Goal: Transaction & Acquisition: Book appointment/travel/reservation

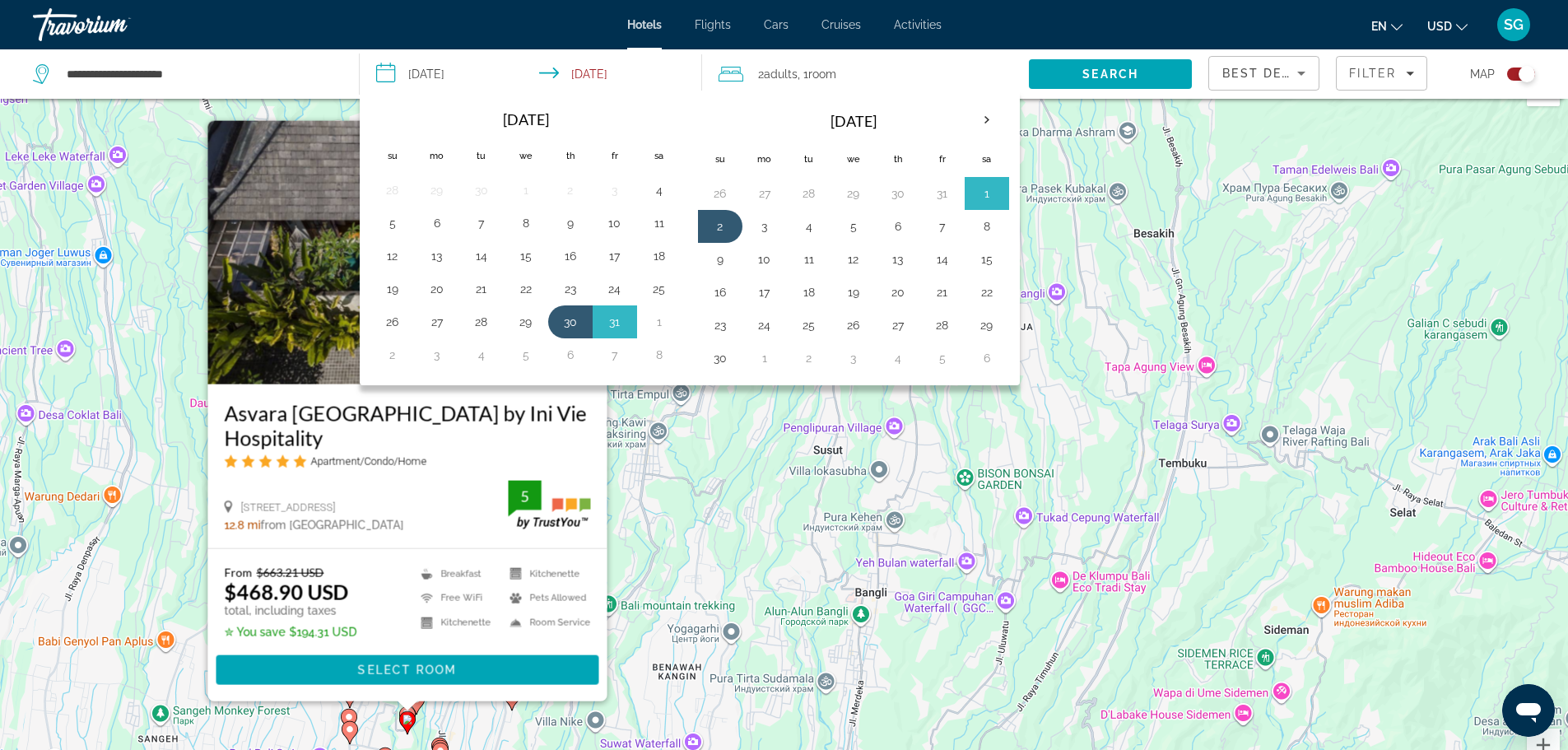
scroll to position [37, 0]
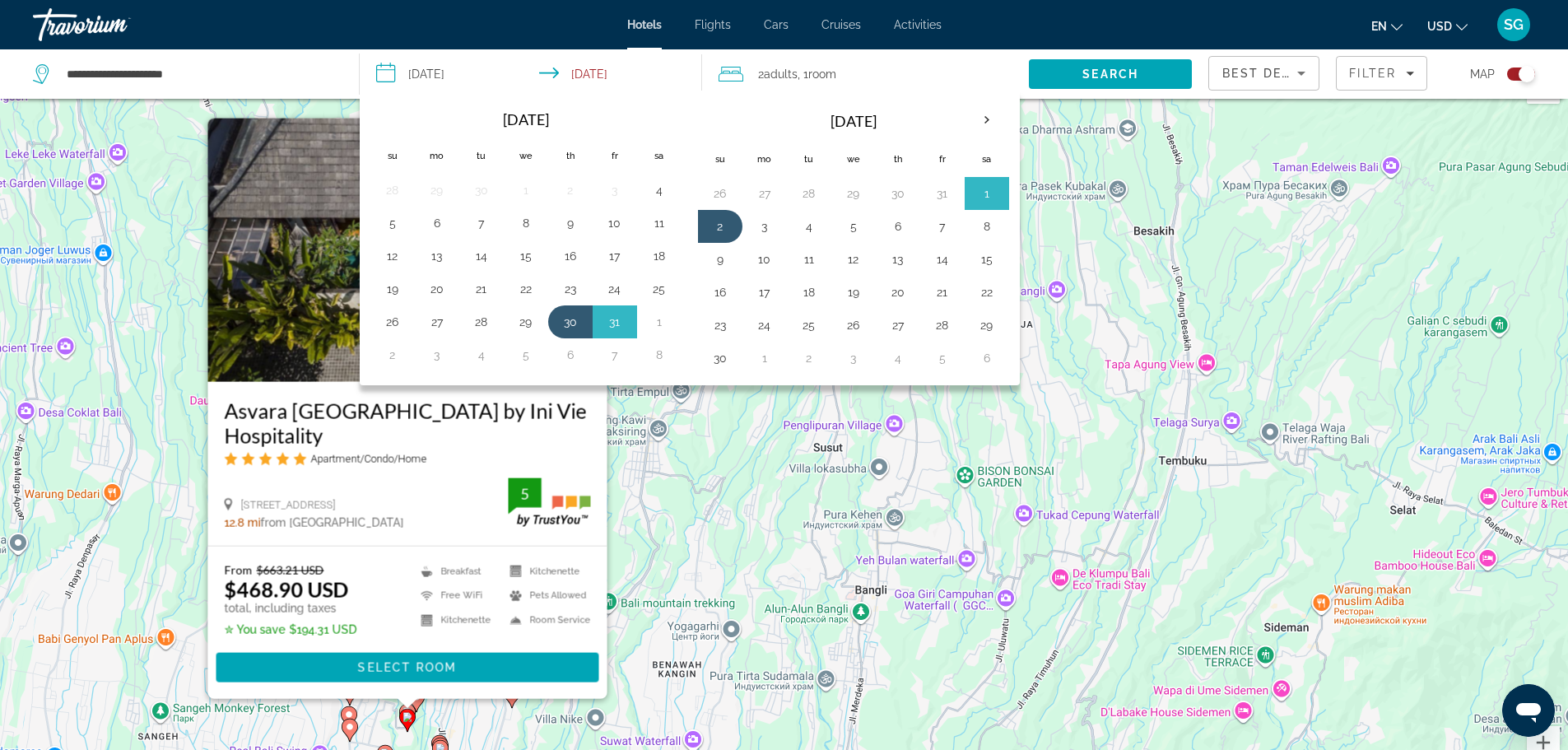
click at [1041, 14] on div "en English Español Français Italiano Português русский USD USD ($) MXN (Mex$) C…" at bounding box center [1246, 24] width 578 height 35
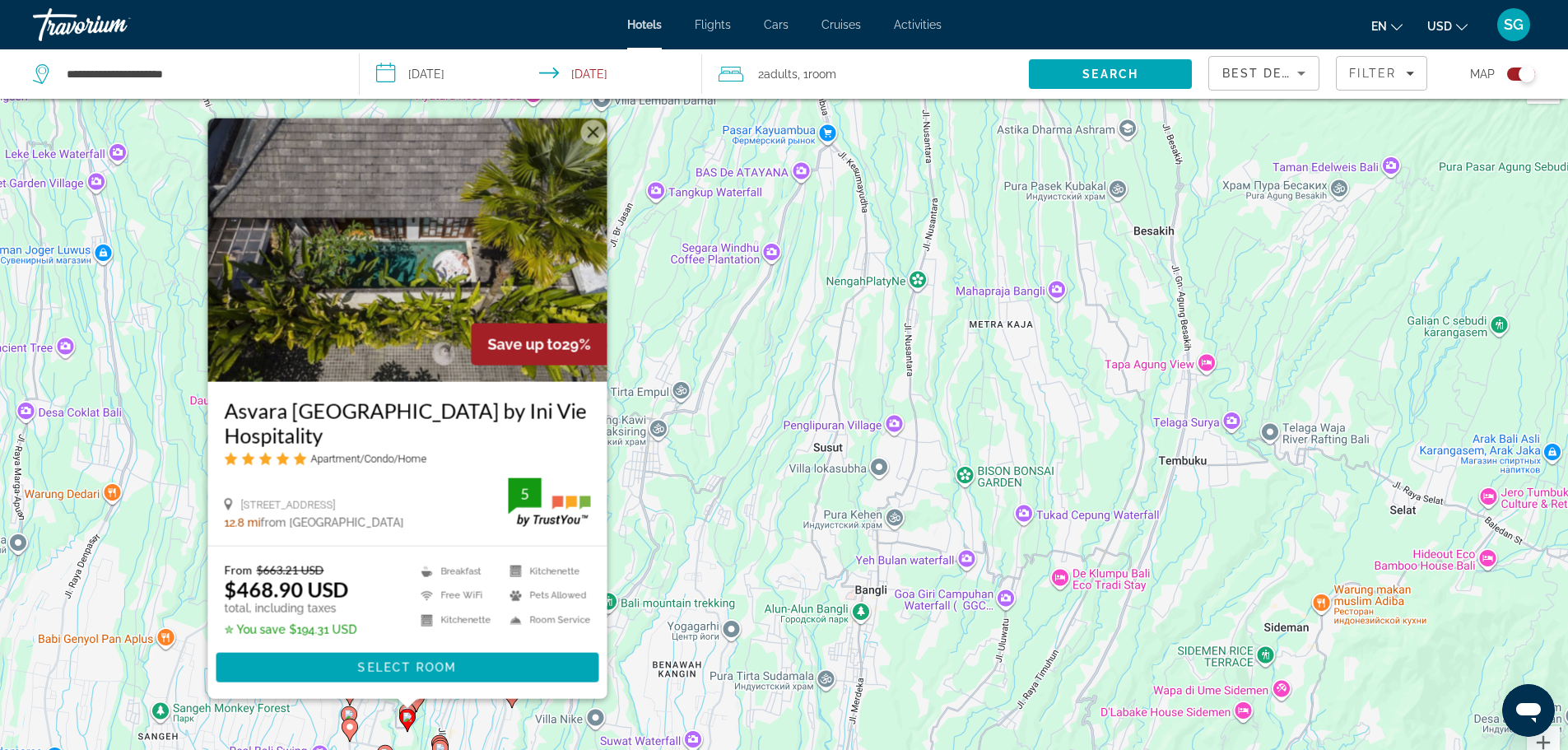
click at [590, 144] on button "Закрыть" at bounding box center [593, 131] width 24 height 24
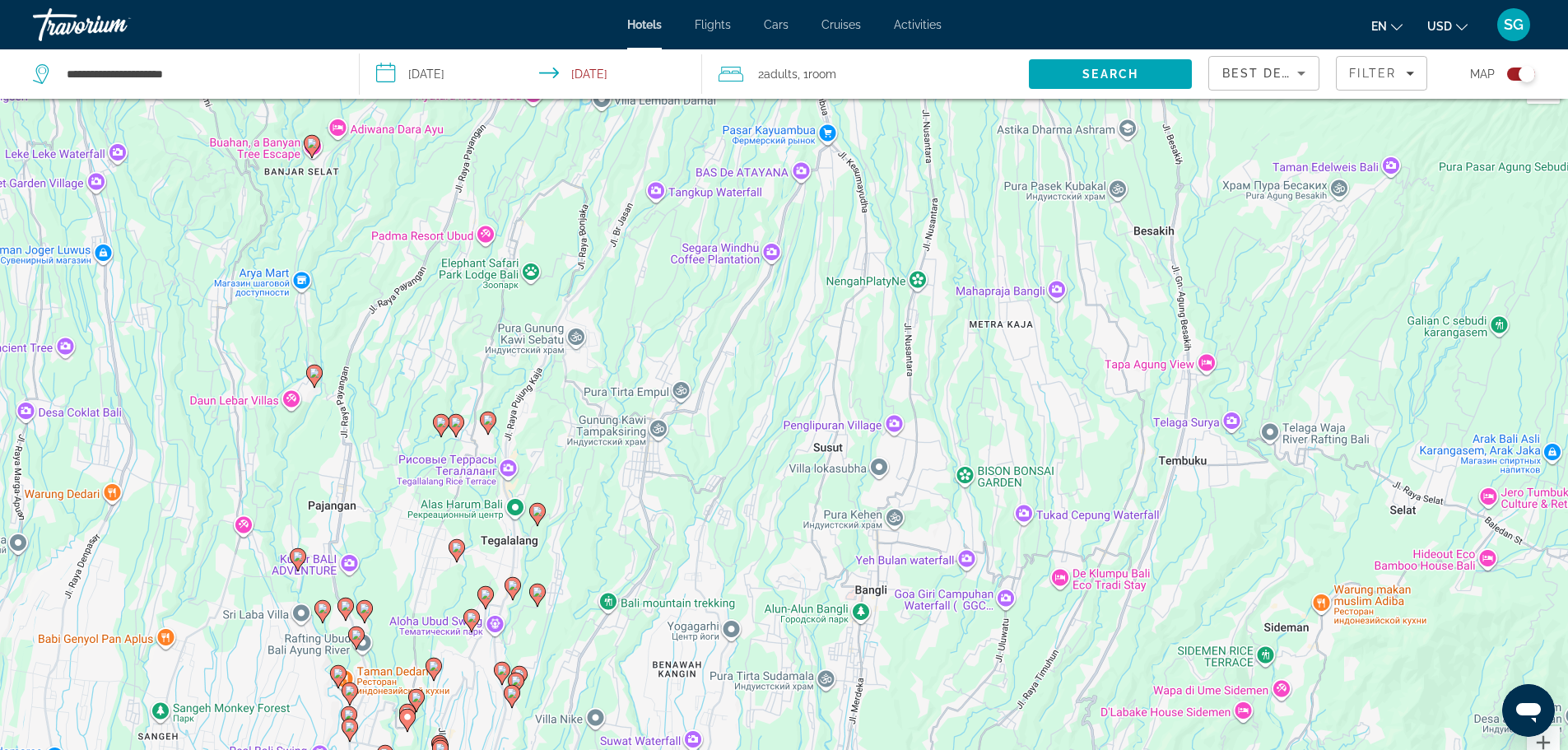
click at [312, 374] on image "Main content" at bounding box center [315, 373] width 10 height 10
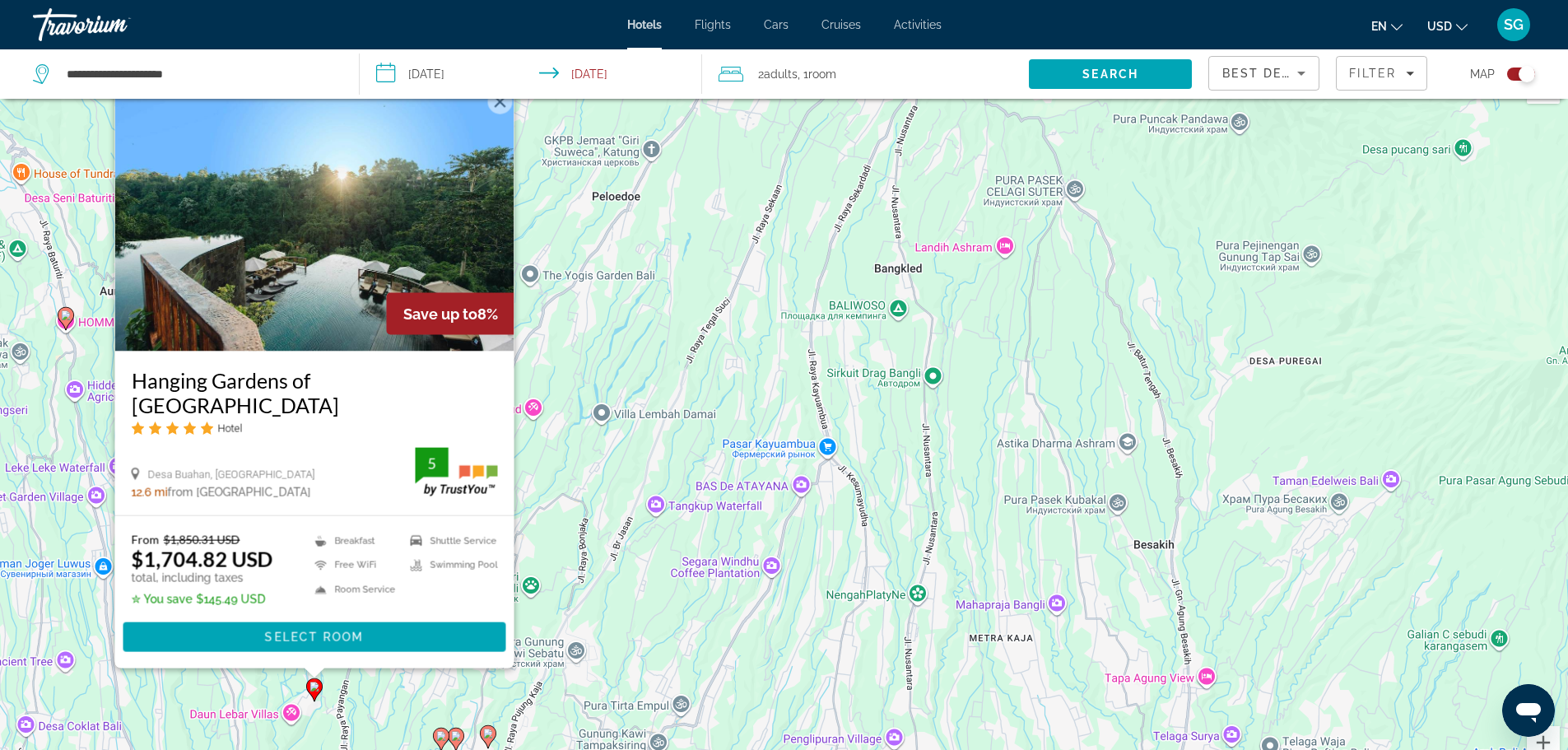
click at [499, 113] on button "Закрыть" at bounding box center [499, 101] width 24 height 24
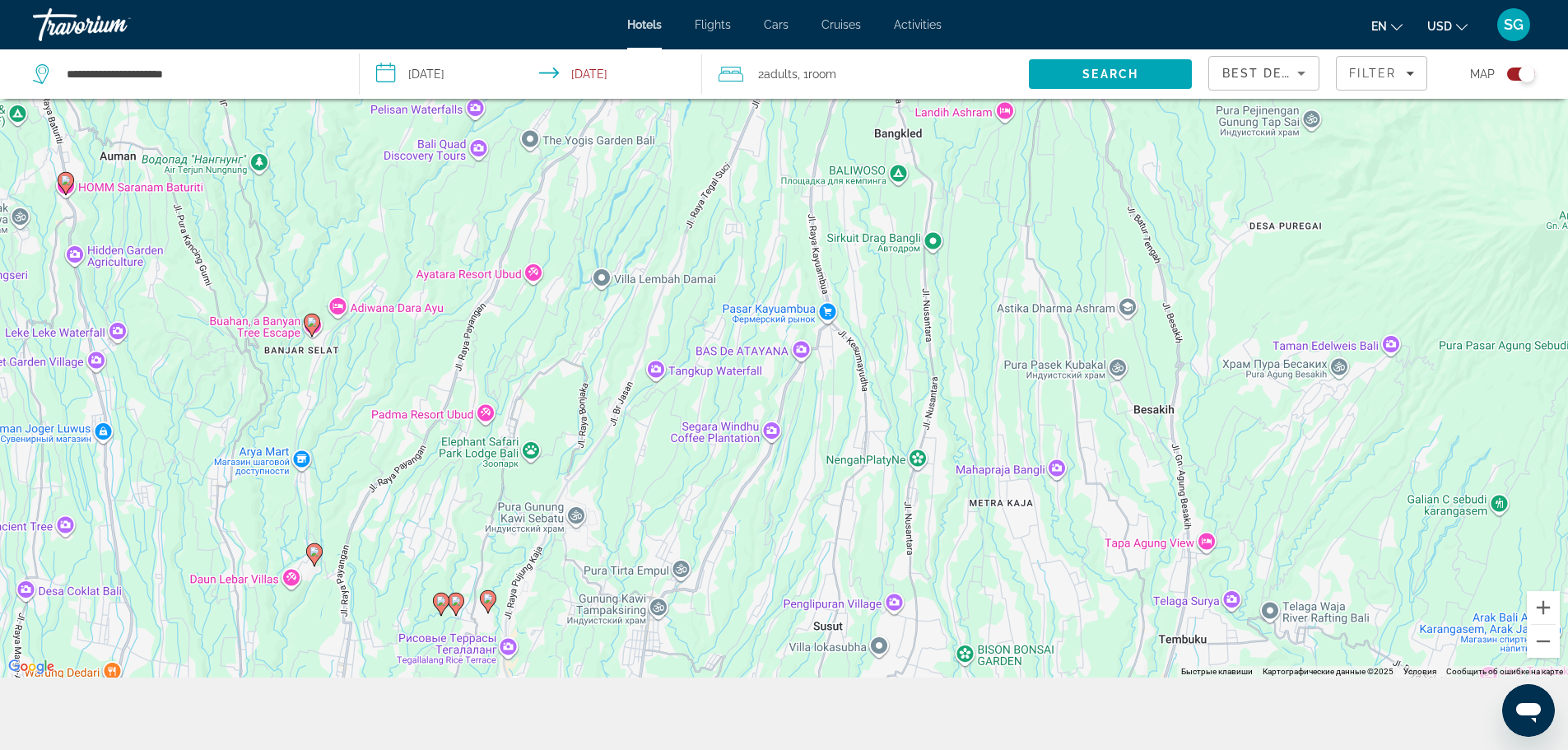
scroll to position [198, 0]
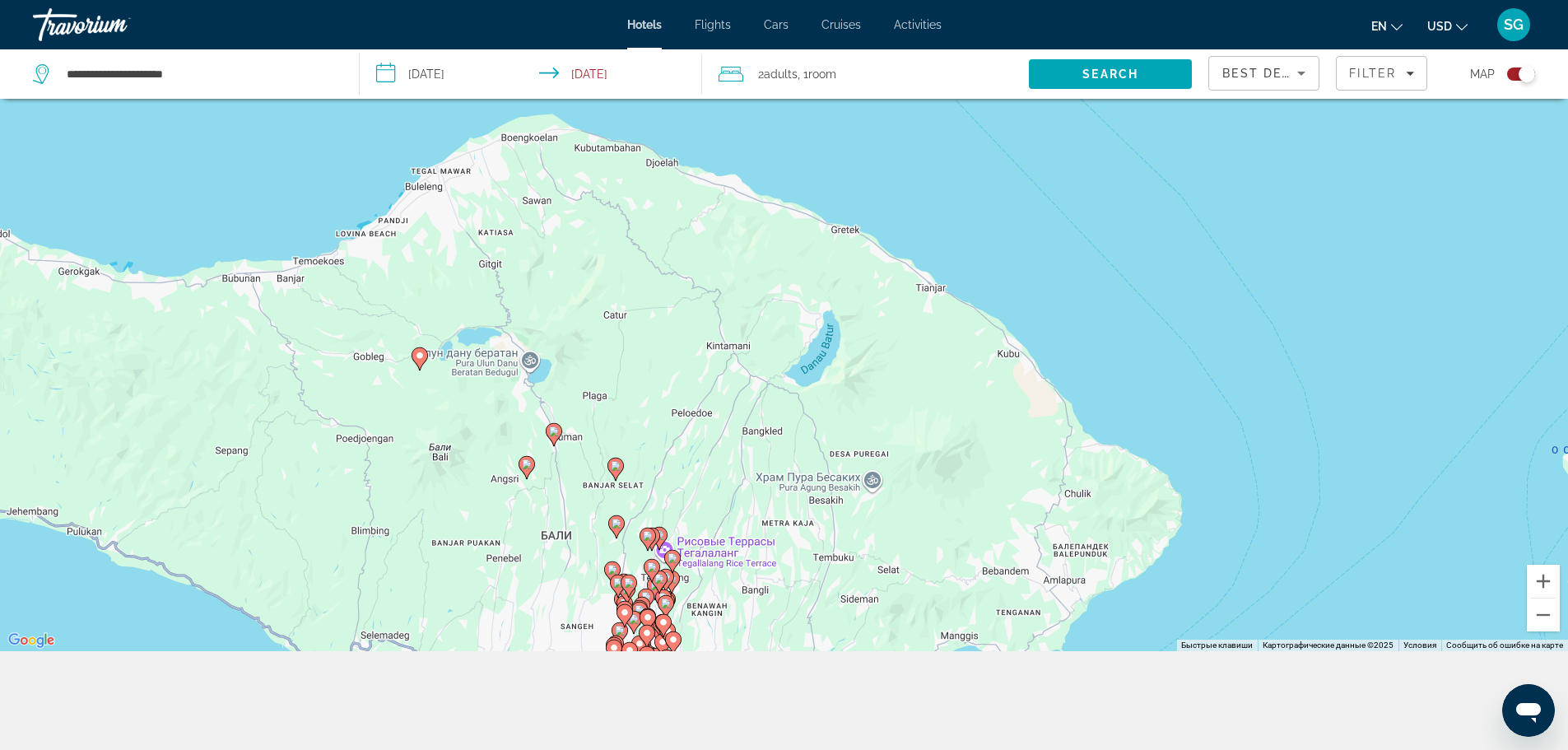
drag, startPoint x: 1565, startPoint y: 507, endPoint x: 1568, endPoint y: 530, distance: 23.2
click at [1567, 530] on html "**********" at bounding box center [784, 177] width 1568 height 750
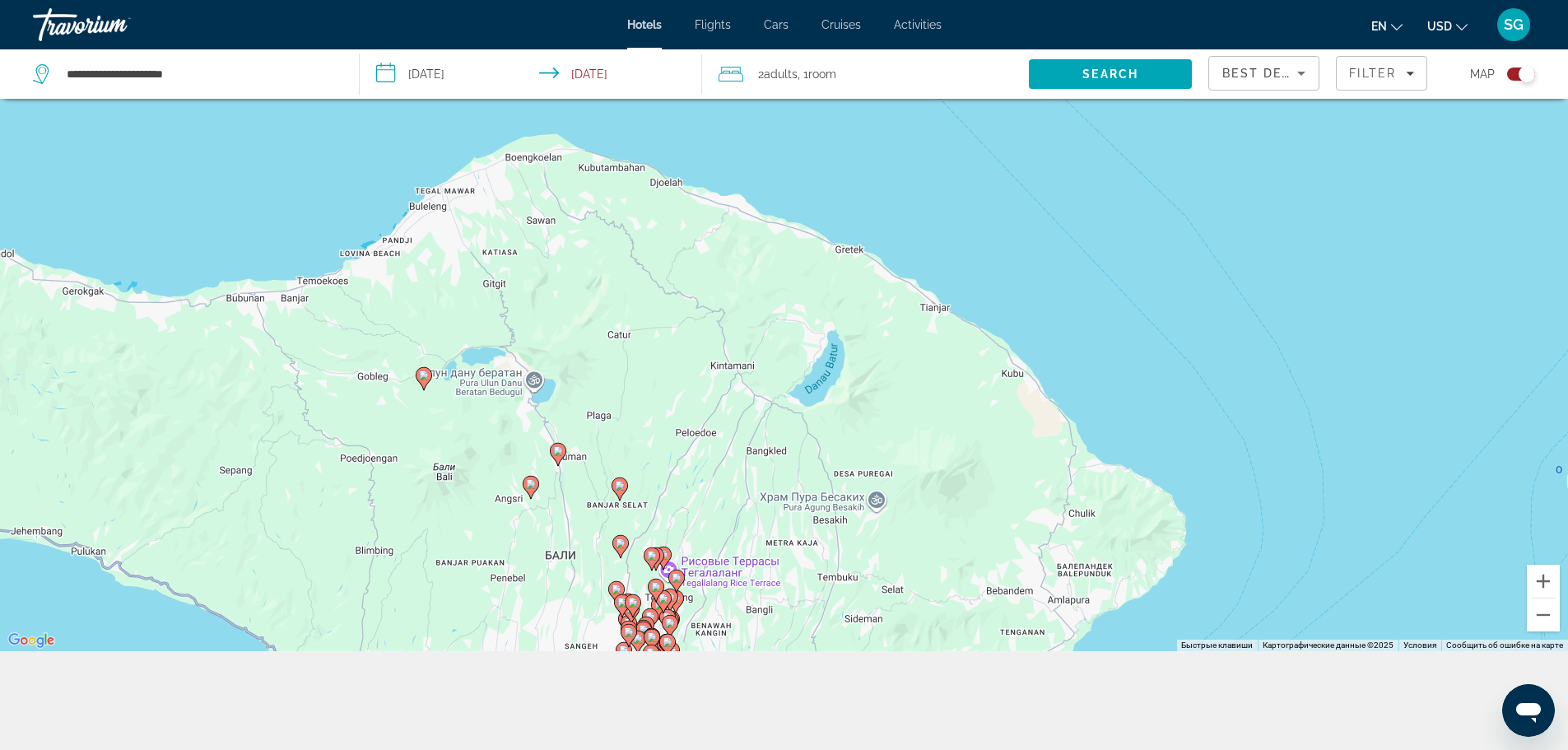
click at [1531, 75] on div "Toggle map" at bounding box center [1527, 74] width 17 height 17
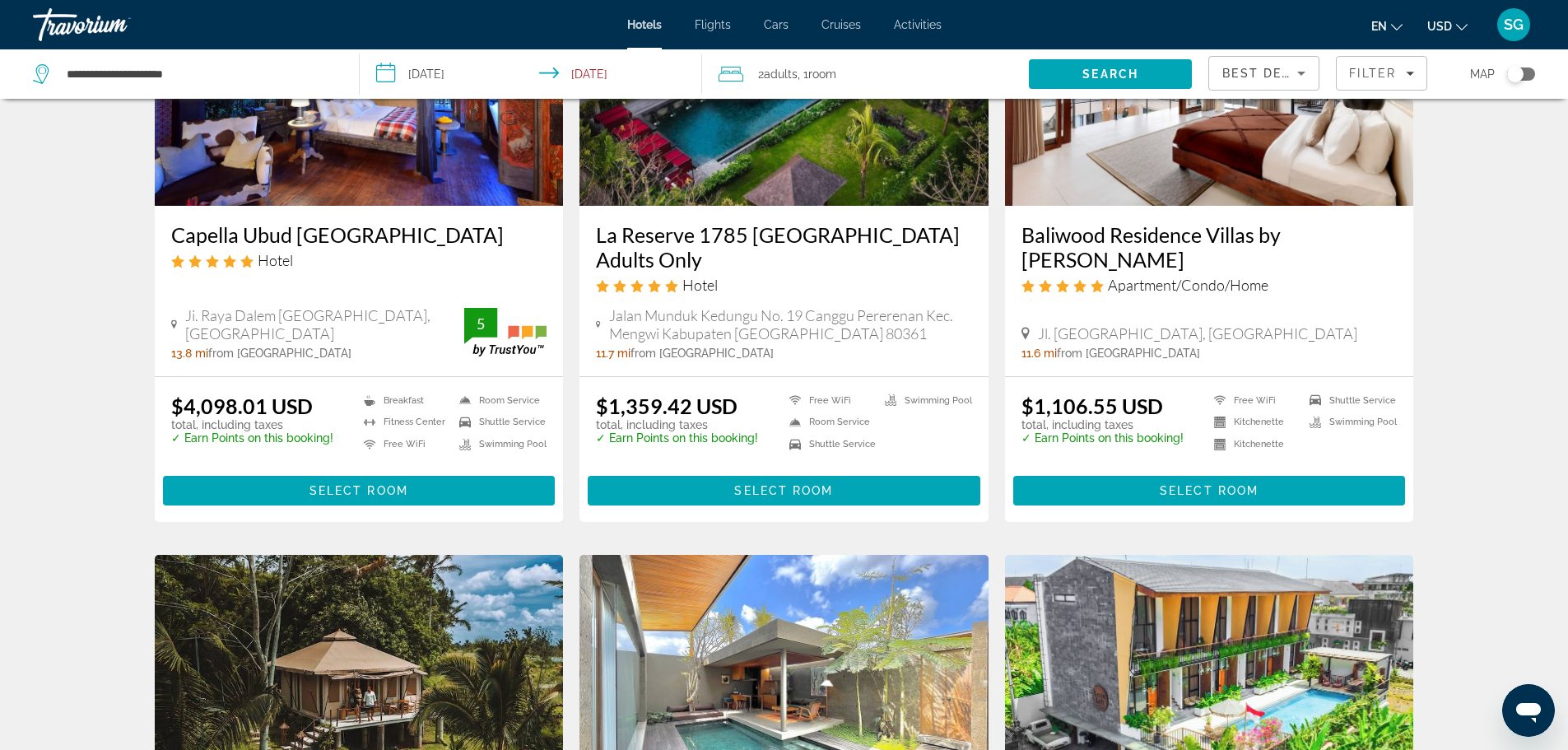
click at [1529, 74] on div "Toggle map" at bounding box center [1521, 74] width 28 height 13
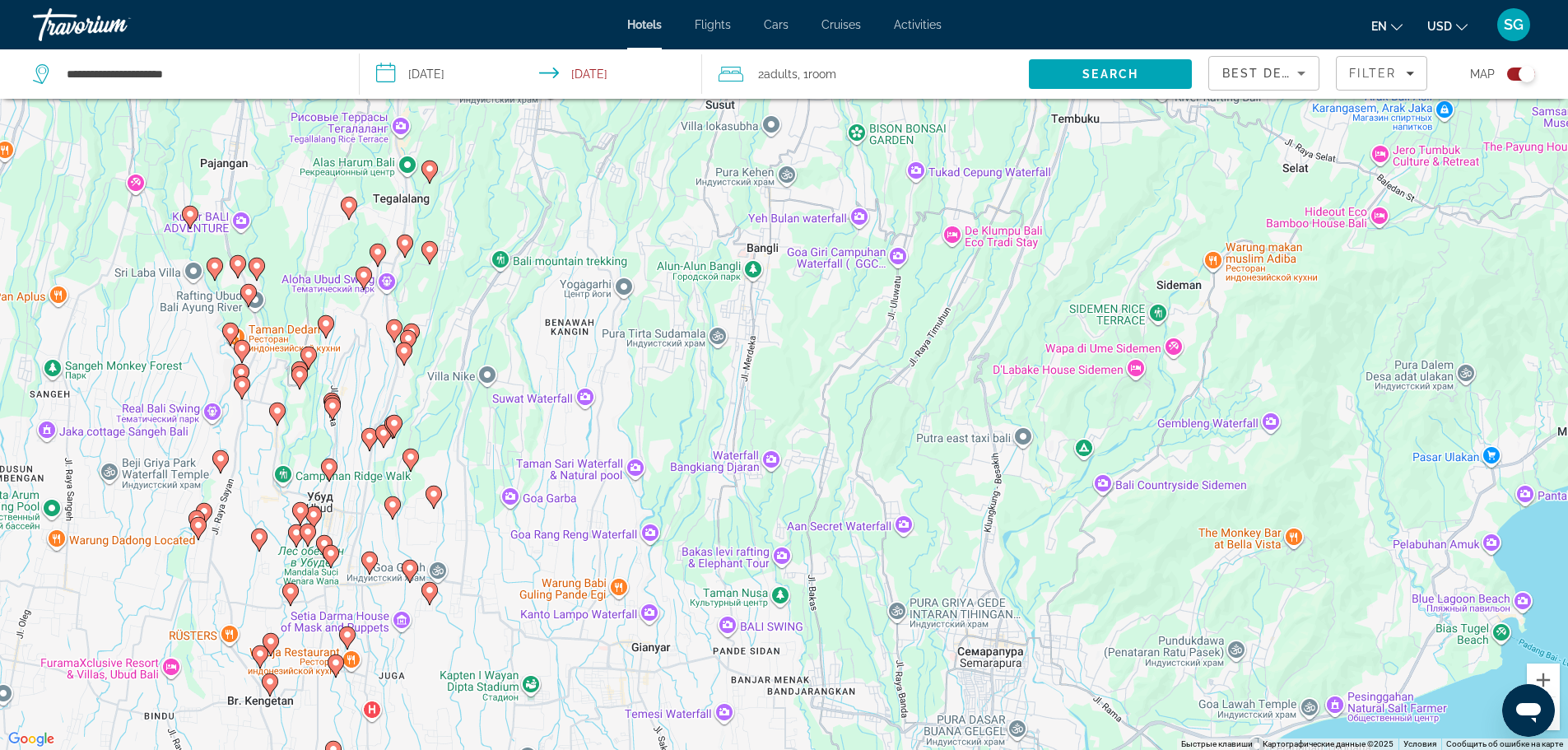
click at [303, 535] on image "Main content" at bounding box center [307, 532] width 10 height 10
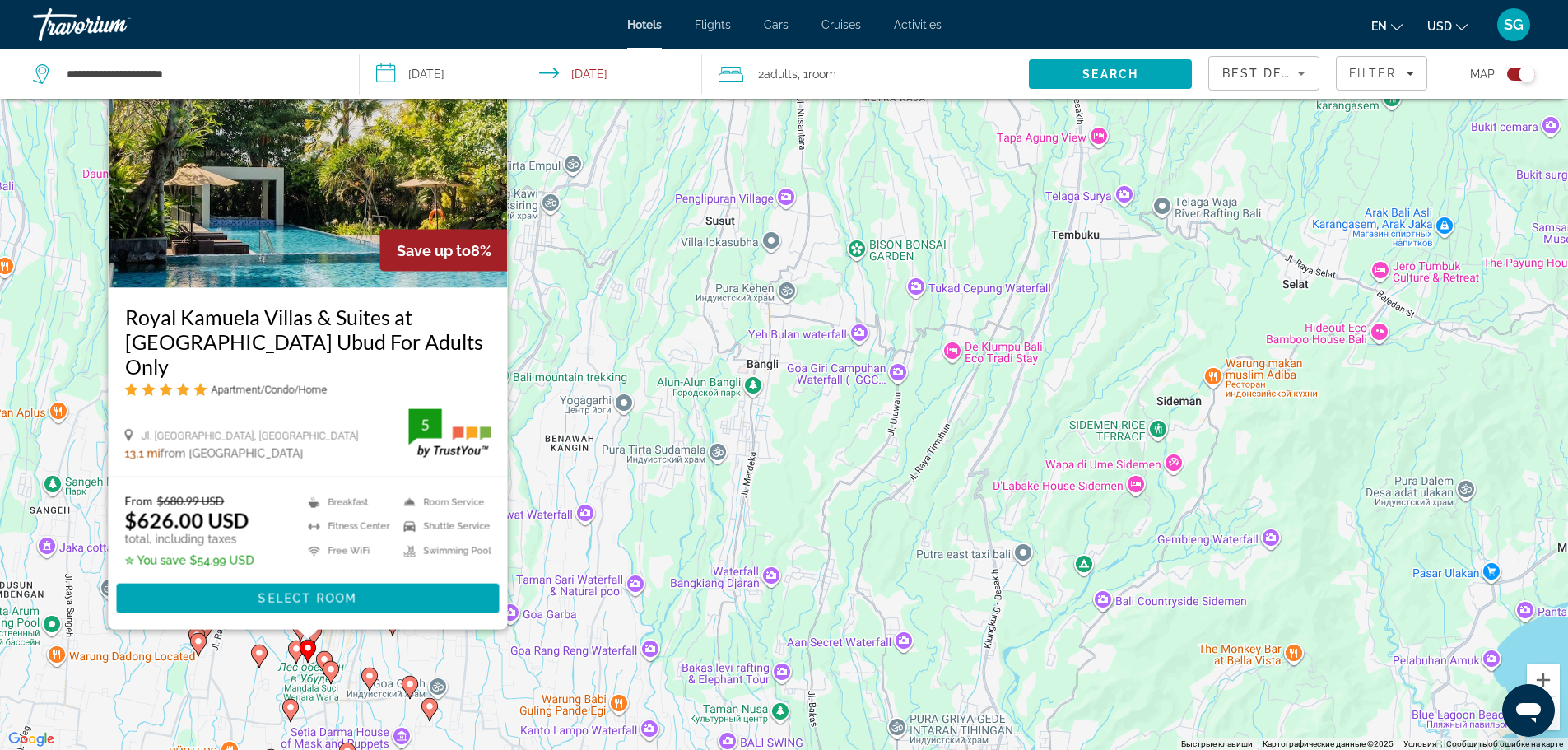
click at [296, 646] on image "Main content" at bounding box center [296, 648] width 10 height 10
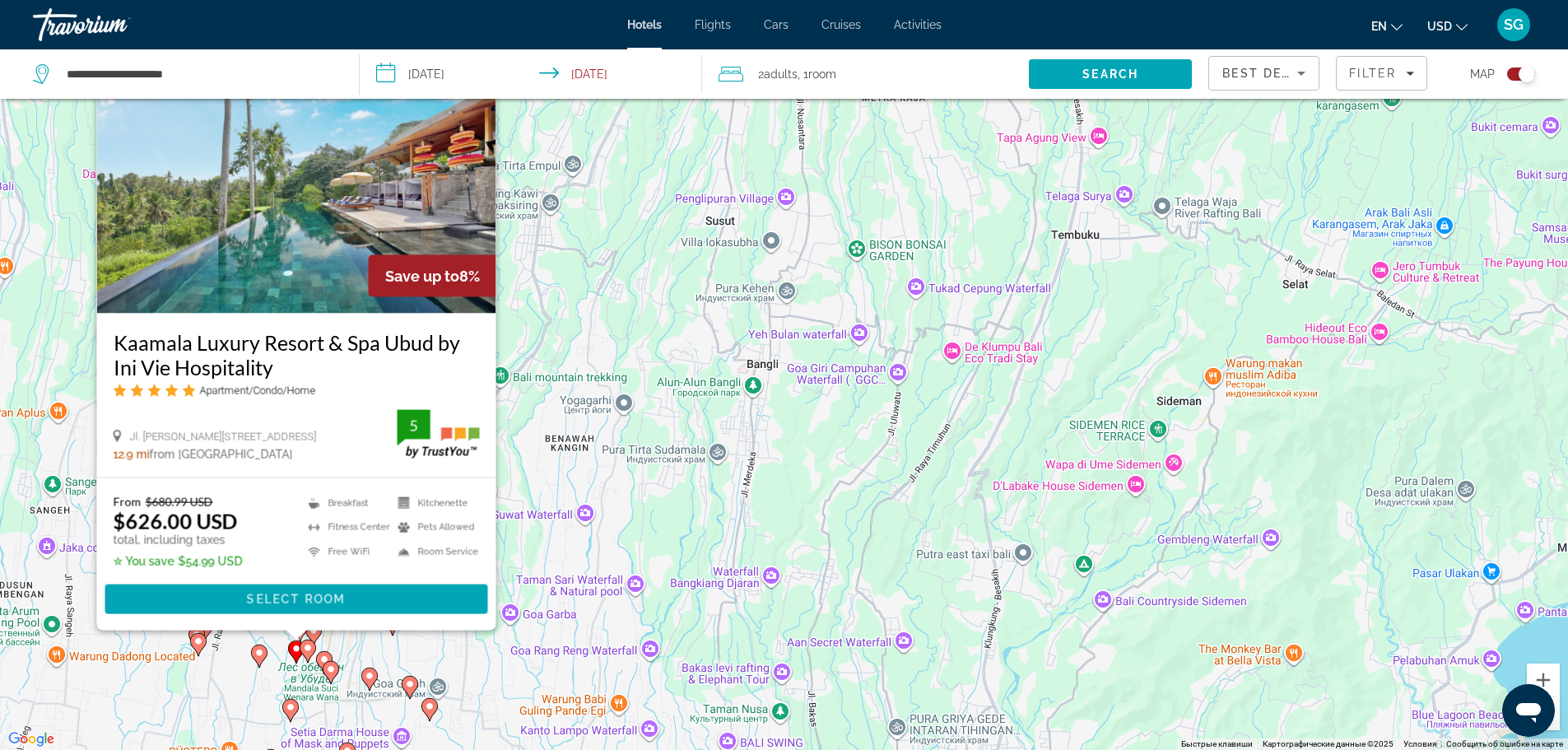
click at [256, 661] on gmp-advanced-marker "Main content" at bounding box center [259, 655] width 17 height 24
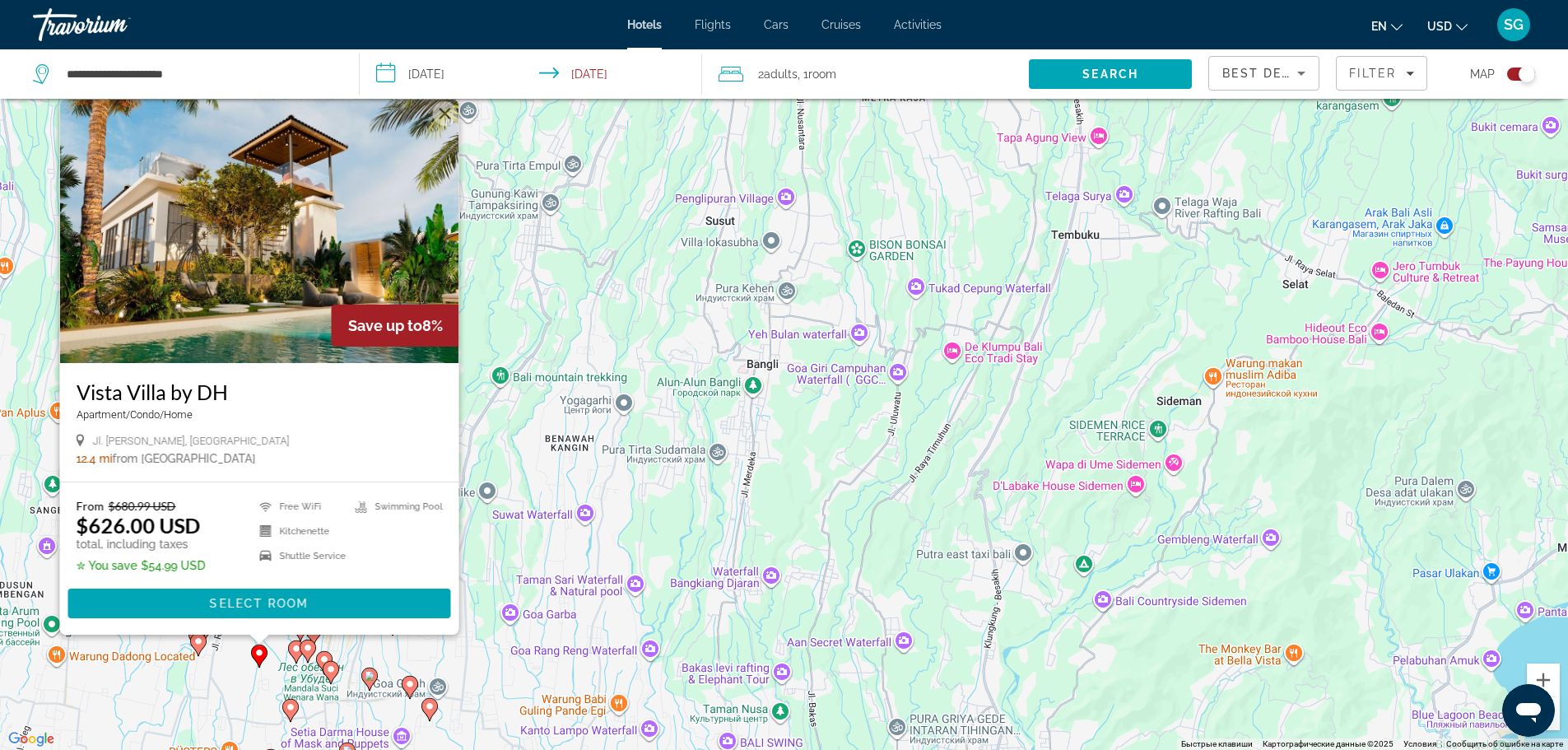
click at [333, 673] on image "Main content" at bounding box center [330, 669] width 10 height 10
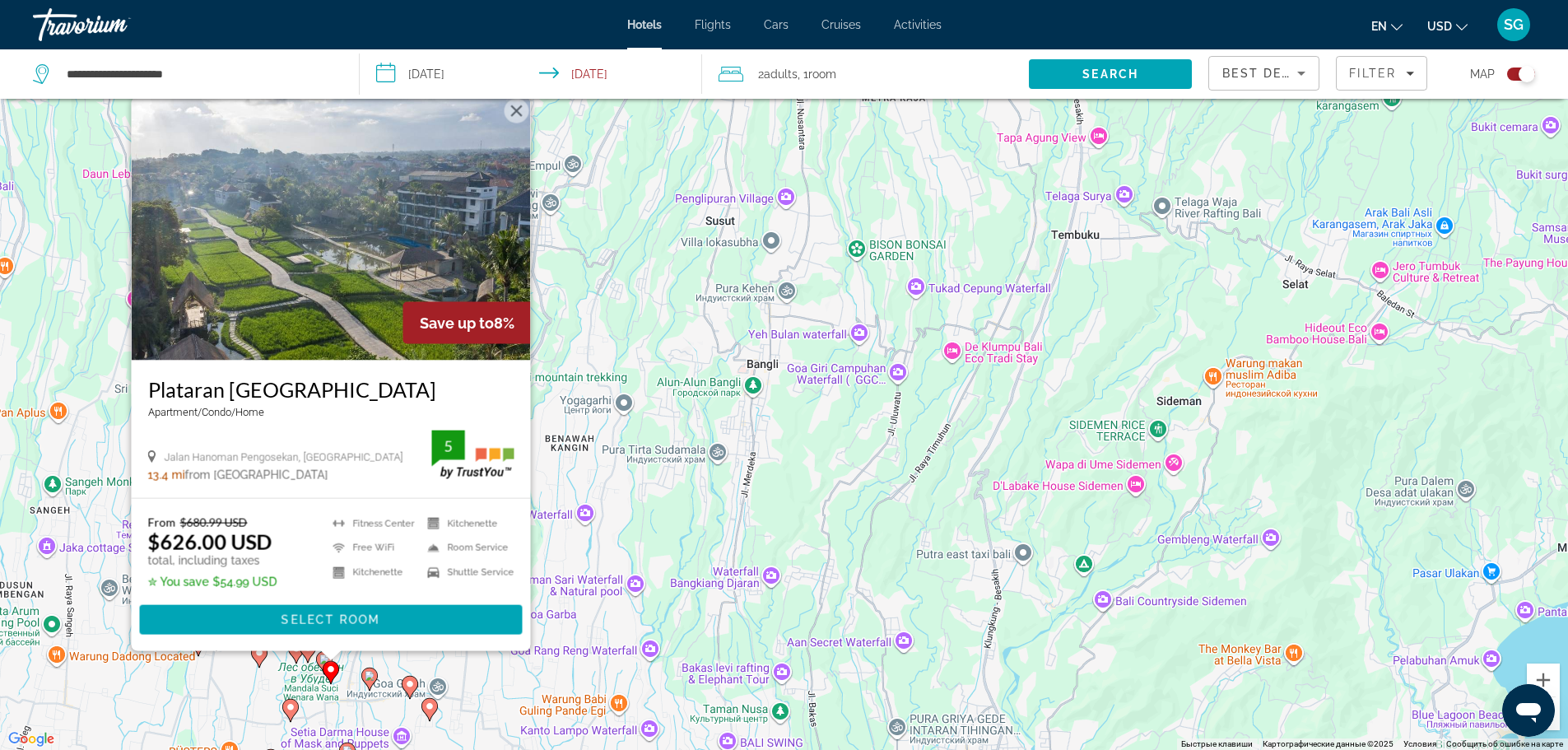
click at [286, 712] on icon "Main content" at bounding box center [290, 709] width 15 height 22
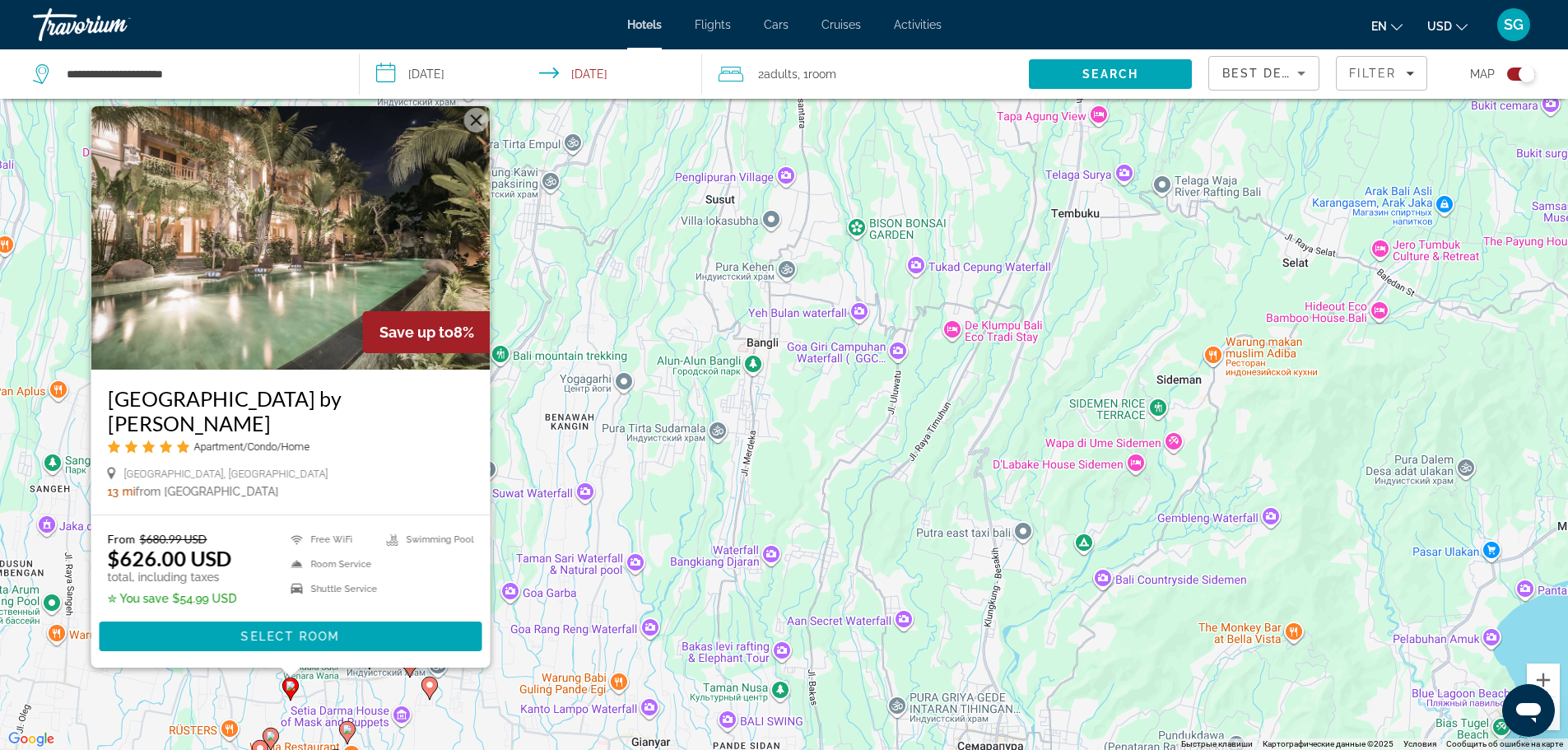
click at [480, 133] on button "Закрыть" at bounding box center [476, 120] width 24 height 24
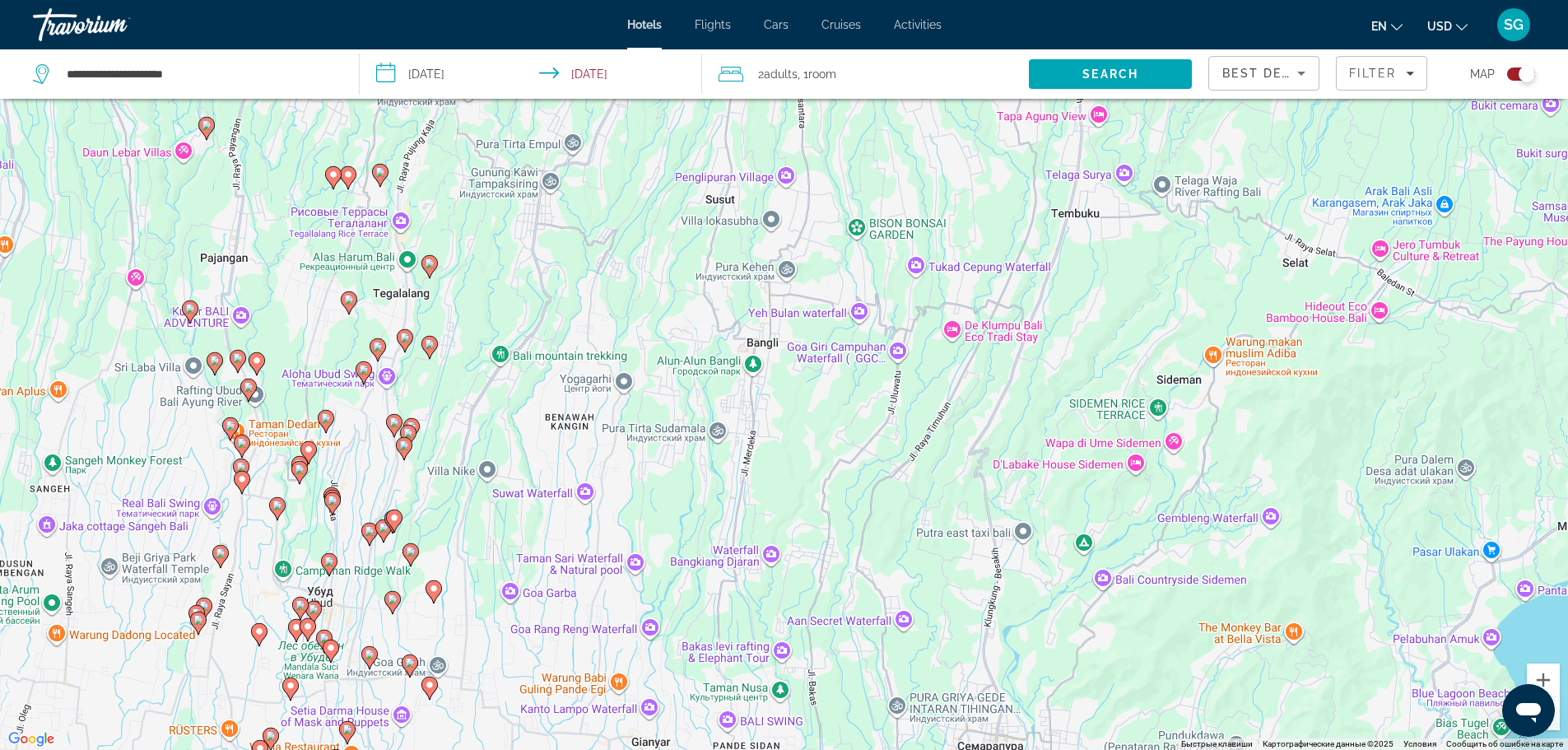
click at [316, 610] on image "Main content" at bounding box center [314, 609] width 10 height 10
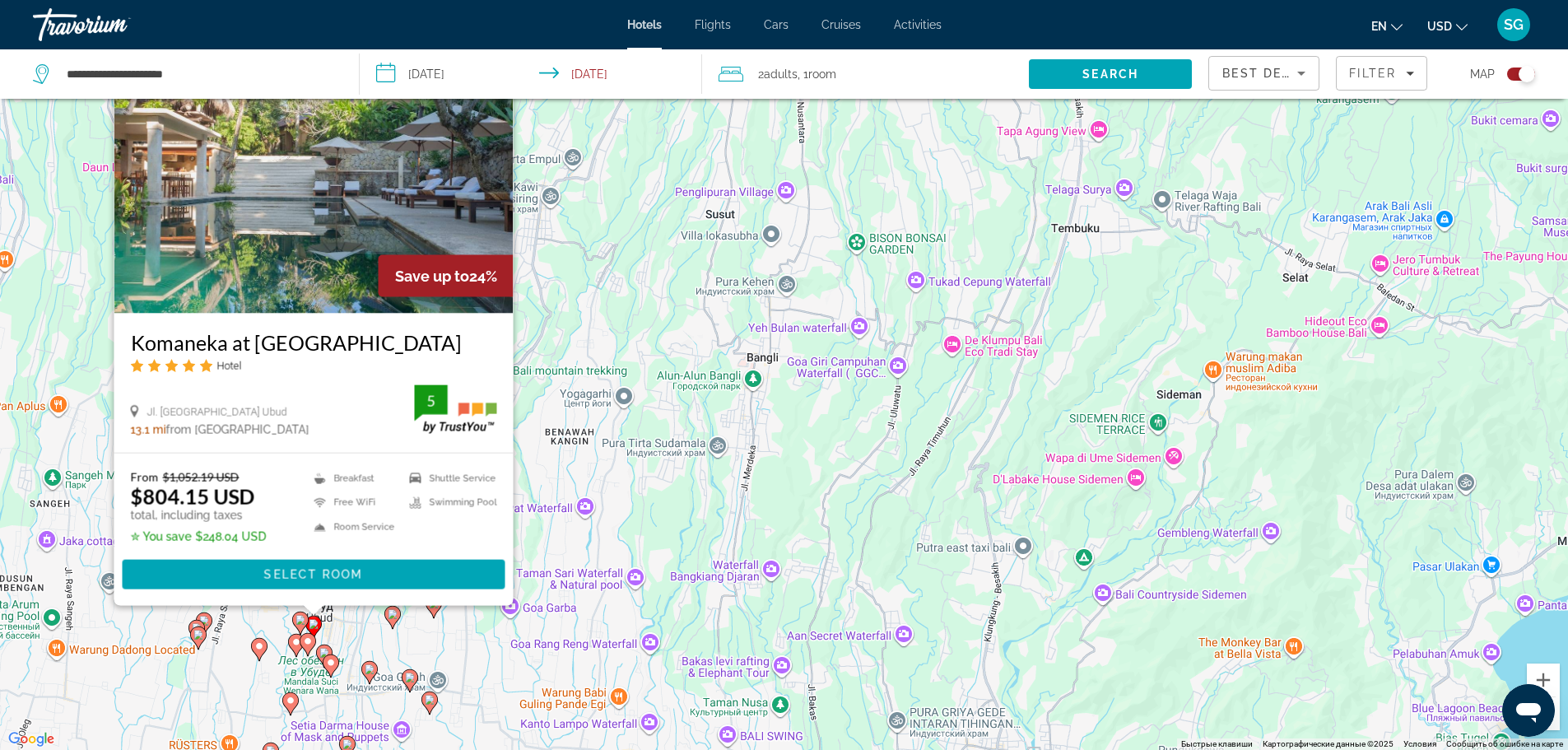
scroll to position [17, 0]
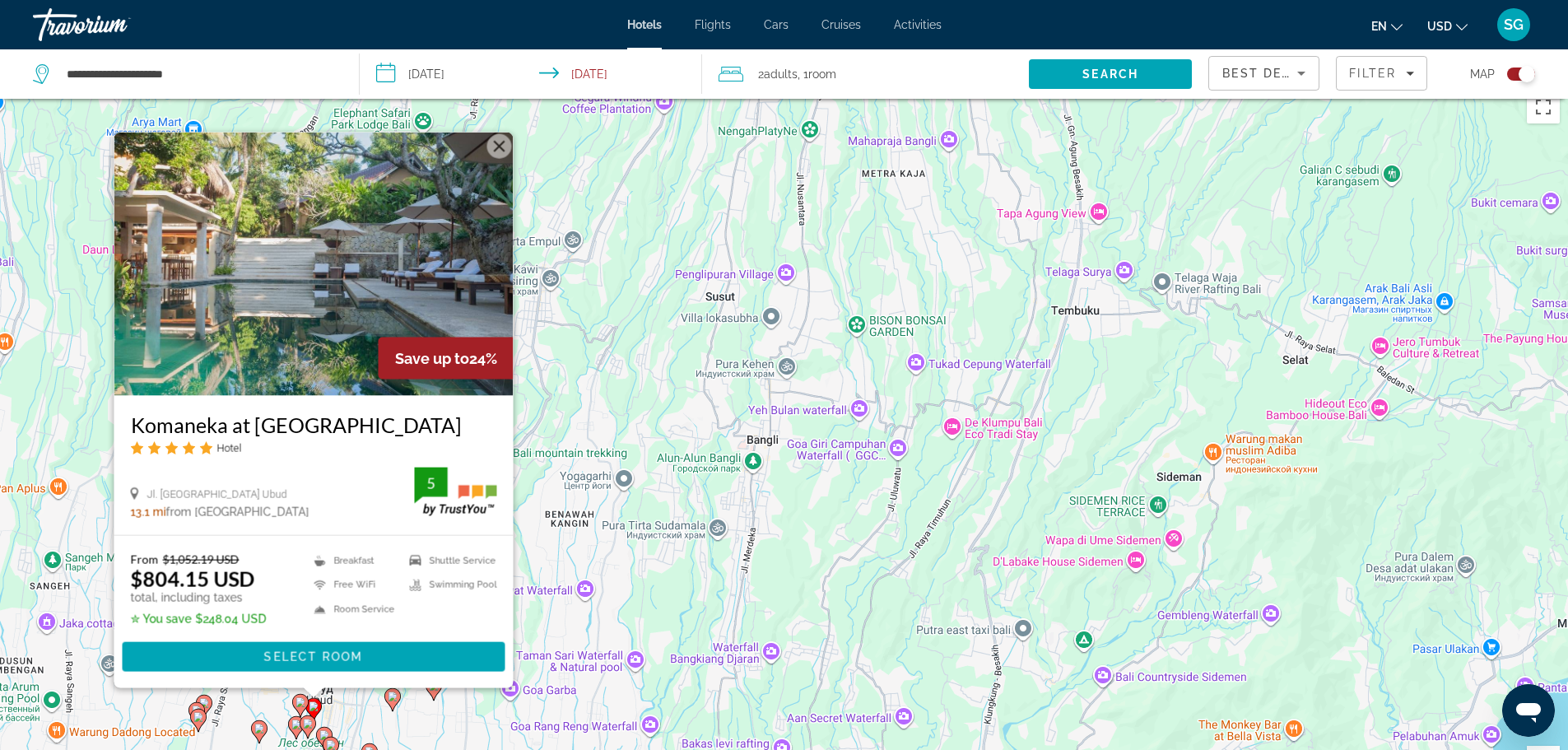
click at [494, 146] on button "Закрыть" at bounding box center [499, 145] width 24 height 24
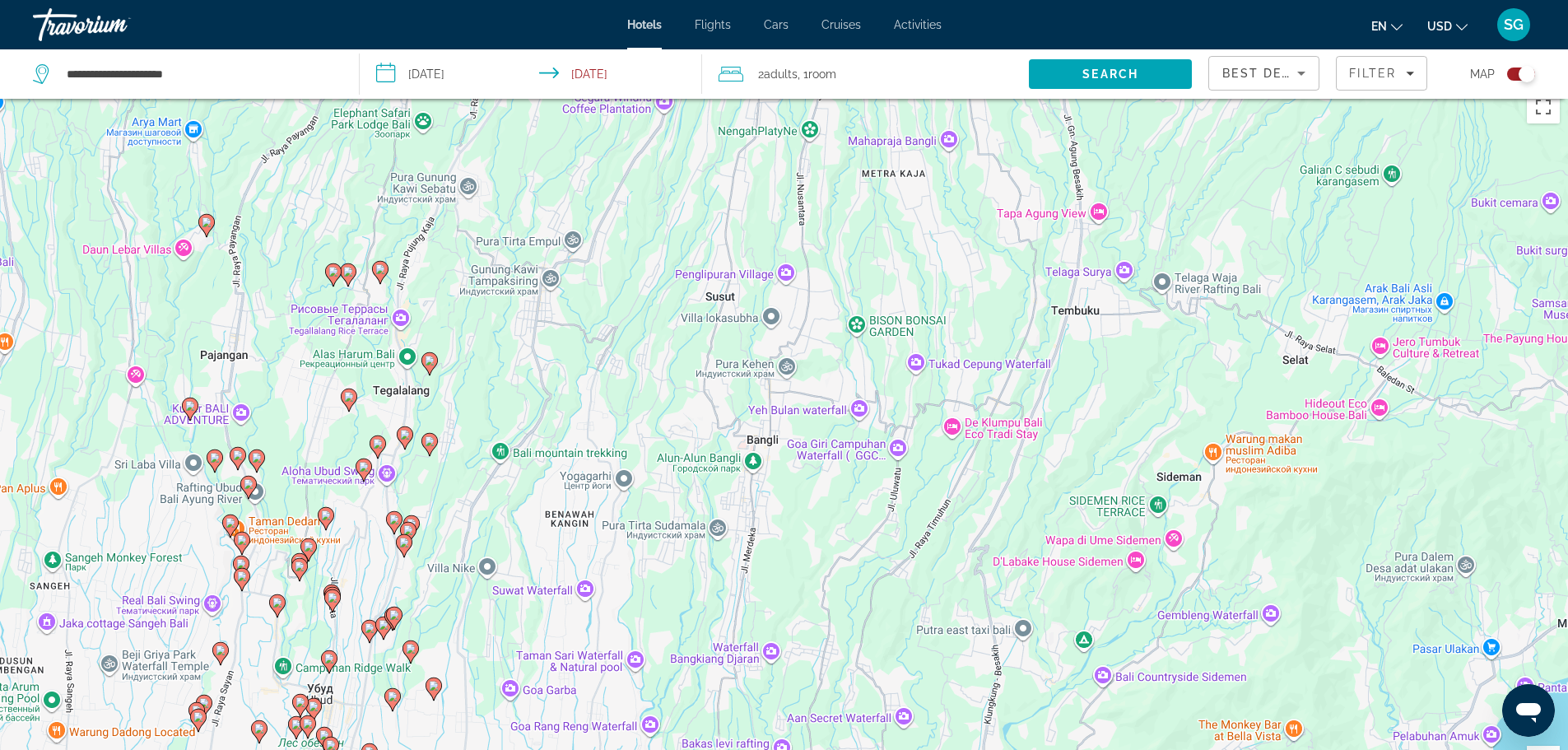
click at [416, 654] on icon "Main content" at bounding box center [410, 651] width 15 height 22
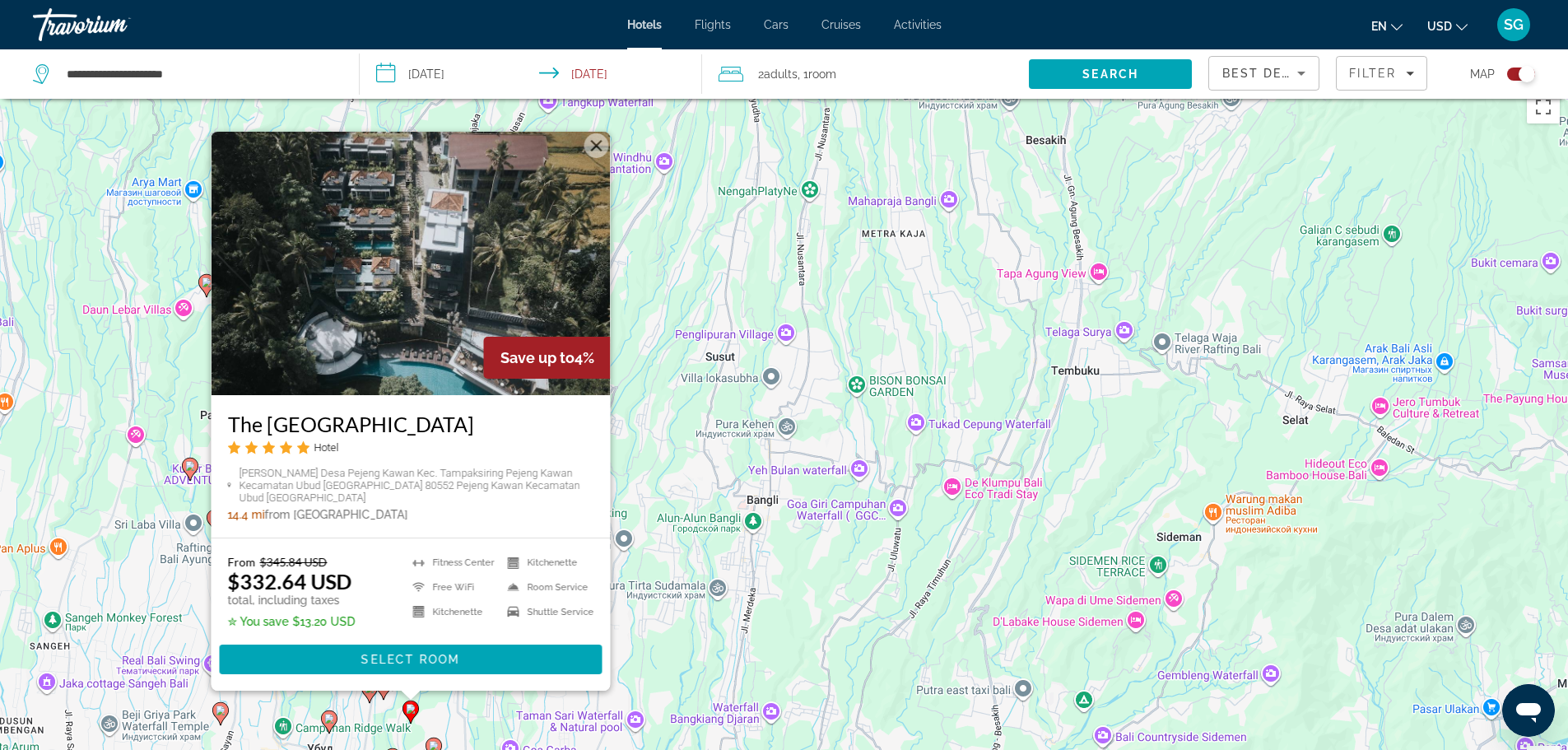
click at [597, 140] on button "Закрыть" at bounding box center [595, 145] width 24 height 24
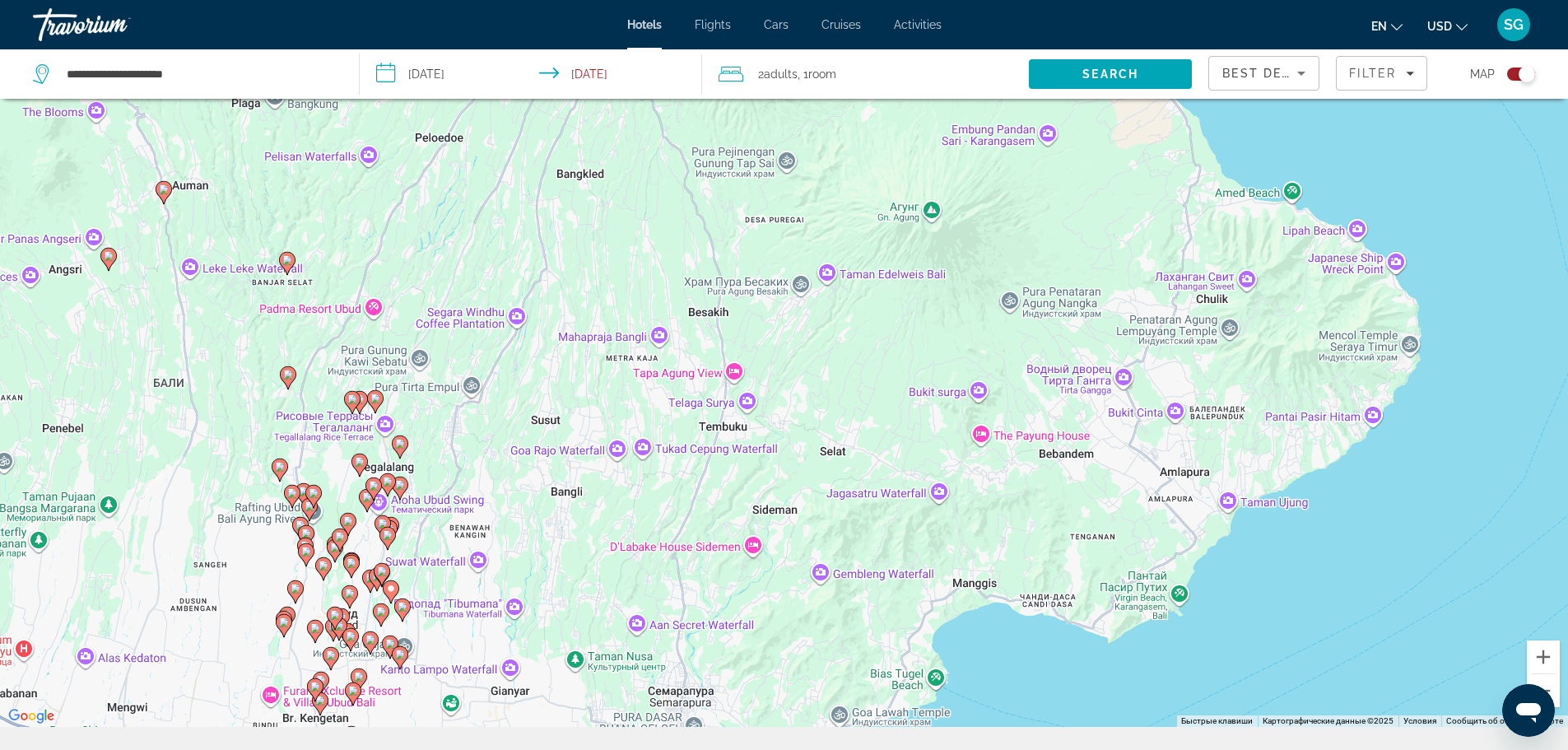
scroll to position [125, 0]
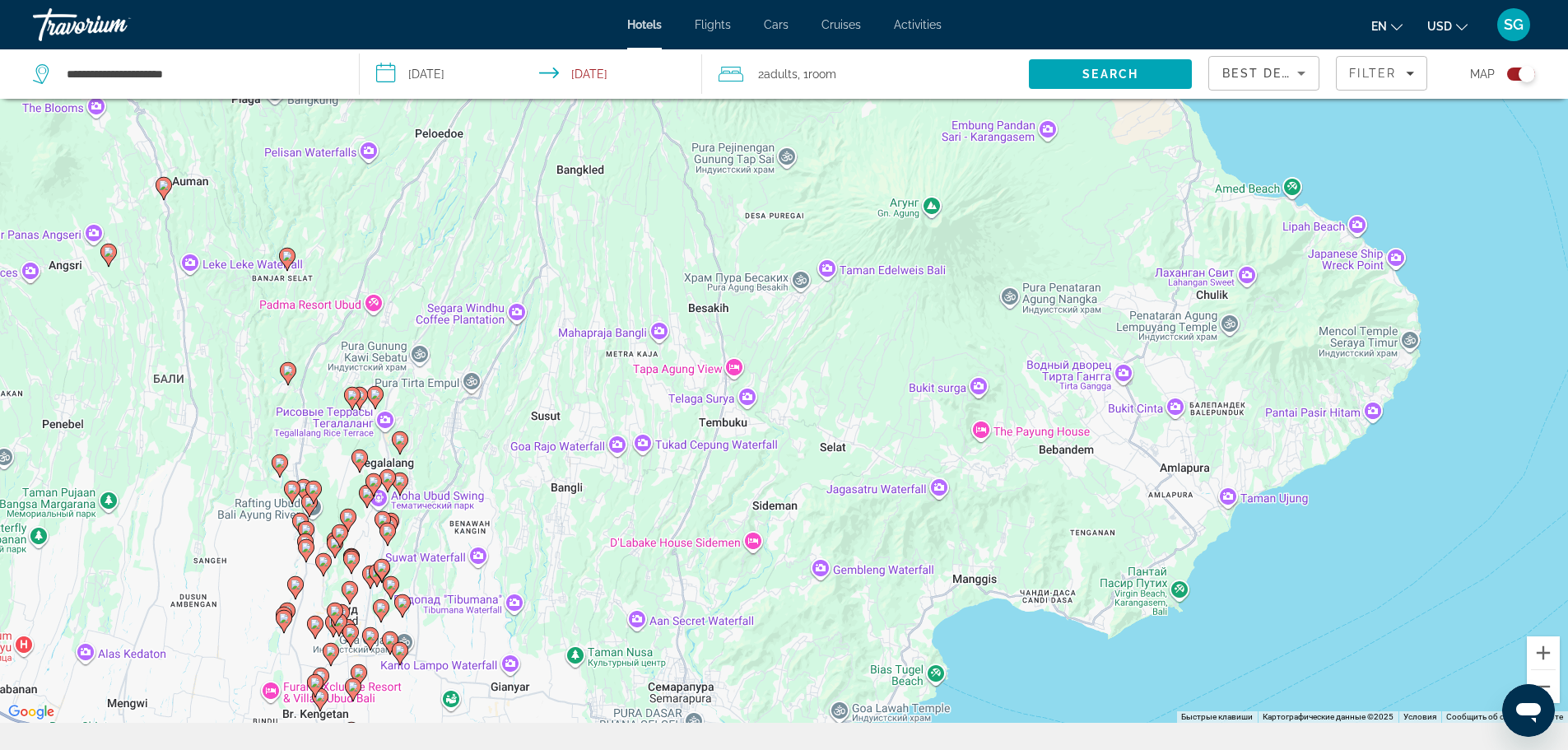
click at [402, 606] on image "Main content" at bounding box center [403, 602] width 10 height 10
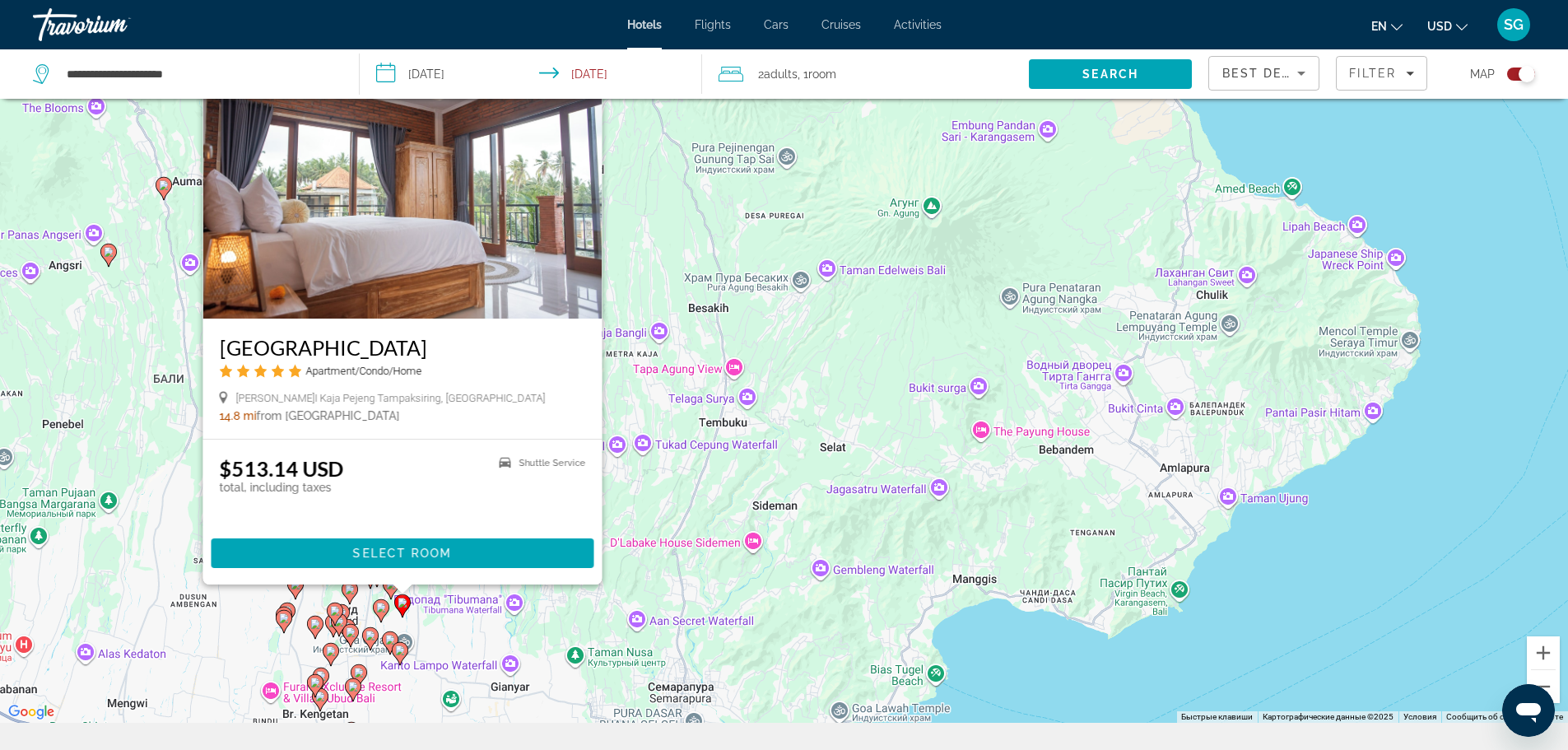
click at [386, 641] on image "Main content" at bounding box center [389, 640] width 10 height 10
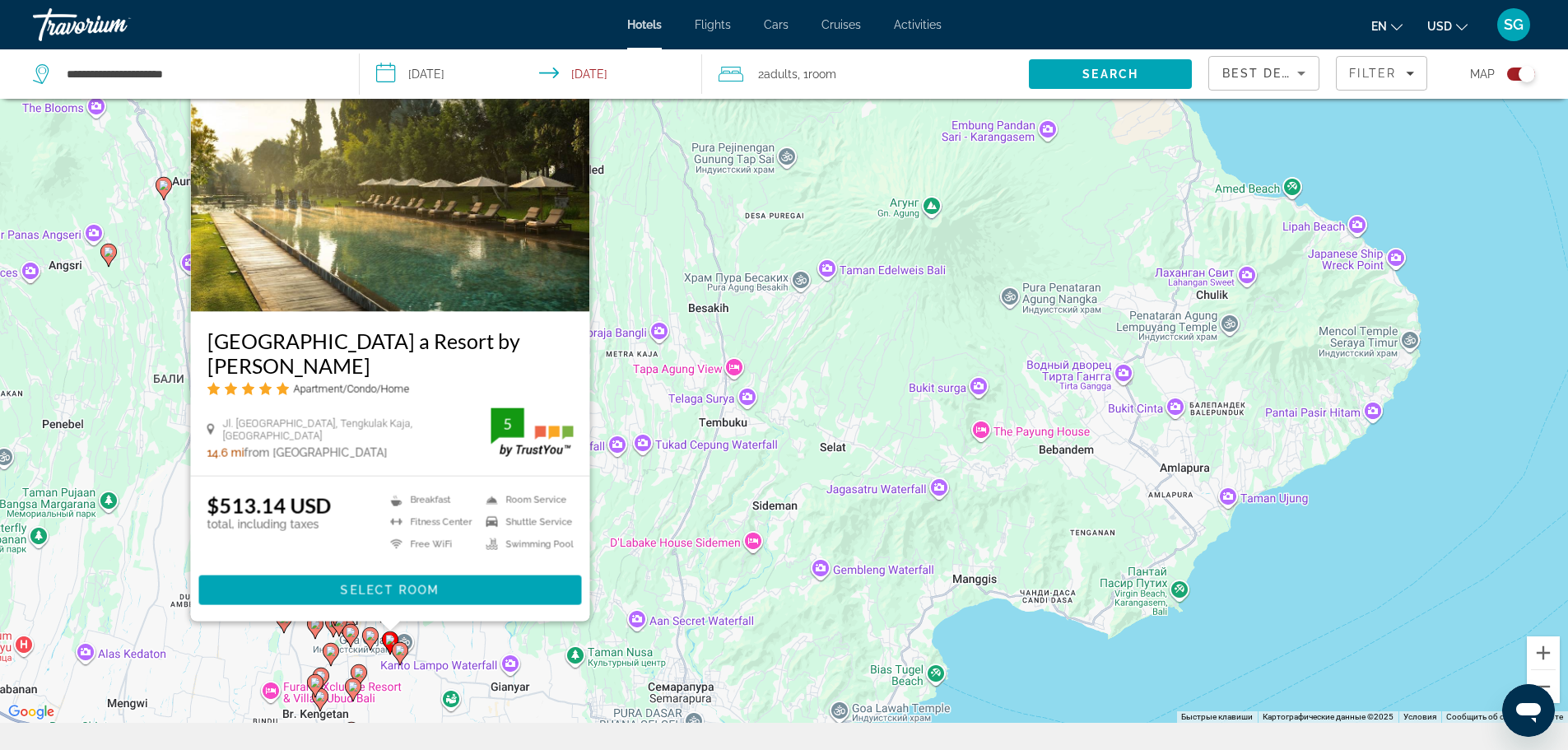
click at [372, 641] on icon "Main content" at bounding box center [370, 638] width 15 height 22
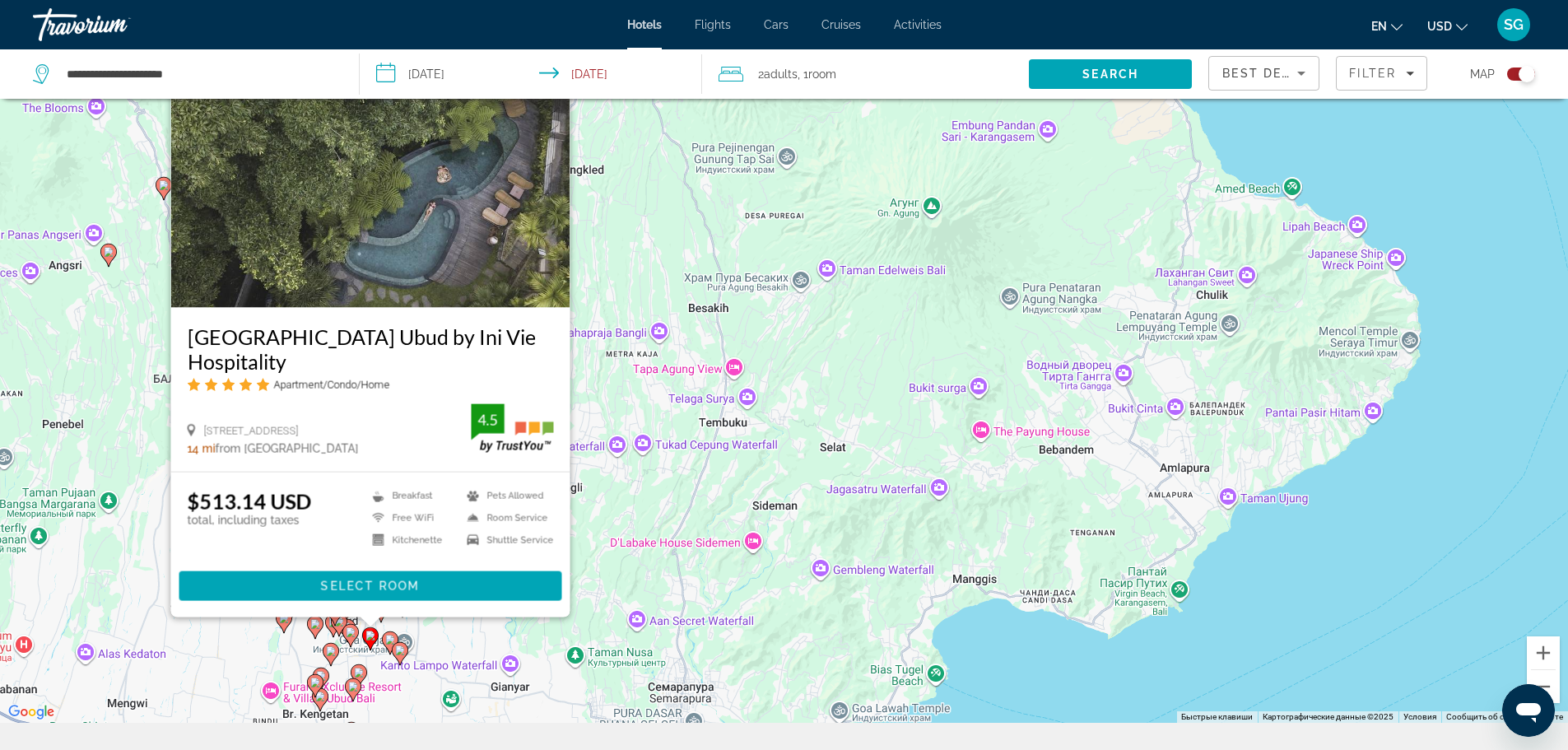
click at [349, 643] on icon "Main content" at bounding box center [351, 634] width 17 height 23
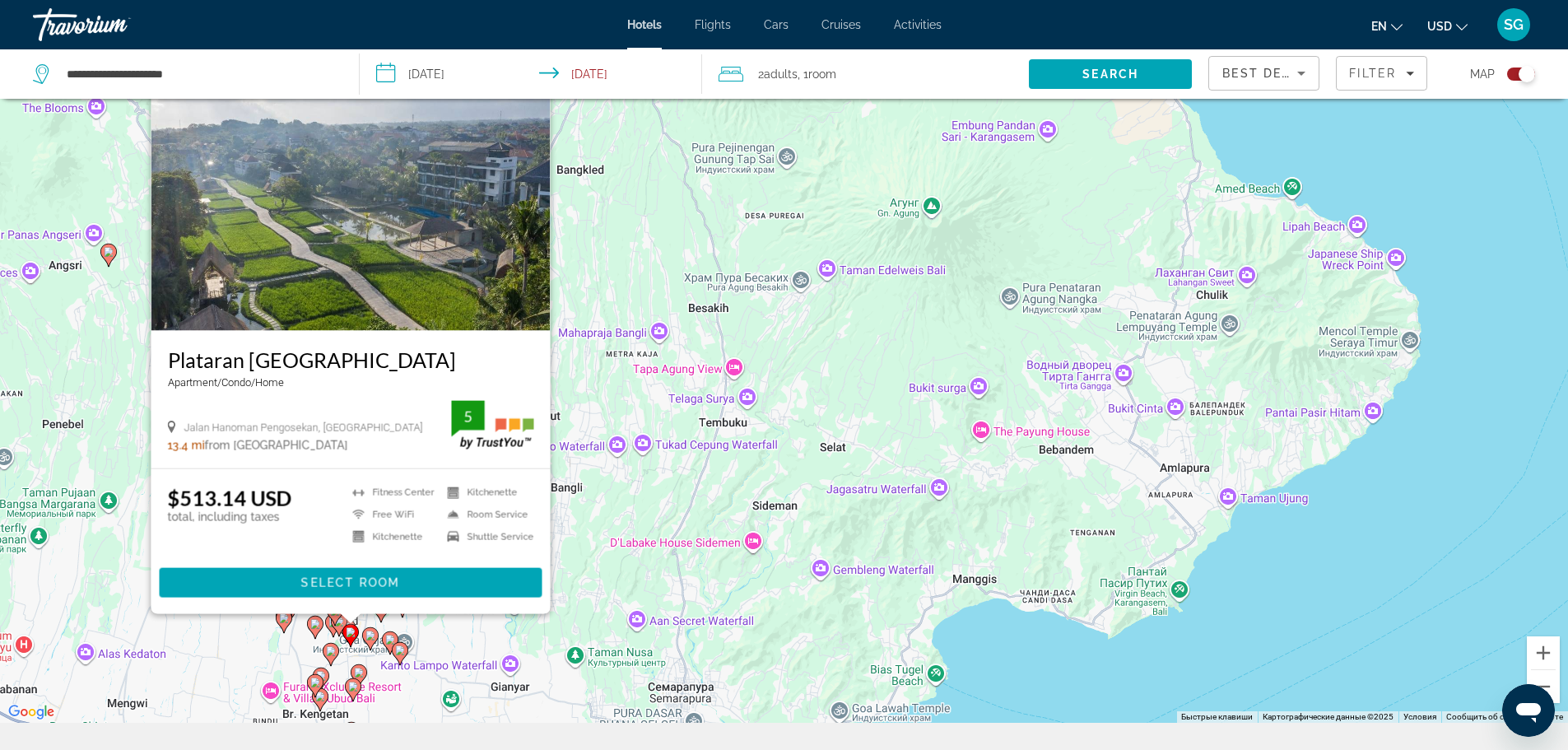
click at [337, 629] on icon "Main content" at bounding box center [338, 624] width 15 height 22
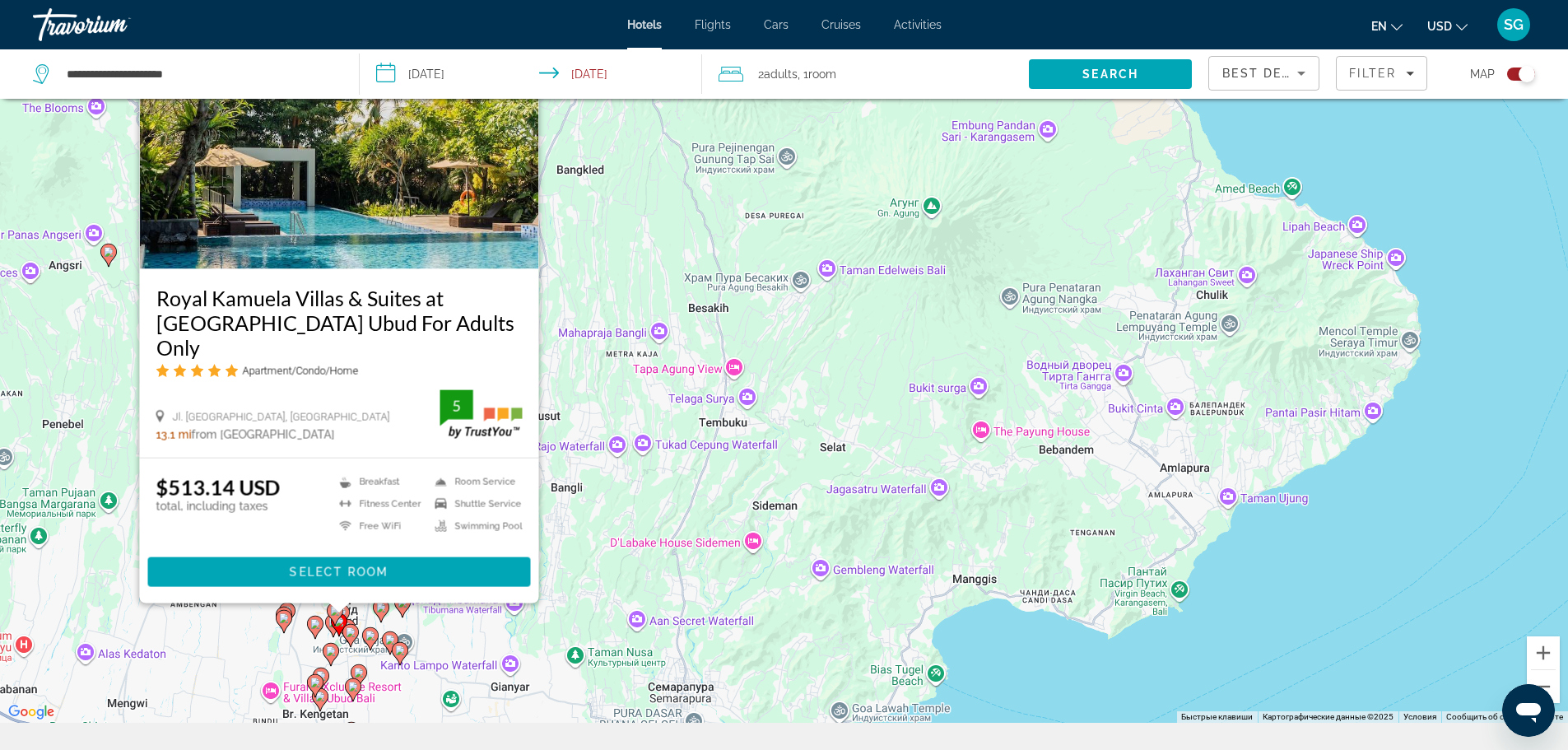
click at [318, 632] on icon "Main content" at bounding box center [315, 626] width 17 height 23
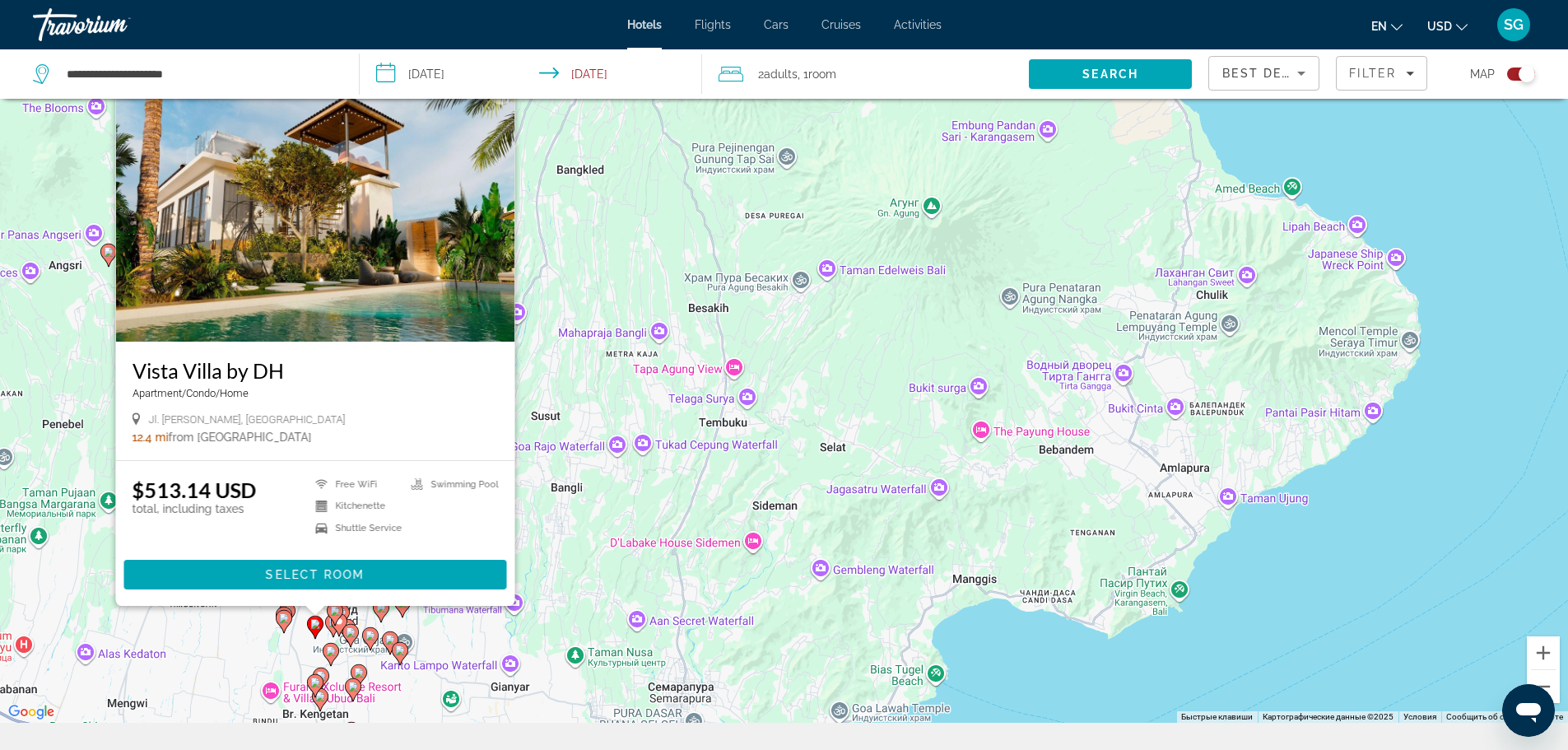
click at [336, 656] on icon "Main content" at bounding box center [330, 654] width 15 height 22
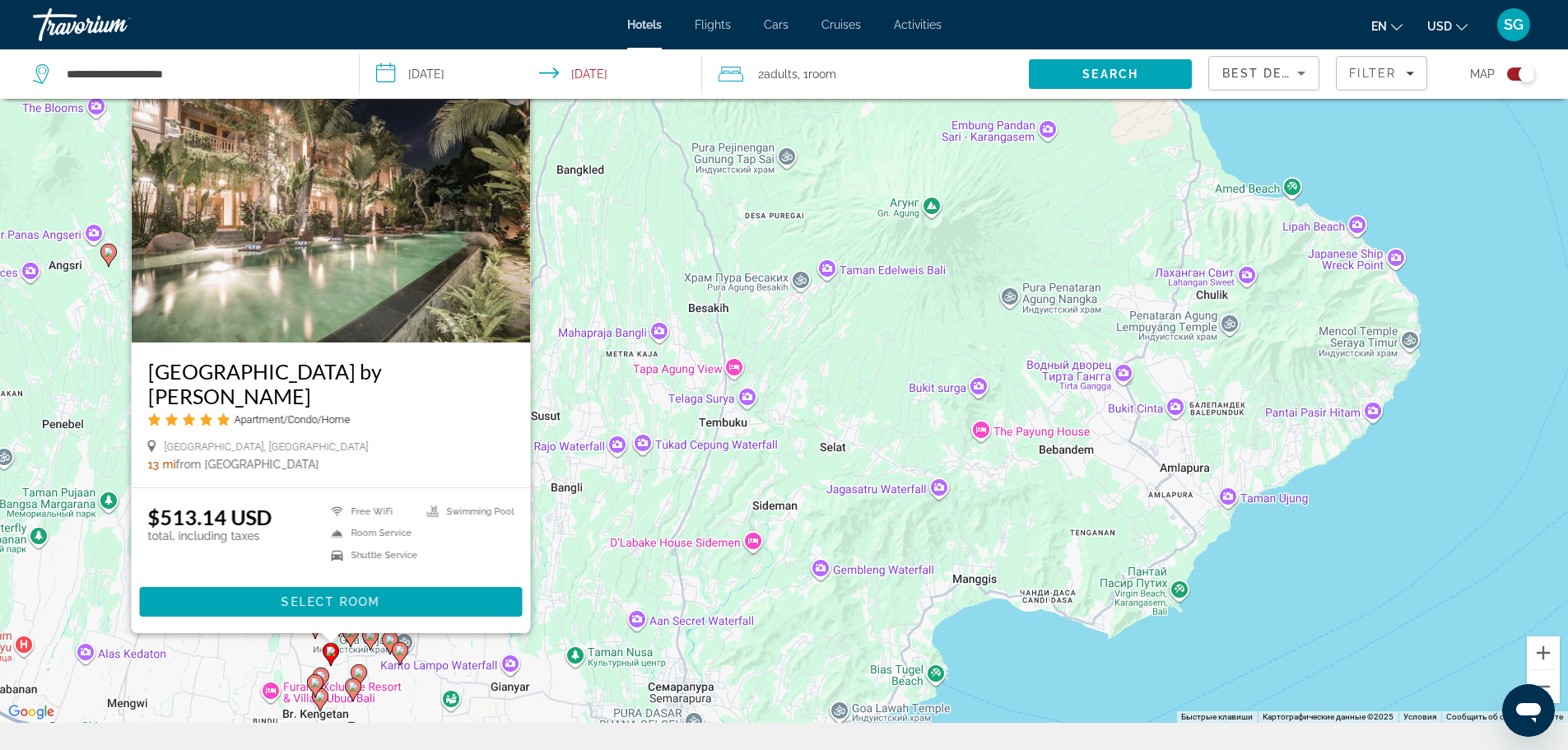
click at [362, 671] on image "Main content" at bounding box center [359, 672] width 10 height 10
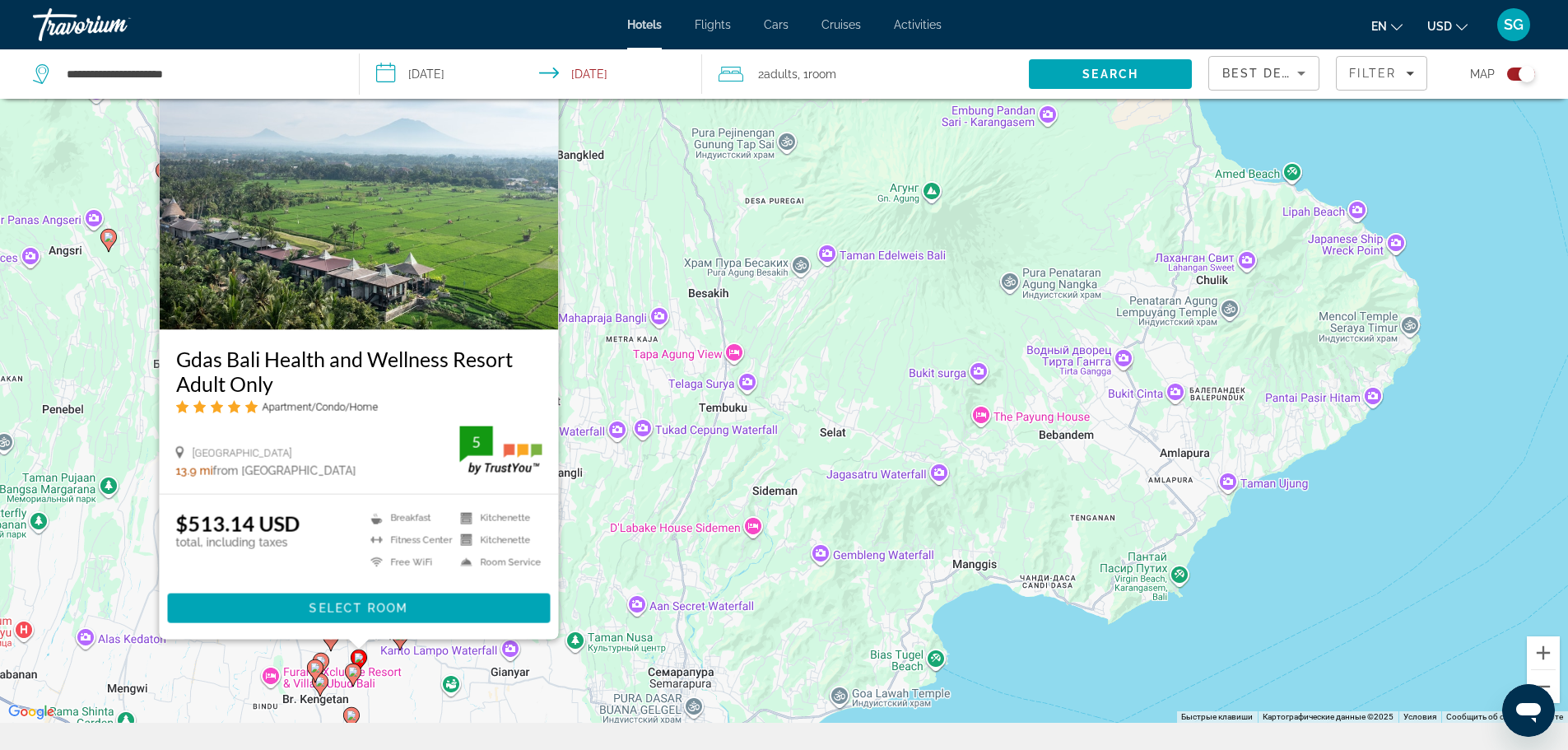
click at [404, 641] on icon "Main content" at bounding box center [399, 638] width 15 height 22
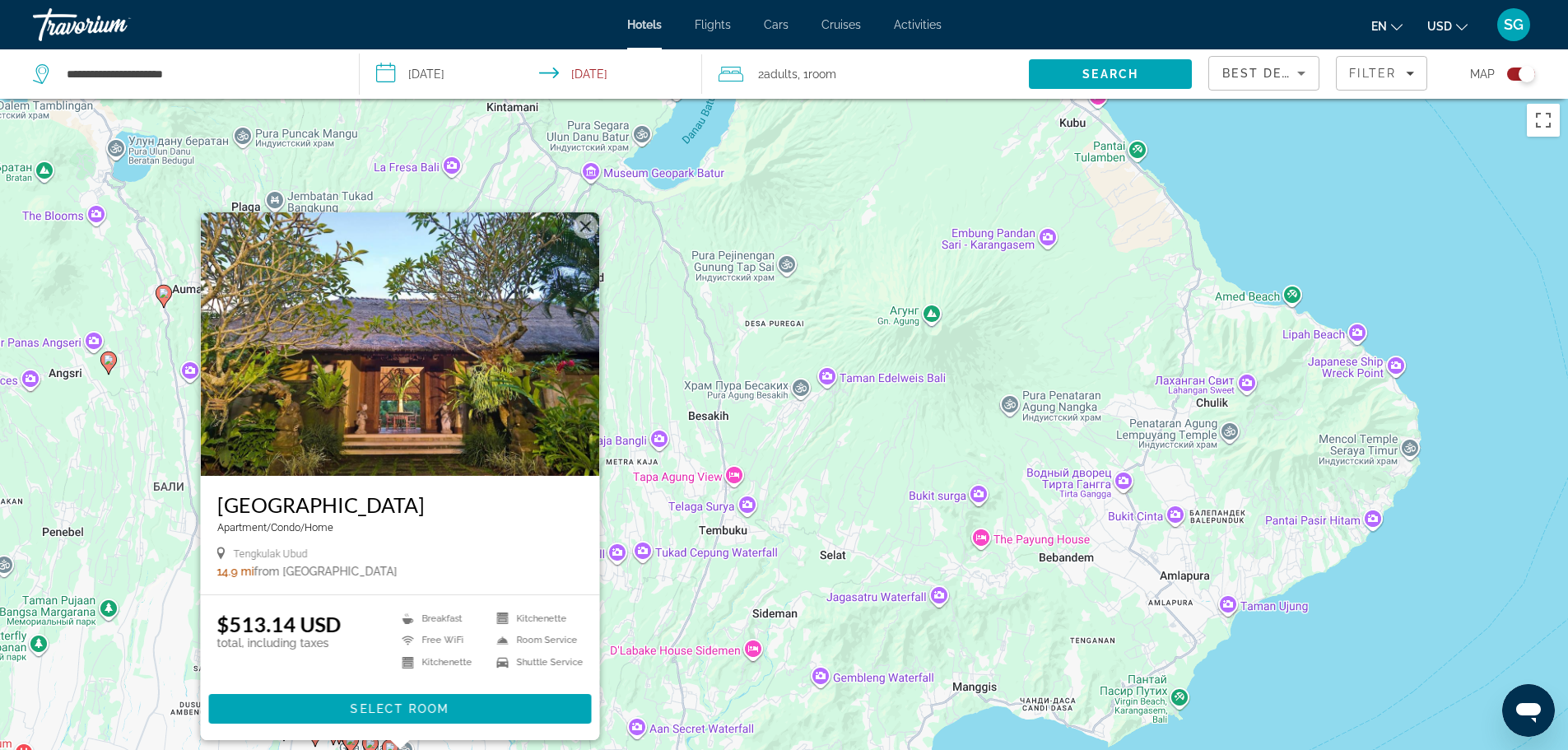
scroll to position [0, 0]
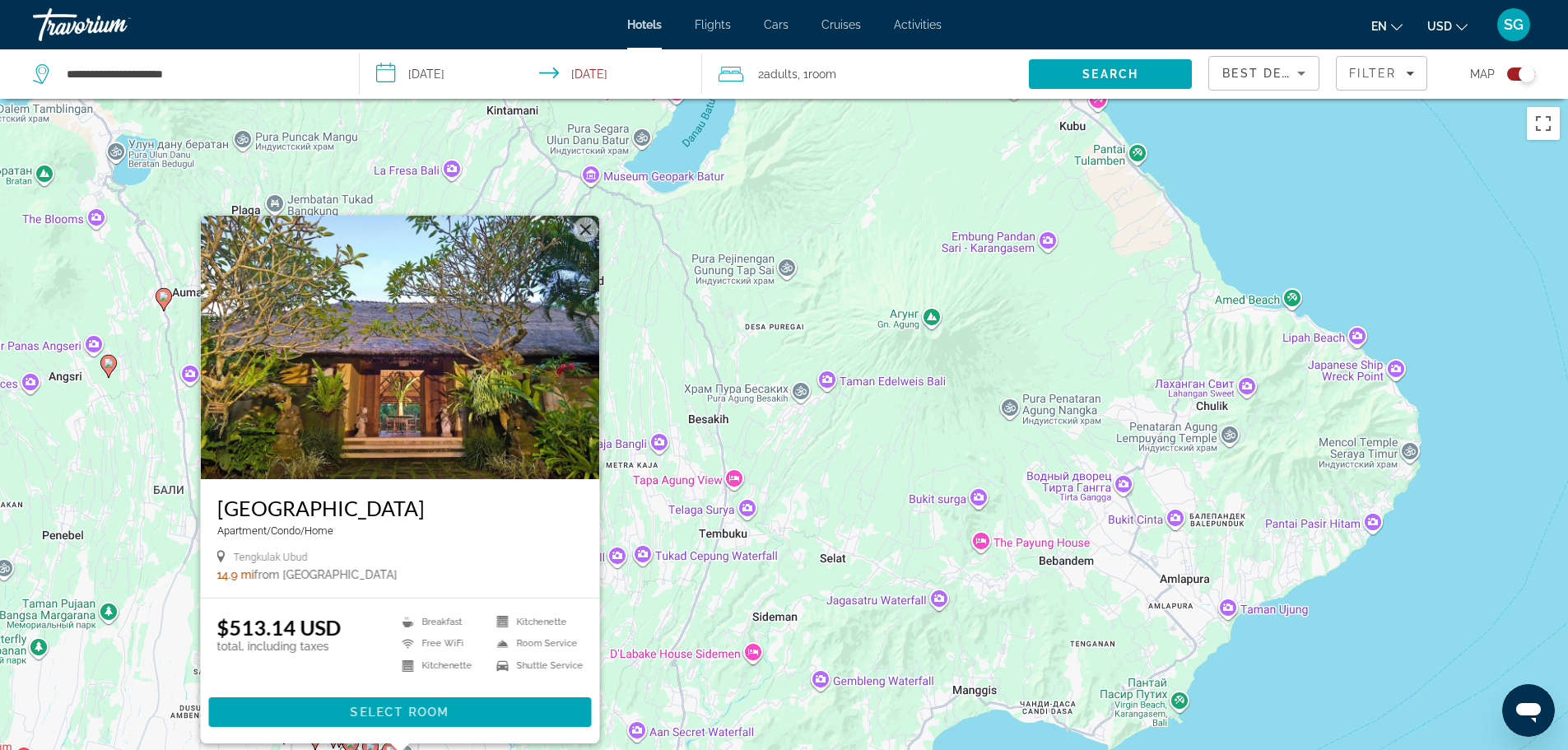
click at [583, 231] on button "Закрыть" at bounding box center [585, 229] width 24 height 24
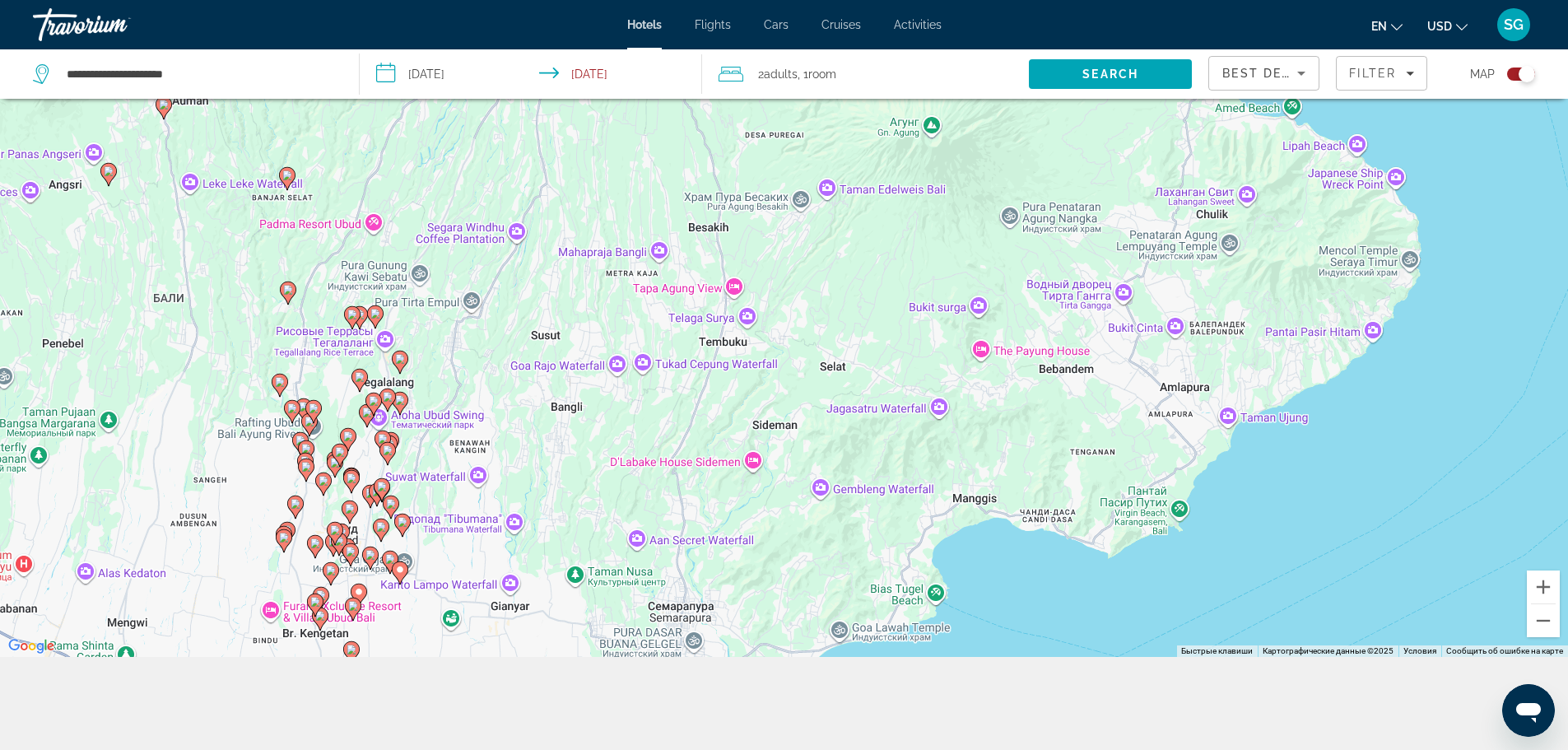
scroll to position [198, 0]
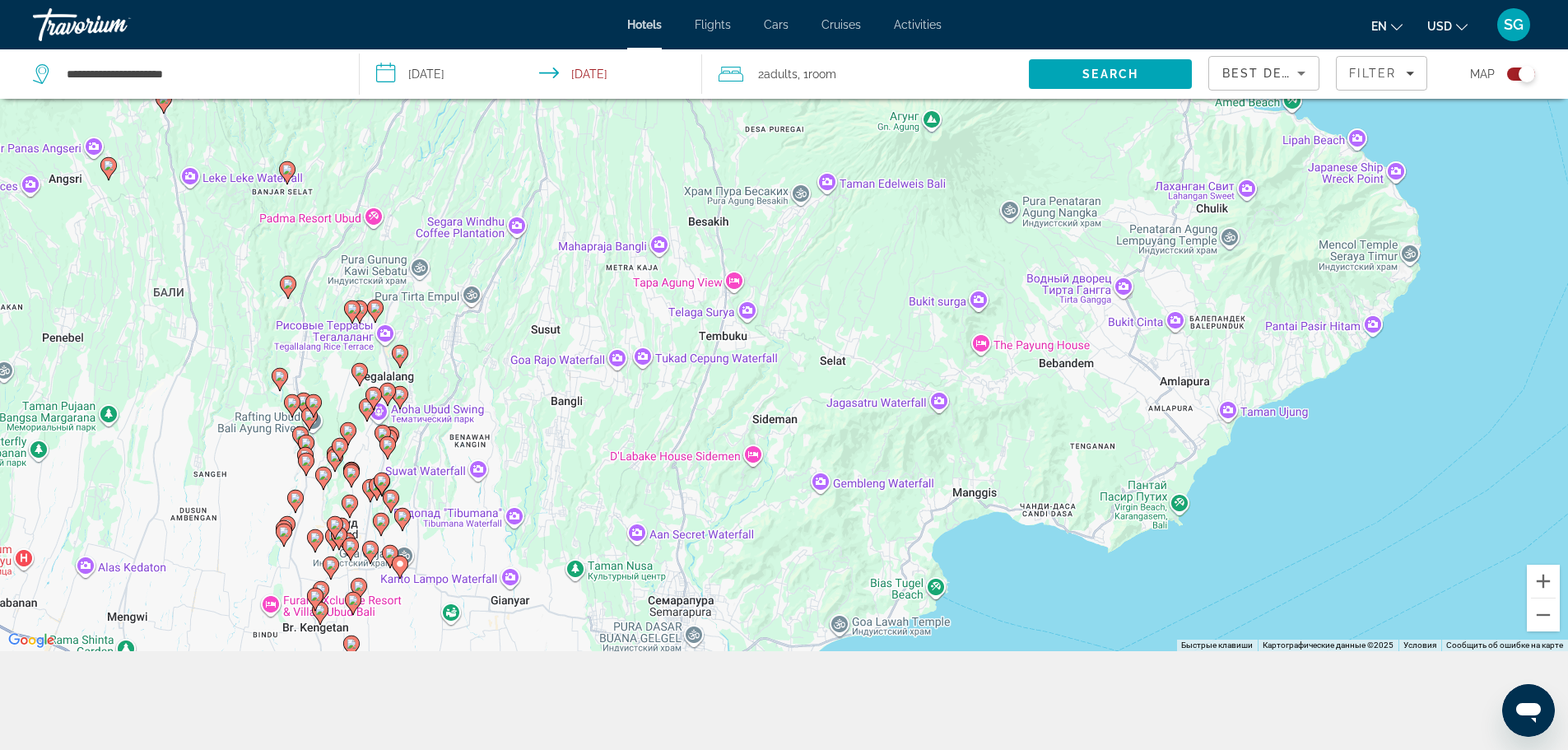
click at [352, 313] on image "Main content" at bounding box center [352, 308] width 10 height 10
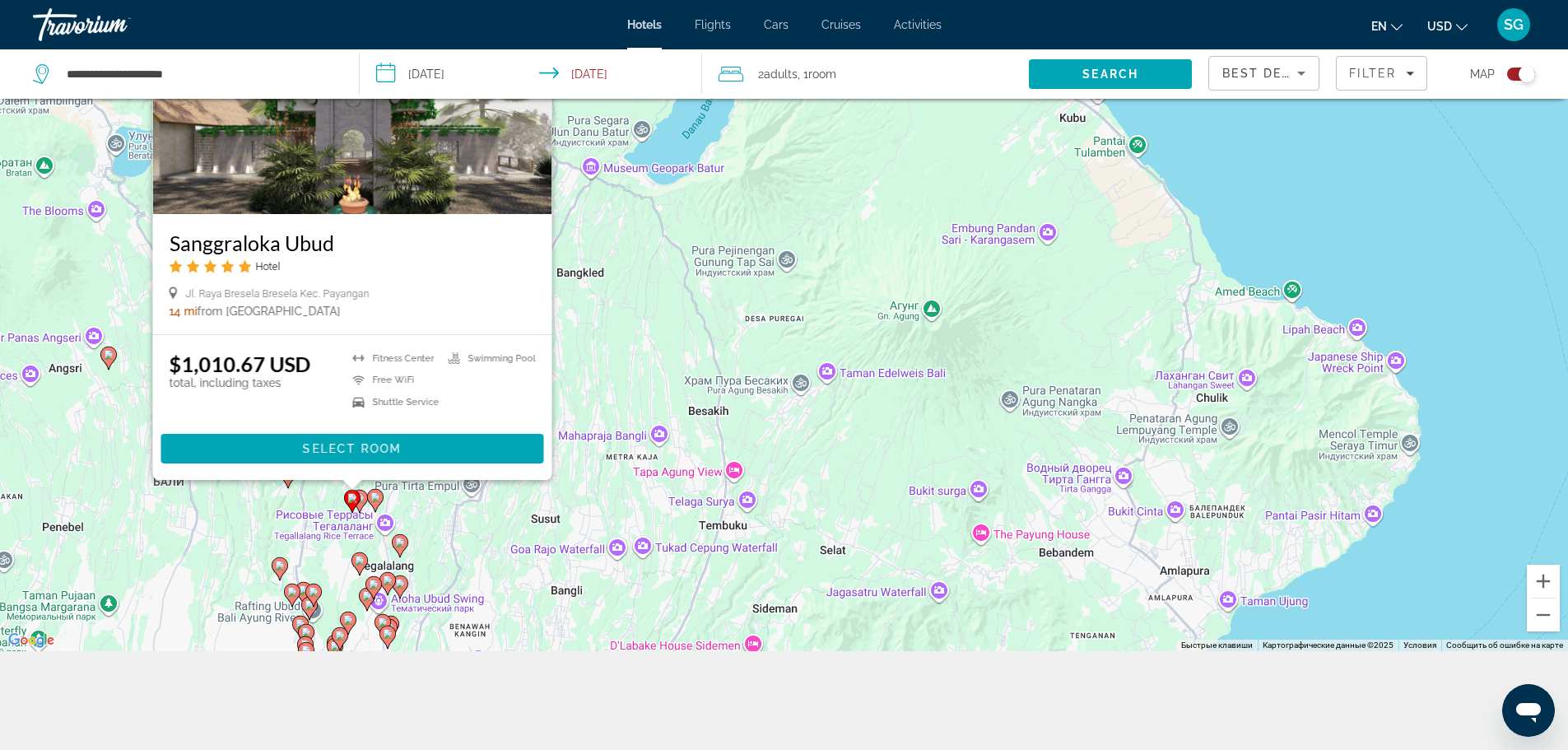
click at [372, 498] on image "Main content" at bounding box center [375, 497] width 10 height 10
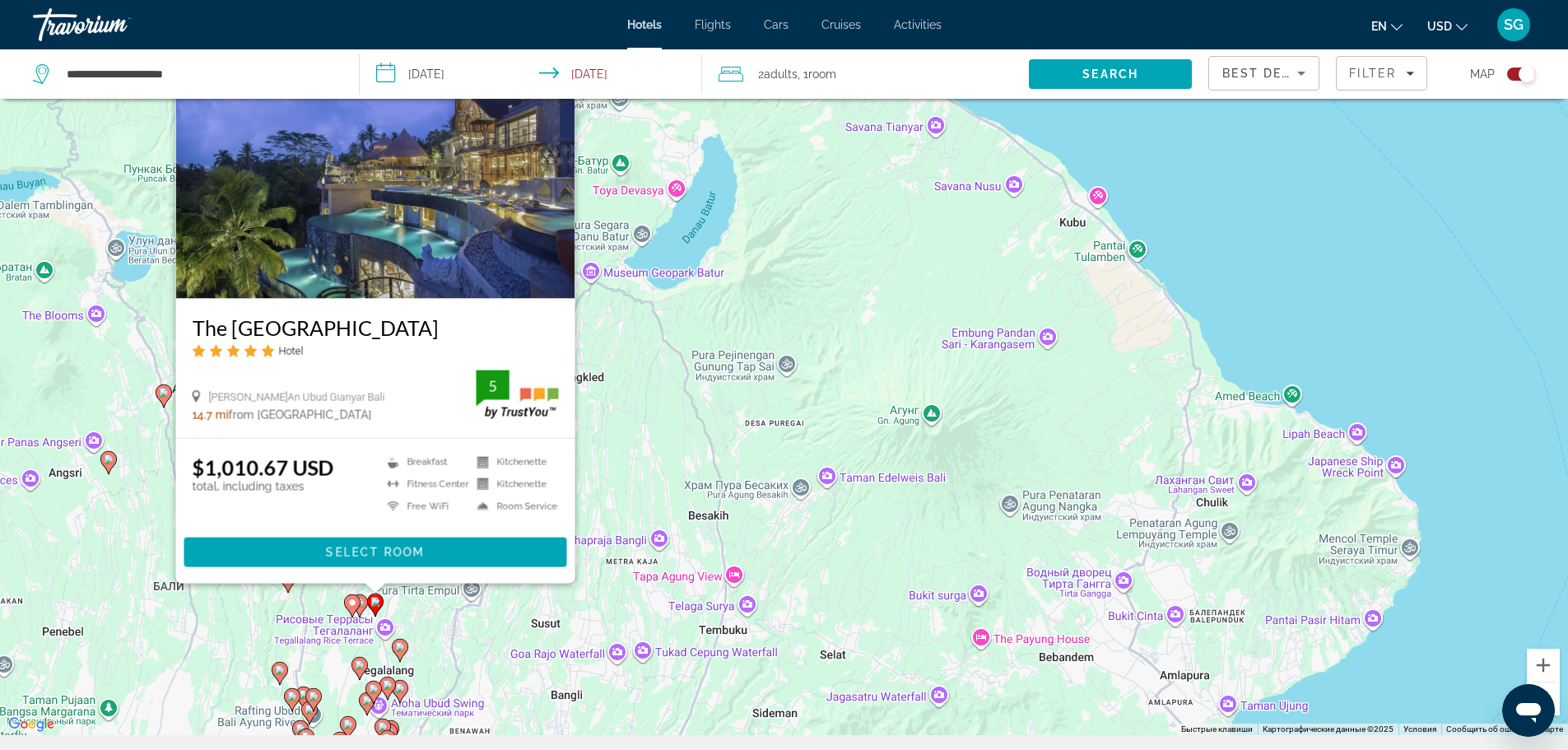
scroll to position [112, 0]
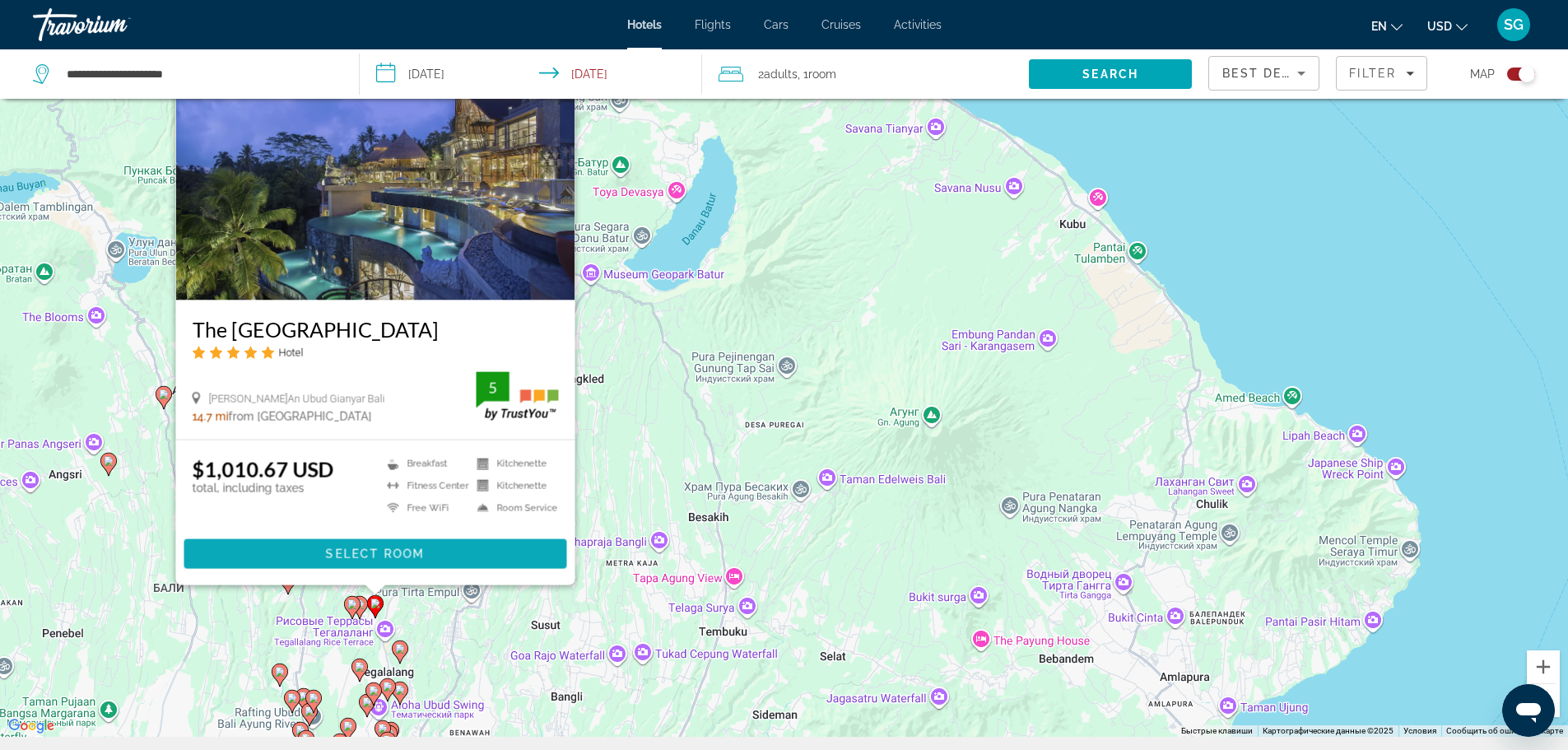
click at [394, 557] on span "Select Room" at bounding box center [374, 554] width 98 height 13
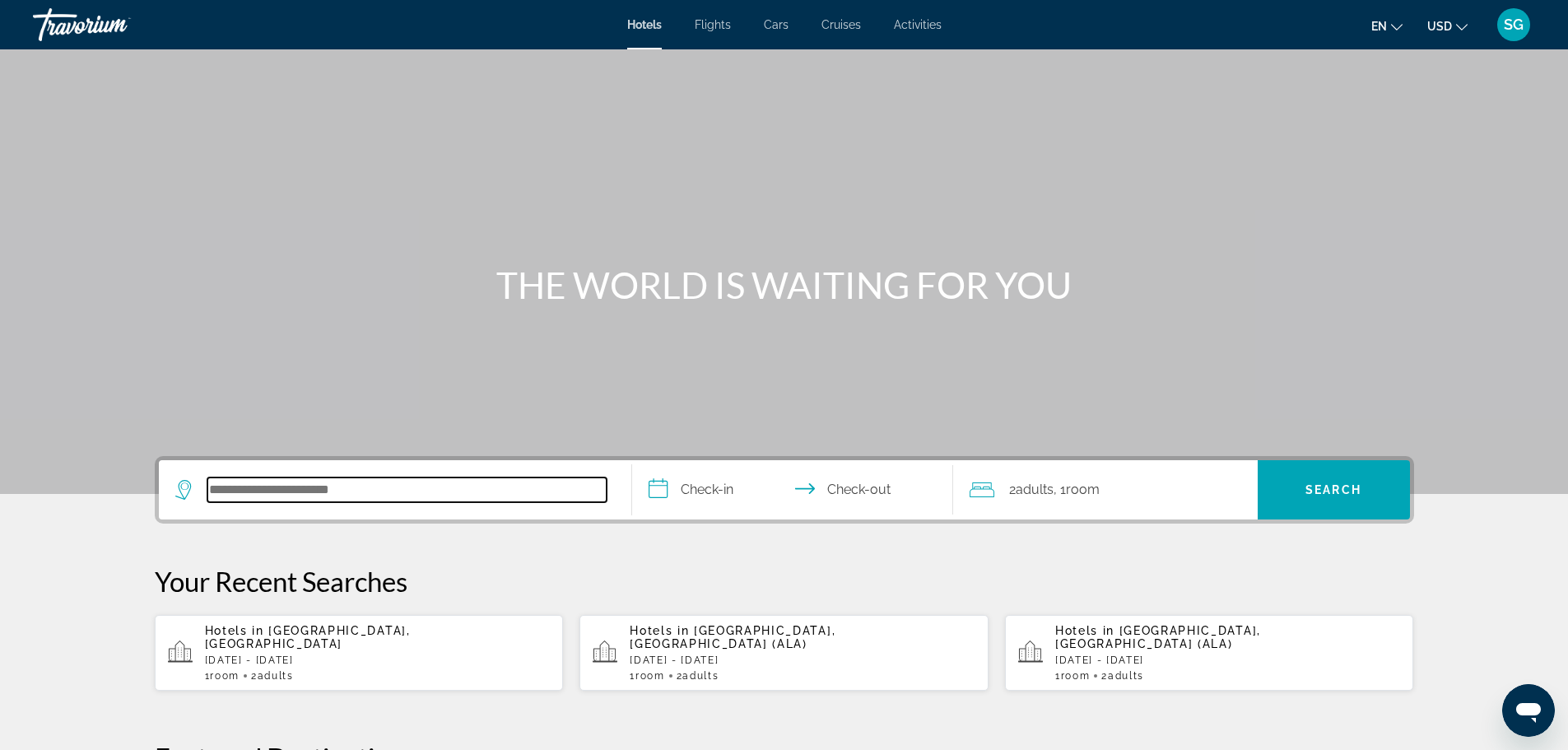
click at [306, 486] on input "Search hotel destination" at bounding box center [407, 490] width 399 height 24
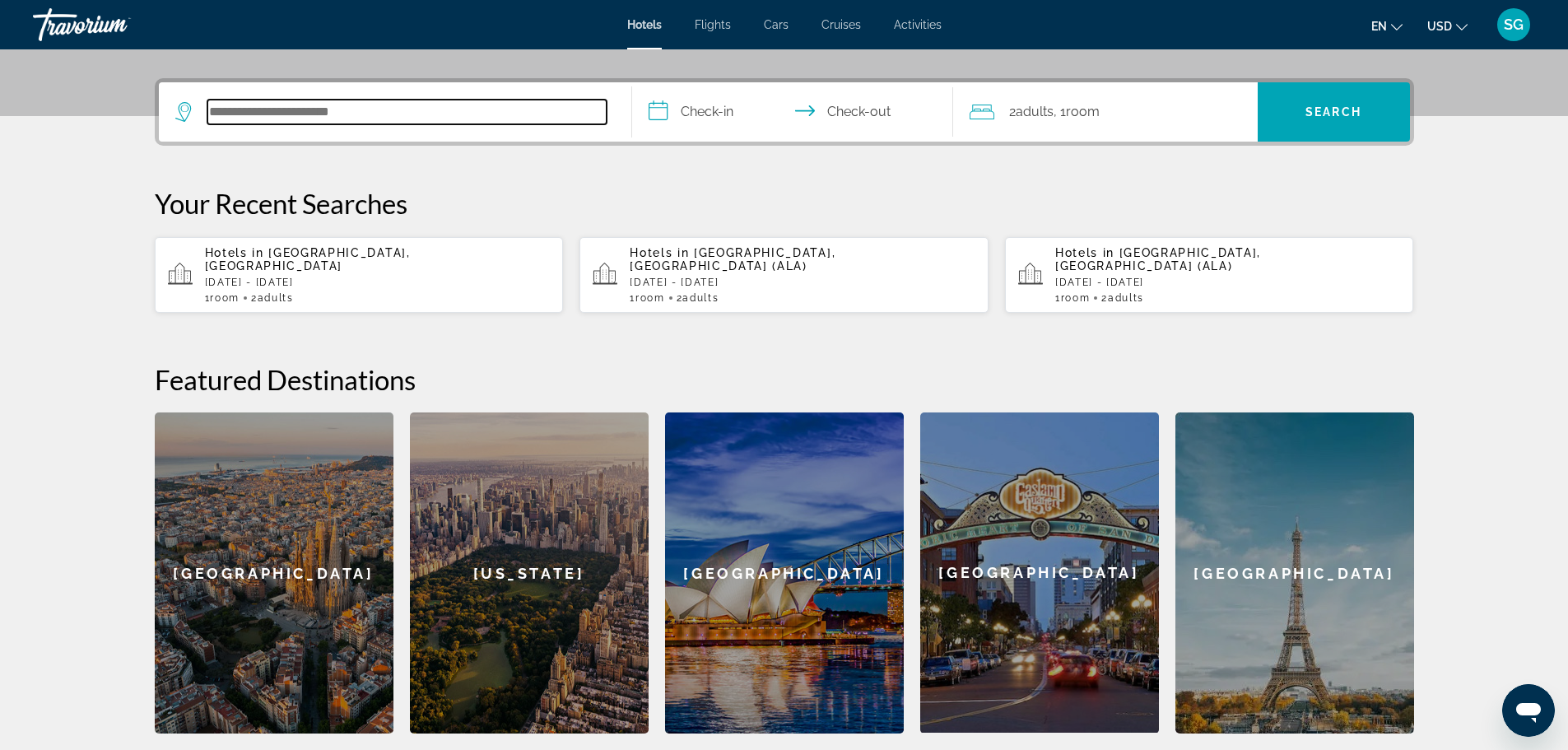
scroll to position [403, 0]
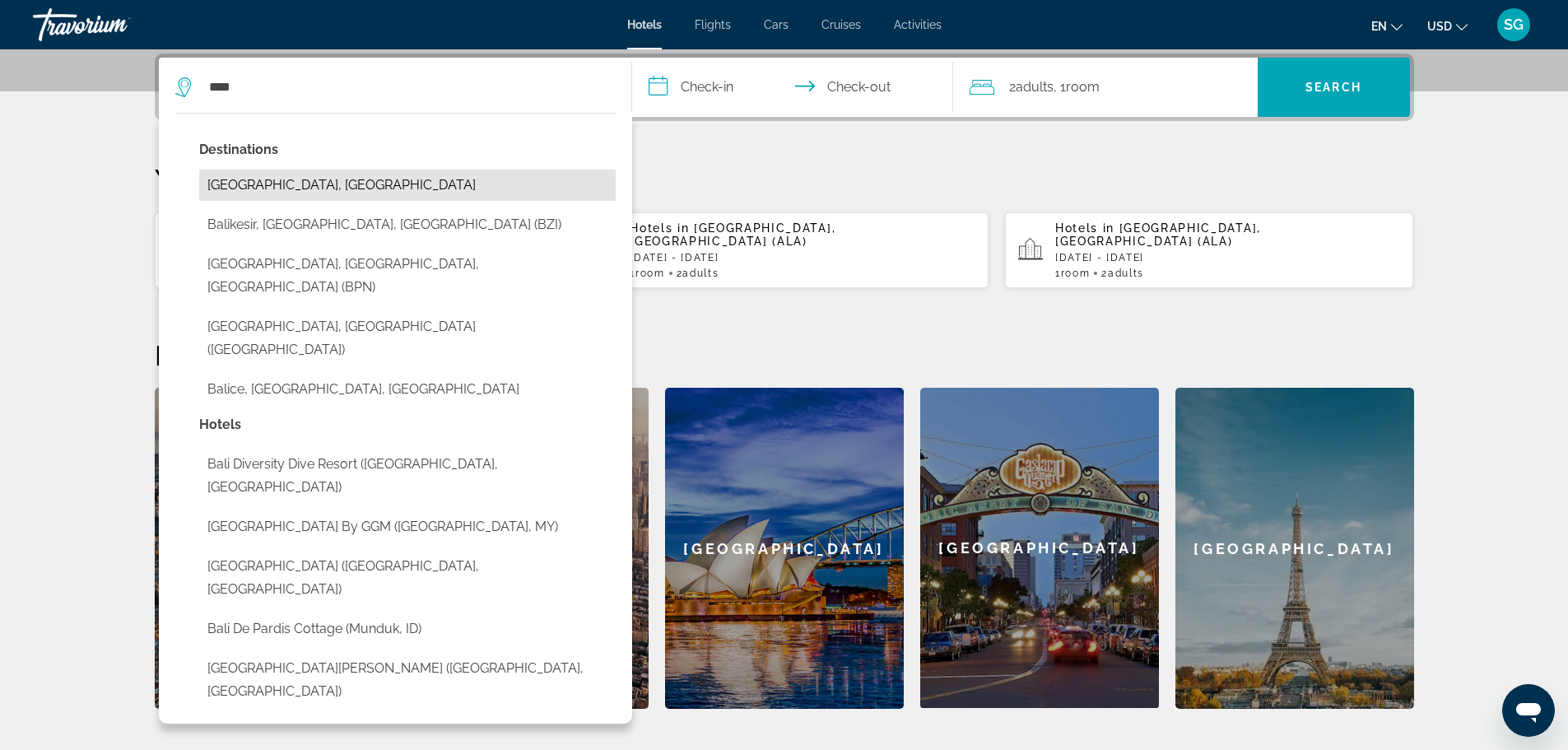
click at [286, 187] on button "[GEOGRAPHIC_DATA], [GEOGRAPHIC_DATA]" at bounding box center [407, 184] width 417 height 31
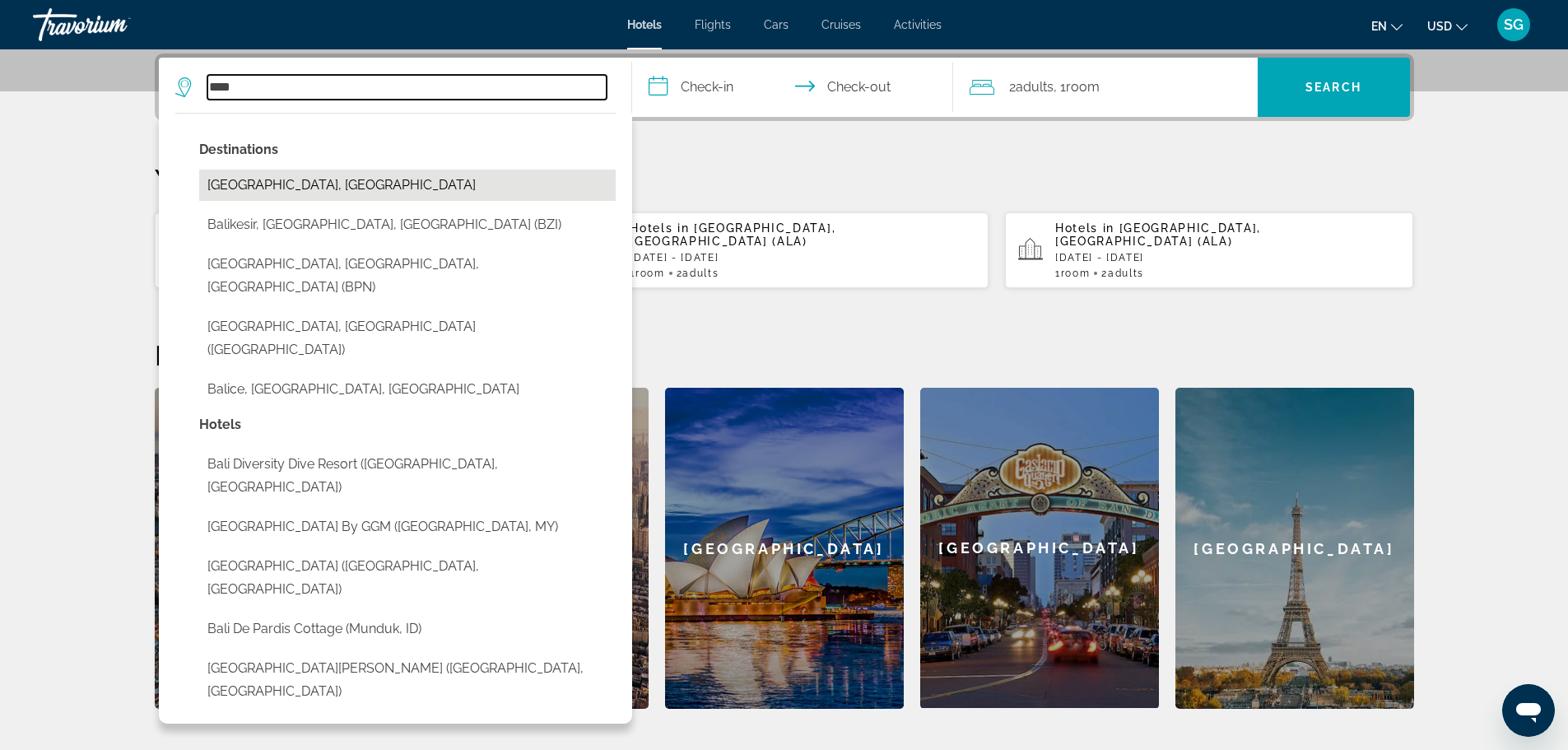
type input "**********"
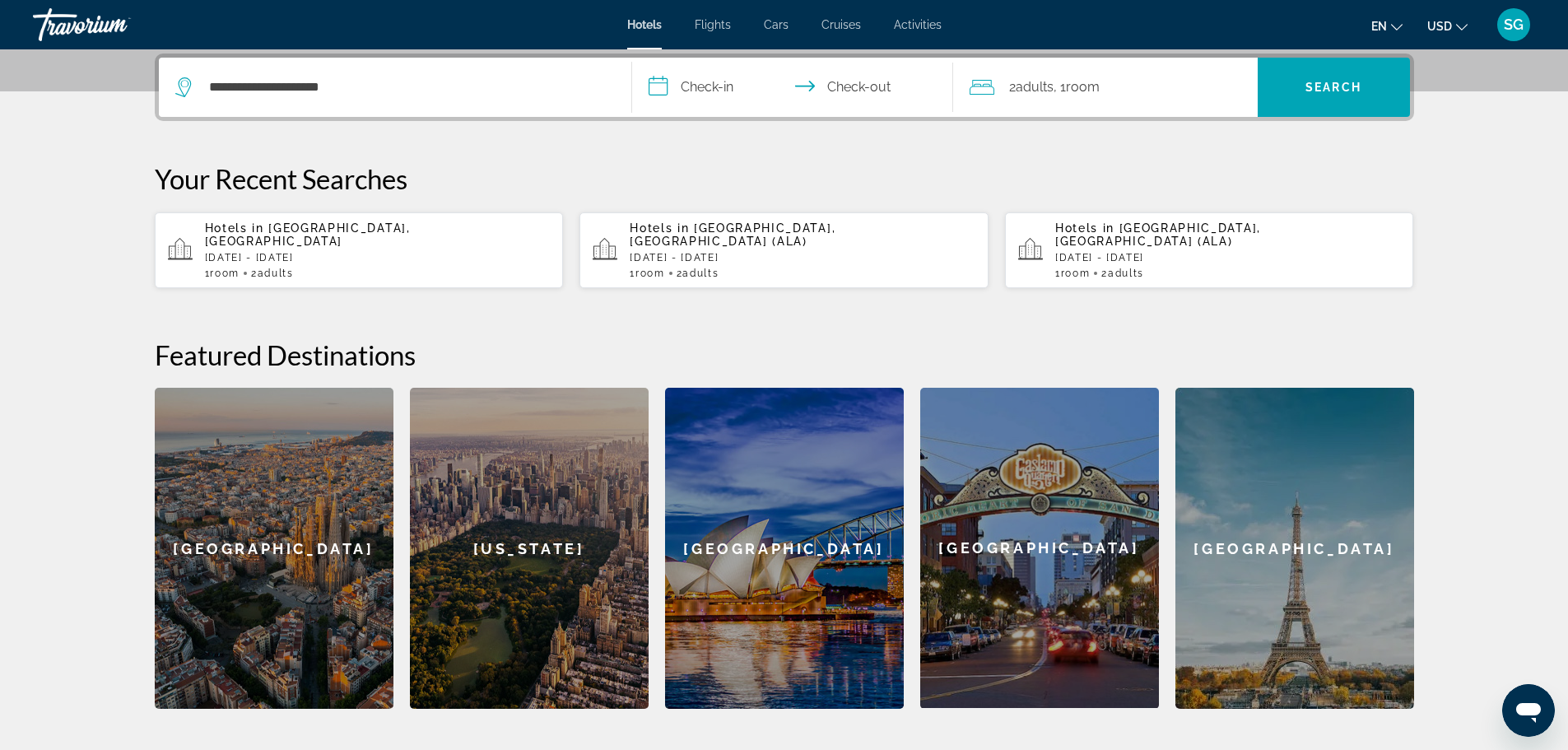
click at [731, 90] on input "**********" at bounding box center [796, 90] width 328 height 65
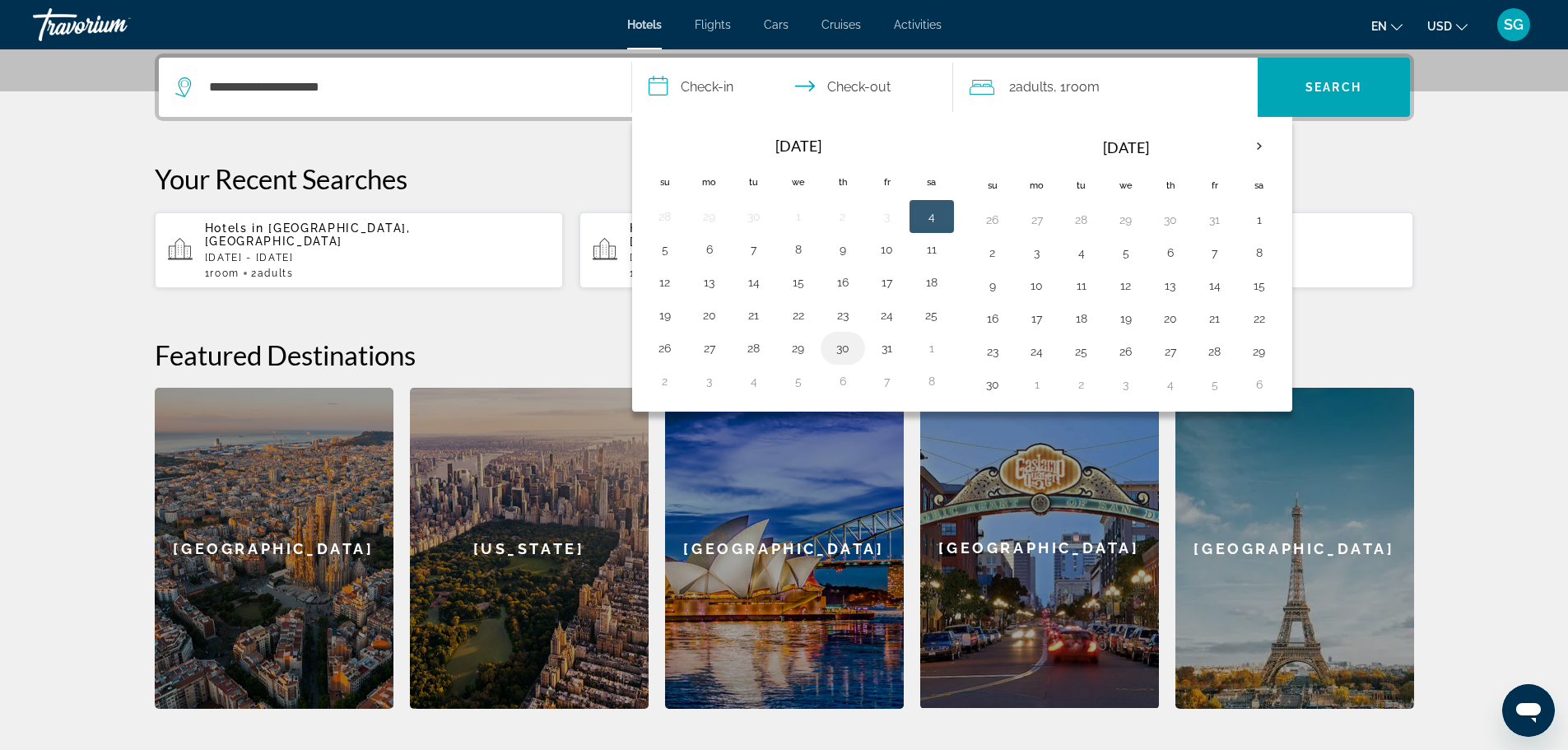
click at [838, 357] on button "30" at bounding box center [843, 348] width 26 height 23
click at [662, 376] on button "2" at bounding box center [665, 381] width 26 height 23
type input "**********"
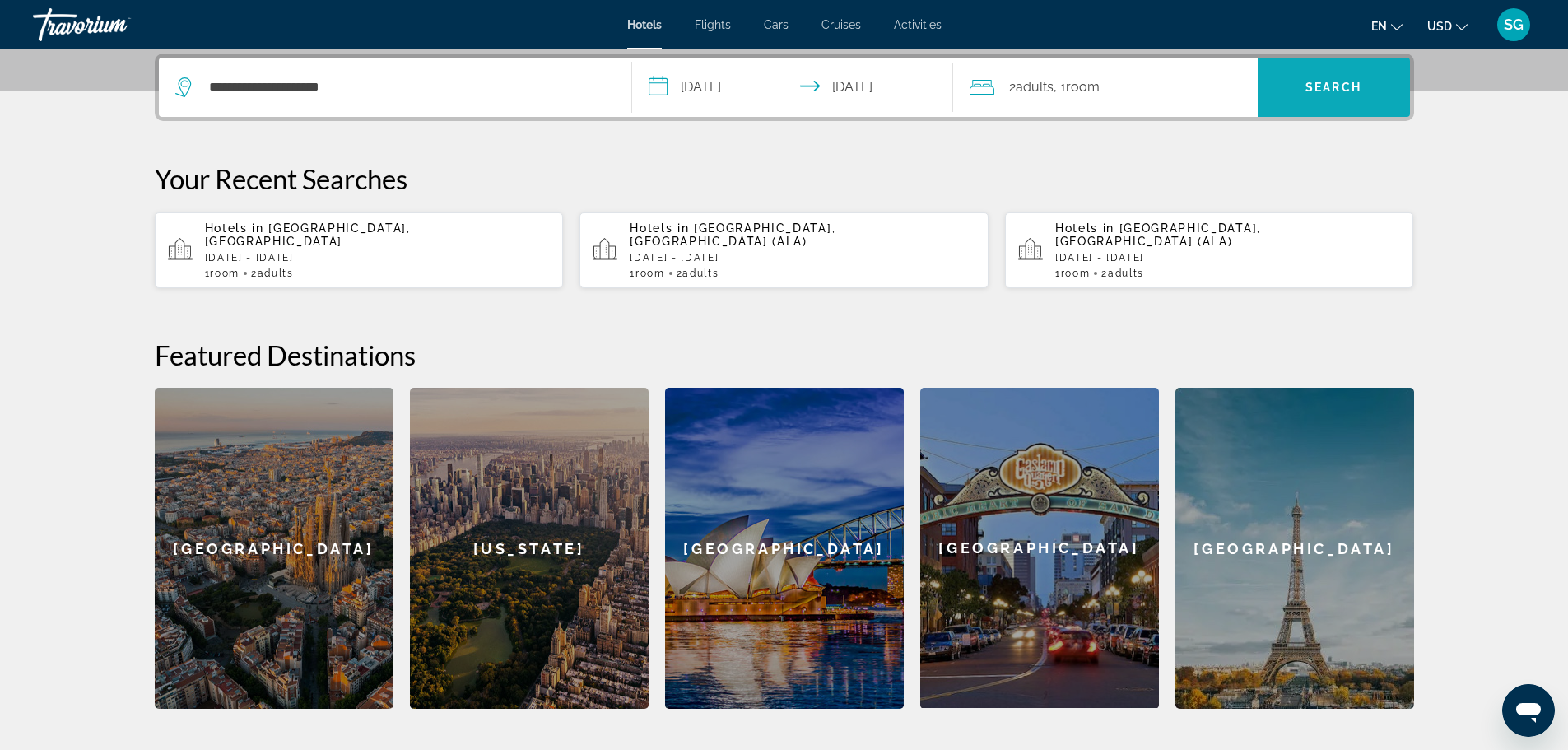
click at [1333, 77] on span "Search" at bounding box center [1333, 87] width 153 height 39
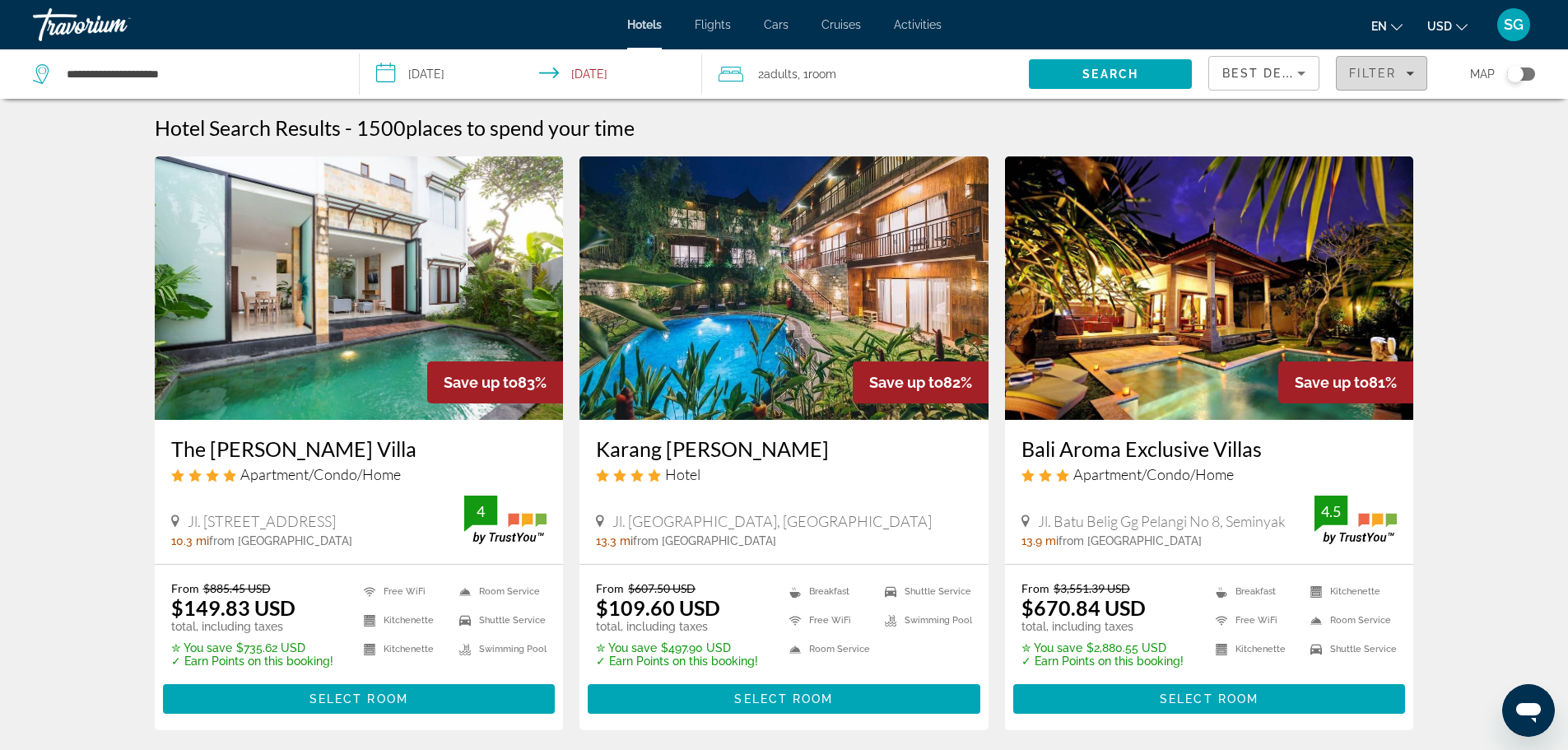
click at [1389, 71] on span "Filter" at bounding box center [1372, 73] width 47 height 13
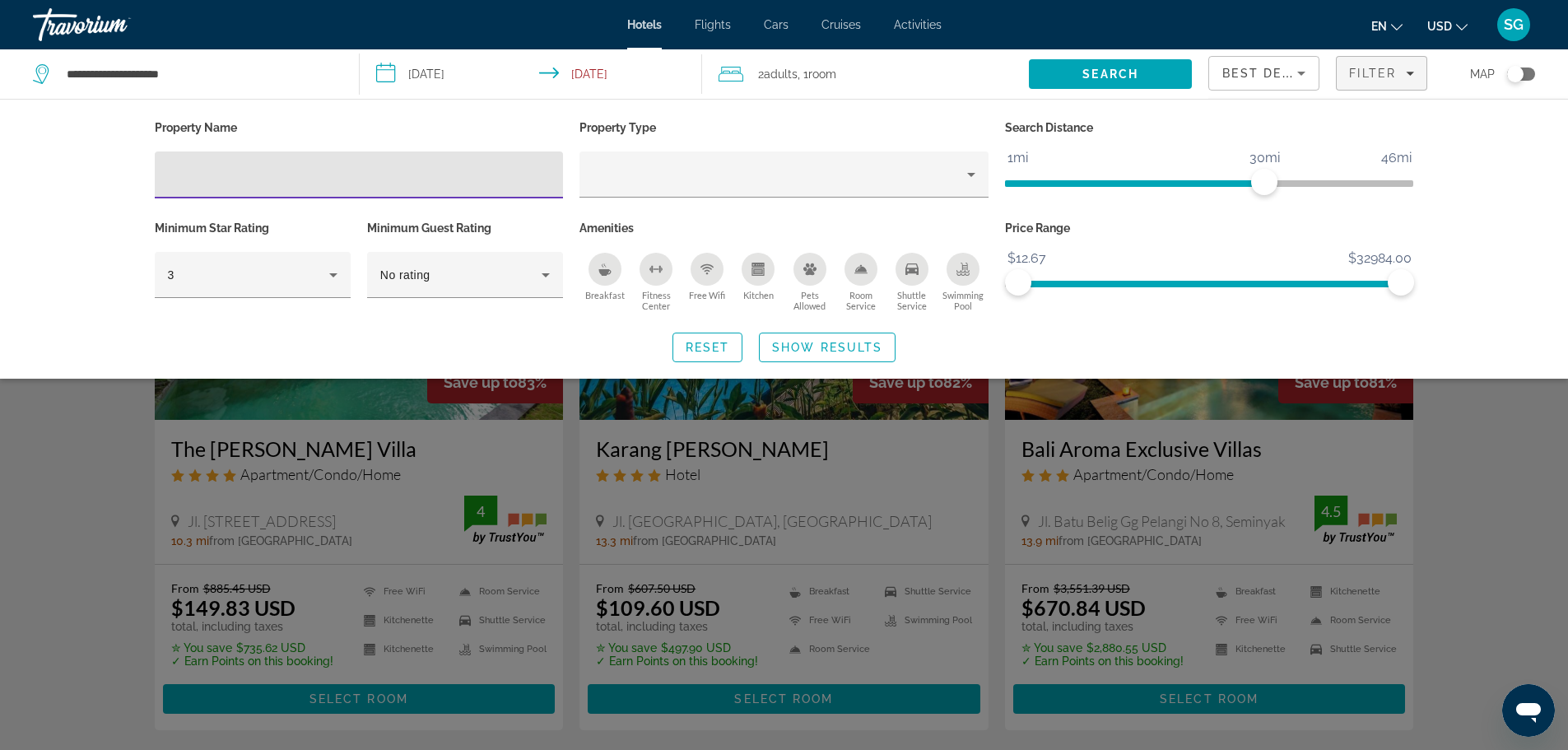
click at [360, 185] on div "Hotel Filters" at bounding box center [359, 175] width 383 height 47
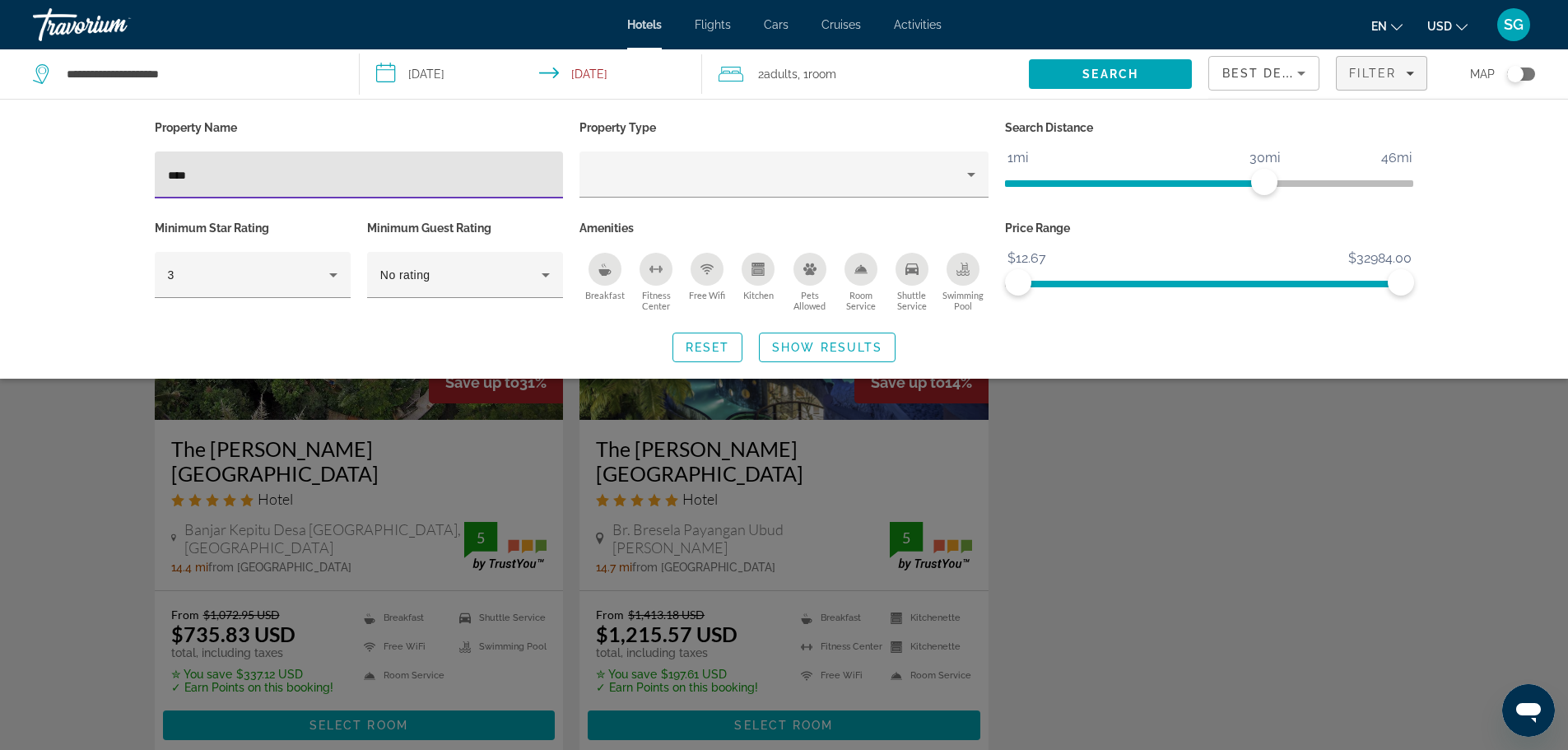
type input "****"
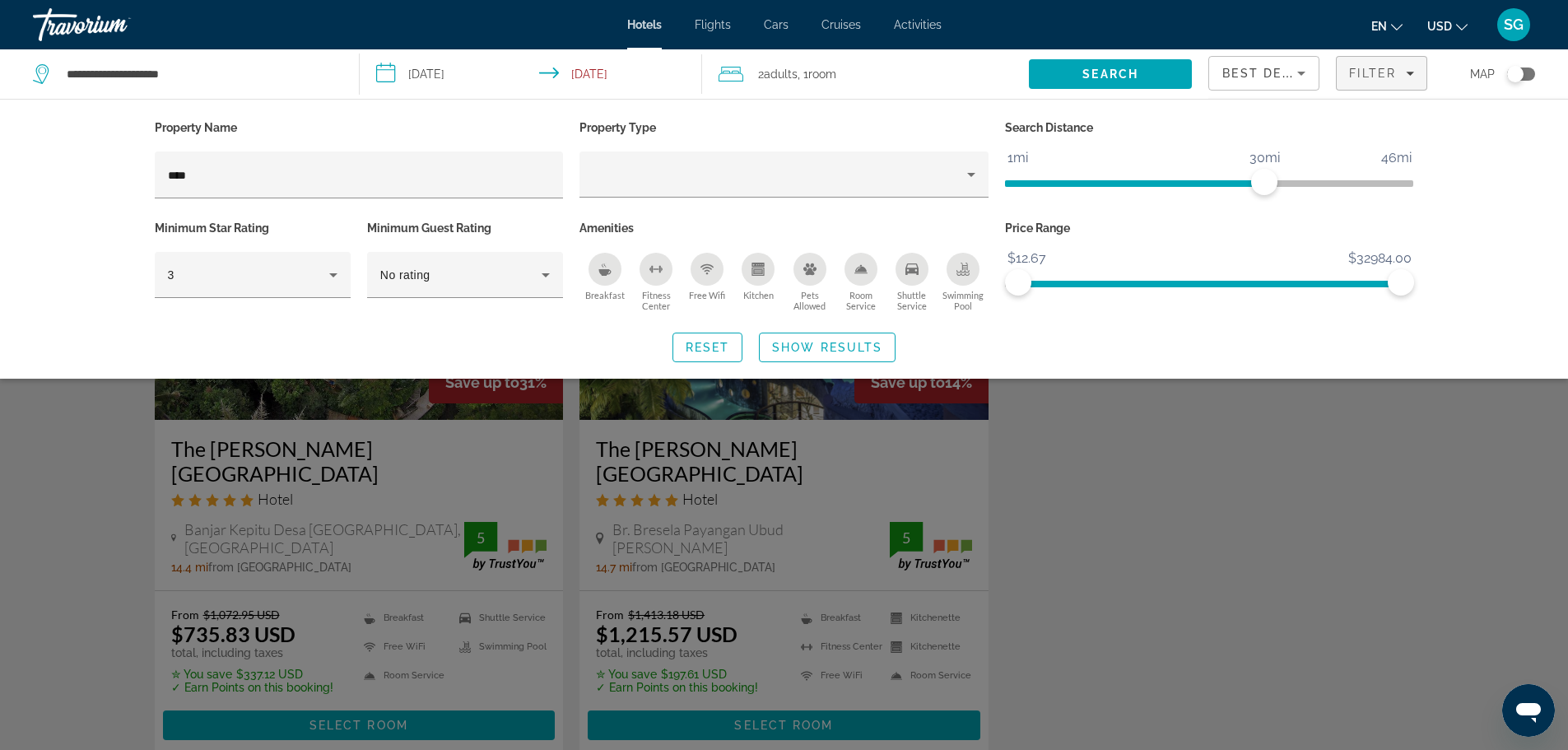
click at [1110, 481] on div "Search widget" at bounding box center [784, 498] width 1568 height 503
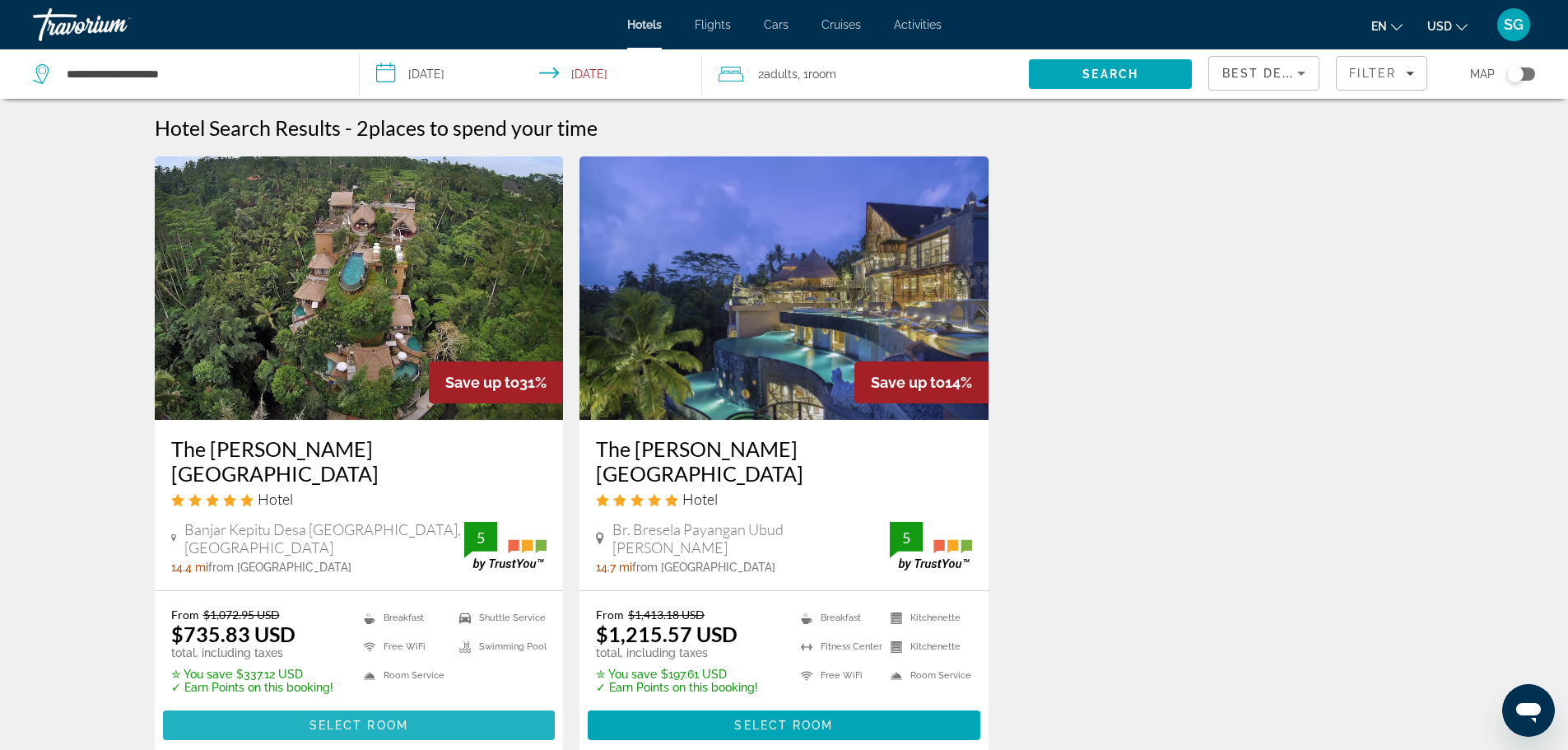
click at [405, 718] on span "Select Room" at bounding box center [359, 725] width 98 height 13
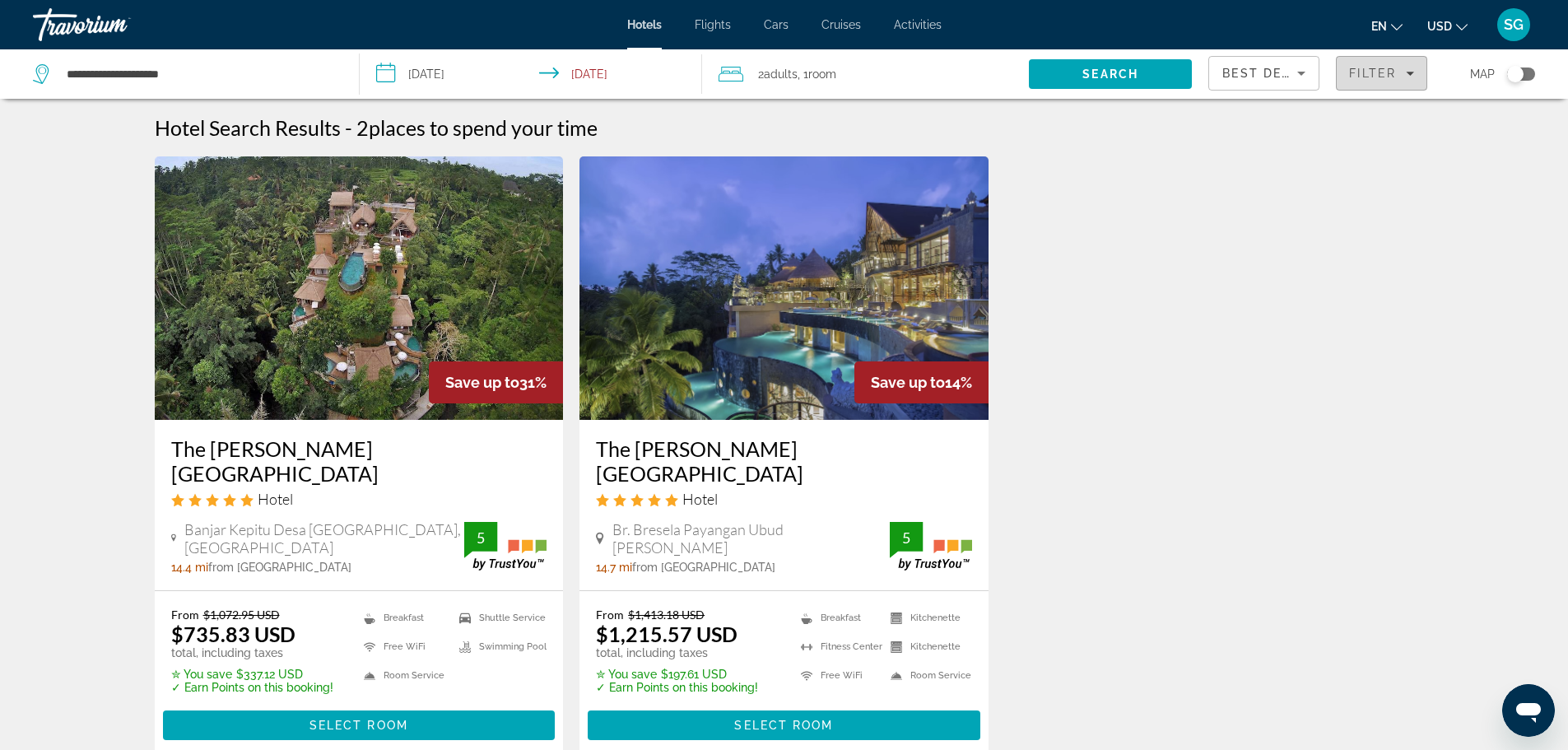
click at [1345, 75] on span "Filters" at bounding box center [1382, 73] width 90 height 39
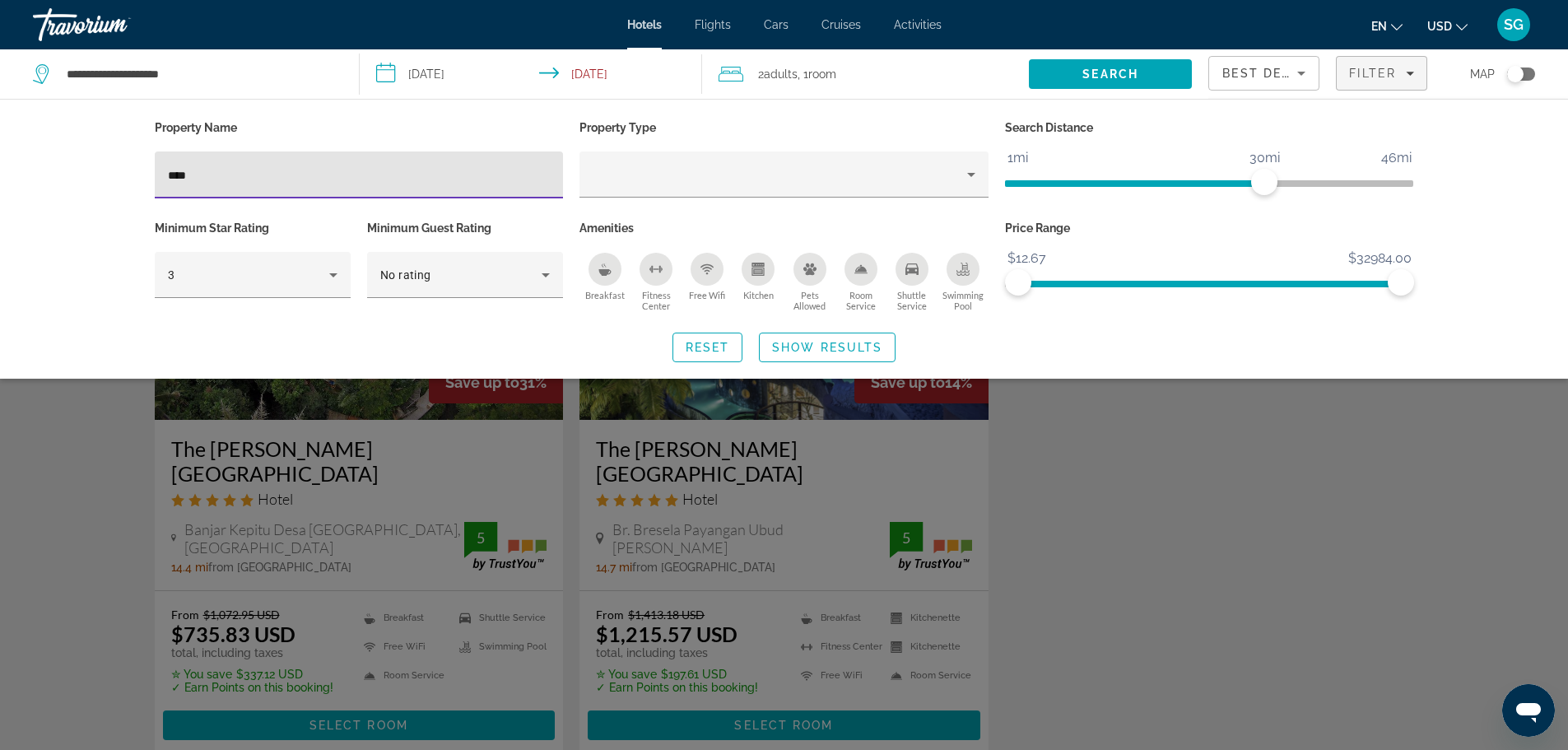
drag, startPoint x: 441, startPoint y: 178, endPoint x: 0, endPoint y: 167, distance: 441.1
click at [0, 167] on div "Property Name **** Property Type Search Distance 1mi 46mi 30mi Minimum Star Rat…" at bounding box center [784, 238] width 1568 height 280
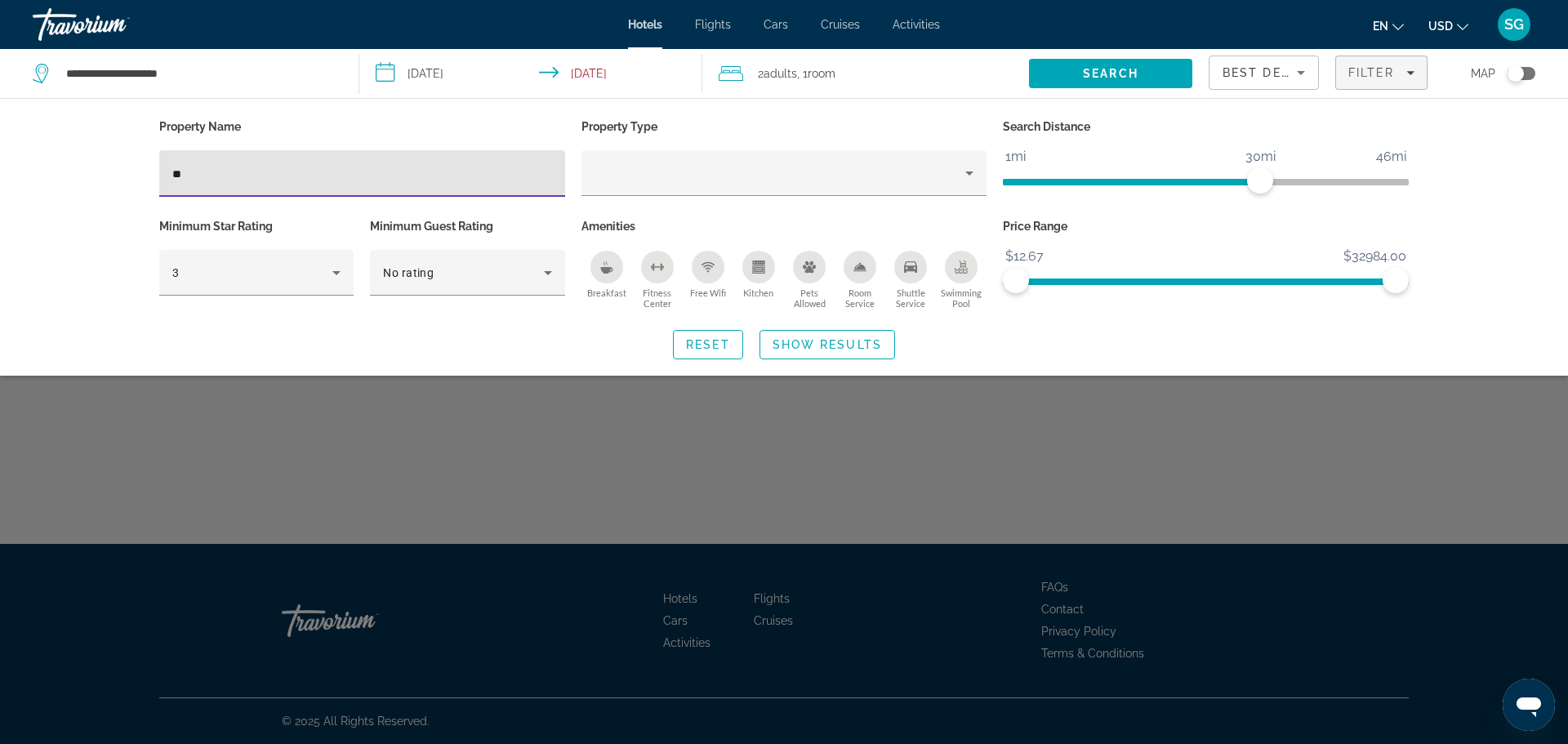
type input "*"
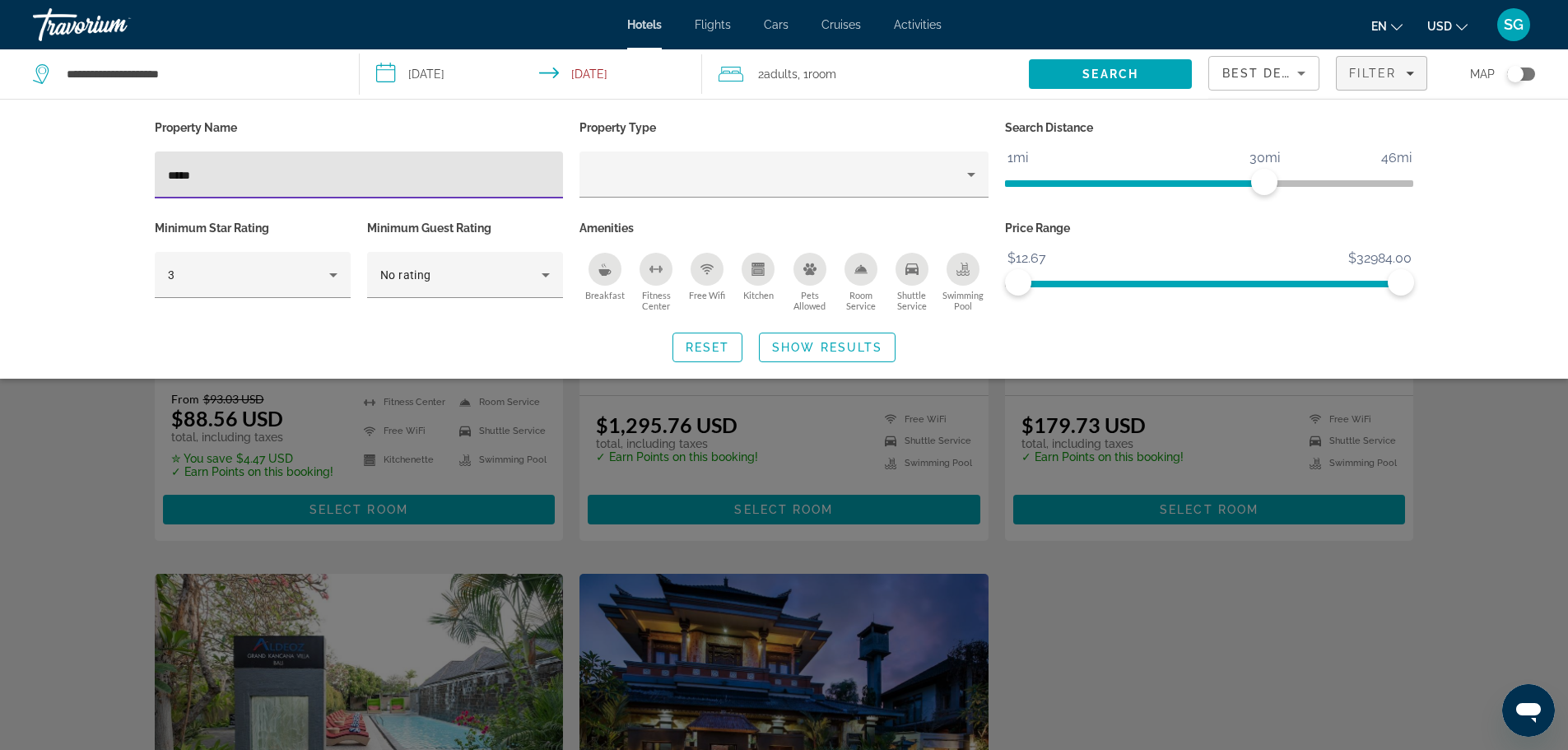
scroll to position [165, 0]
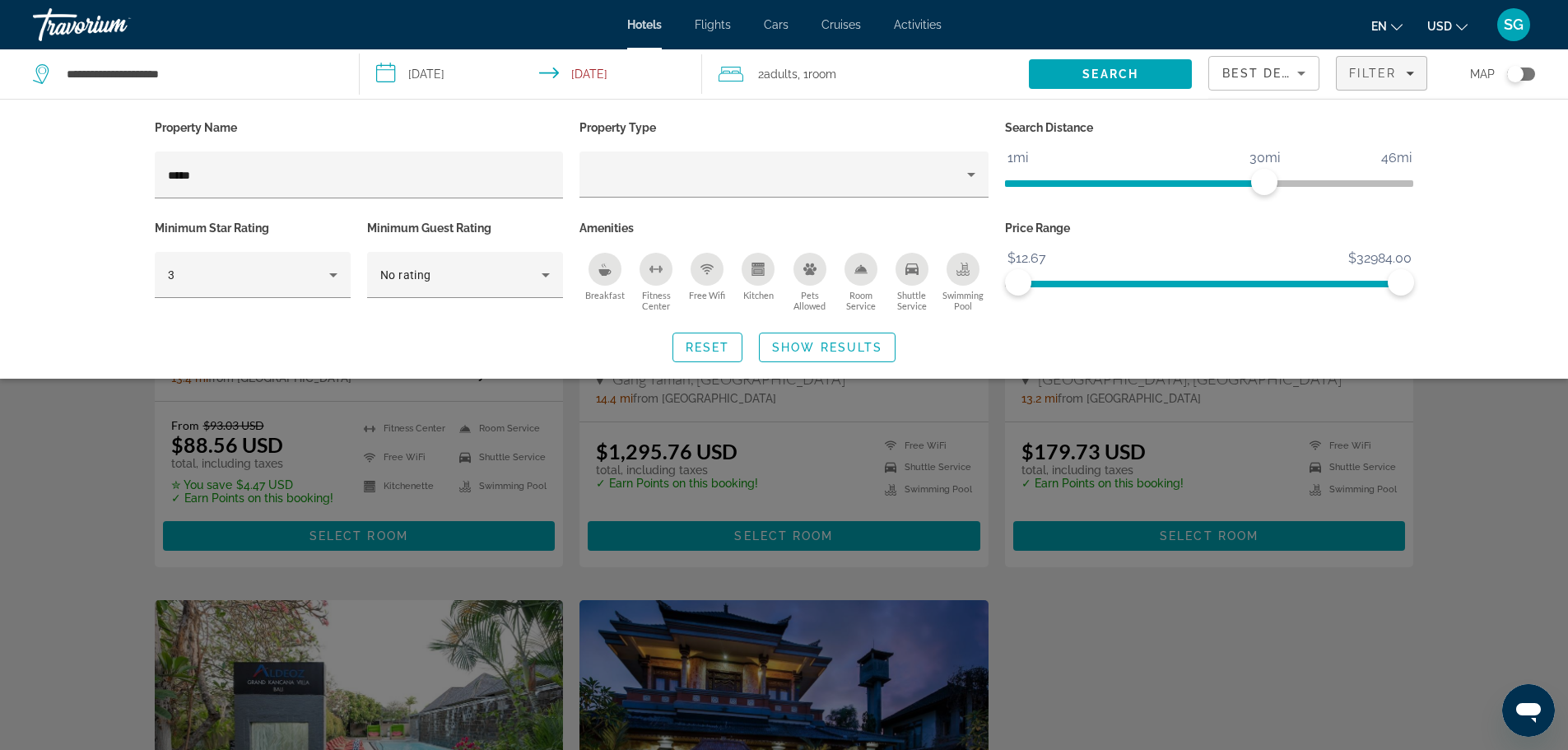
drag, startPoint x: 293, startPoint y: 185, endPoint x: 0, endPoint y: 181, distance: 293.0
click at [0, 177] on div "Property Name ***** Property Type Search Distance 1mi 46mi 30mi Minimum Star Ra…" at bounding box center [784, 238] width 1568 height 280
click at [246, 170] on input "*****" at bounding box center [359, 175] width 383 height 20
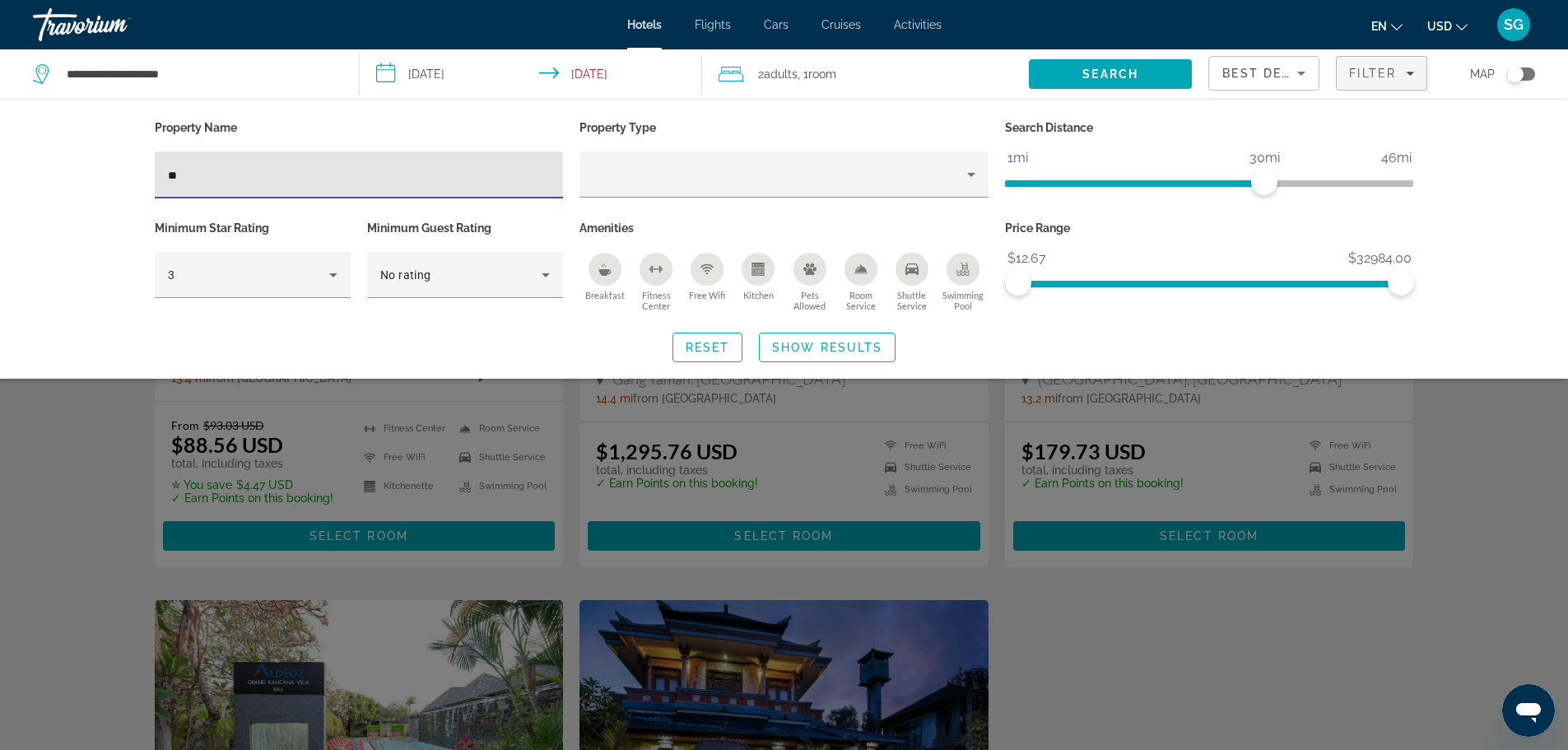
type input "*"
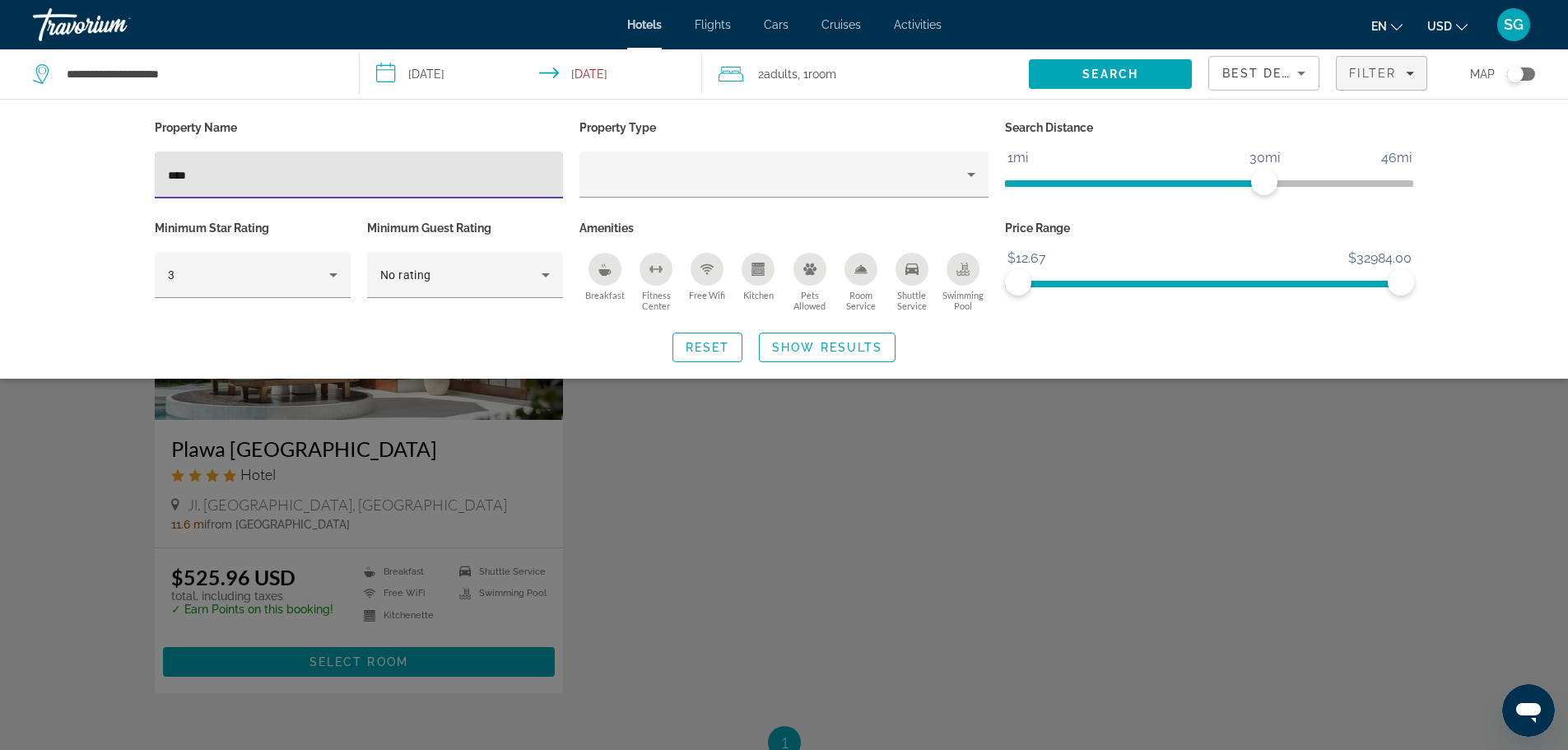
type input "****"
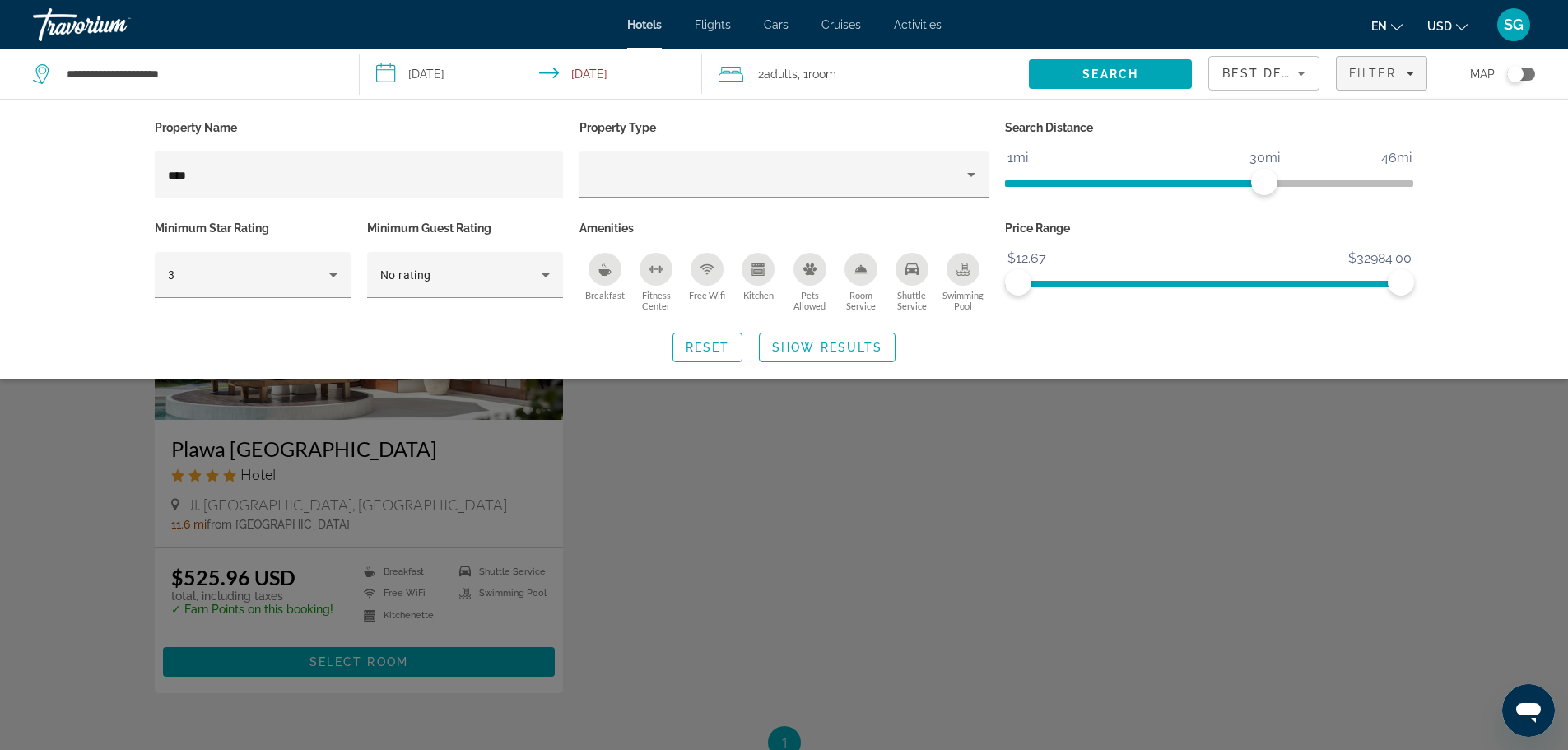
click at [721, 578] on div "Search widget" at bounding box center [784, 498] width 1568 height 503
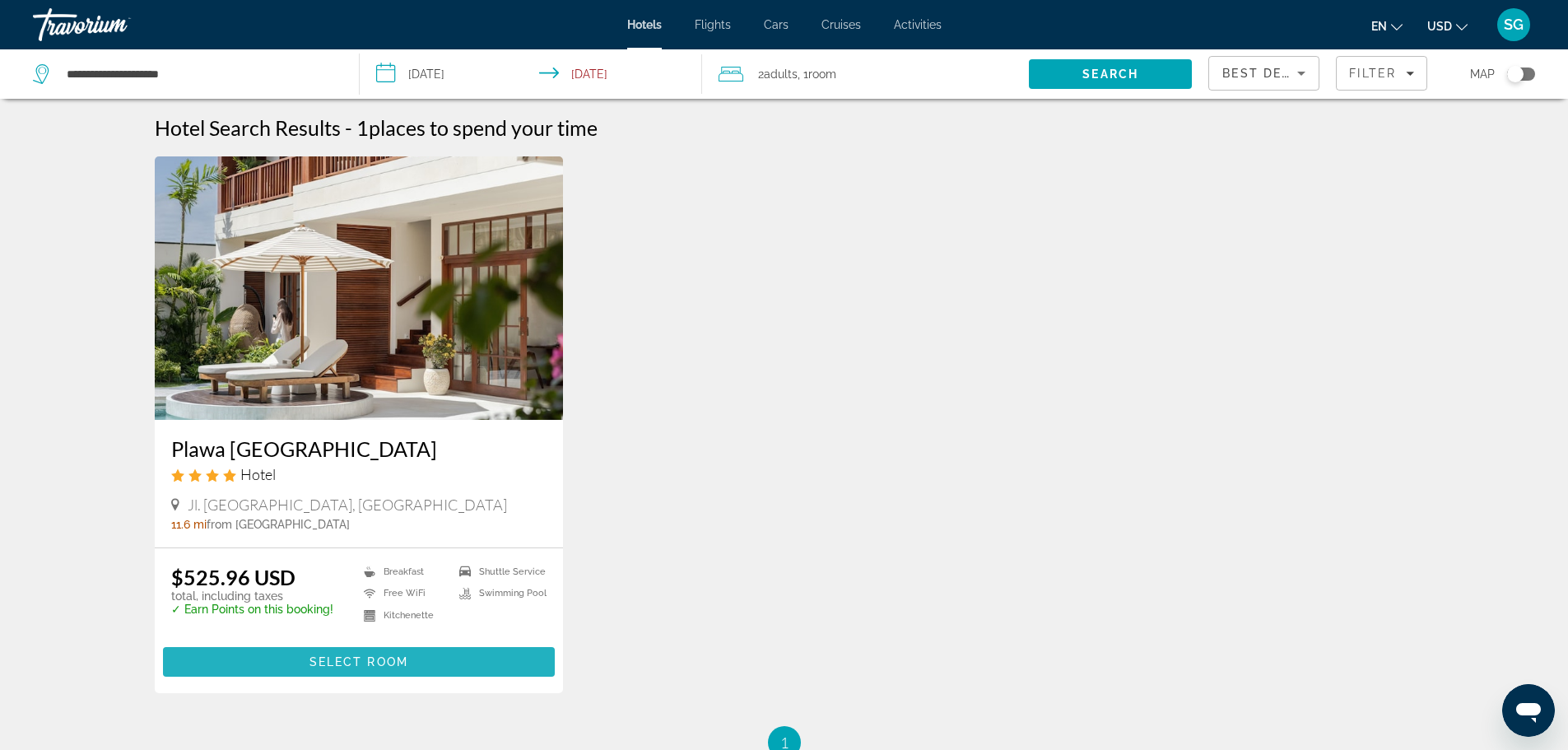
click at [388, 660] on span "Select Room" at bounding box center [359, 662] width 98 height 13
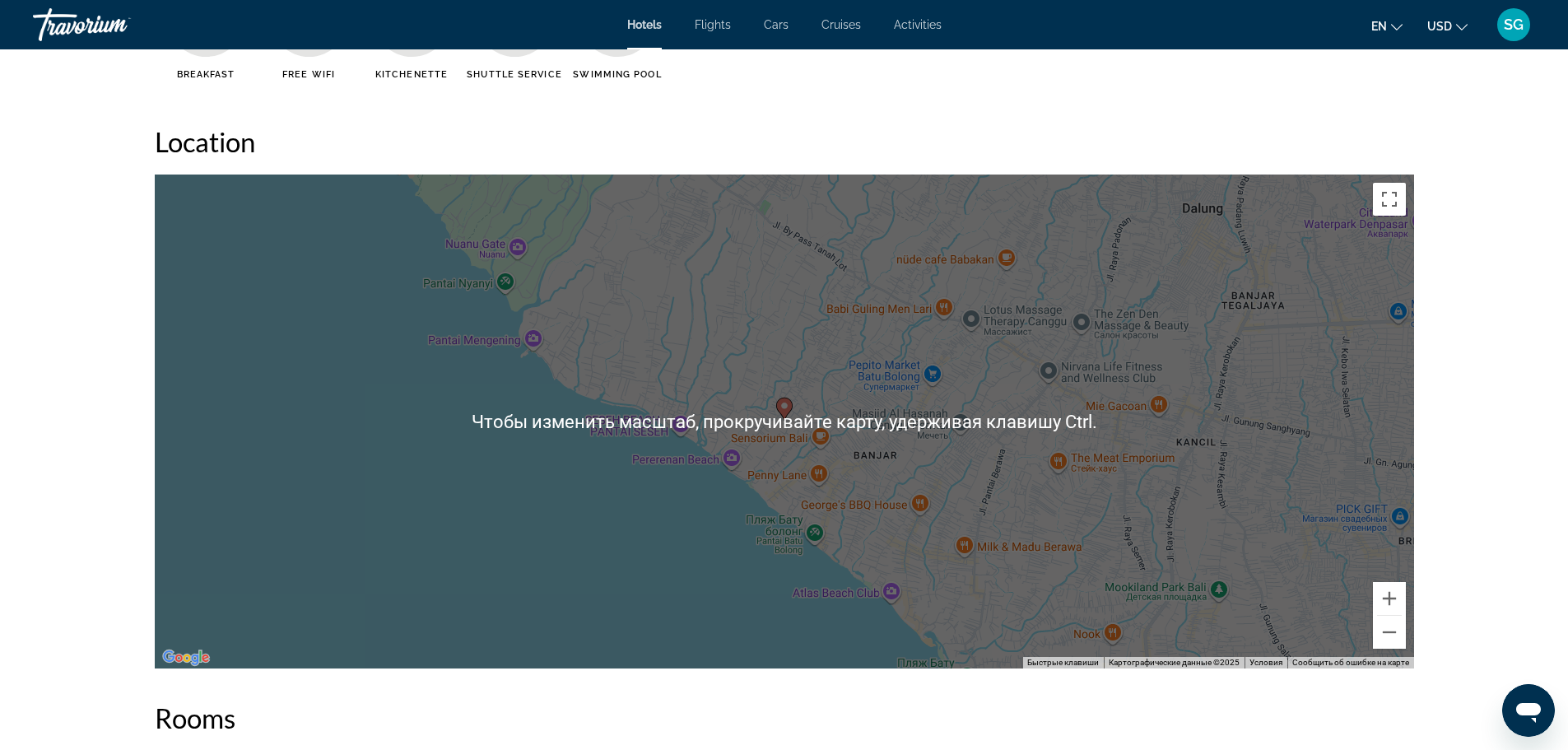
scroll to position [1481, 0]
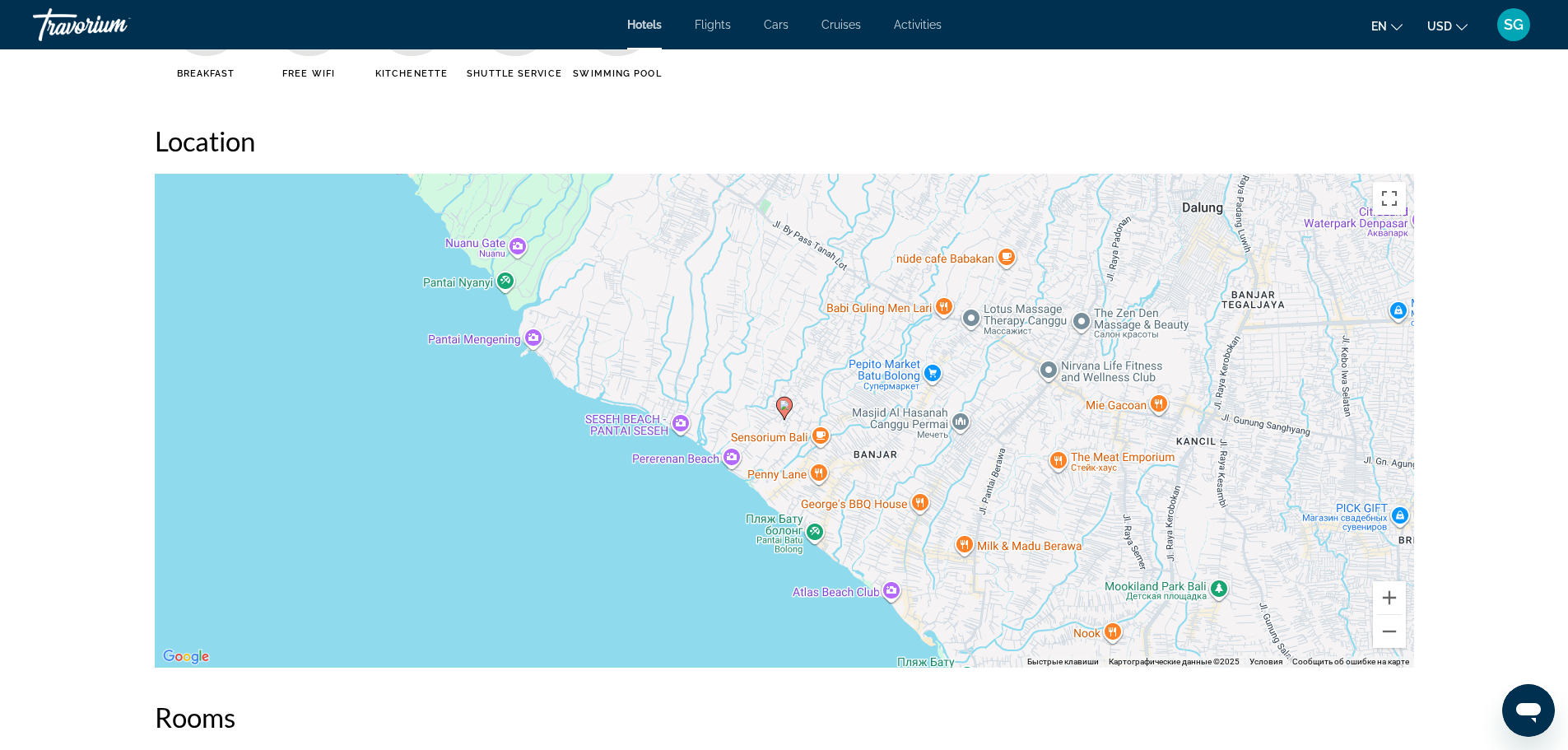
click at [679, 420] on div "Чтобы активировать перетаскивание с помощью клавиатуры, нажмите Alt + Ввод. Пос…" at bounding box center [784, 419] width 1259 height 493
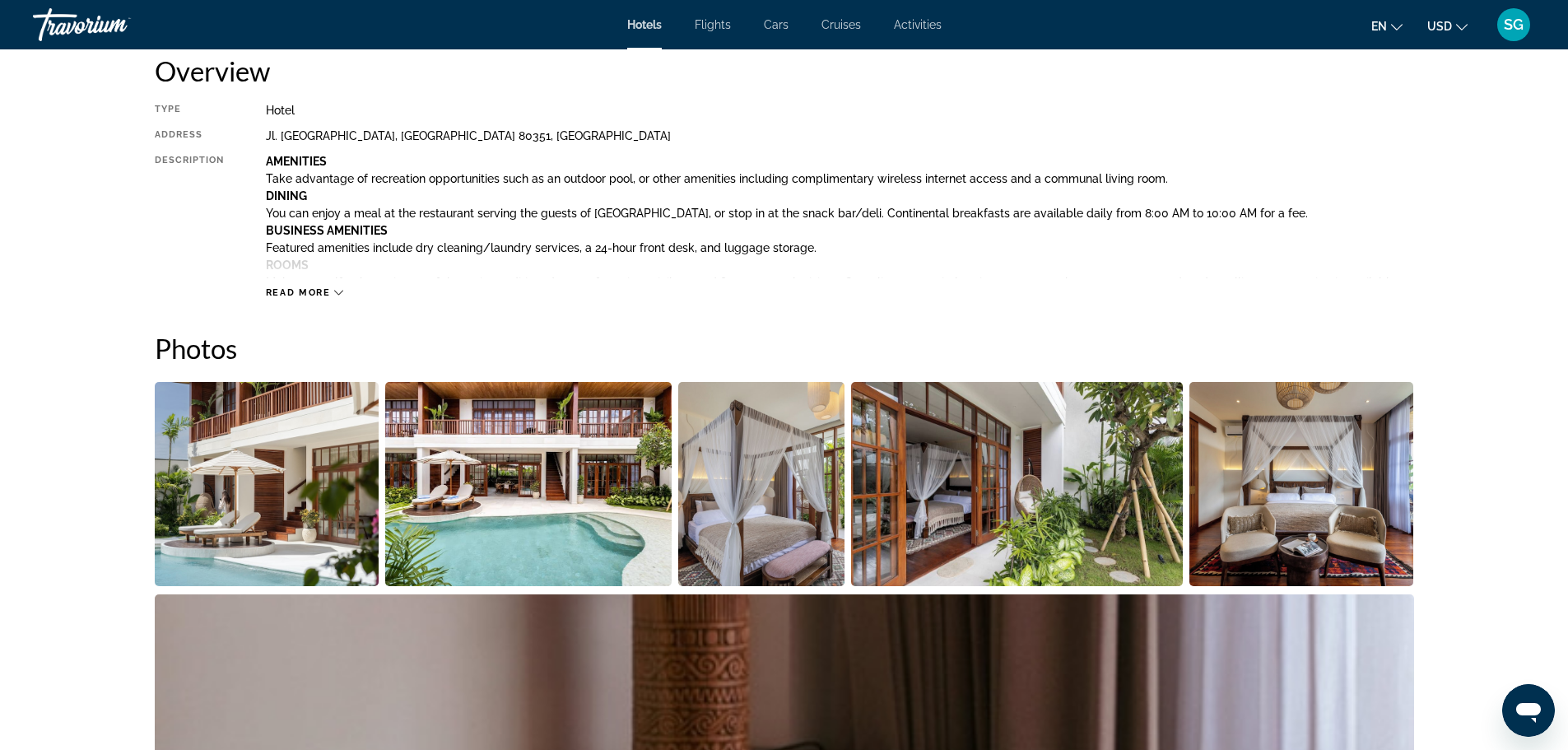
scroll to position [0, 0]
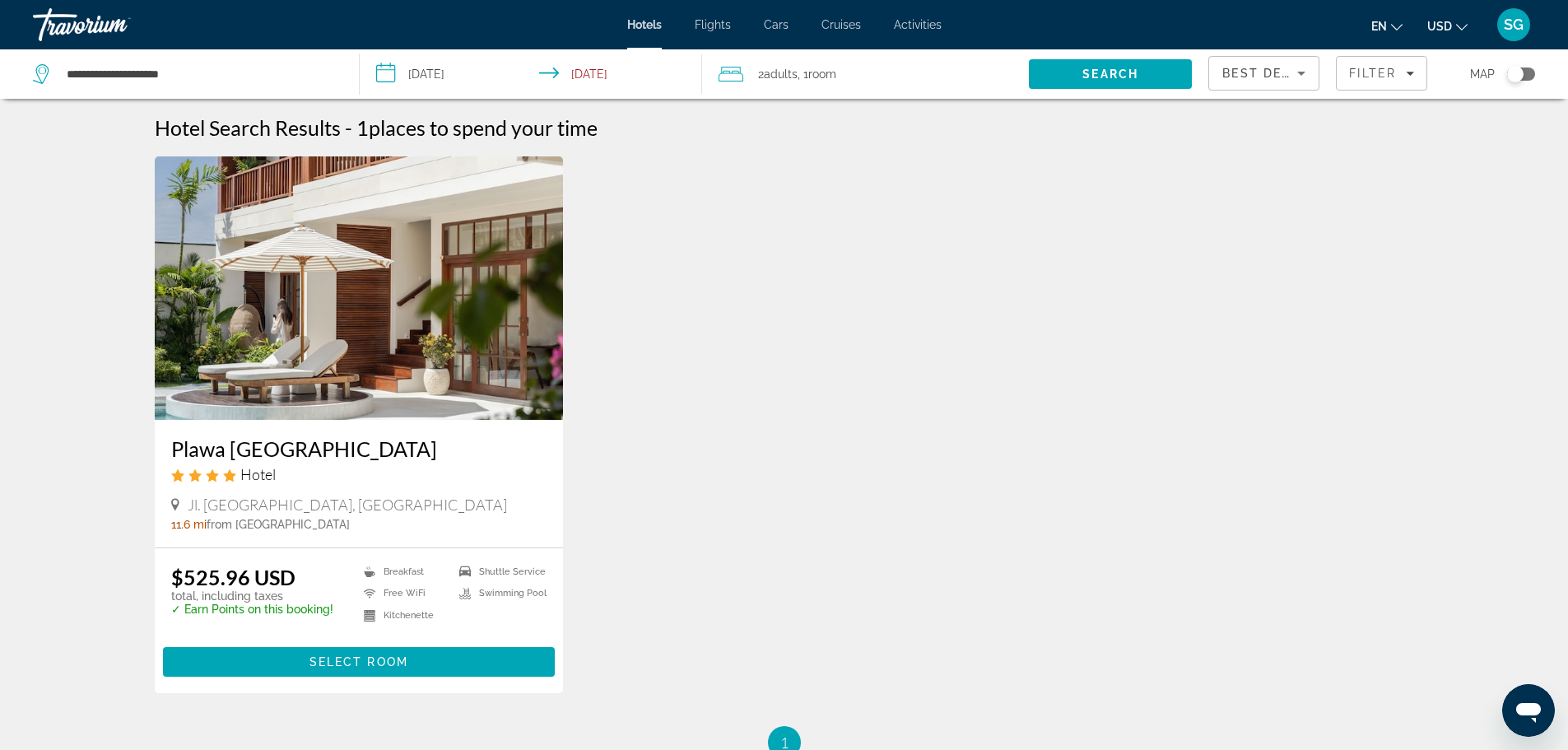
click at [1528, 70] on div "Toggle map" at bounding box center [1521, 74] width 28 height 13
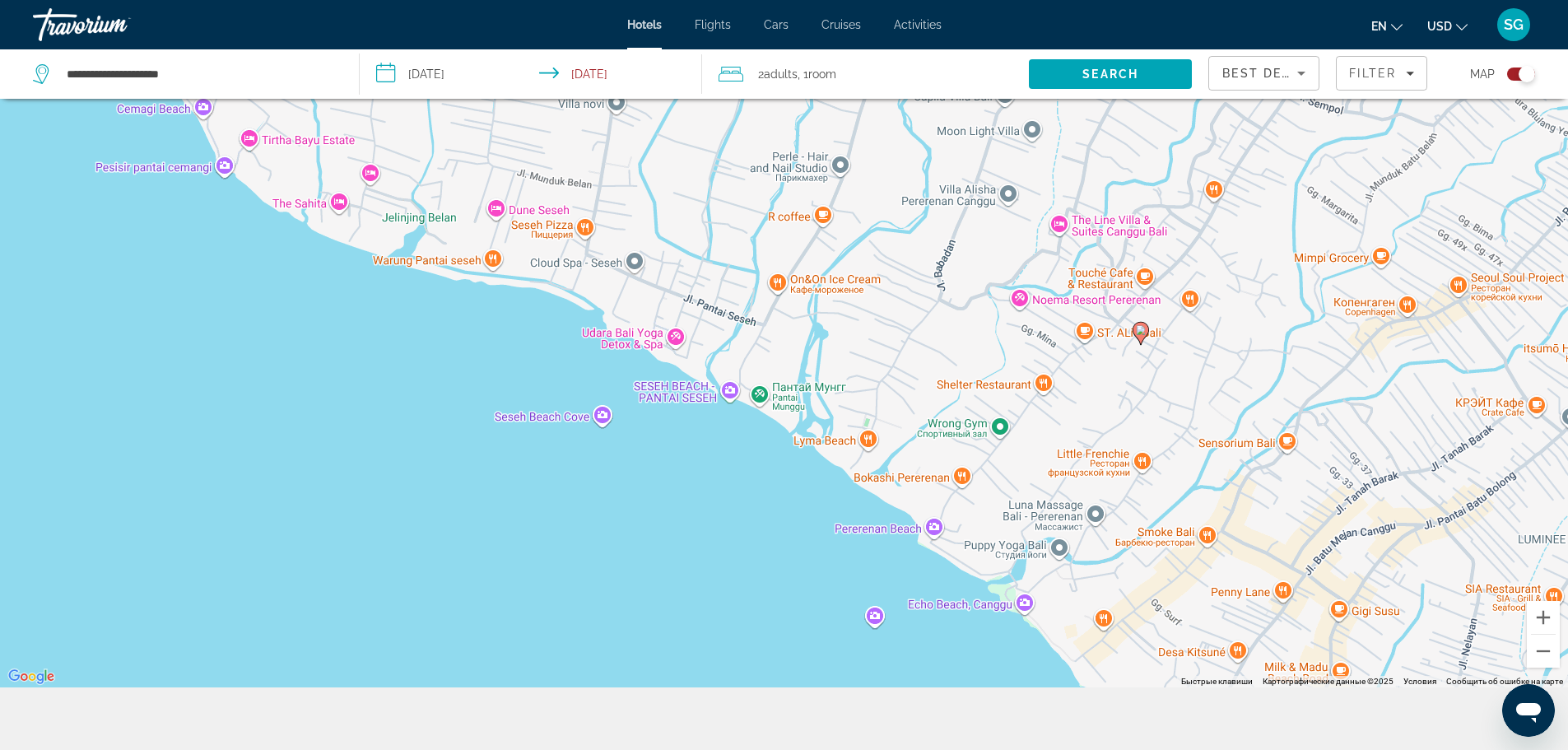
scroll to position [198, 0]
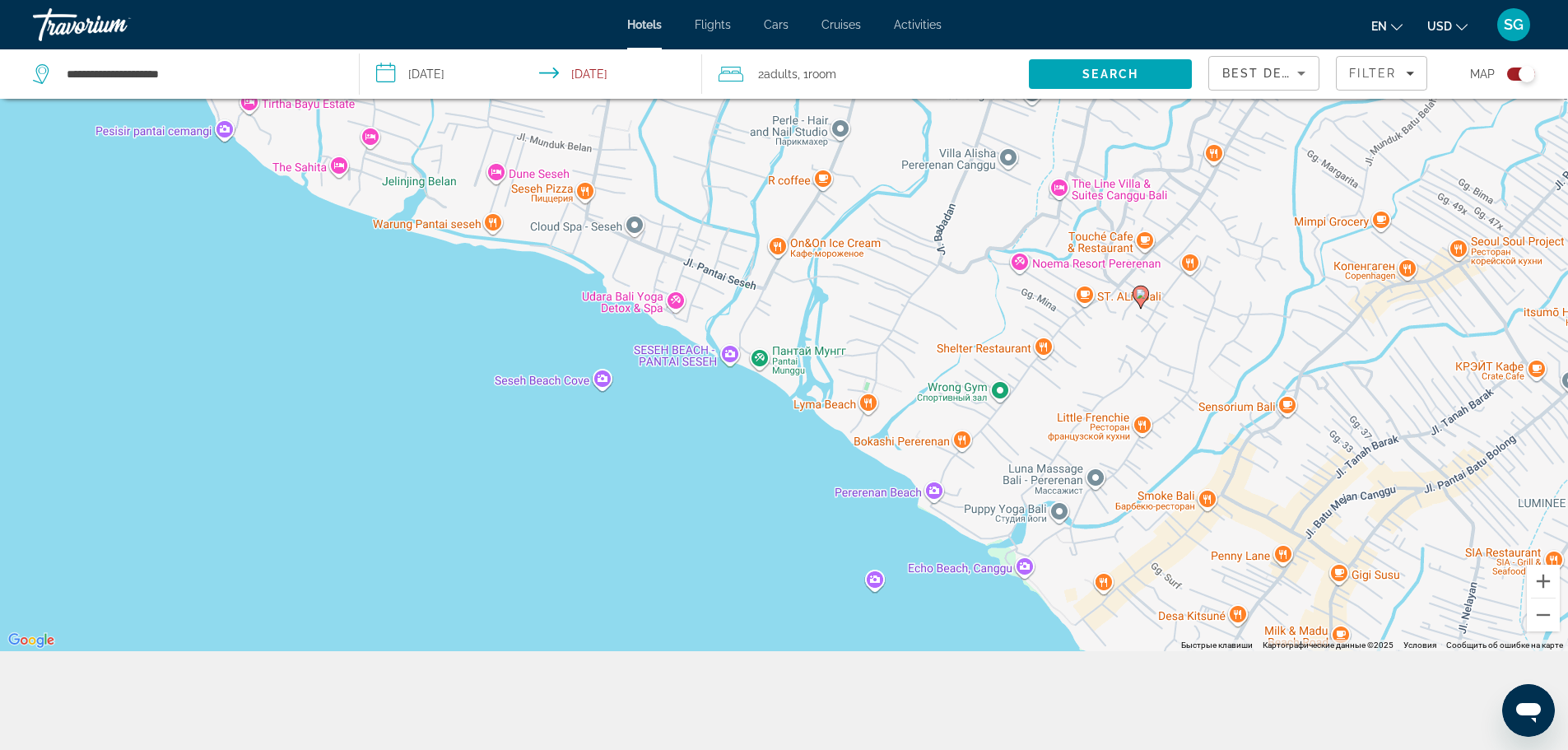
click at [1144, 292] on image "Main content" at bounding box center [1140, 294] width 10 height 10
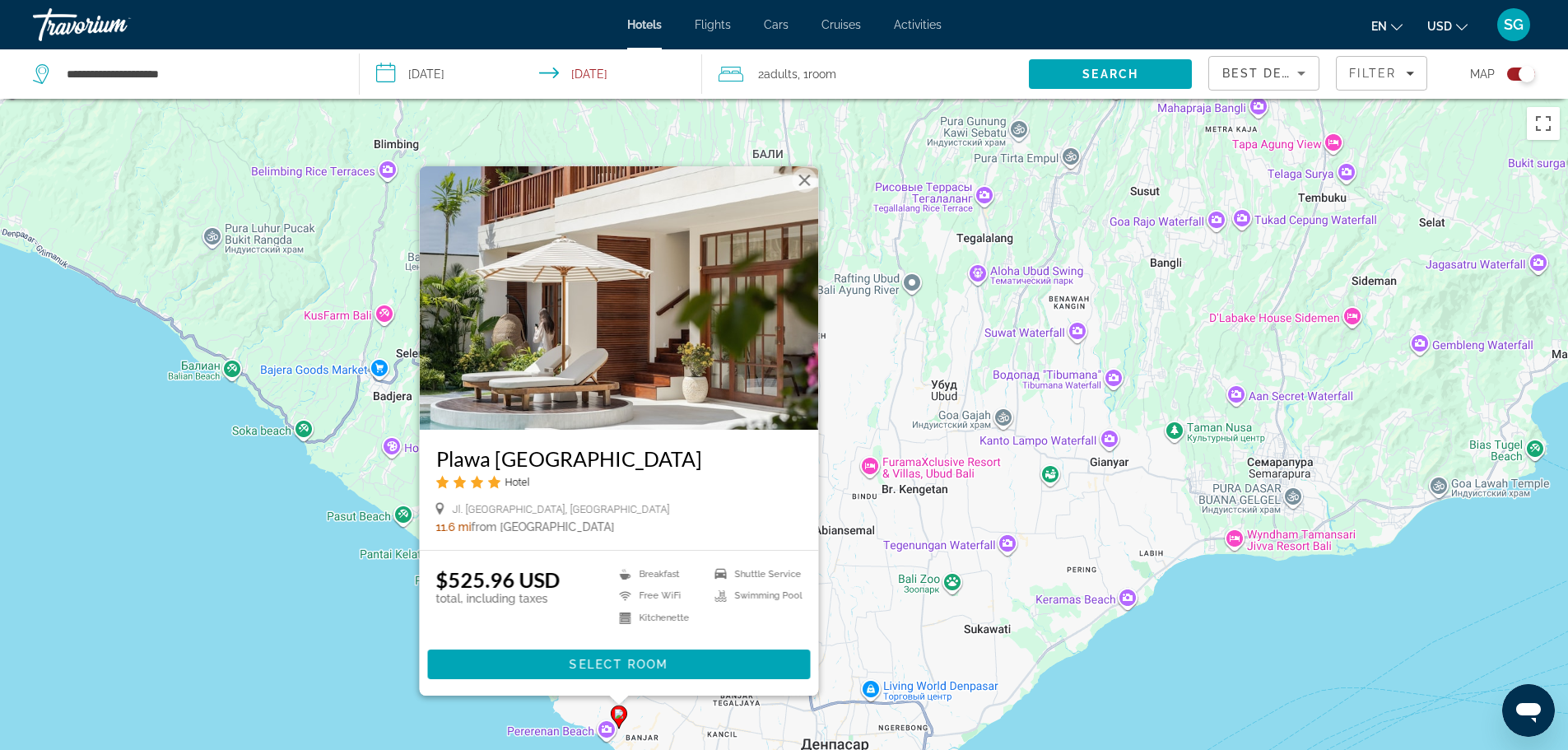
click at [801, 180] on button "Закрыть" at bounding box center [804, 180] width 24 height 24
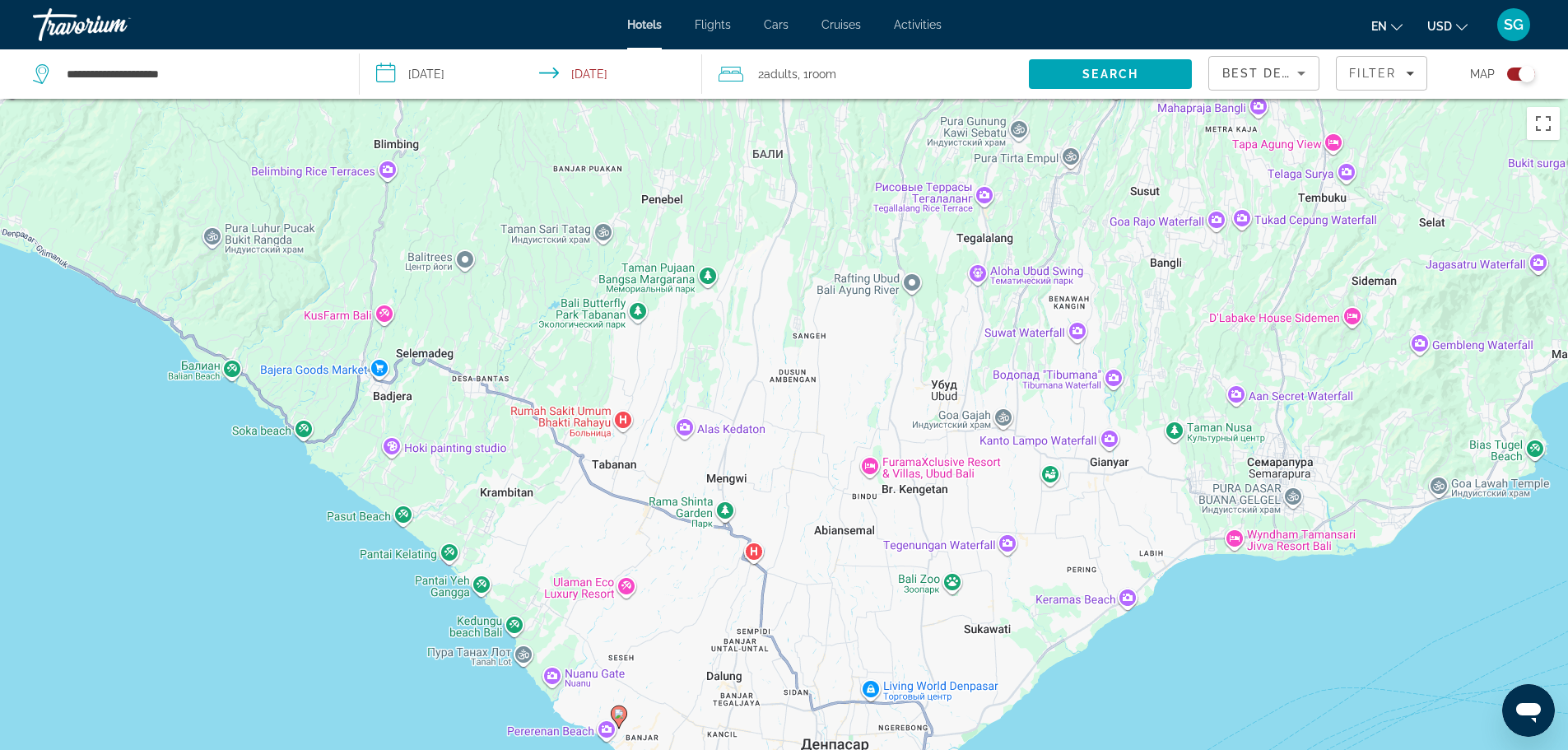
click at [1519, 71] on div "Toggle map" at bounding box center [1527, 74] width 17 height 17
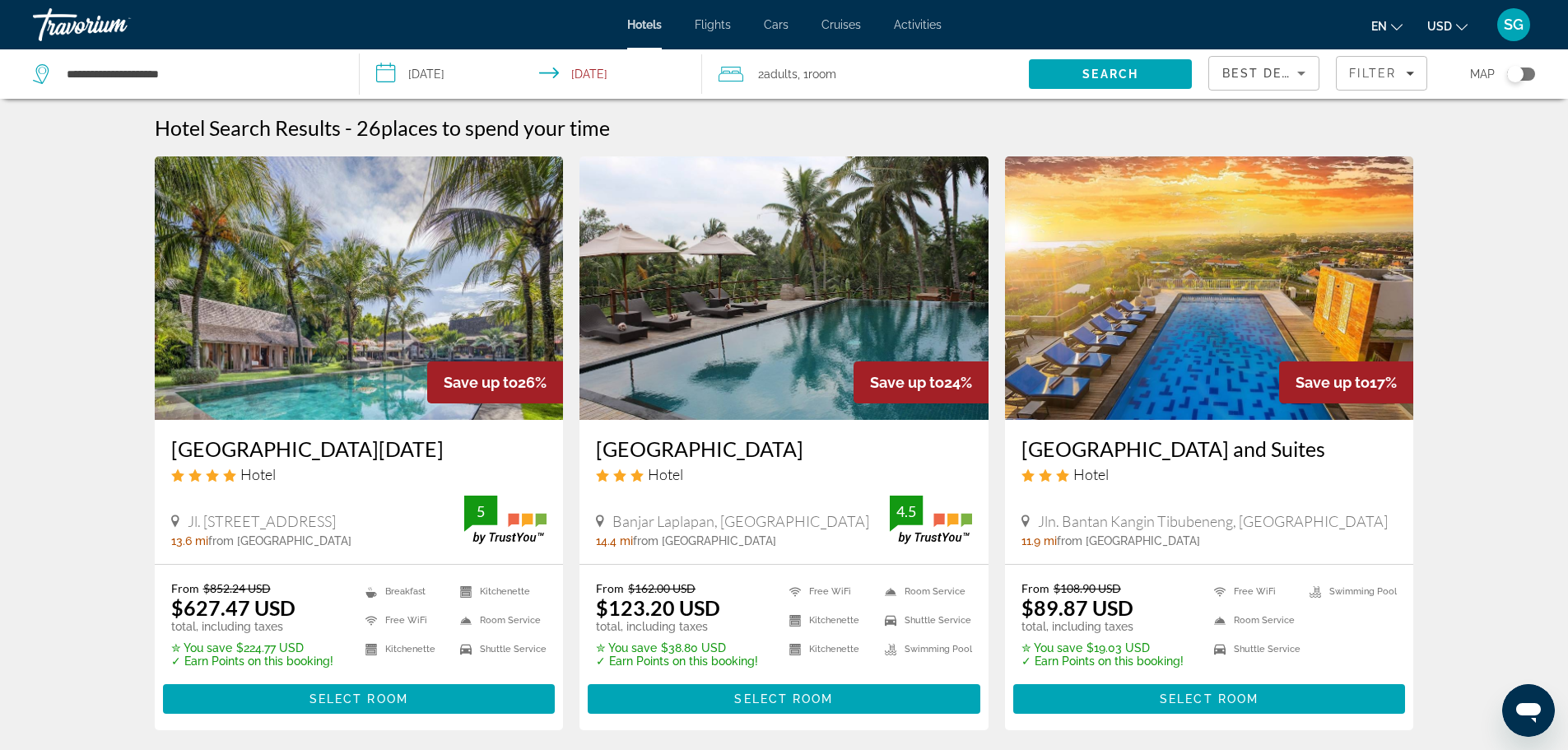
click at [1524, 74] on div "Toggle map" at bounding box center [1521, 74] width 28 height 13
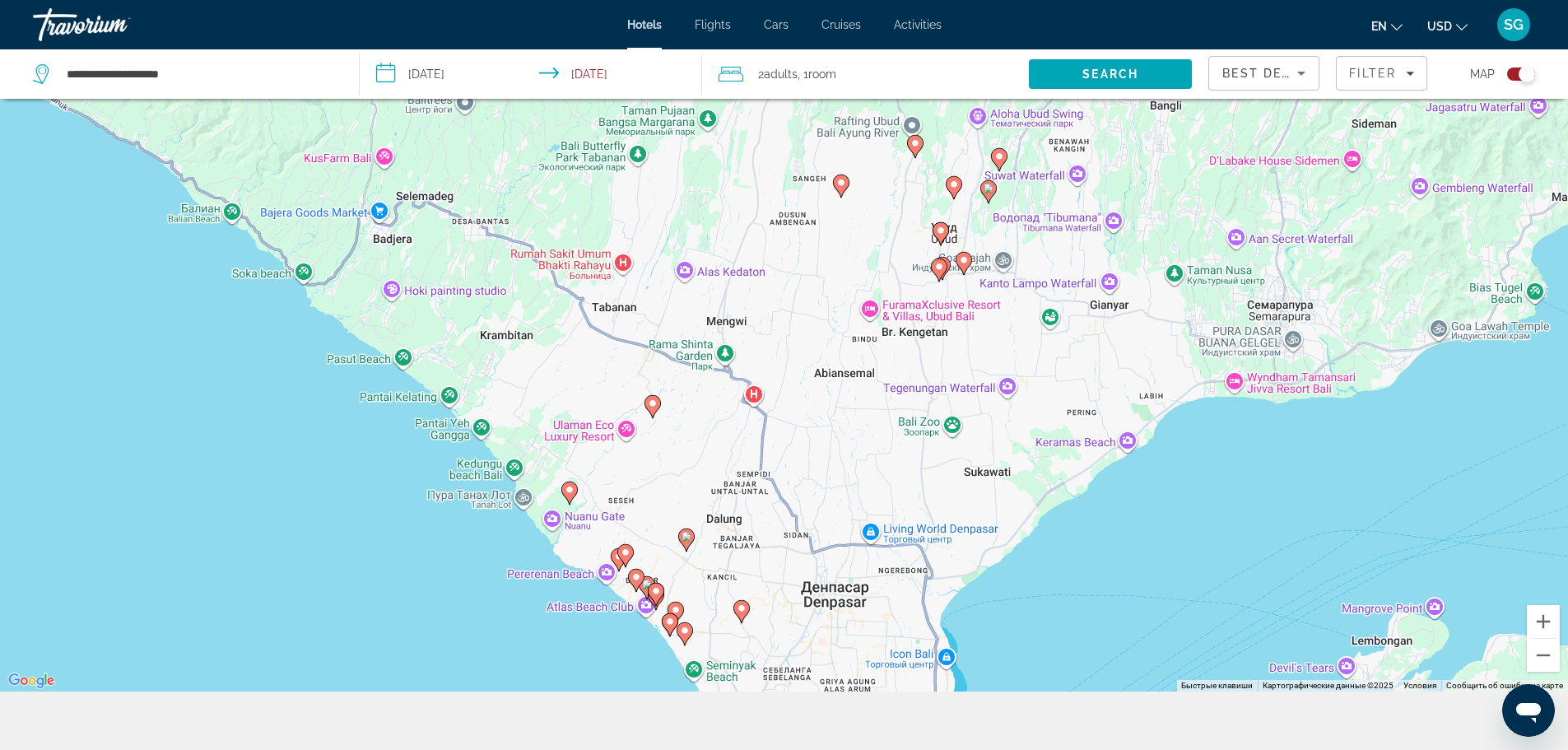
scroll to position [160, 0]
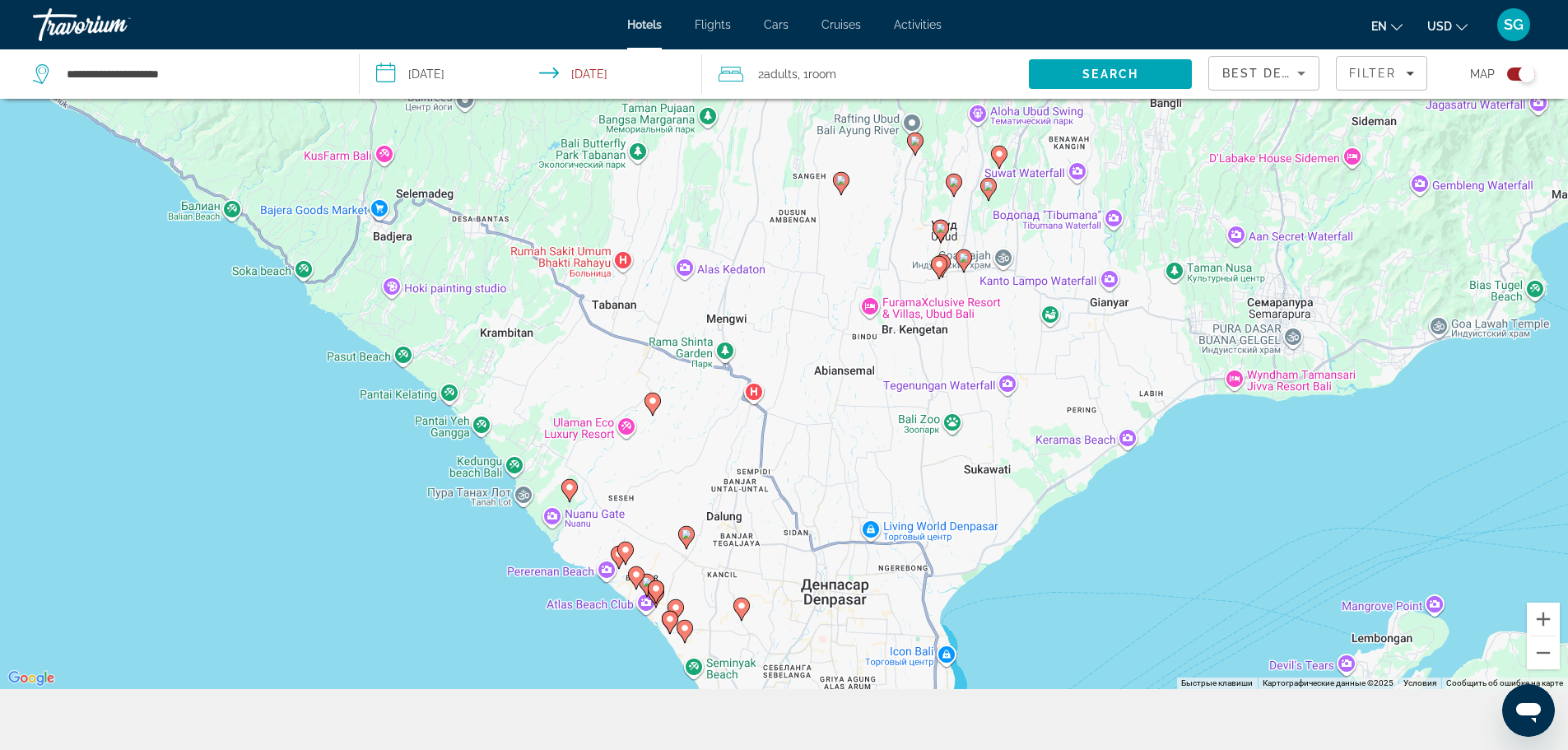
click at [625, 550] on image "Main content" at bounding box center [625, 550] width 10 height 10
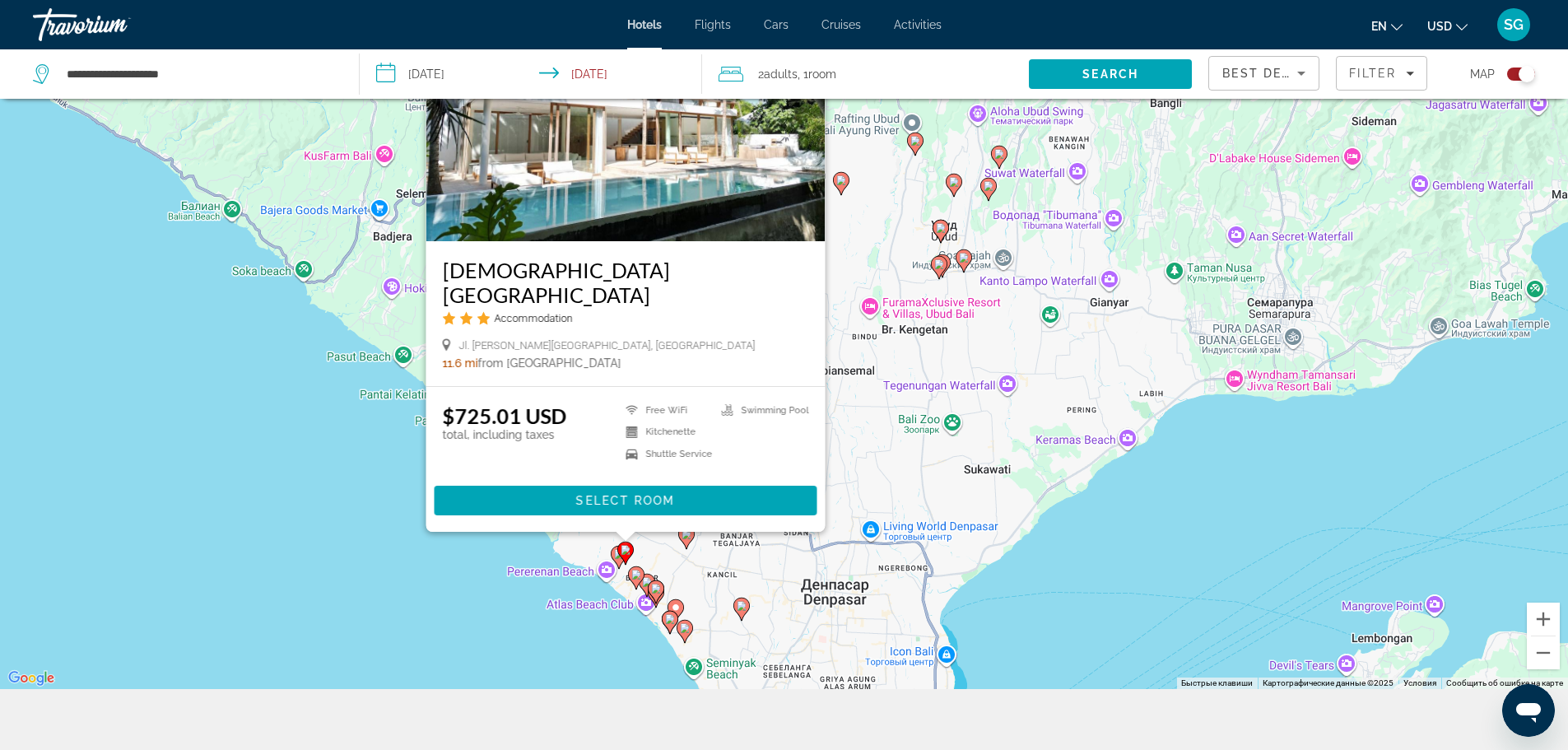
click at [634, 576] on image "Main content" at bounding box center [636, 574] width 10 height 10
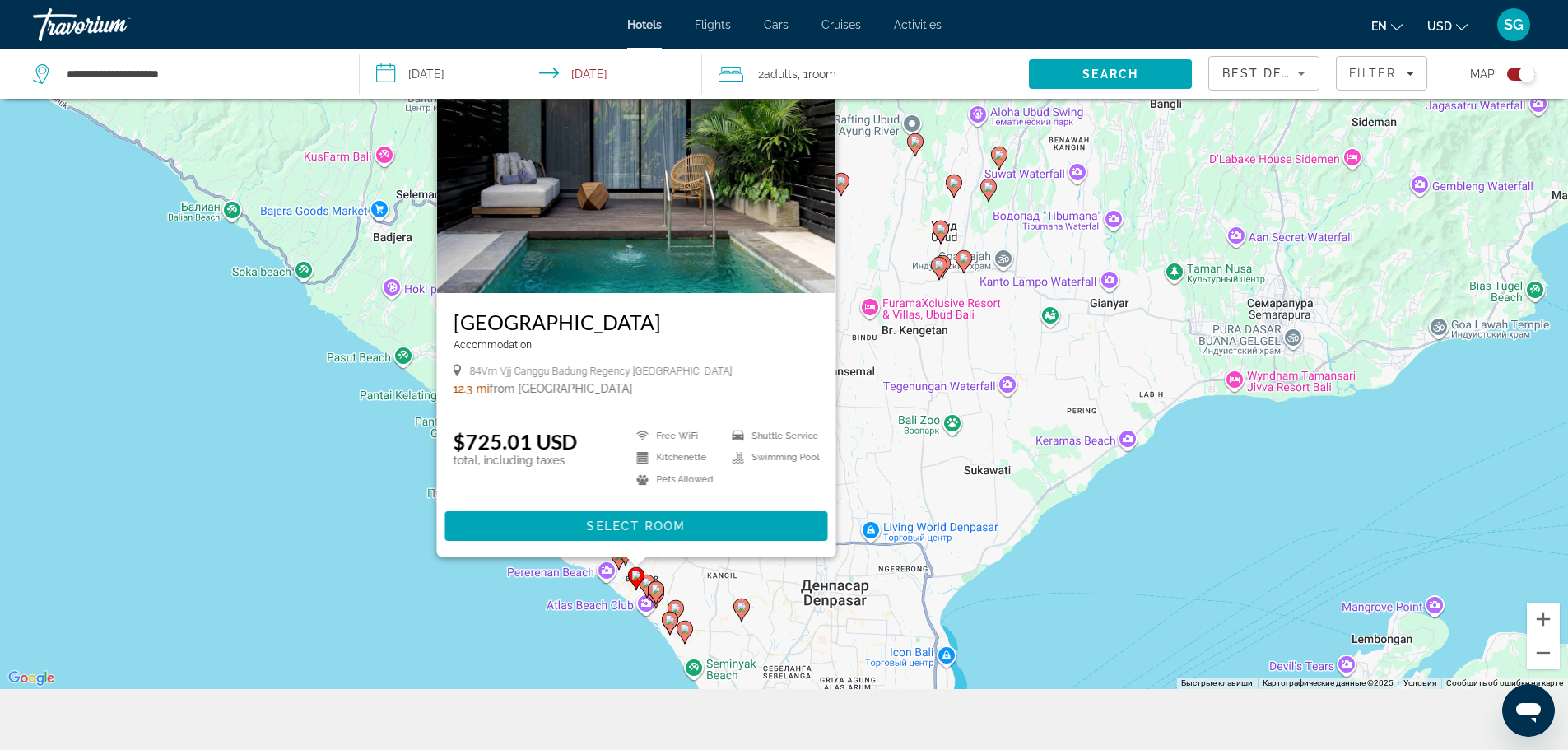
click at [655, 596] on icon "Main content" at bounding box center [655, 592] width 15 height 22
click at [656, 592] on image "Main content" at bounding box center [655, 589] width 10 height 10
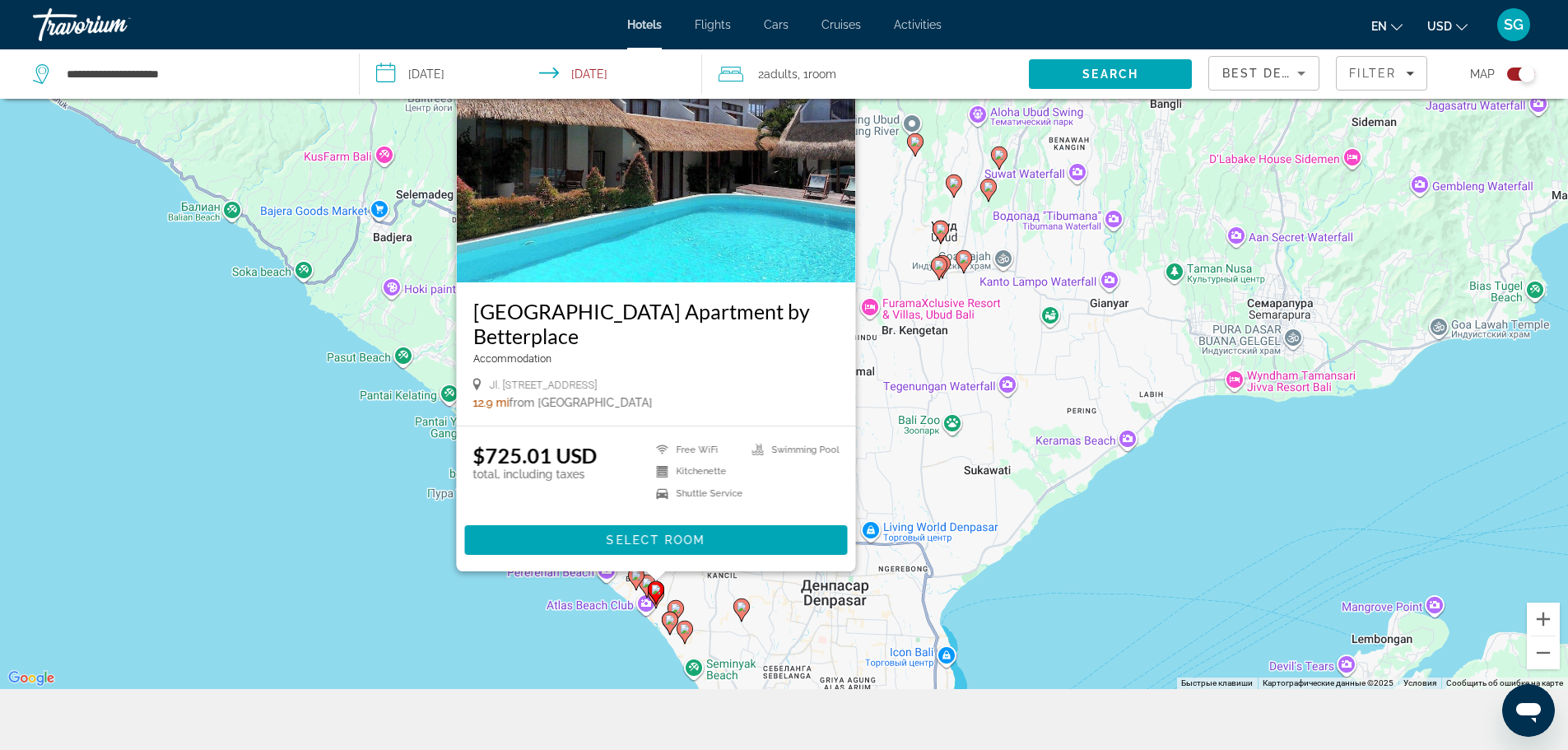
click at [672, 625] on icon "Main content" at bounding box center [669, 622] width 15 height 22
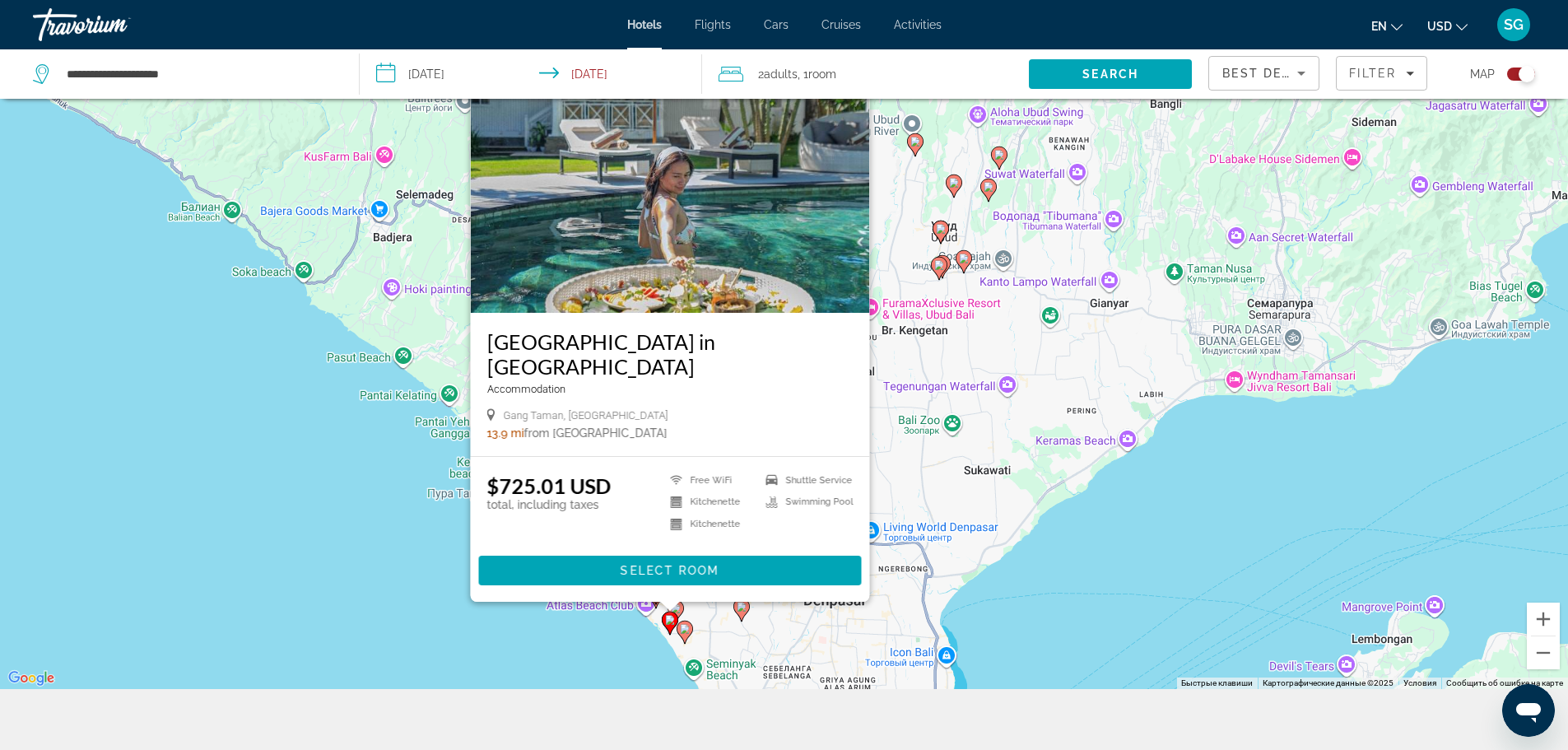
click at [686, 629] on image "Main content" at bounding box center [684, 628] width 10 height 10
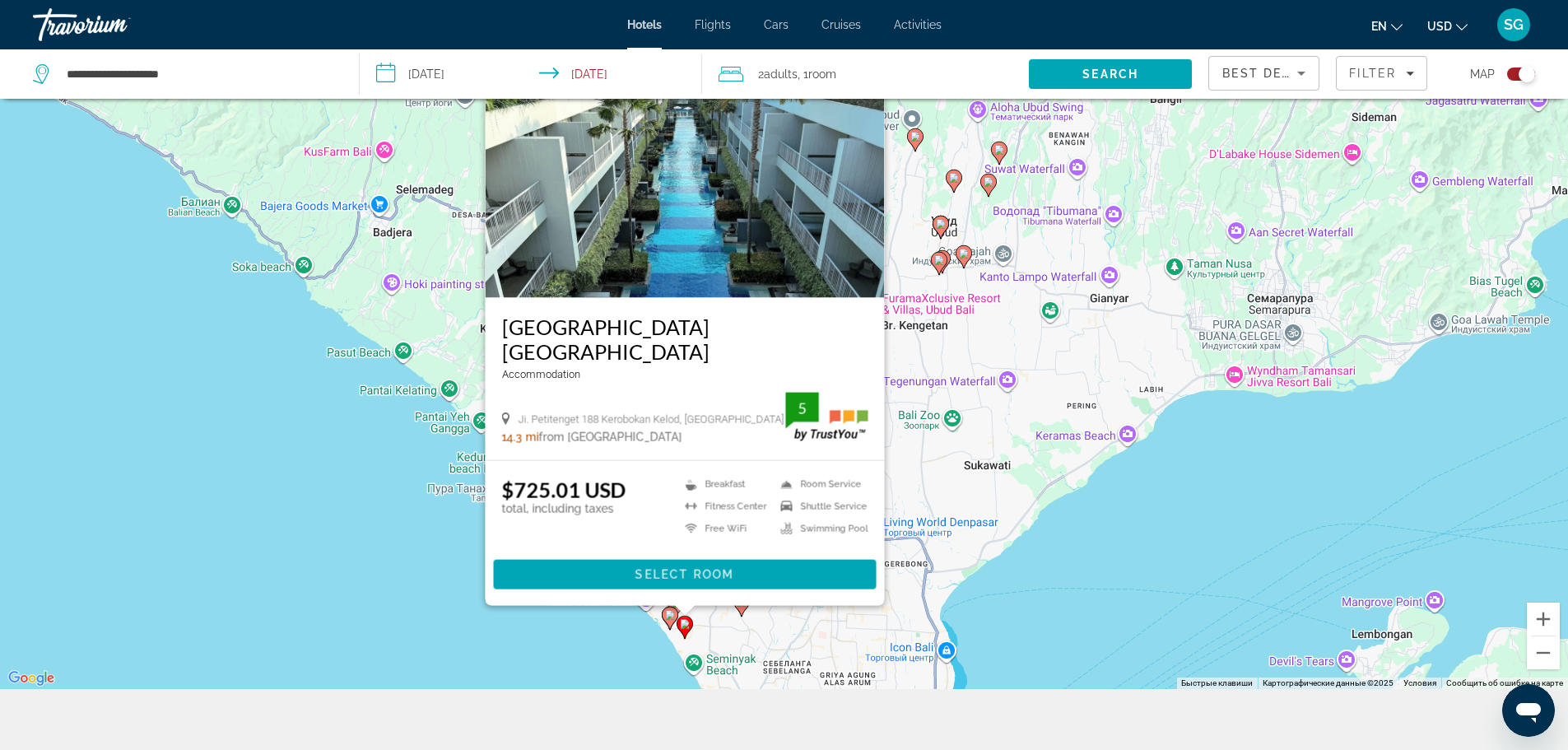
click at [745, 610] on gmp-advanced-marker "Main content" at bounding box center [741, 605] width 17 height 24
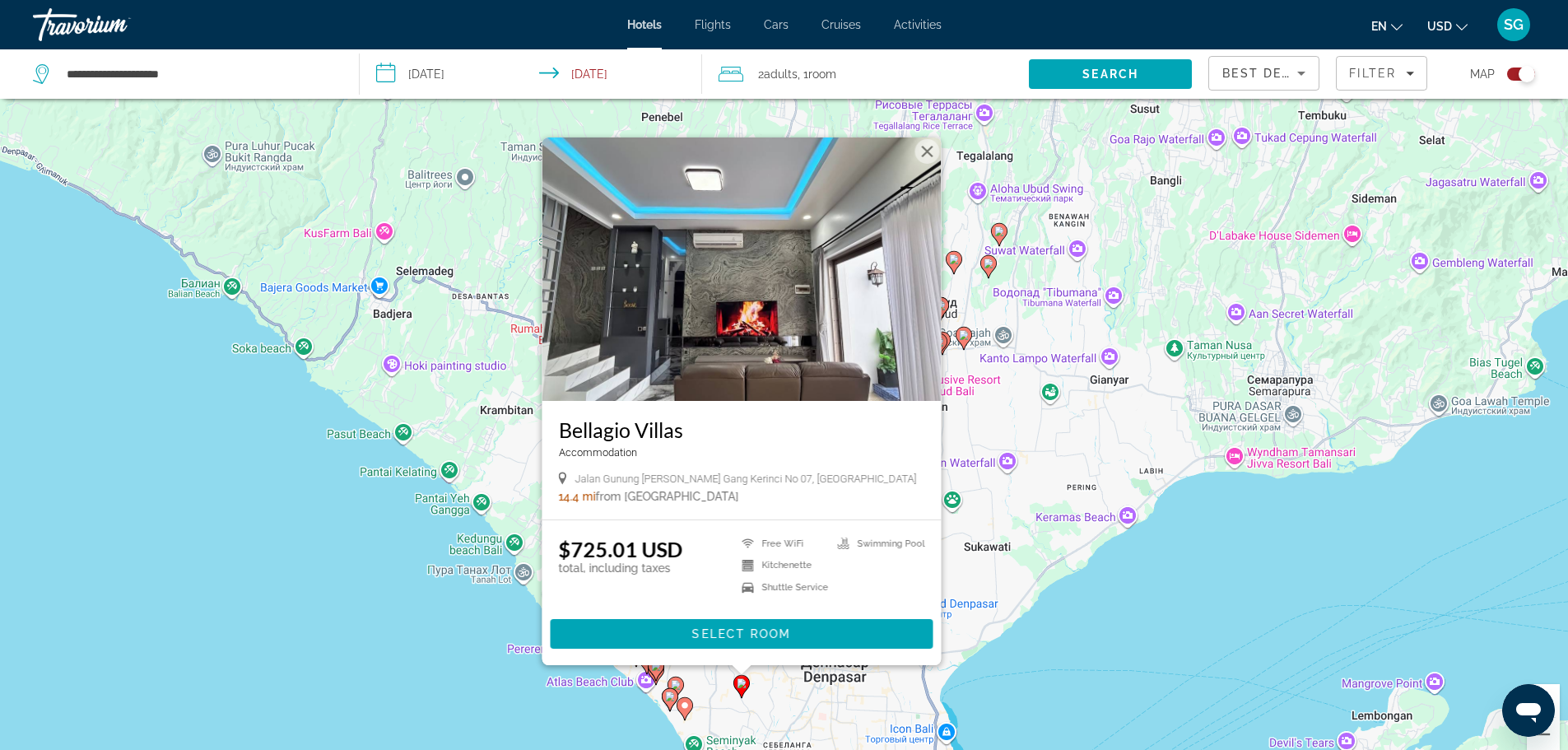
scroll to position [76, 0]
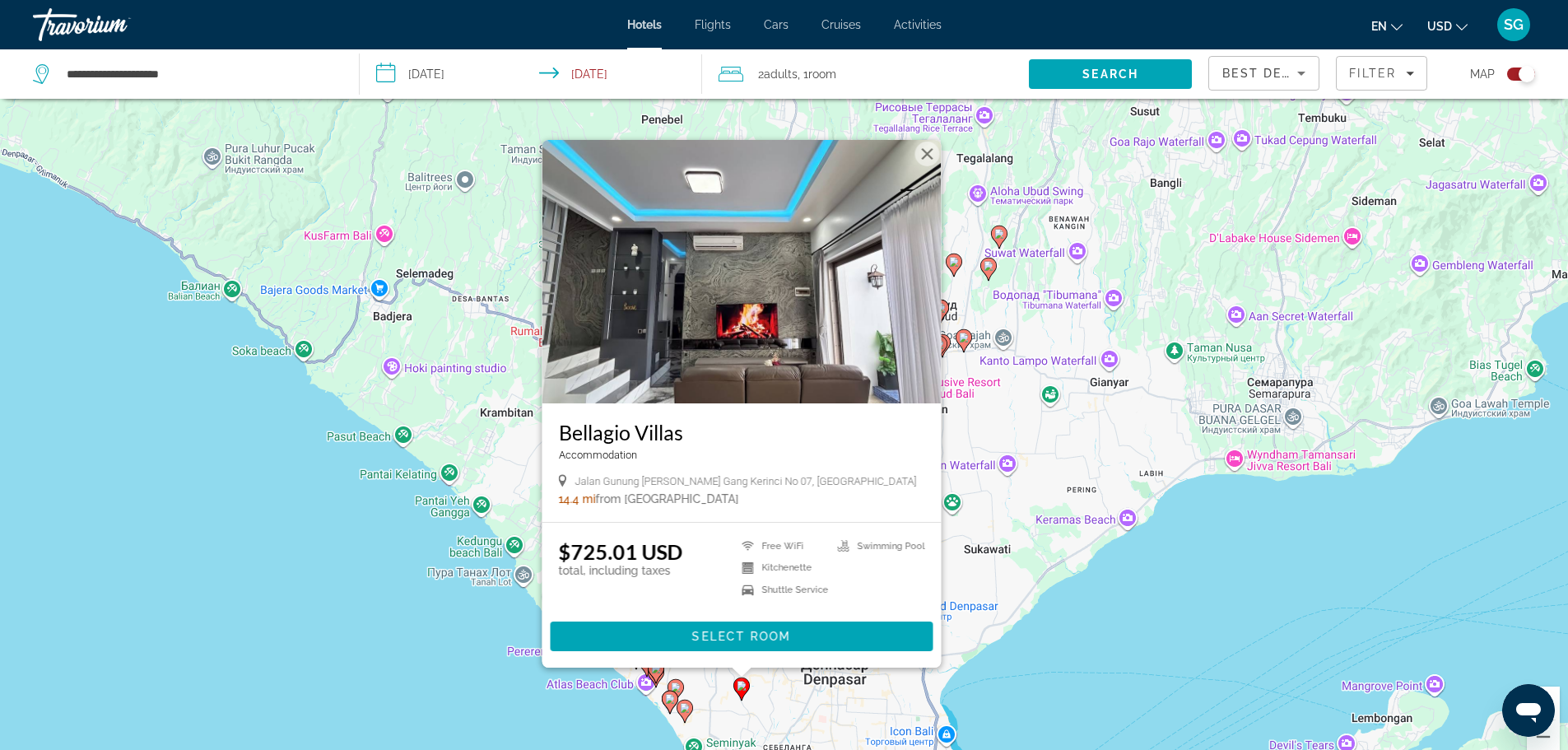
click at [925, 155] on button "Закрыть" at bounding box center [927, 154] width 24 height 24
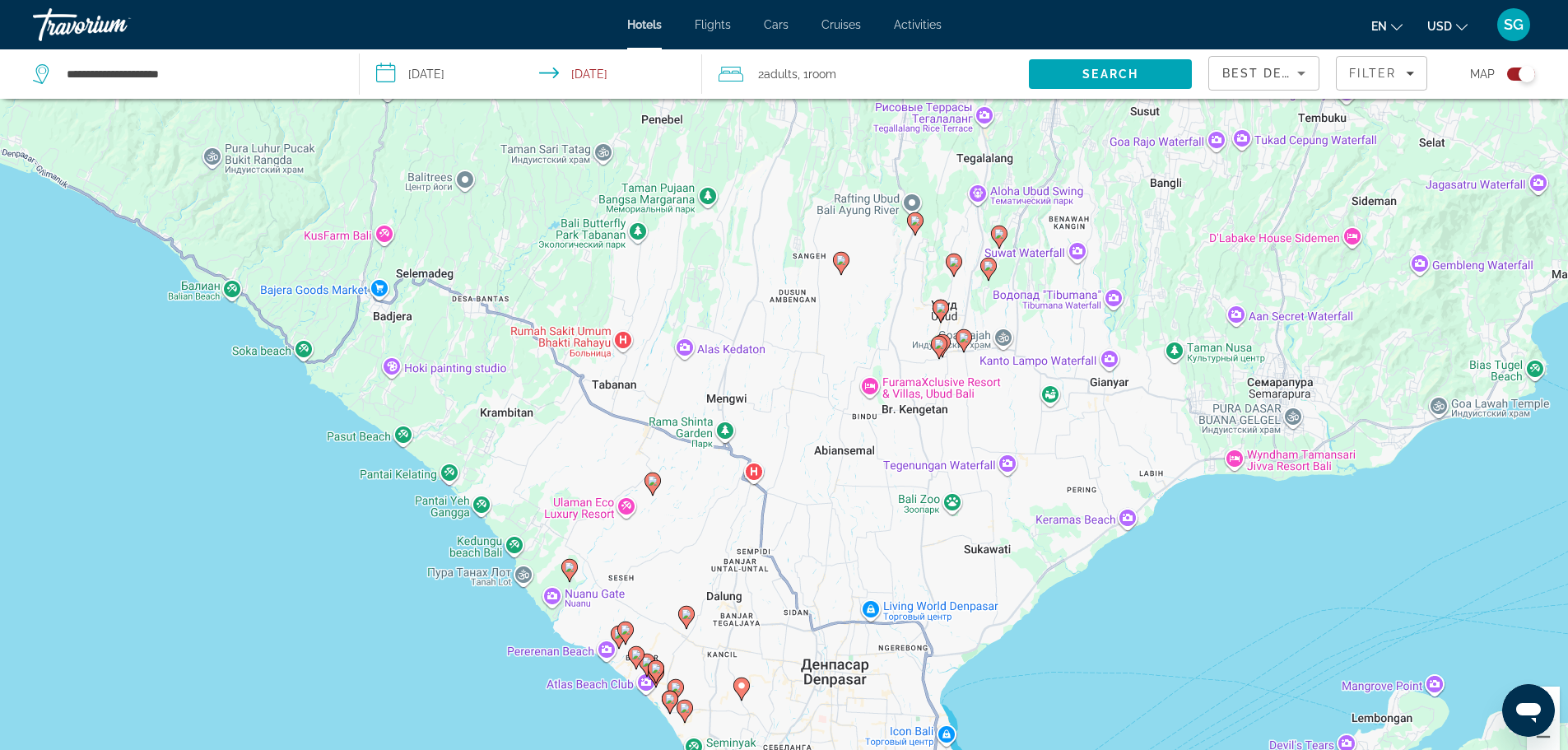
click at [657, 668] on image "Main content" at bounding box center [655, 669] width 10 height 10
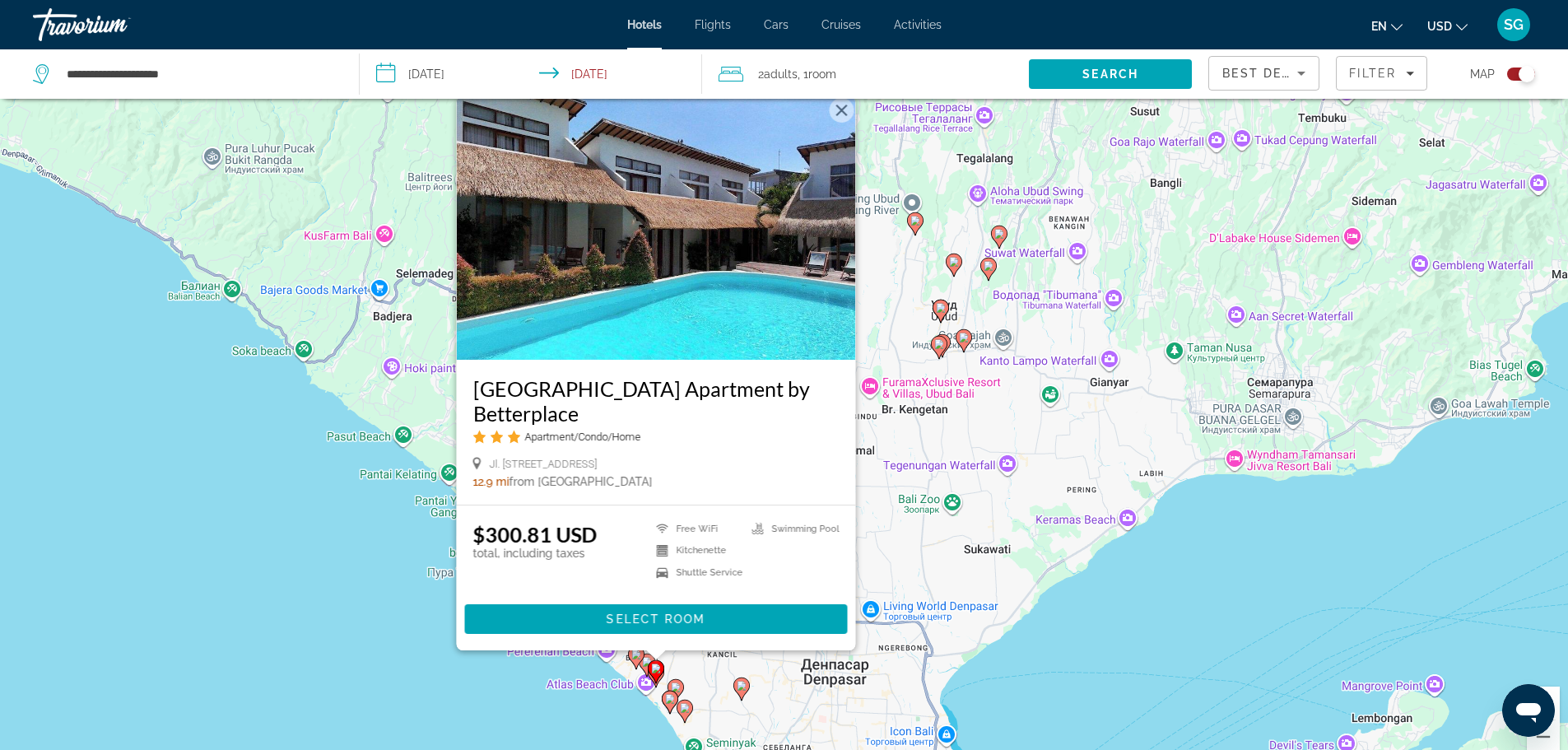
click at [841, 113] on button "Закрыть" at bounding box center [841, 110] width 24 height 24
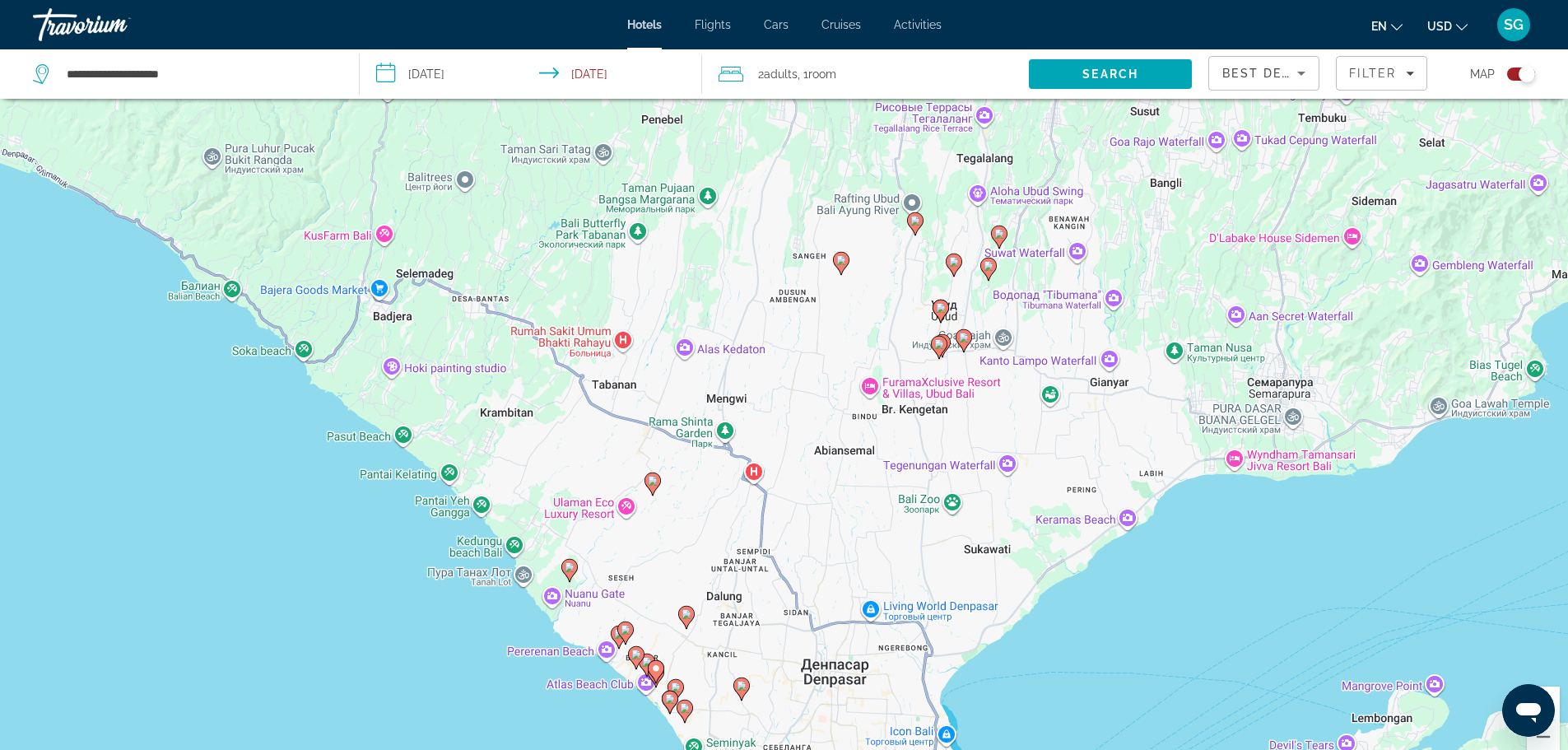
click at [644, 660] on image "Main content" at bounding box center [647, 661] width 10 height 10
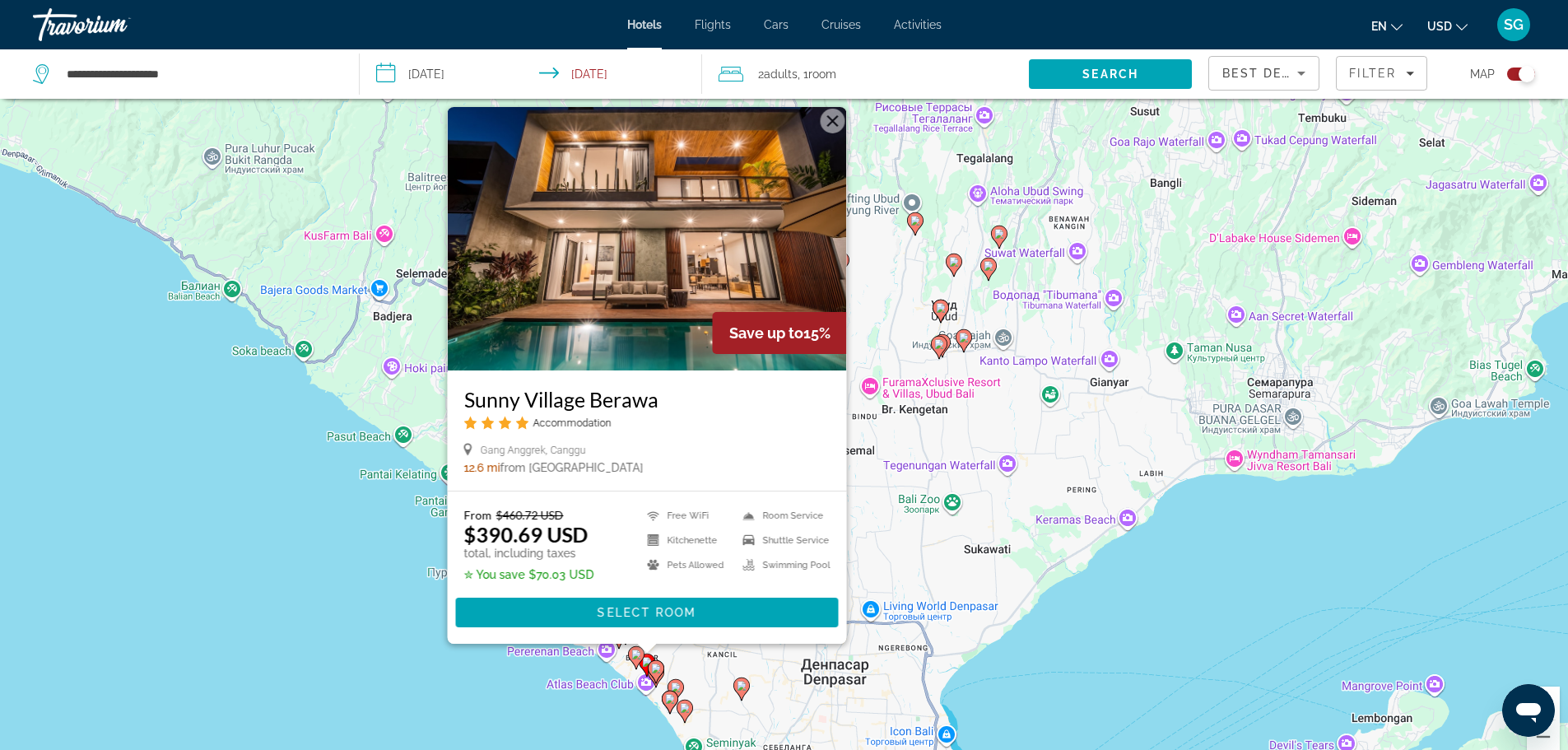
click at [684, 608] on span "Select Room" at bounding box center [645, 612] width 98 height 13
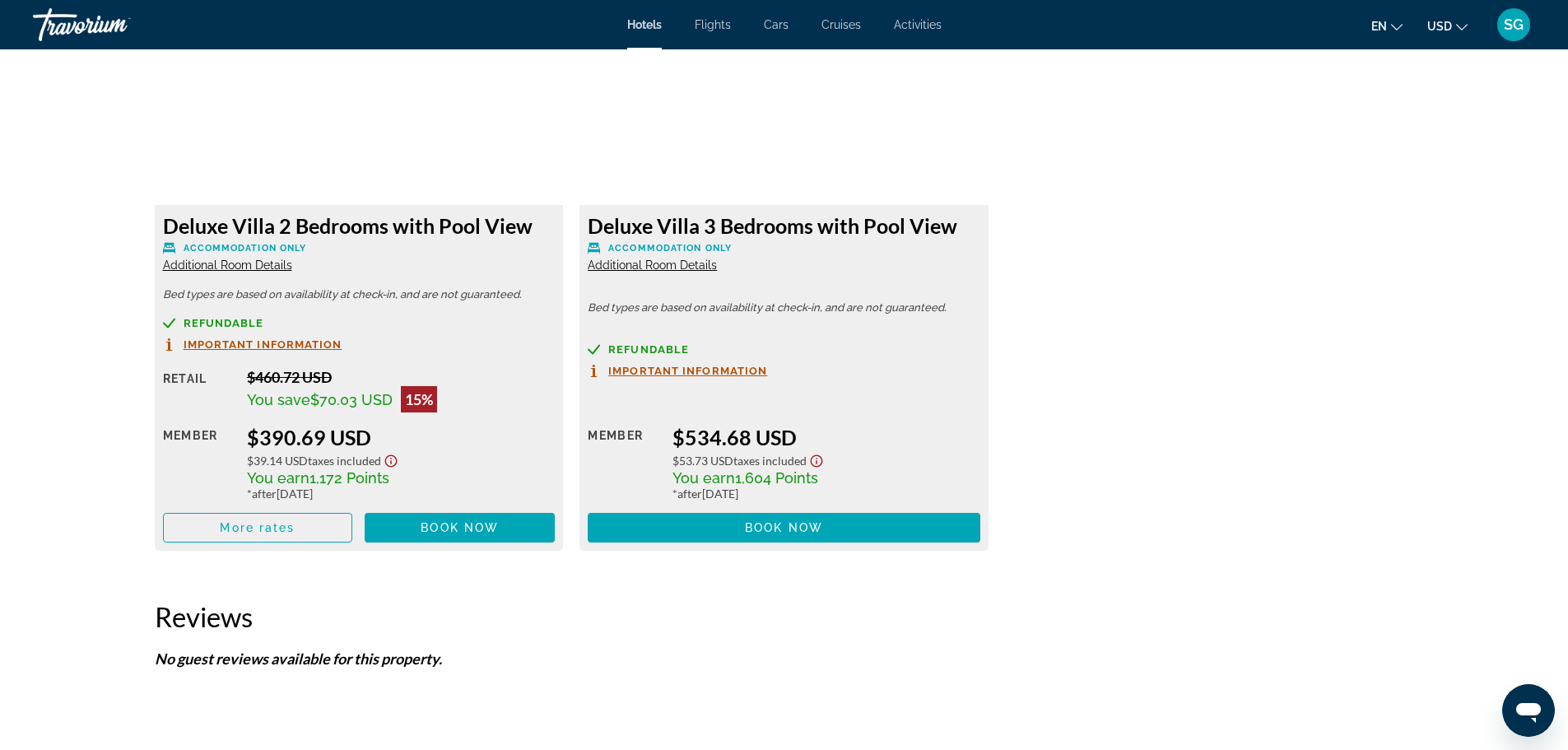
scroll to position [2249, 0]
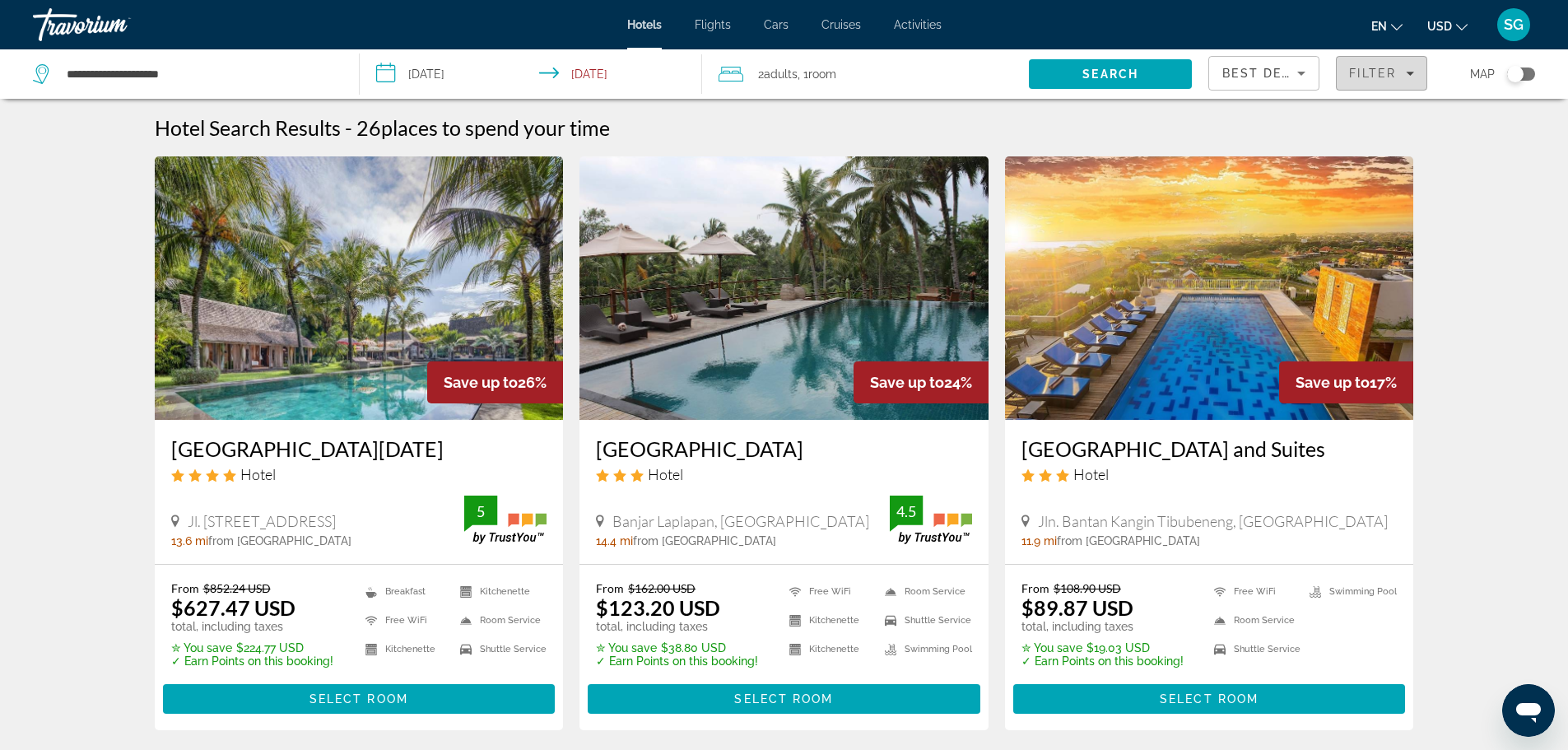
click at [1351, 78] on span "Filter" at bounding box center [1372, 73] width 47 height 13
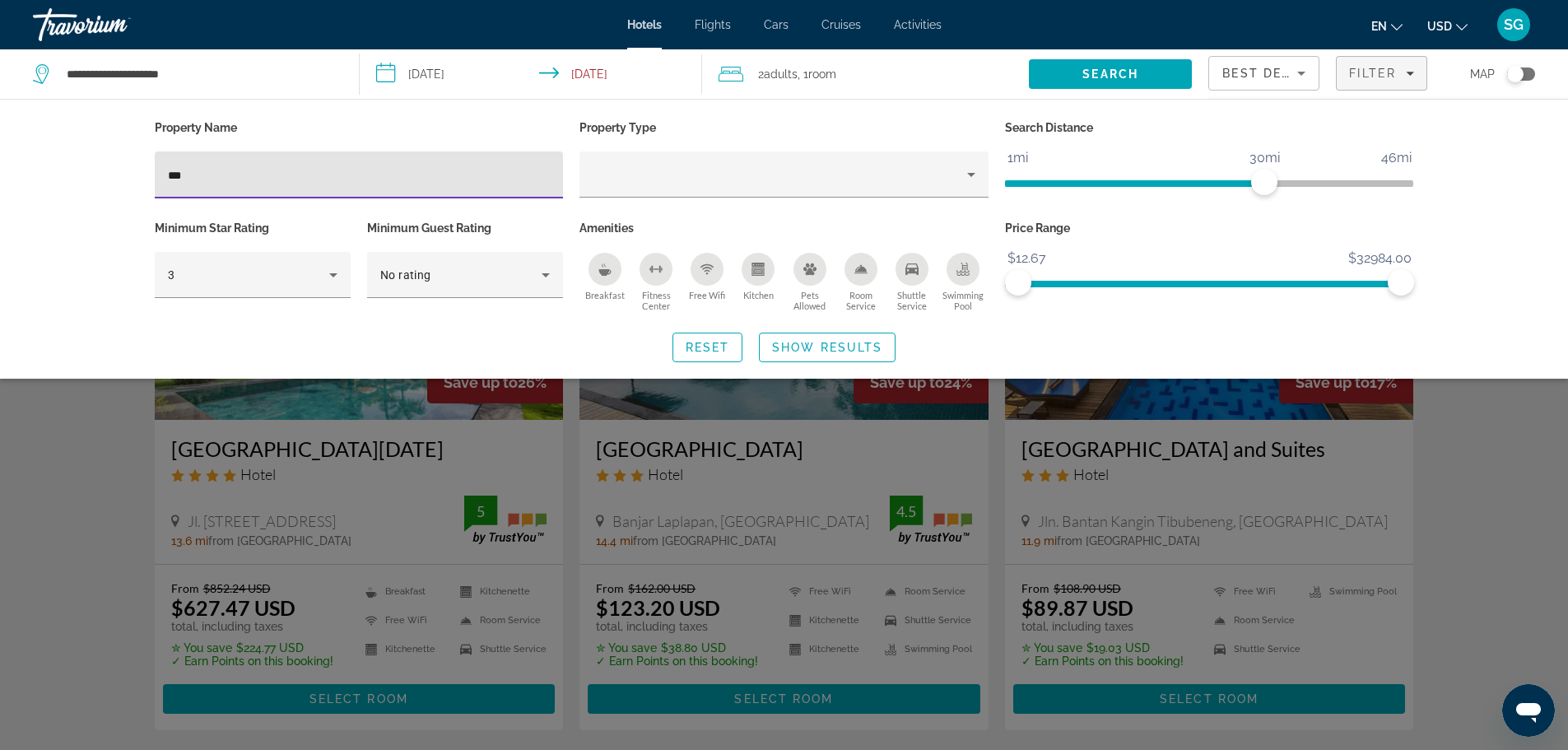
drag, startPoint x: 213, startPoint y: 183, endPoint x: 65, endPoint y: 171, distance: 148.5
click at [65, 171] on div "Property Name *** Property Type Search Distance 1mi 46mi 30mi Minimum Star Rati…" at bounding box center [784, 238] width 1568 height 280
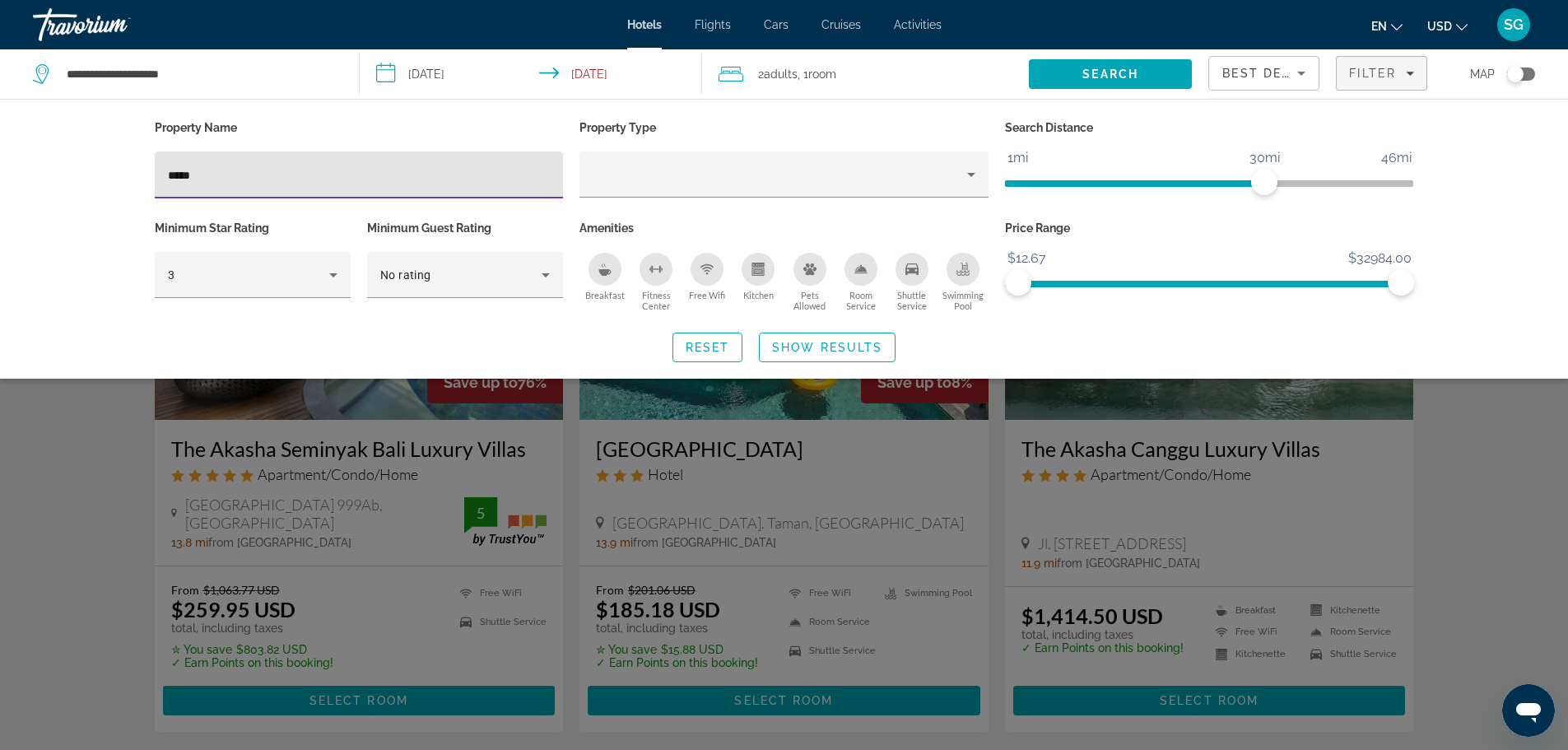
type input "*****"
click at [945, 465] on div "Search widget" at bounding box center [784, 498] width 1568 height 503
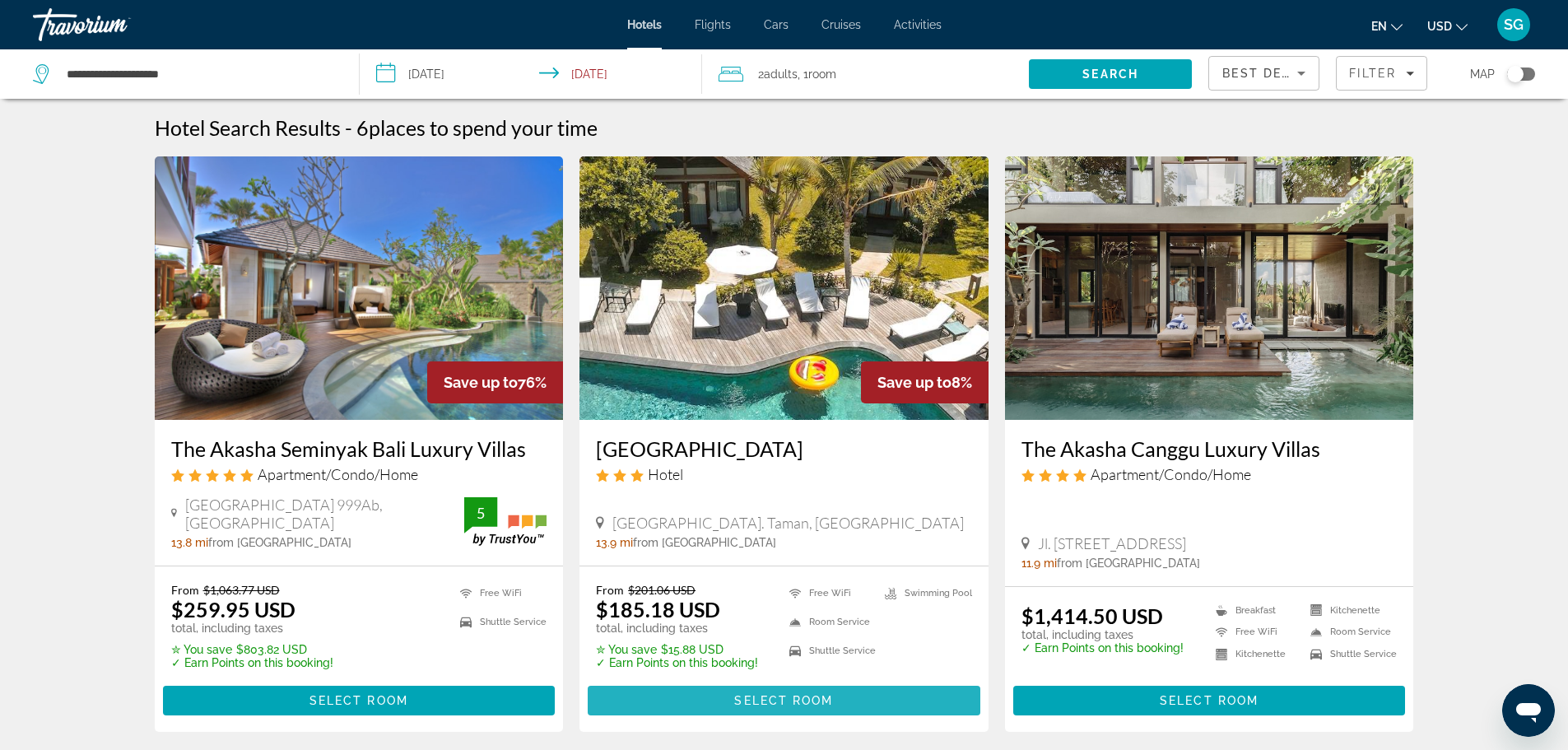
click at [840, 693] on span "Main content" at bounding box center [784, 700] width 392 height 39
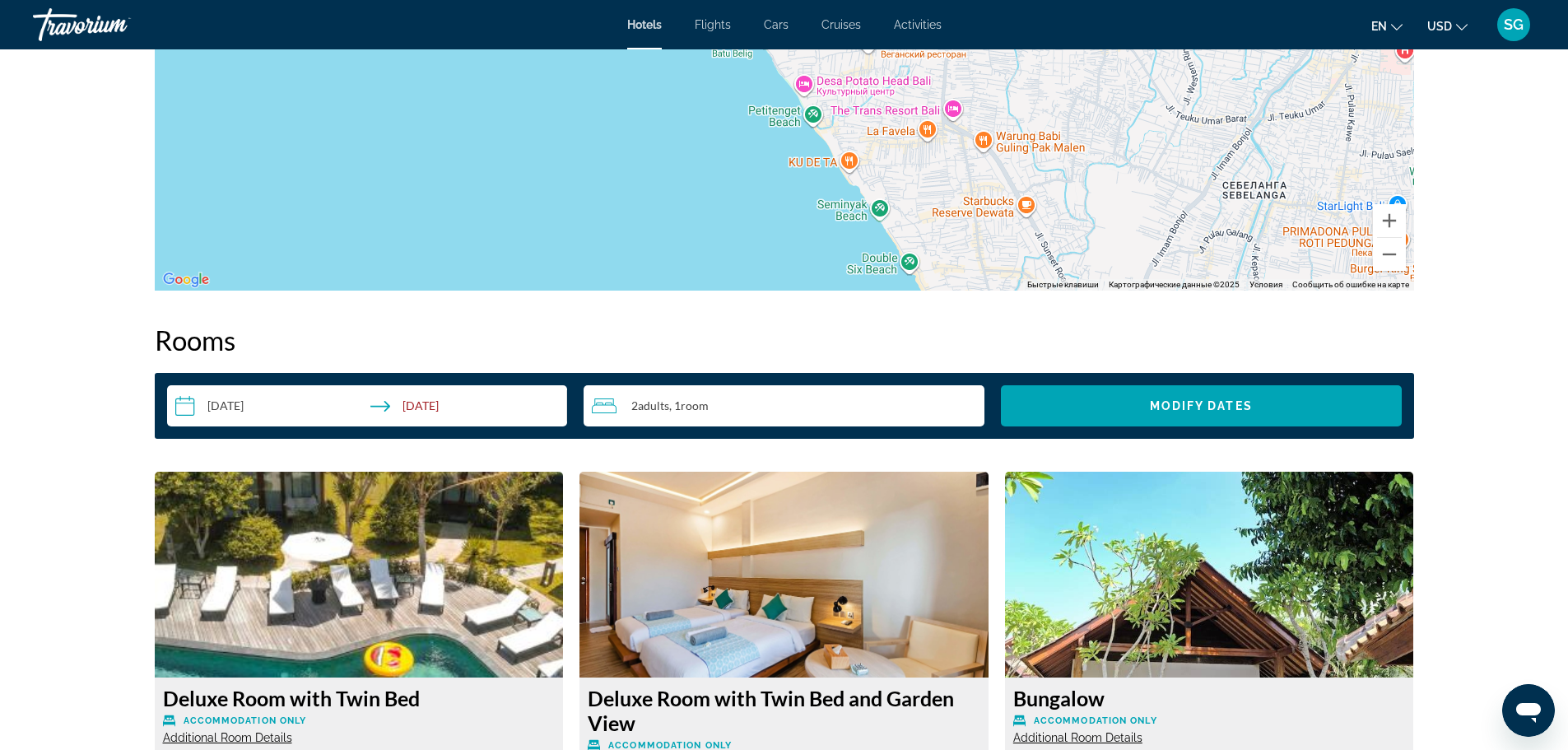
scroll to position [2023, 0]
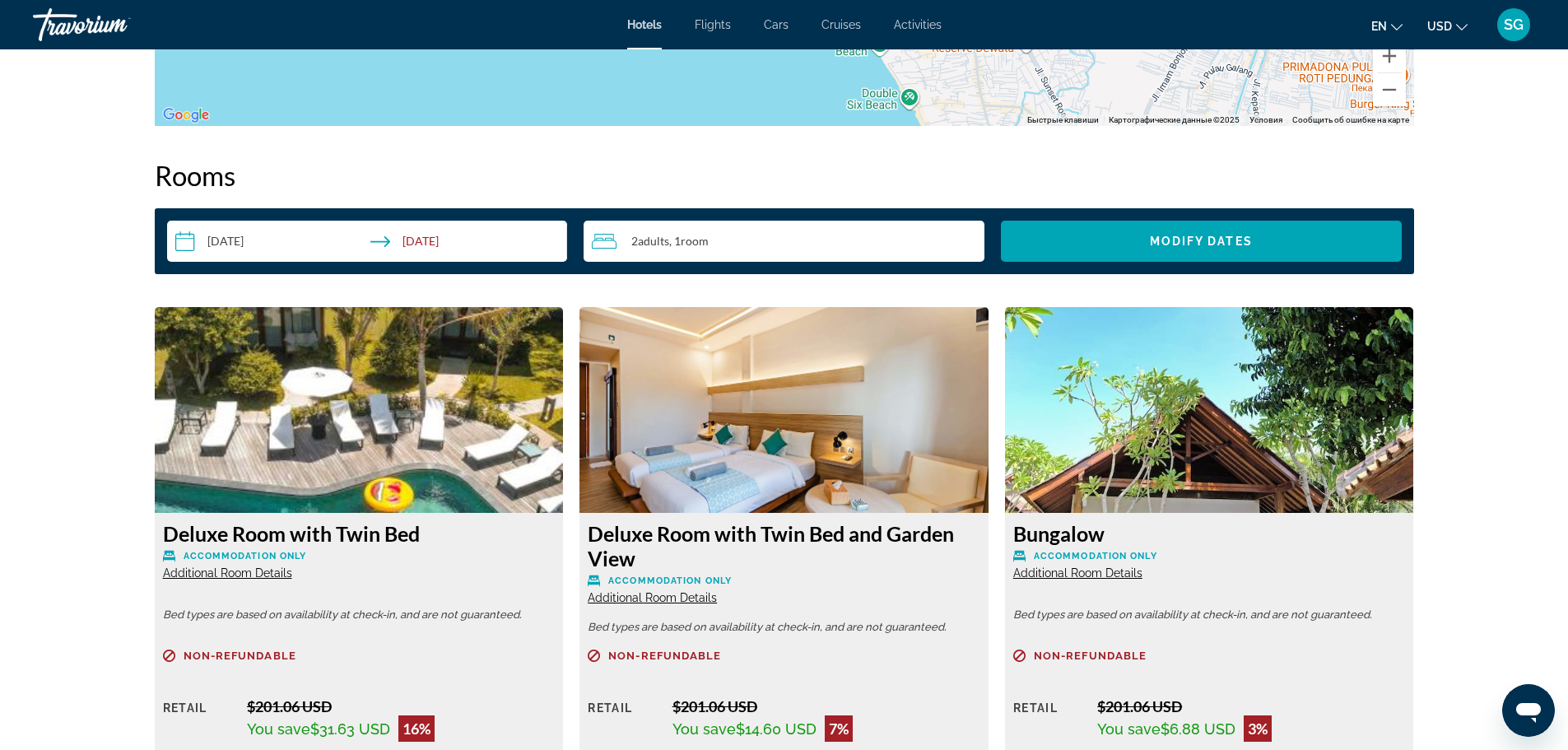
click at [676, 245] on span ", 1 Room rooms" at bounding box center [689, 242] width 39 height 13
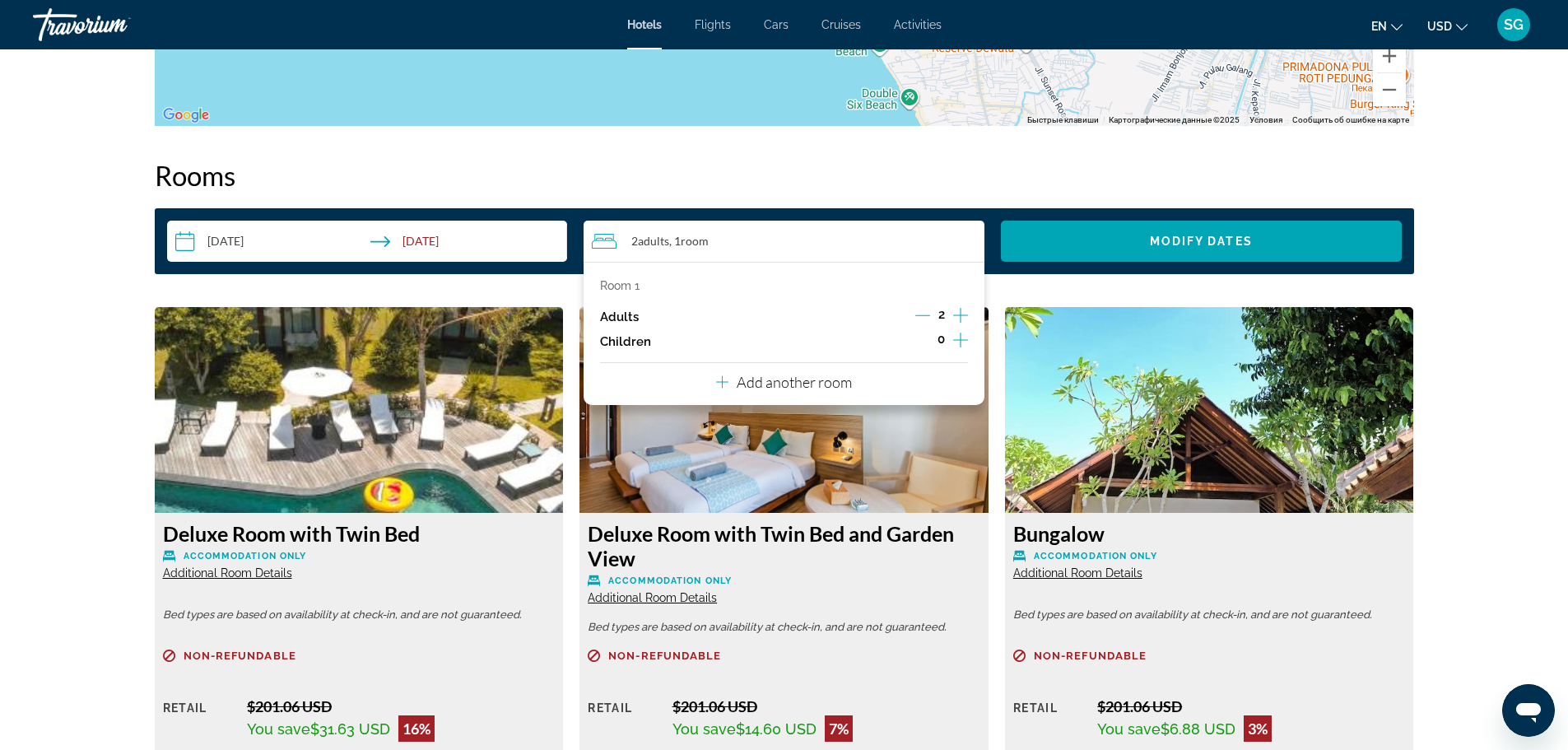
click at [960, 318] on icon "Increment adults" at bounding box center [960, 316] width 15 height 15
click at [818, 382] on p "Add another room" at bounding box center [794, 381] width 115 height 18
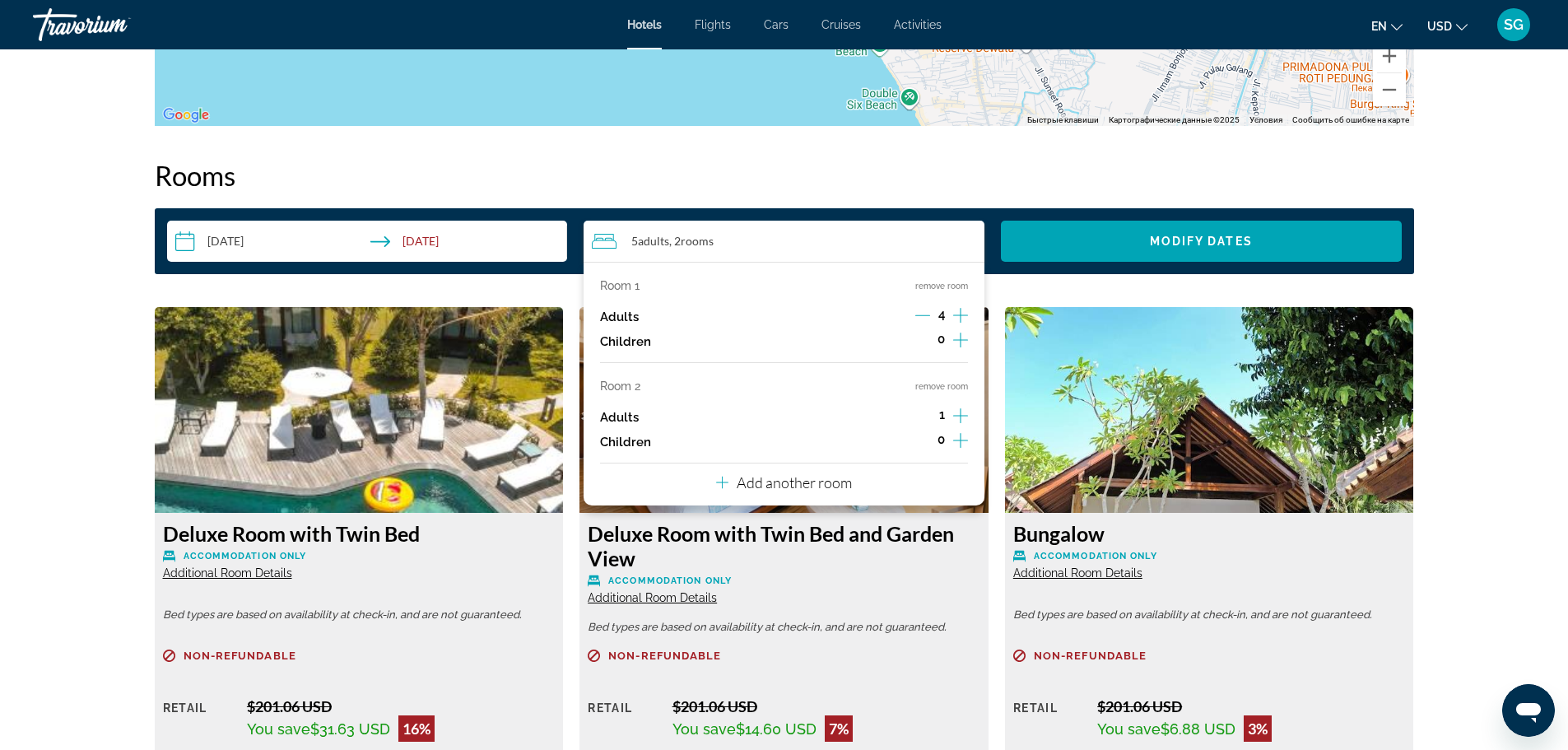
click at [927, 313] on icon "Decrement adults" at bounding box center [923, 316] width 15 height 15
click at [925, 315] on icon "Decrement adults" at bounding box center [923, 316] width 15 height 15
click at [958, 416] on icon "Increment adults" at bounding box center [960, 416] width 15 height 15
click at [813, 476] on p "Add another room" at bounding box center [794, 481] width 115 height 18
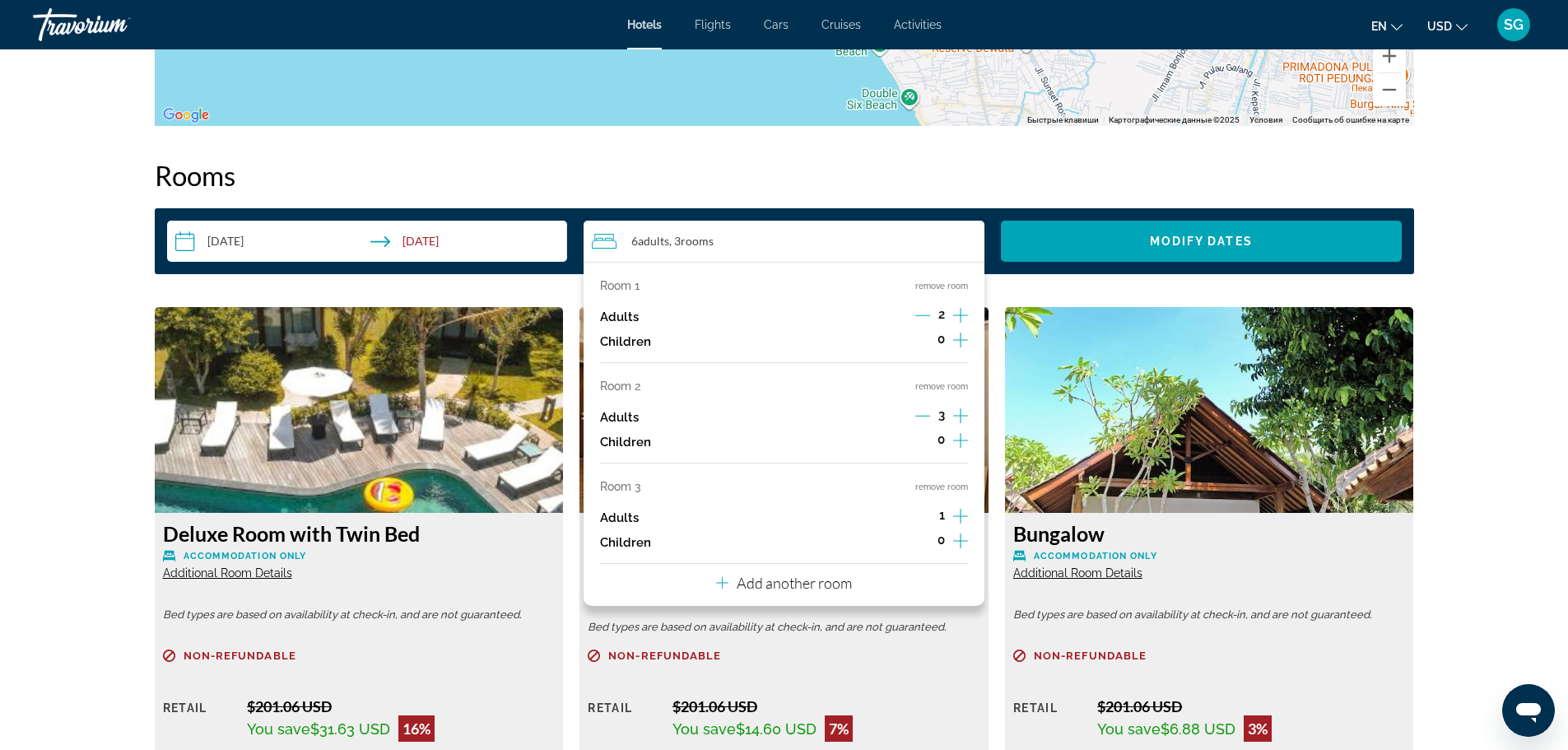
click at [956, 514] on icon "Increment adults" at bounding box center [960, 516] width 15 height 20
click at [922, 417] on icon "Decrement adults" at bounding box center [923, 416] width 15 height 15
click at [922, 518] on icon "Decrement adults" at bounding box center [923, 516] width 15 height 15
click at [1016, 182] on h2 "Rooms" at bounding box center [784, 175] width 1259 height 33
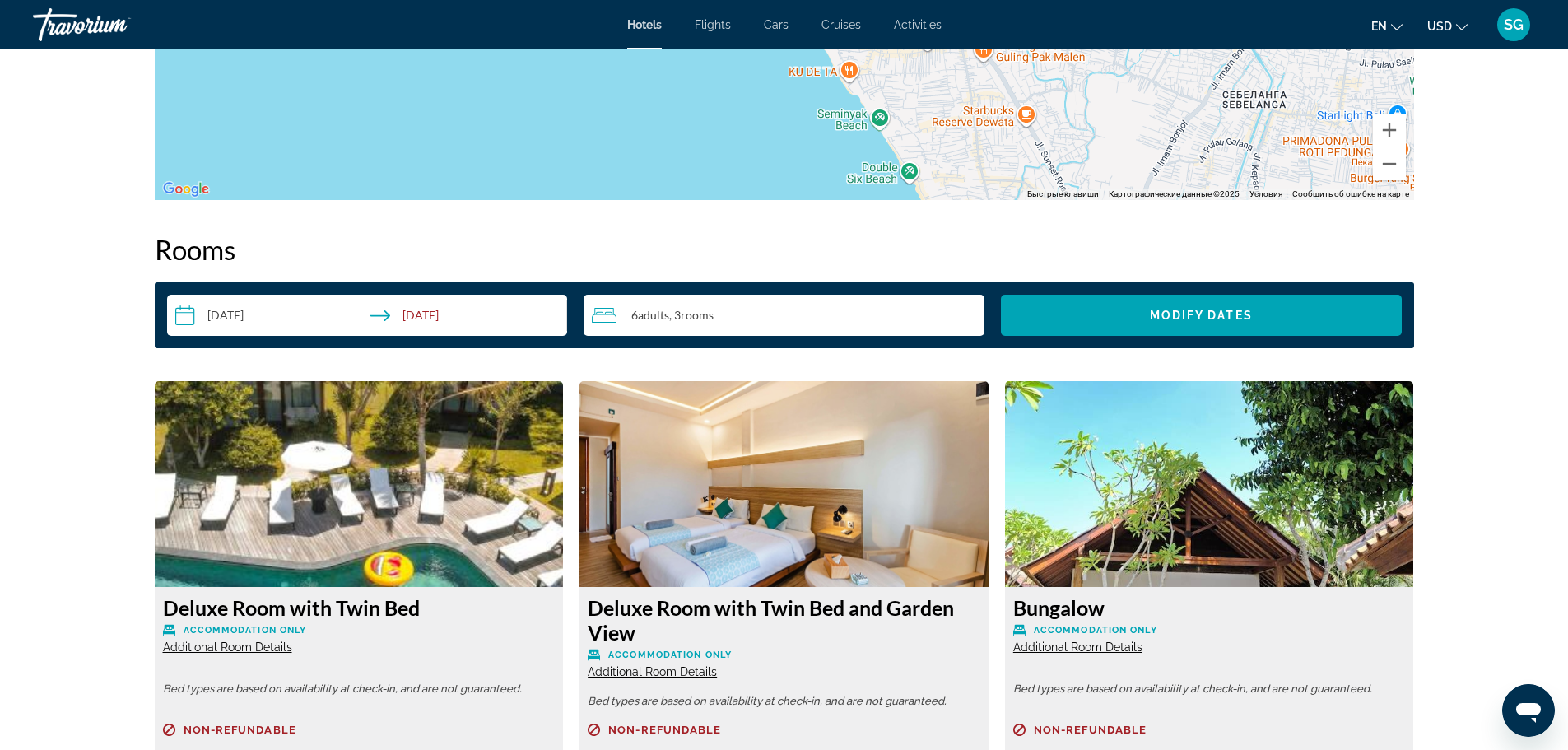
scroll to position [1941, 0]
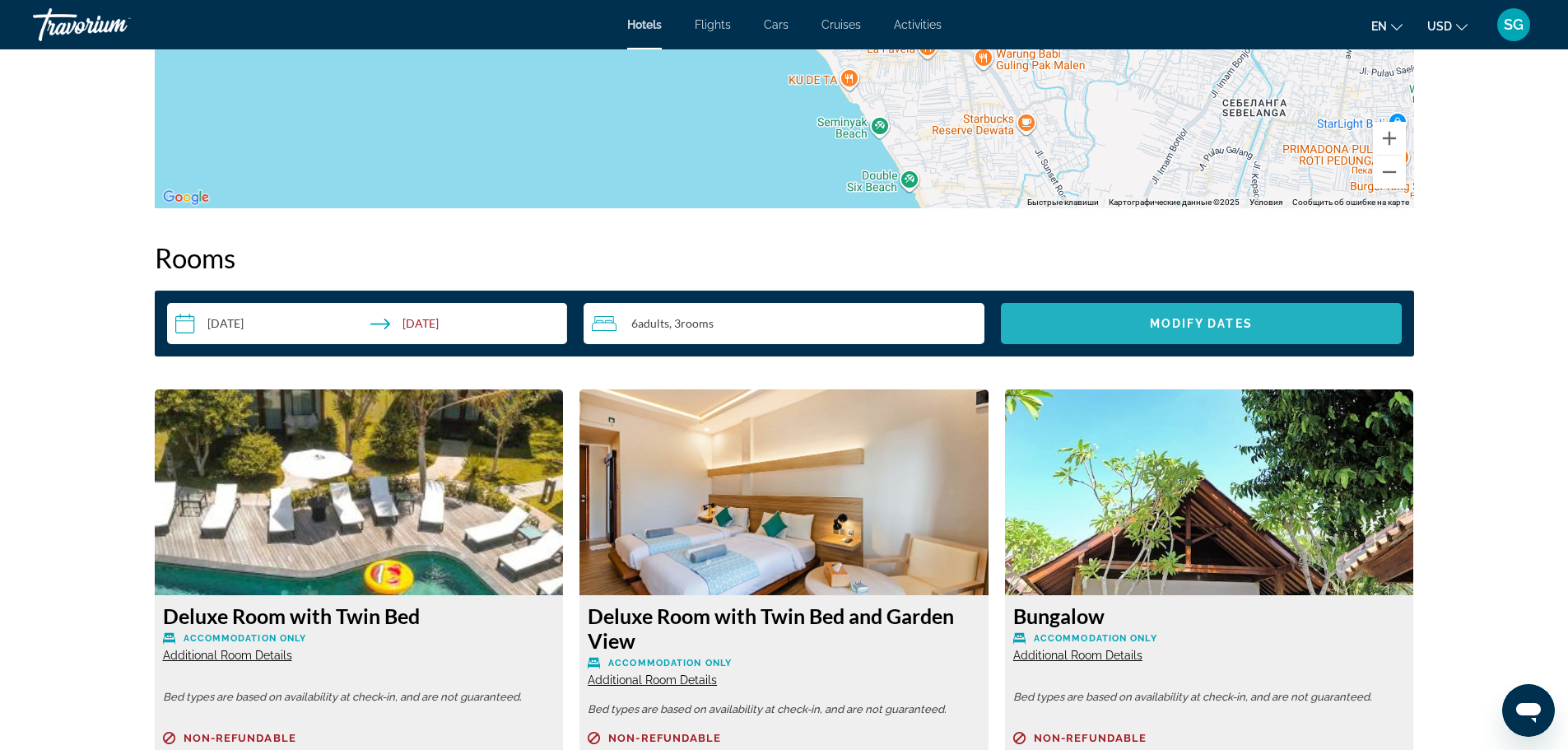
click at [1230, 326] on span "Modify Dates" at bounding box center [1201, 323] width 103 height 13
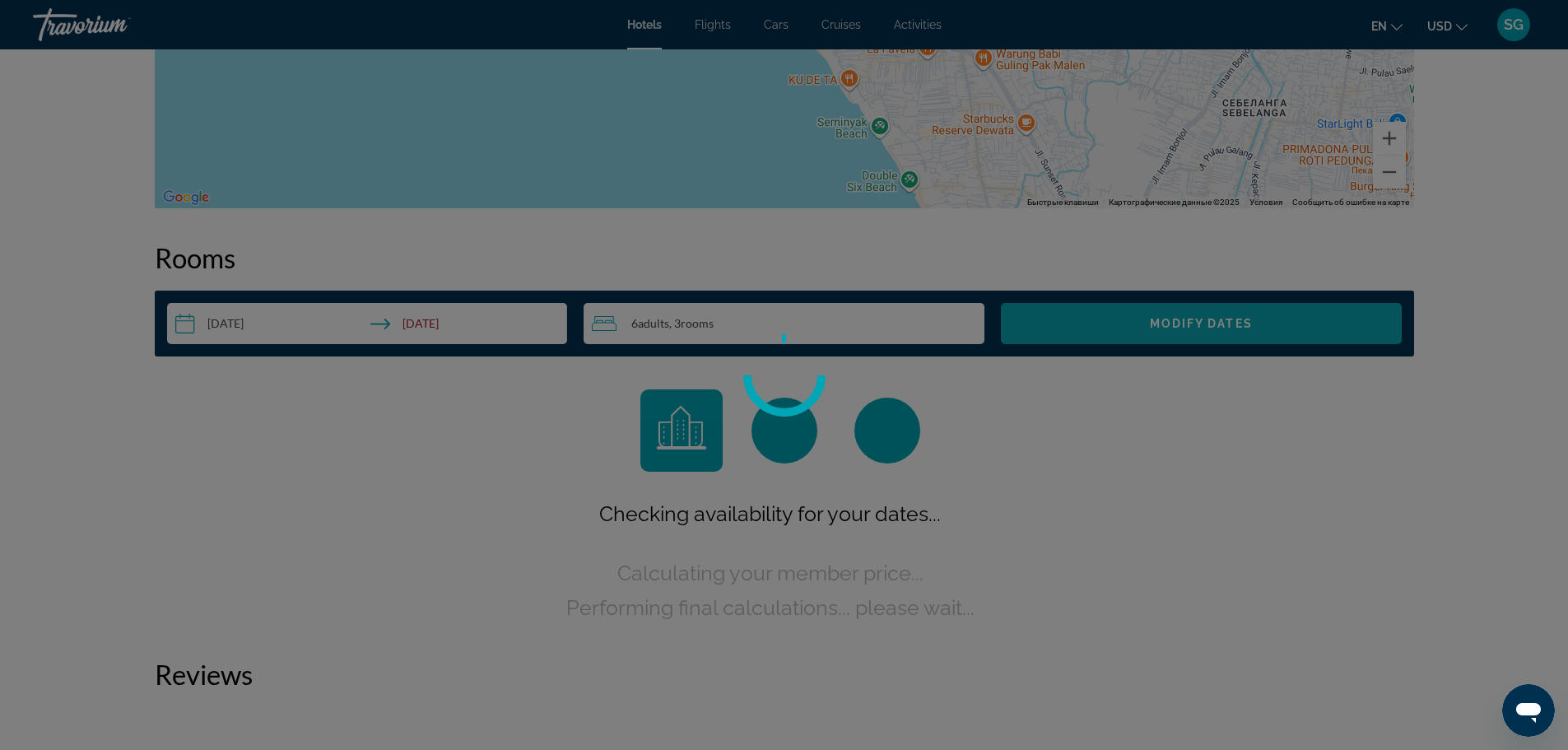
scroll to position [1963, 0]
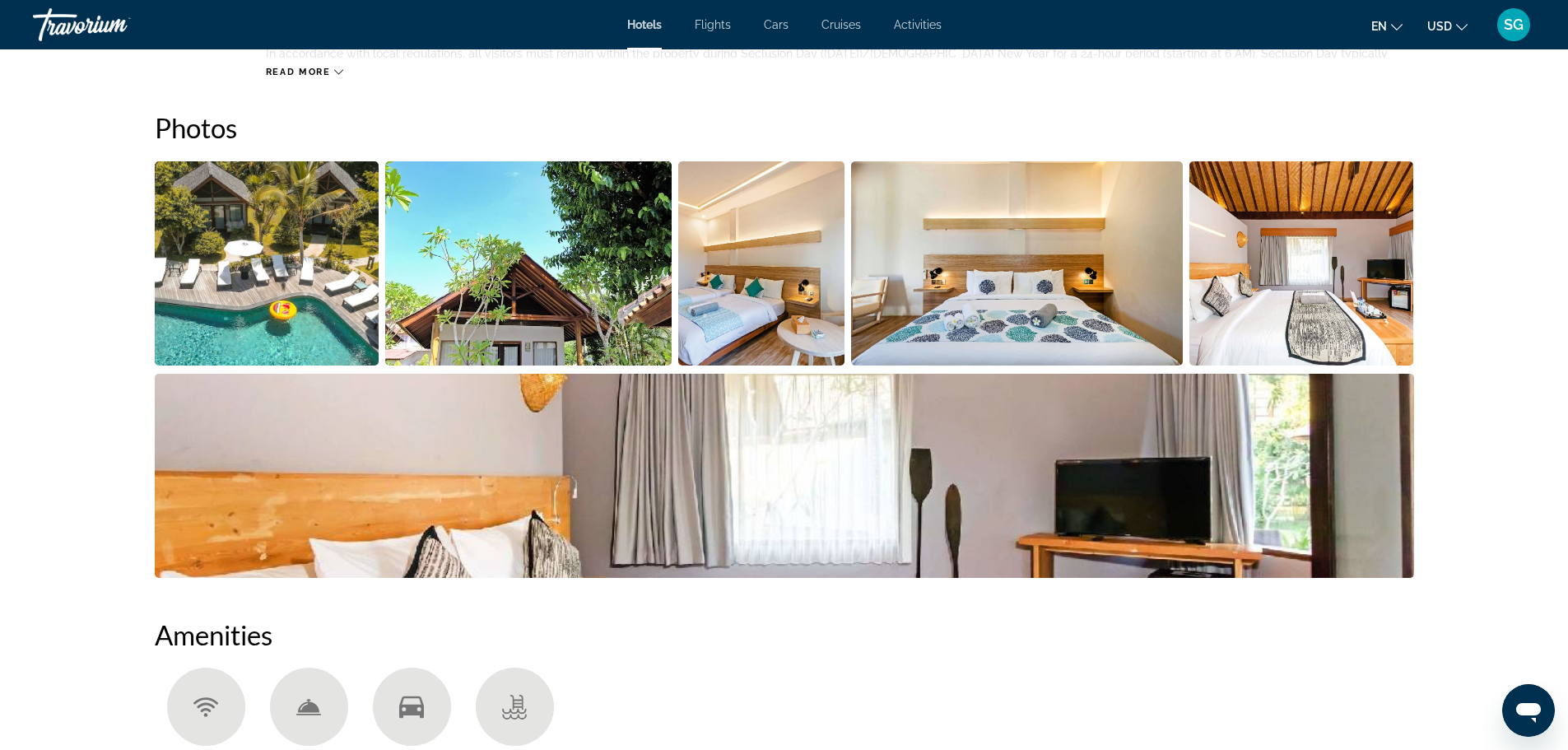
scroll to position [593, 0]
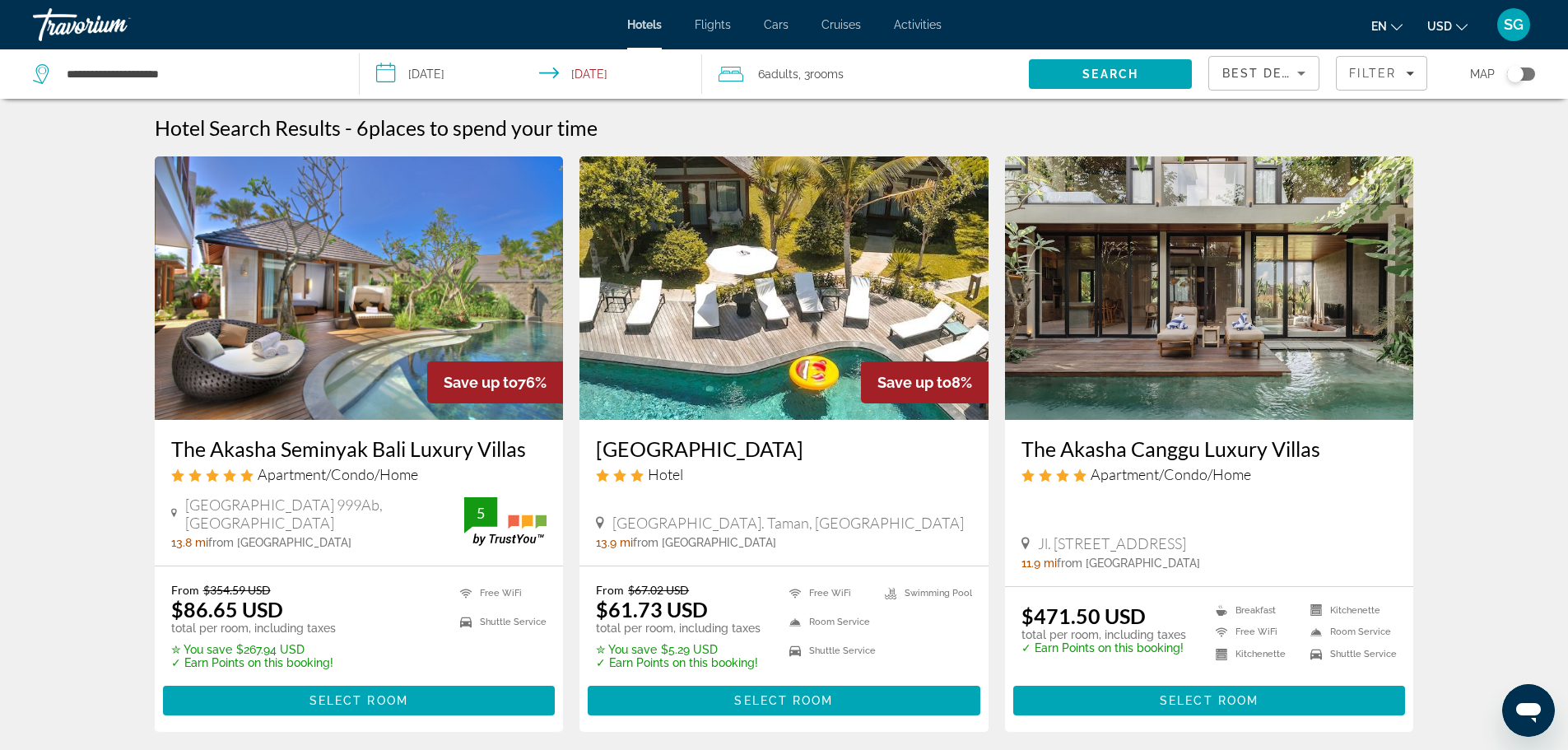
click at [1517, 76] on div "Toggle map" at bounding box center [1516, 74] width 17 height 17
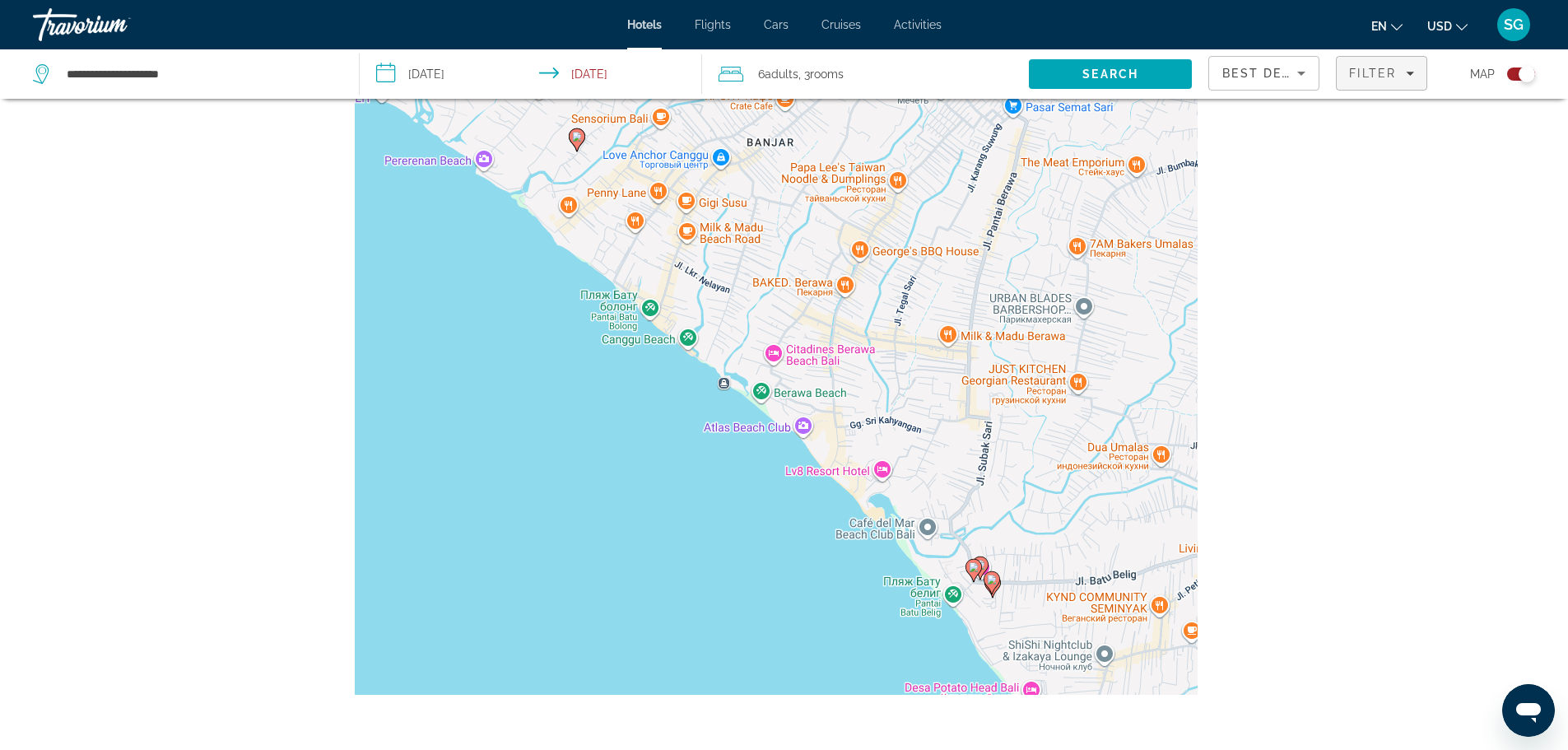
click at [1367, 67] on span "Filter" at bounding box center [1372, 73] width 47 height 13
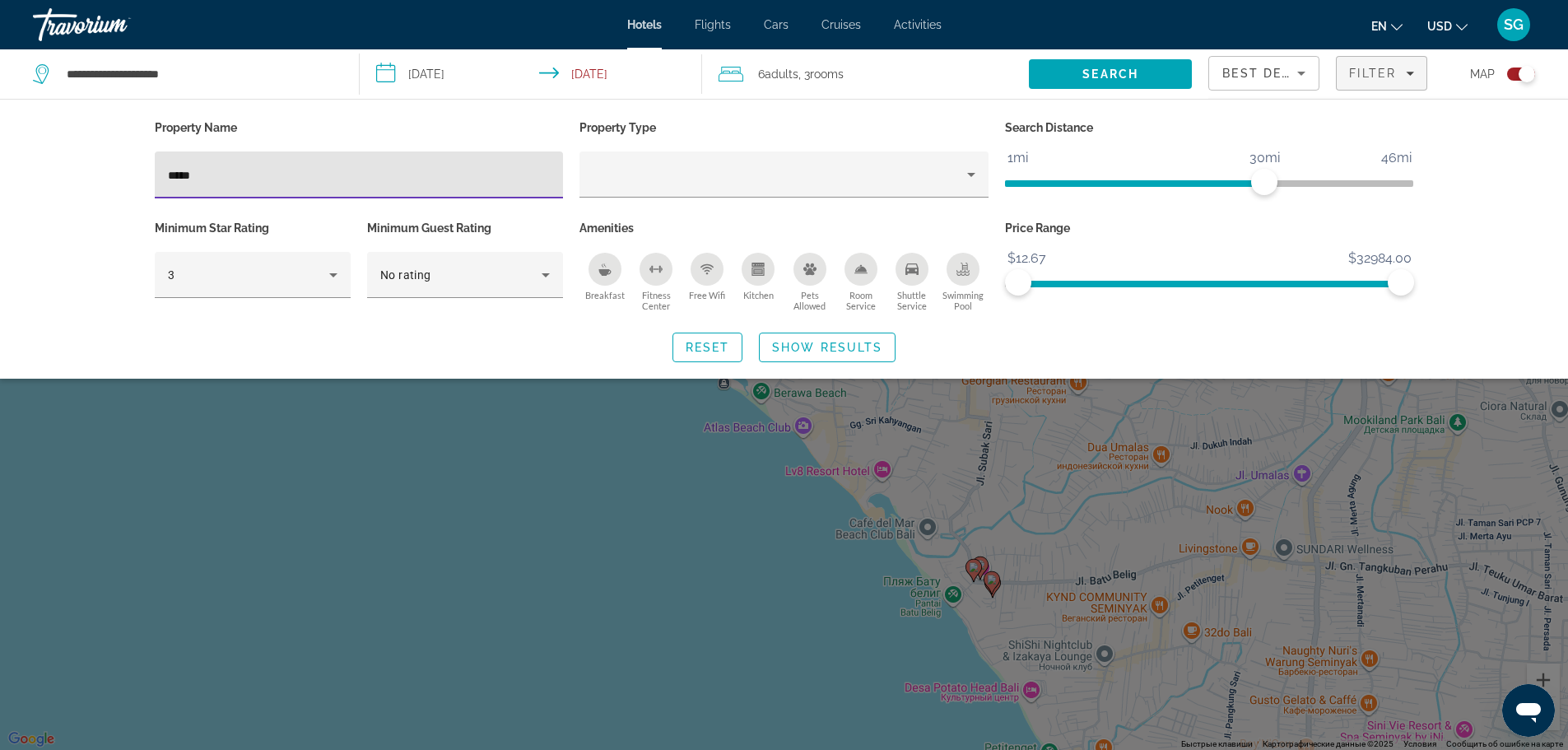
drag, startPoint x: 256, startPoint y: 174, endPoint x: 55, endPoint y: 161, distance: 201.4
click at [55, 161] on div "Property Name ***** Property Type Search Distance 1mi 46mi 30mi Minimum Star Ra…" at bounding box center [784, 238] width 1568 height 280
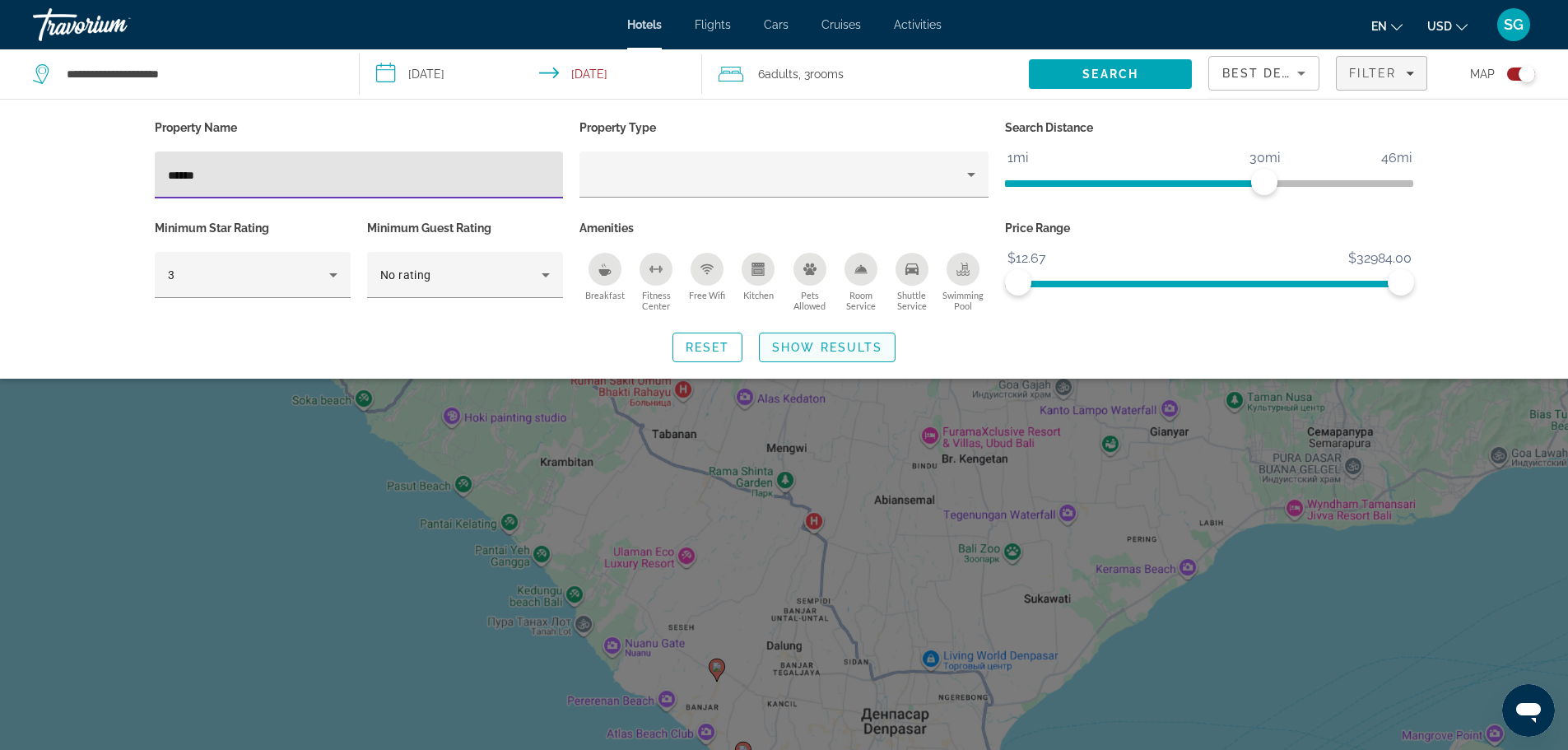
type input "******"
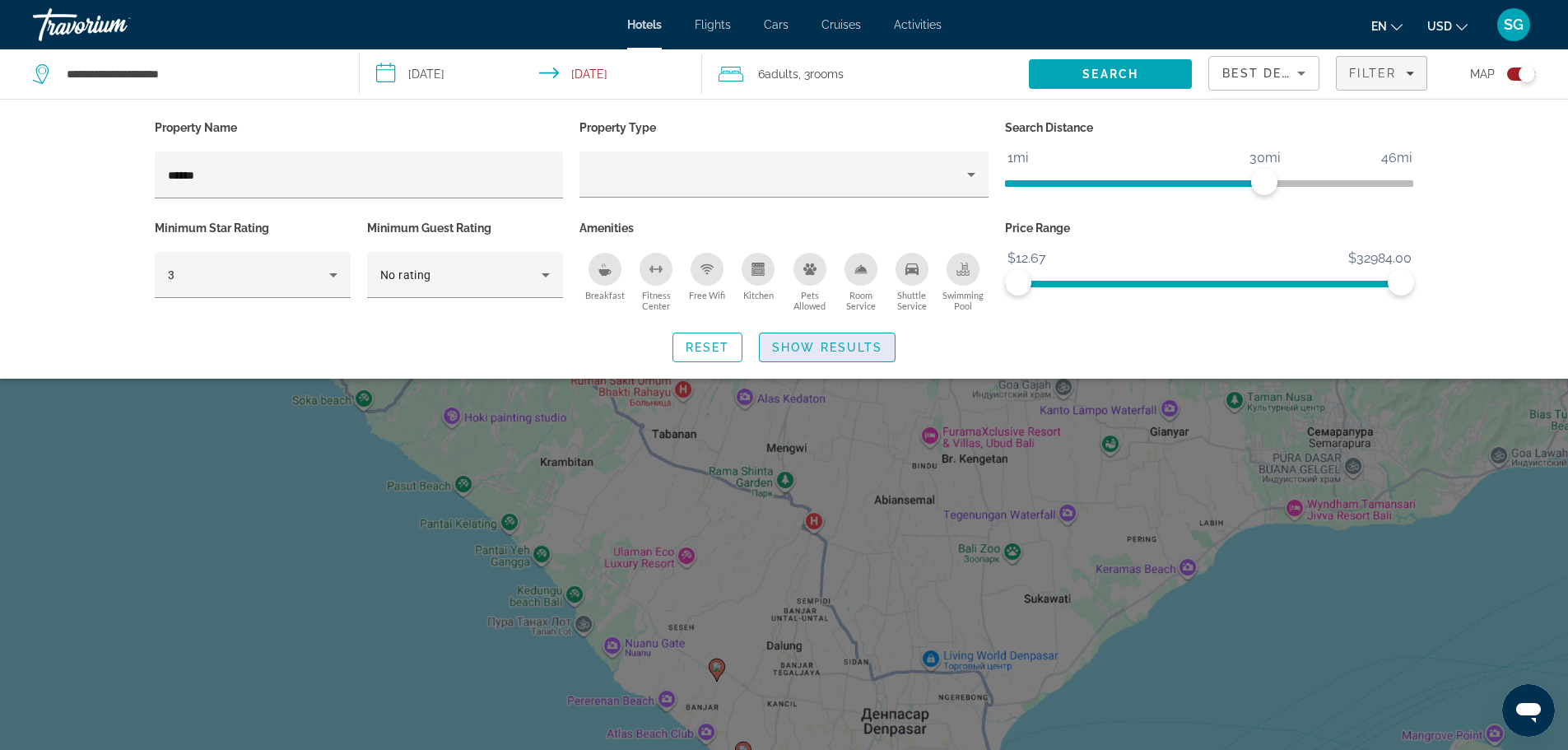
click at [827, 341] on span "Show Results" at bounding box center [828, 347] width 110 height 13
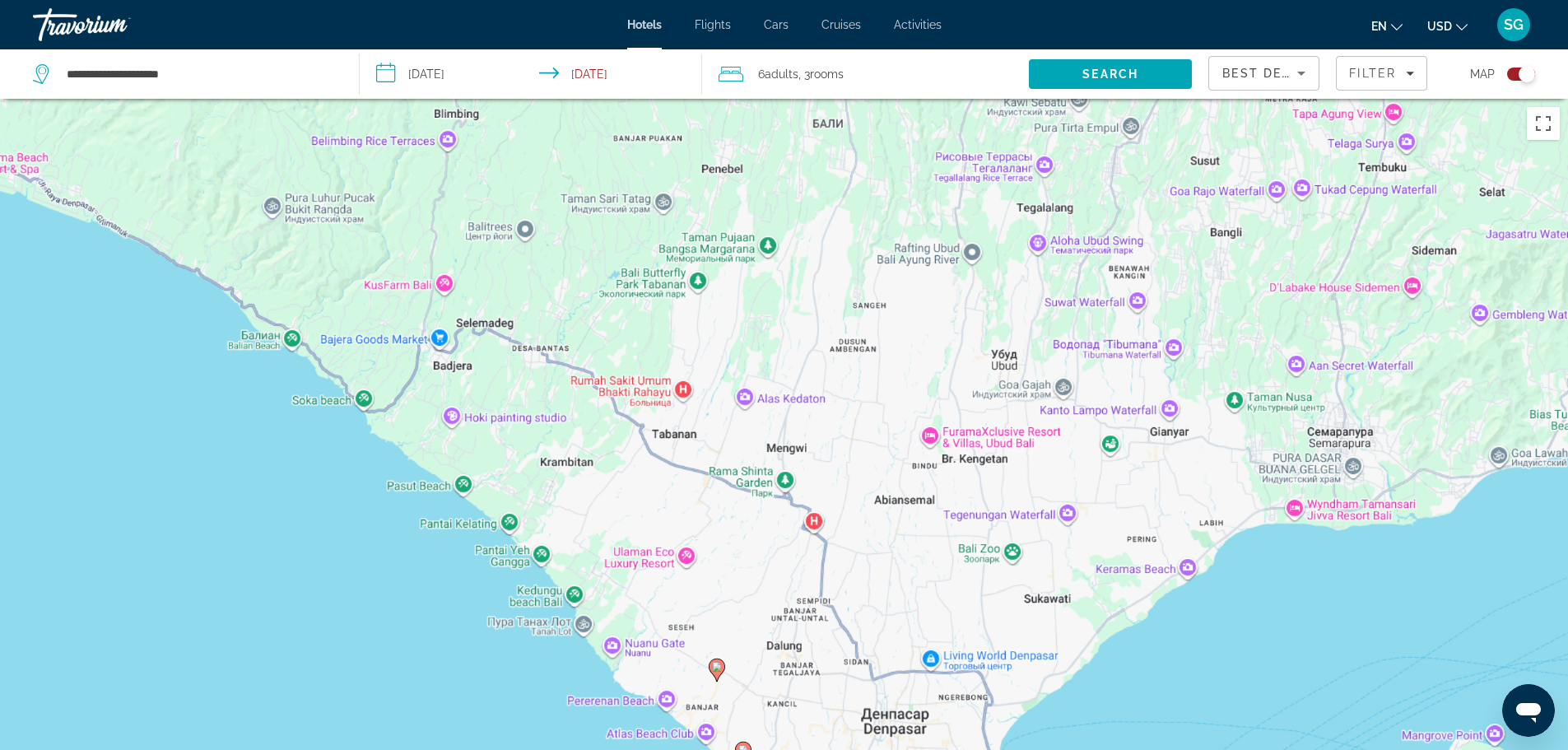
click at [1517, 71] on div "Toggle map" at bounding box center [1521, 74] width 28 height 13
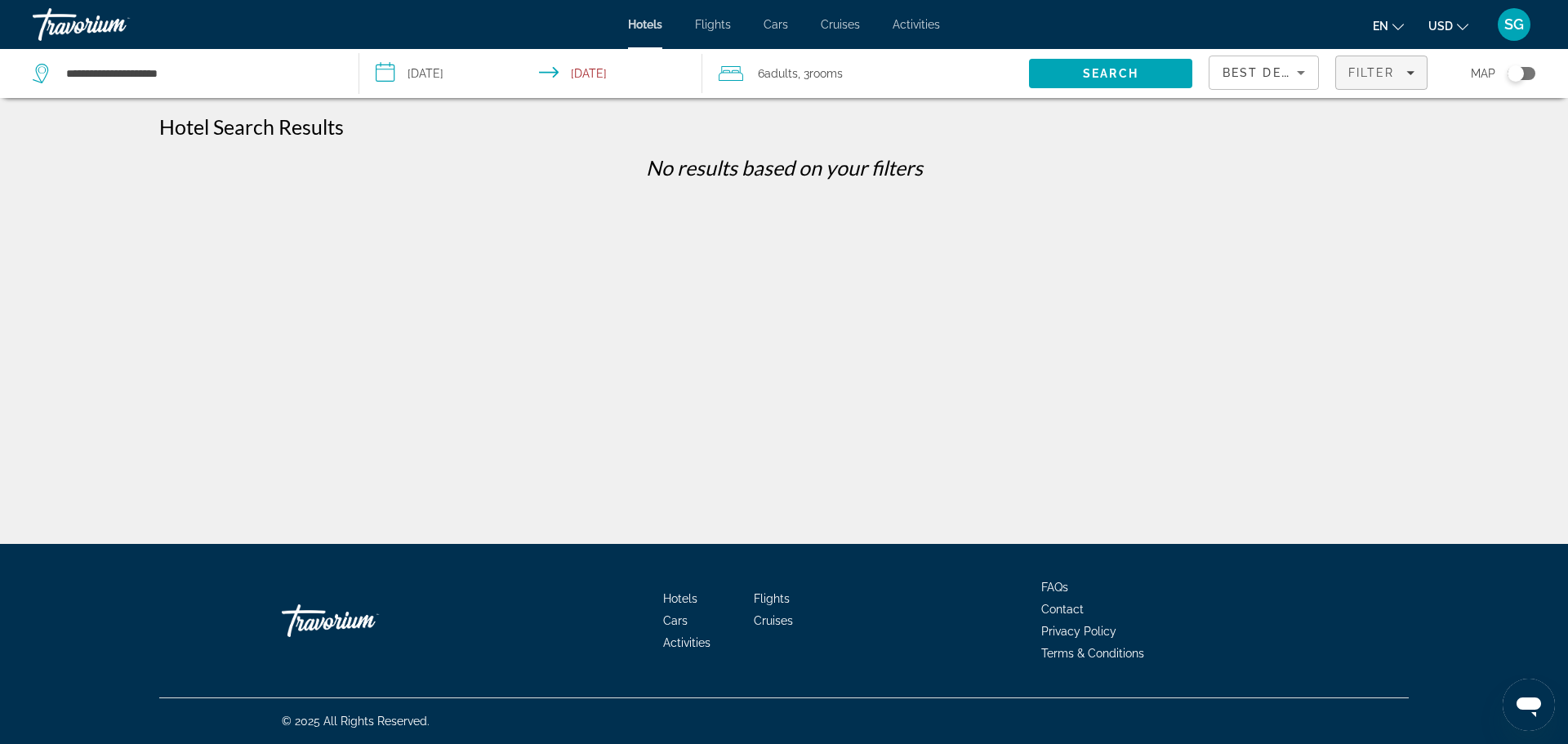
click at [1370, 67] on span "Filter" at bounding box center [1371, 72] width 46 height 13
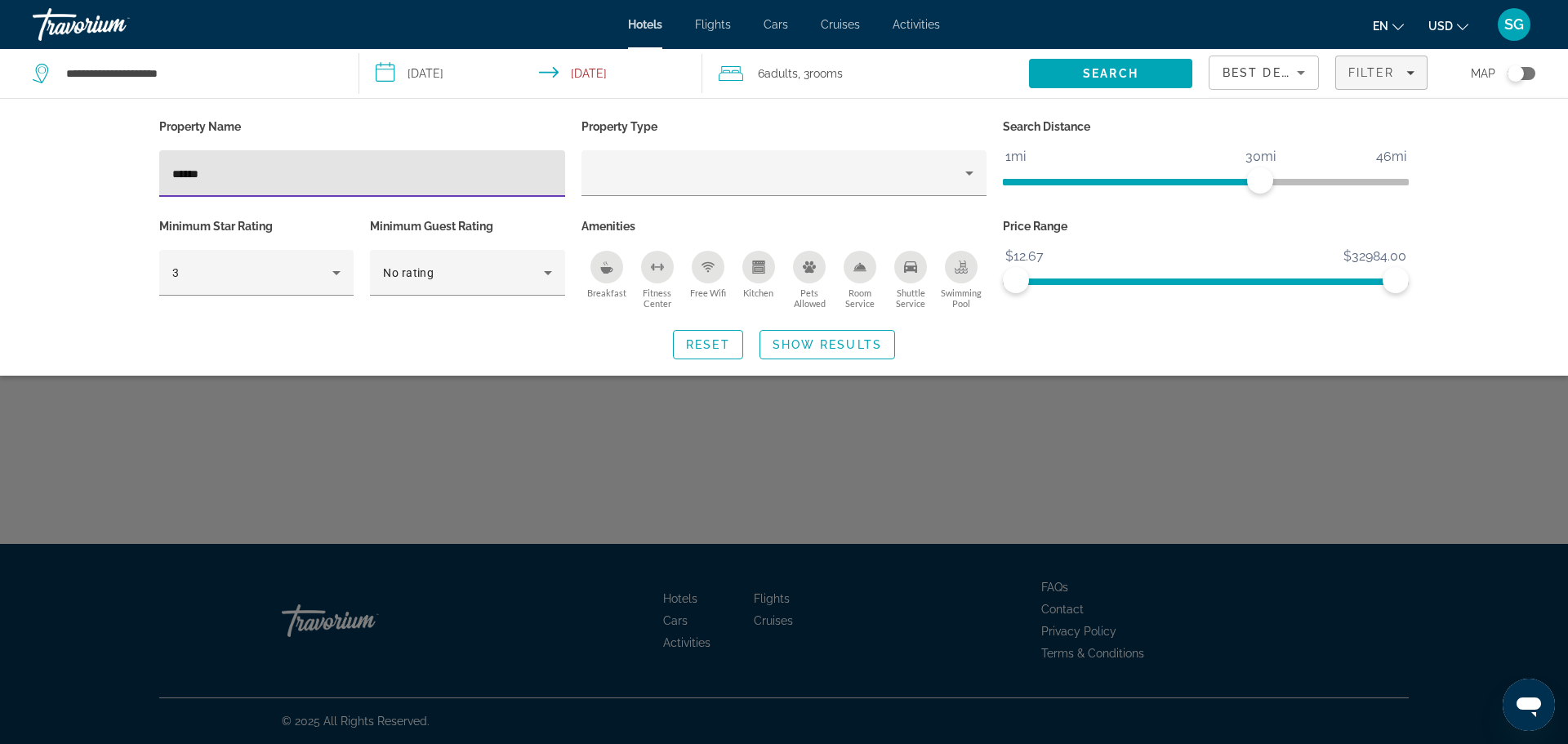
click at [356, 163] on div "******" at bounding box center [361, 174] width 380 height 46
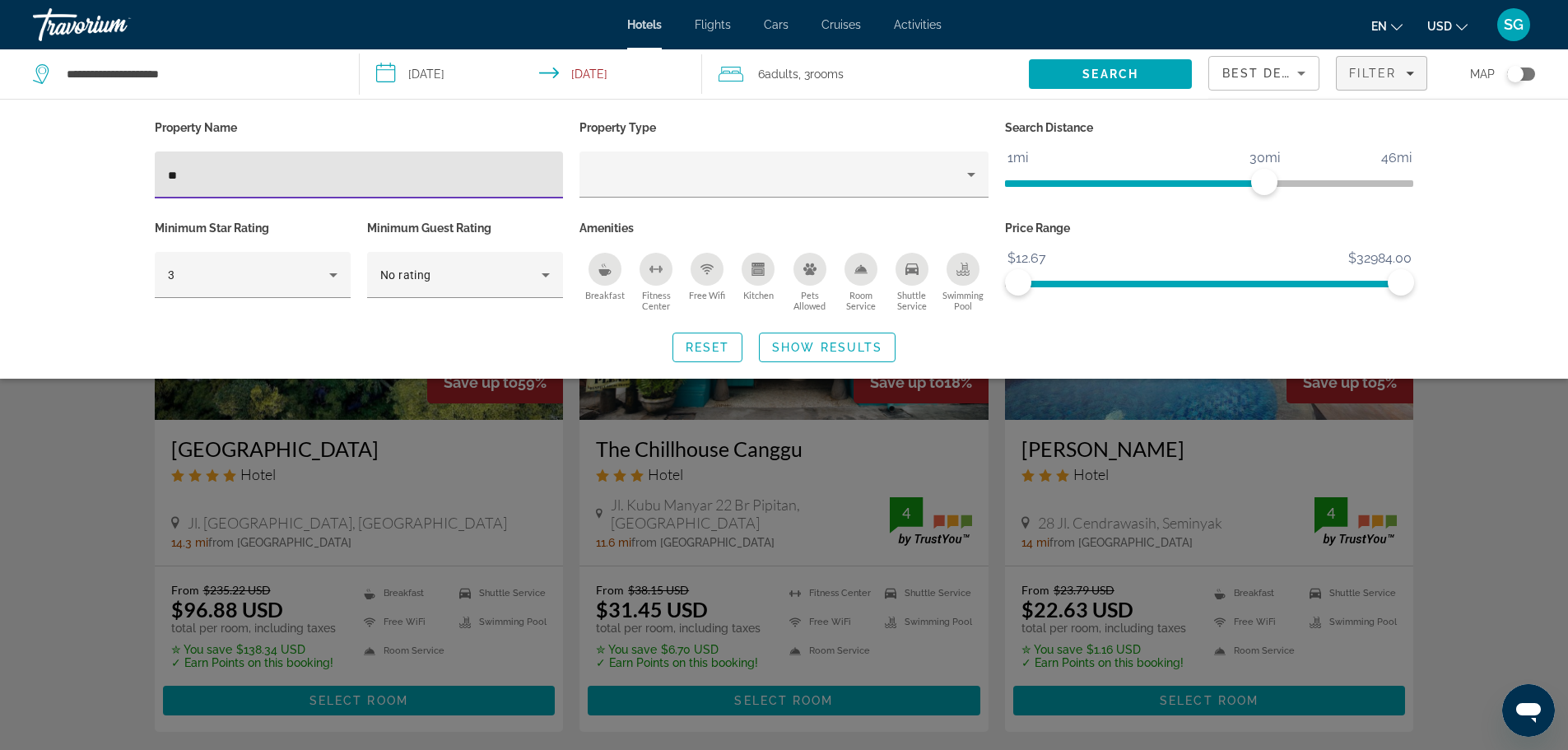
type input "*"
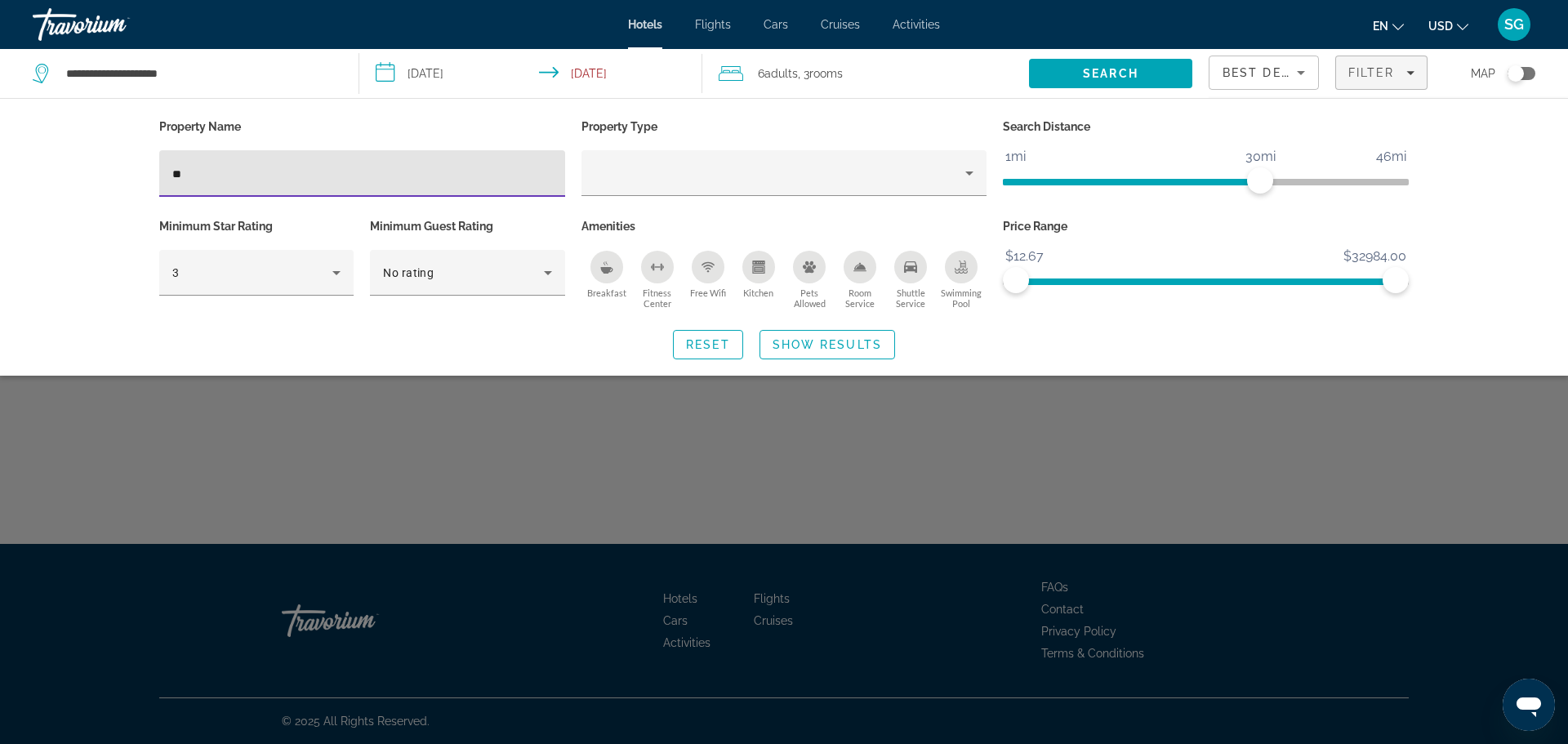
type input "*"
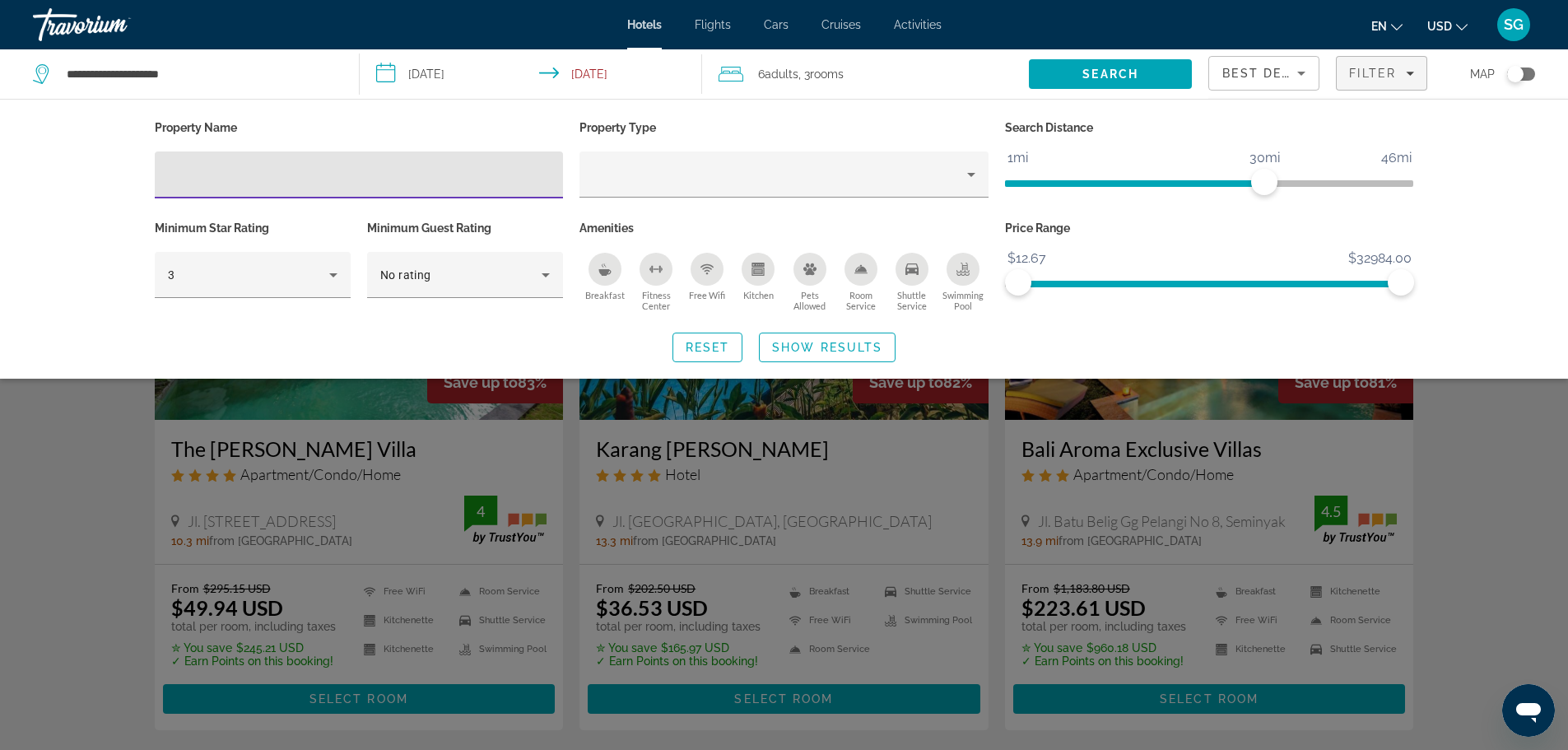
click at [404, 176] on input "Hotel Filters" at bounding box center [359, 175] width 383 height 20
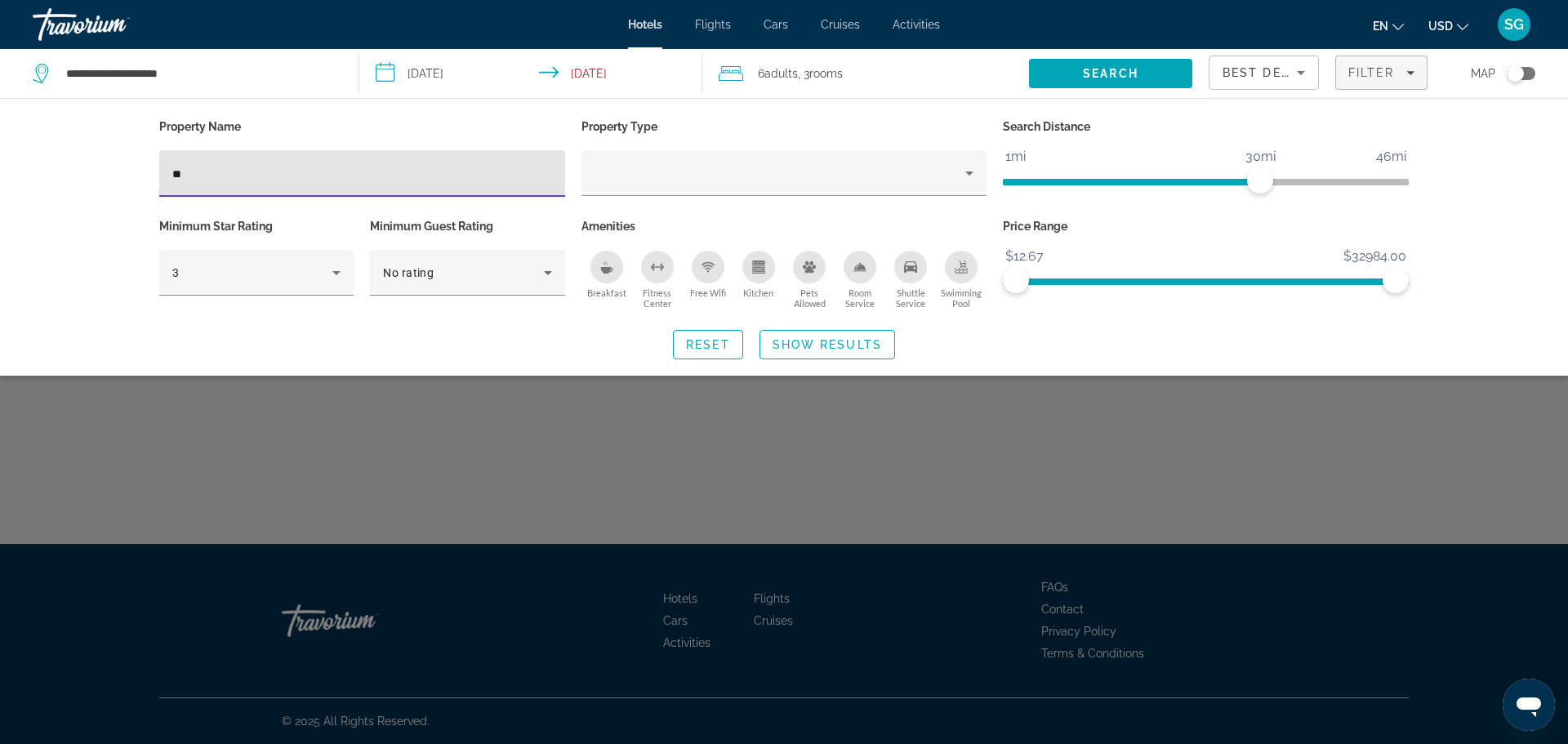
type input "*"
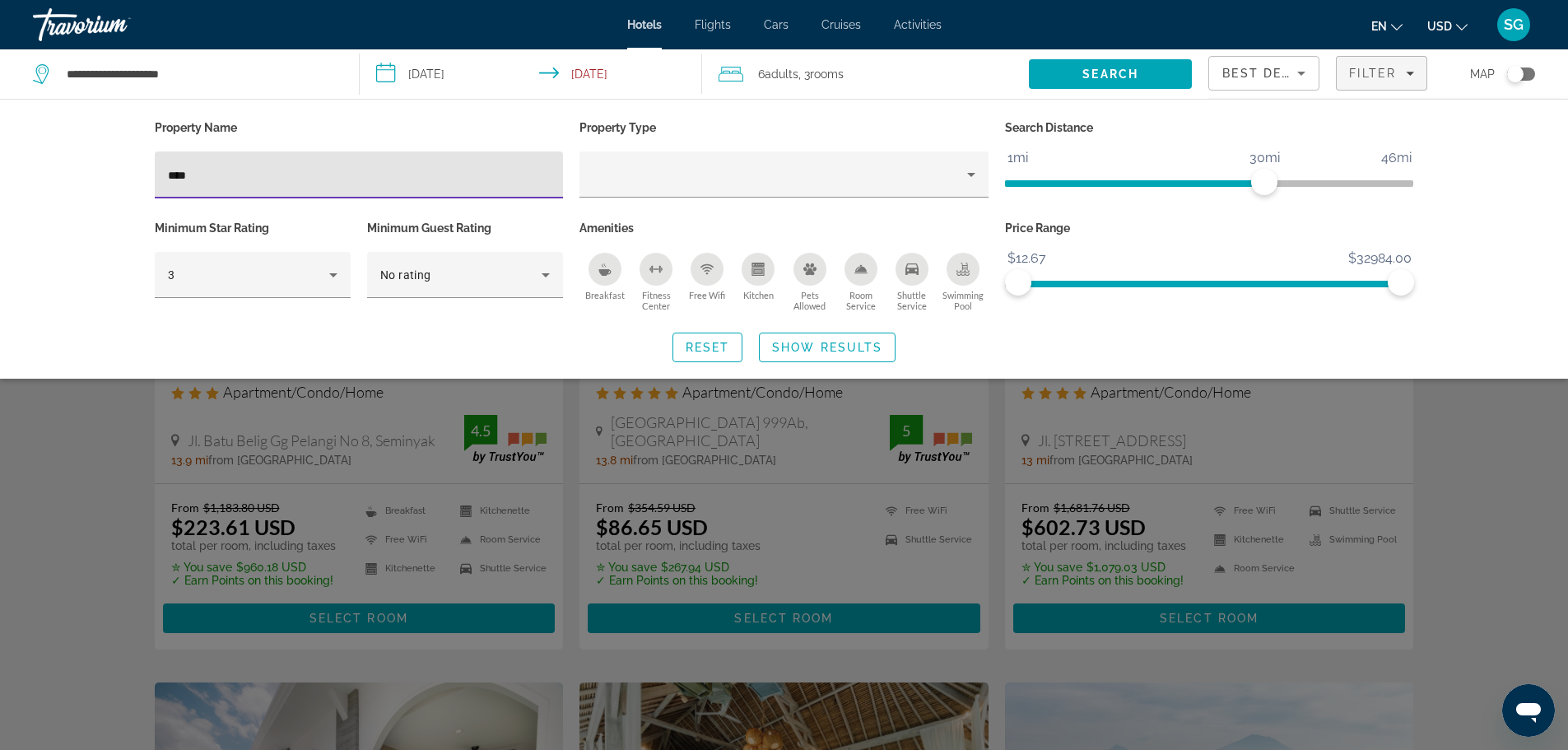
type input "****"
click at [1511, 640] on div "Search widget" at bounding box center [784, 498] width 1568 height 503
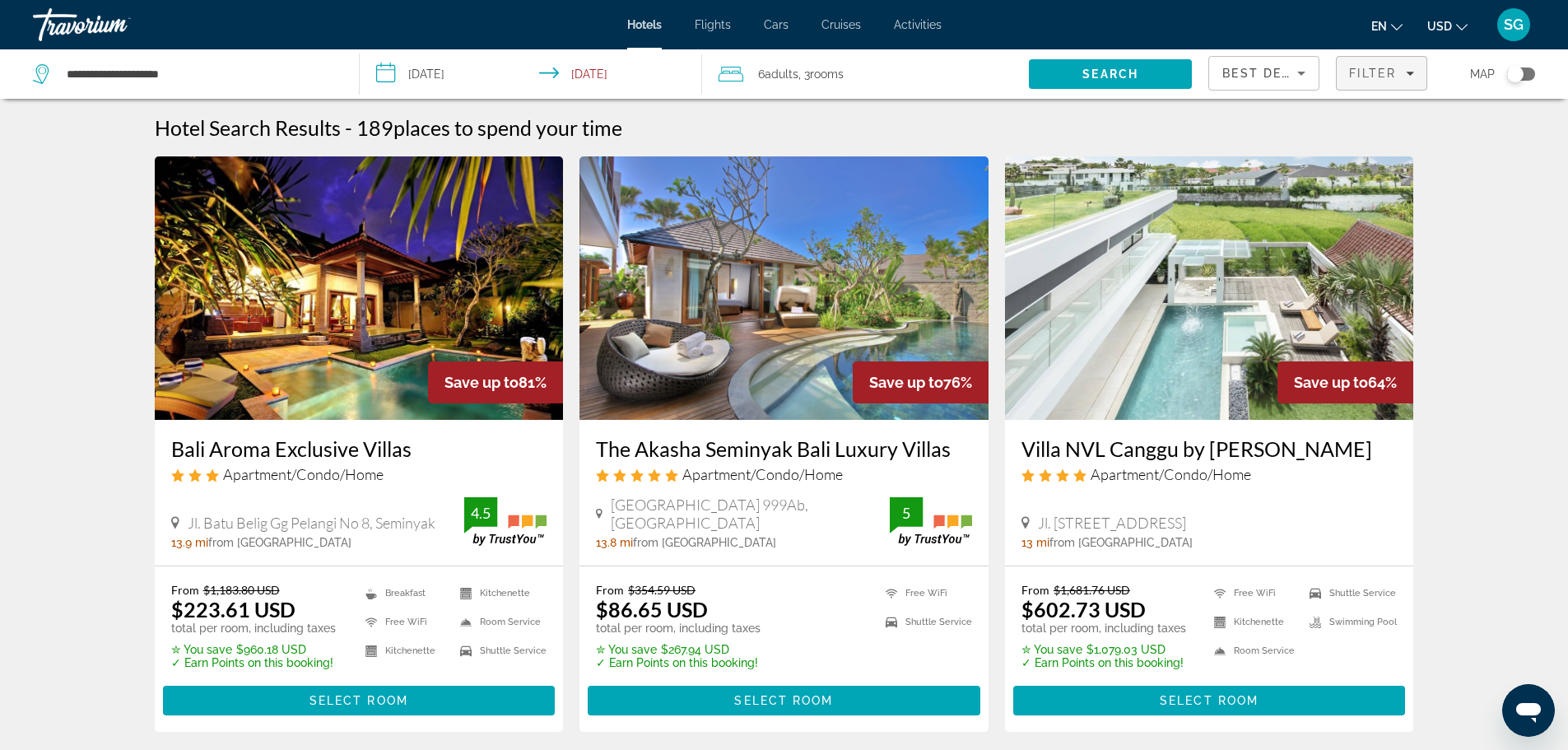
drag, startPoint x: 1378, startPoint y: 69, endPoint x: 1337, endPoint y: 82, distance: 43.0
click at [1378, 69] on span "Filter" at bounding box center [1372, 73] width 47 height 13
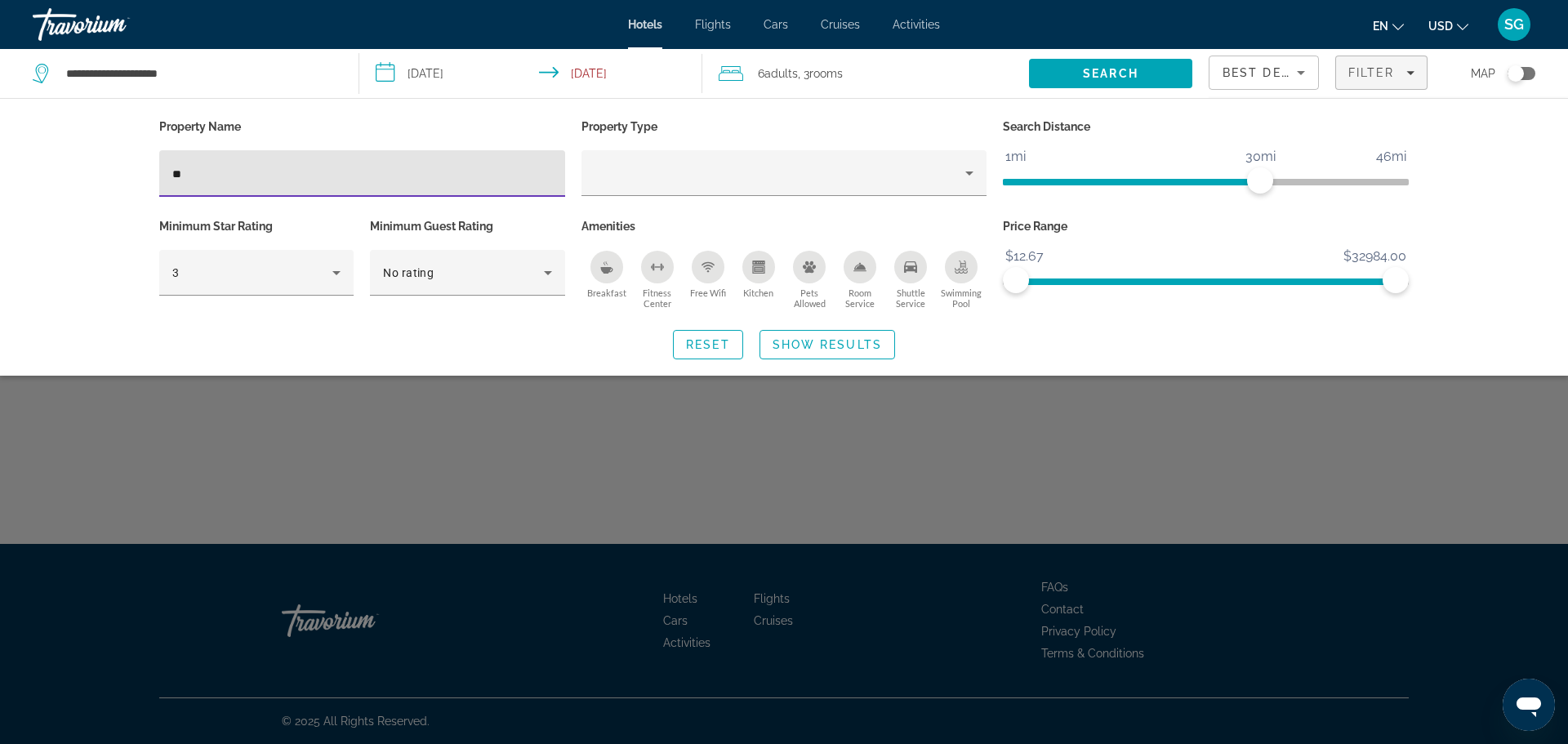
type input "*"
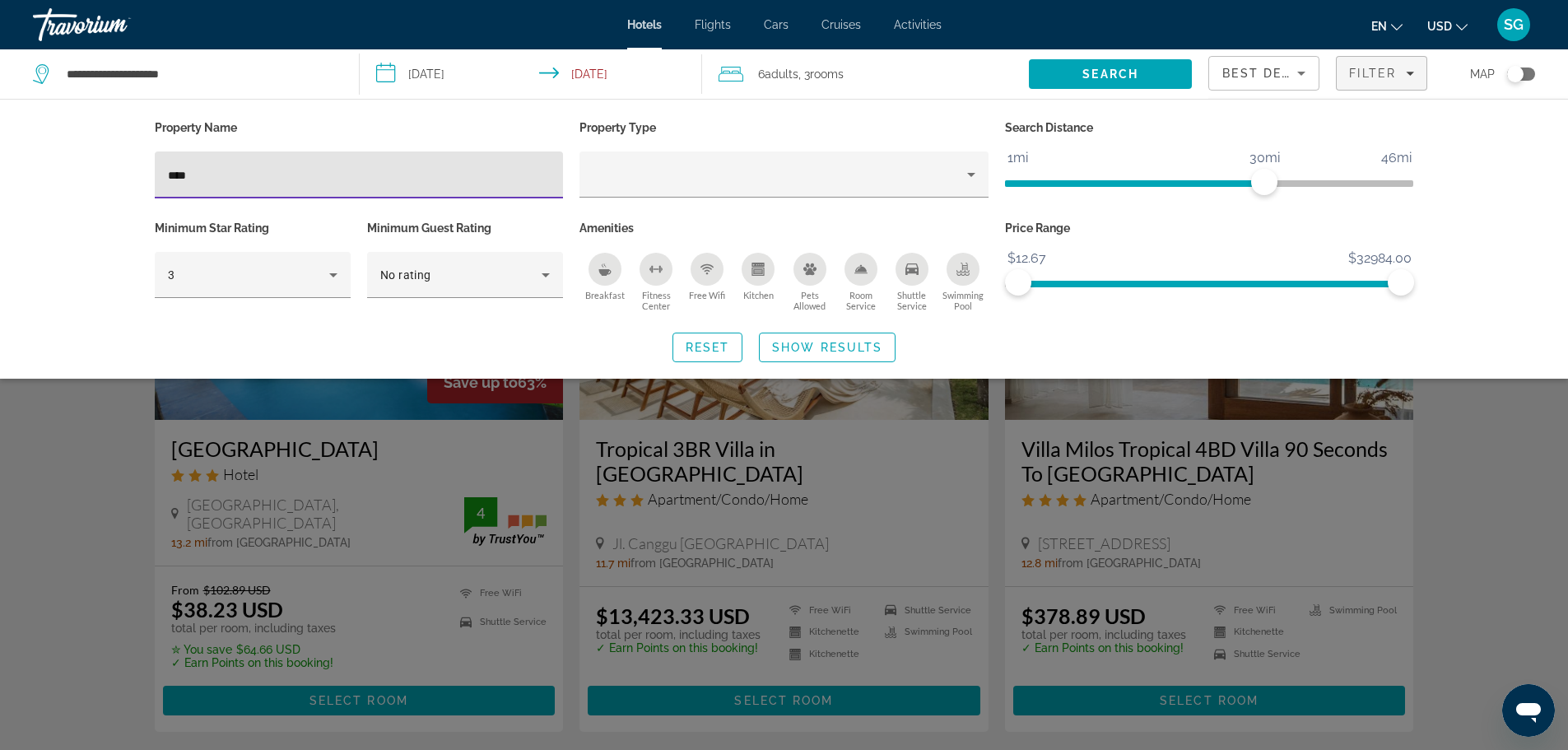
type input "****"
click at [1557, 522] on div "Search widget" at bounding box center [784, 498] width 1568 height 503
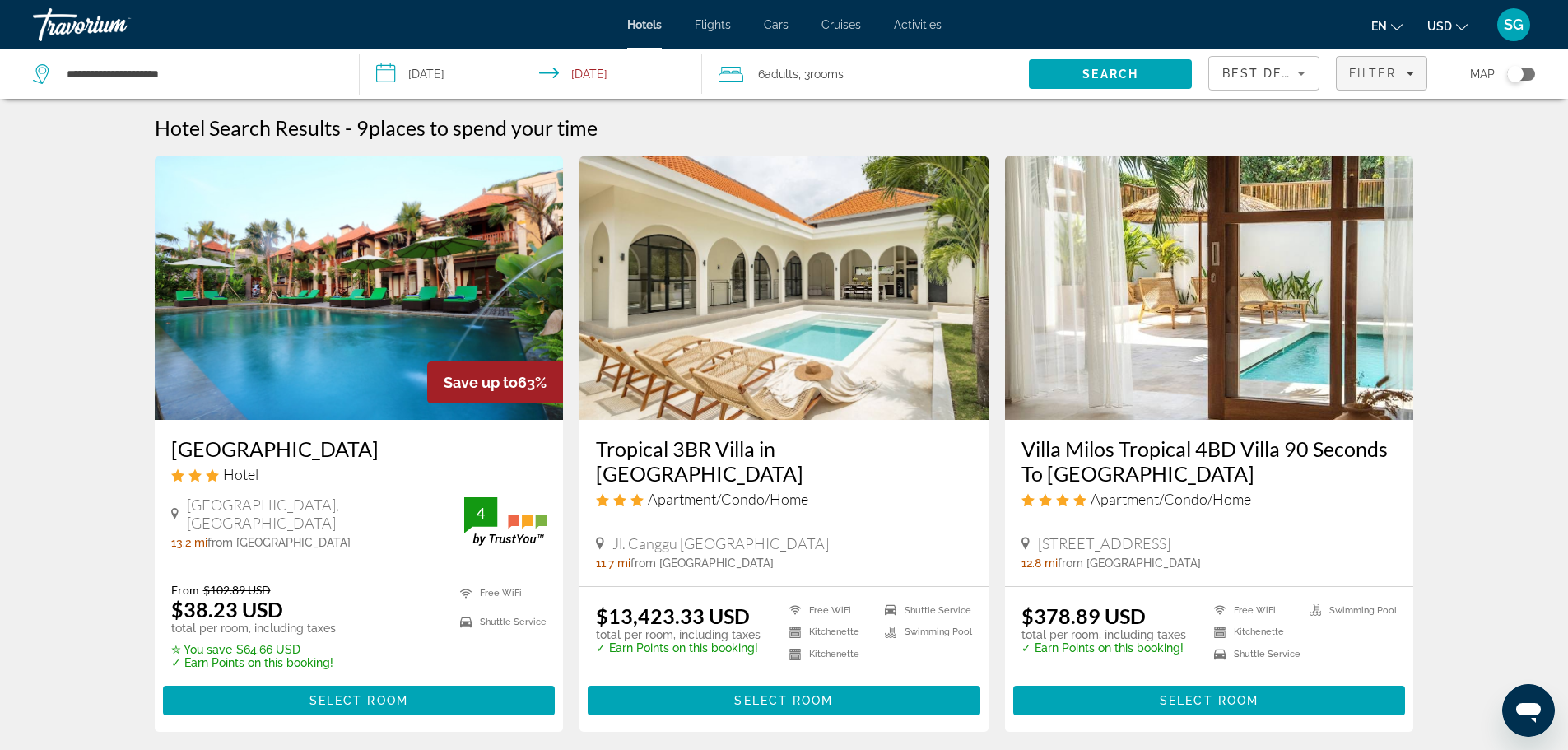
click at [1392, 78] on span "Filter" at bounding box center [1372, 73] width 47 height 13
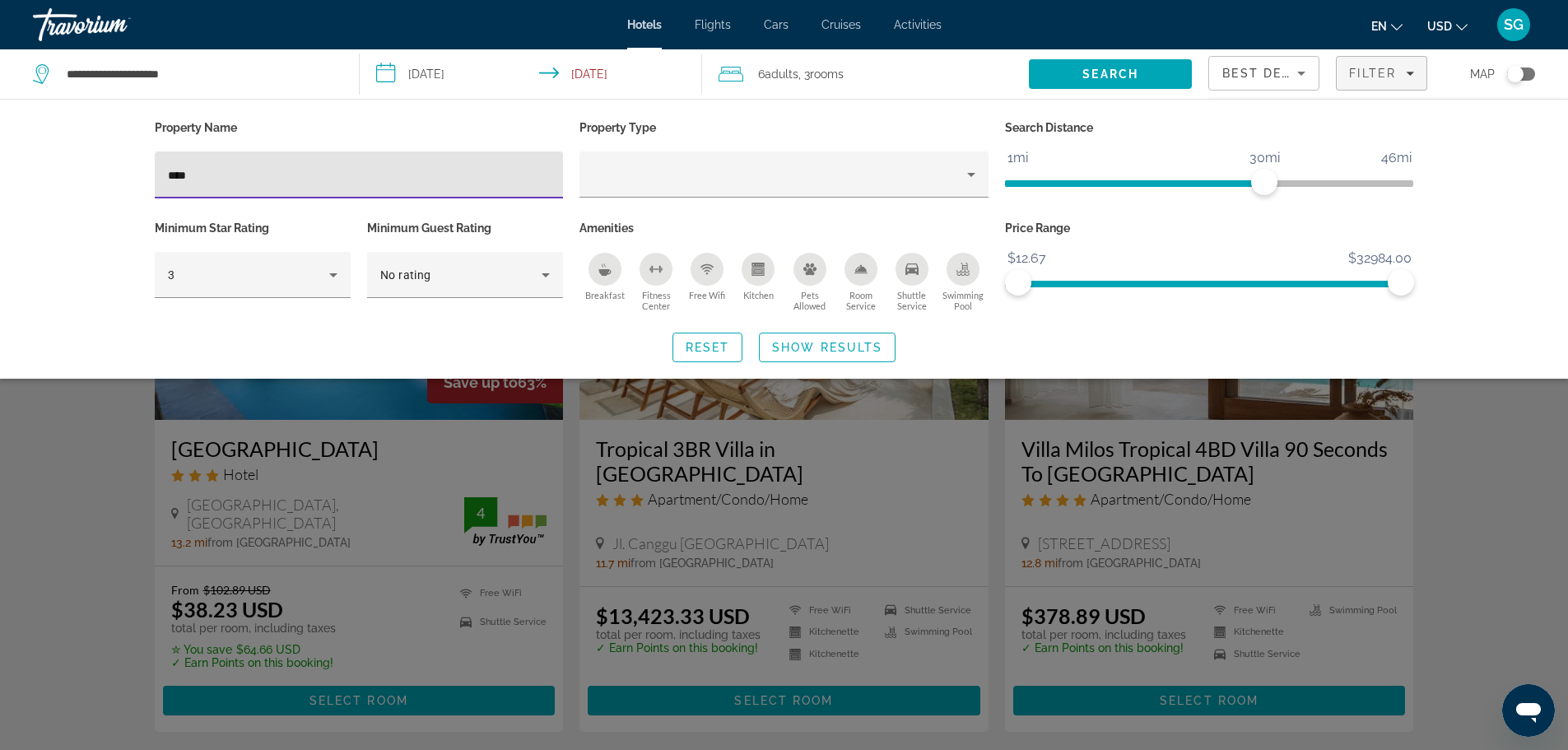
drag, startPoint x: 323, startPoint y: 169, endPoint x: 0, endPoint y: 92, distance: 332.1
click at [0, 98] on div "Property Name **** Property Type Search Distance 1mi 46mi 30mi Minimum Star Rat…" at bounding box center [784, 238] width 1568 height 280
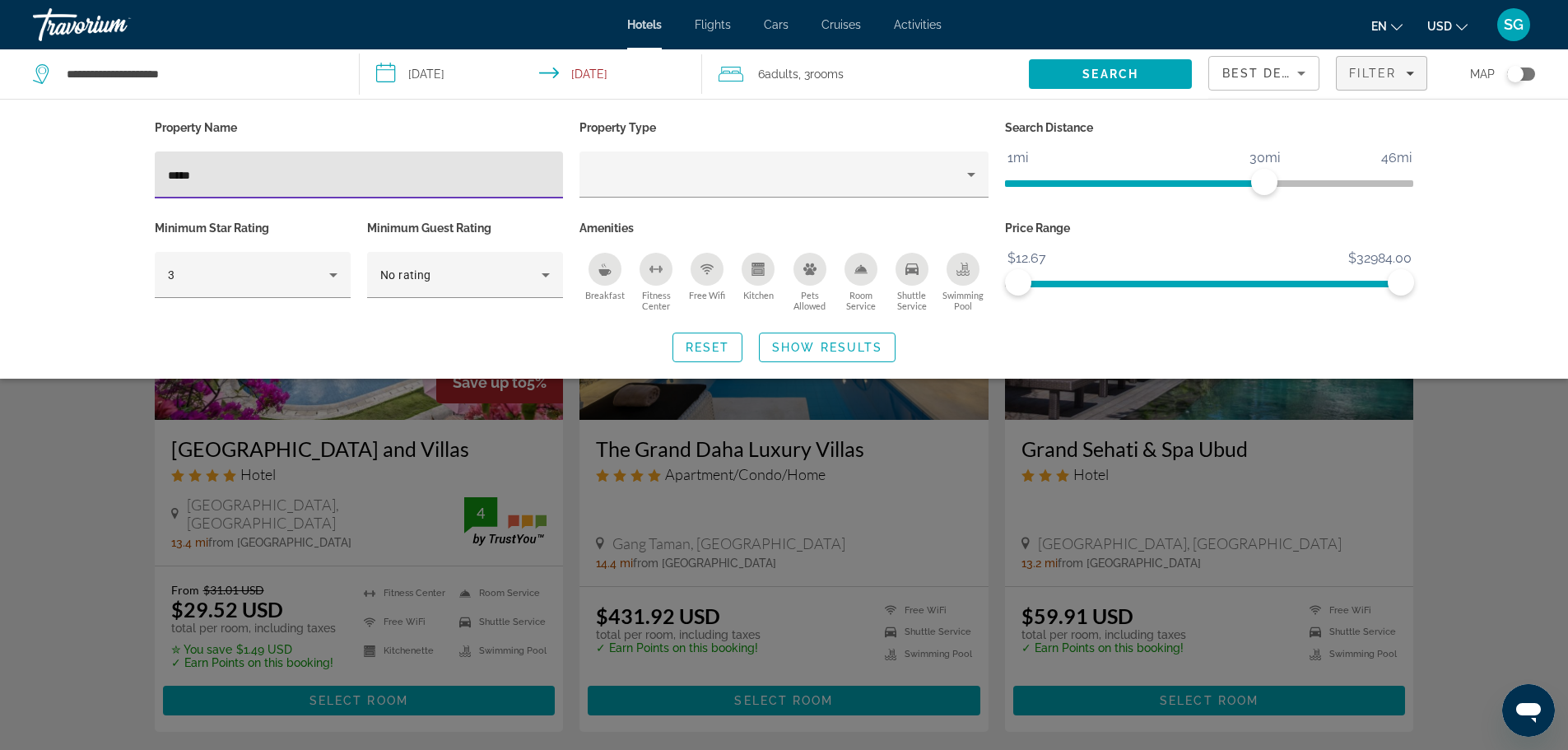
drag, startPoint x: 242, startPoint y: 167, endPoint x: 0, endPoint y: 166, distance: 242.0
click at [0, 166] on div "Property Name ***** Property Type Search Distance 1mi 46mi 30mi Minimum Star Ra…" at bounding box center [784, 238] width 1568 height 280
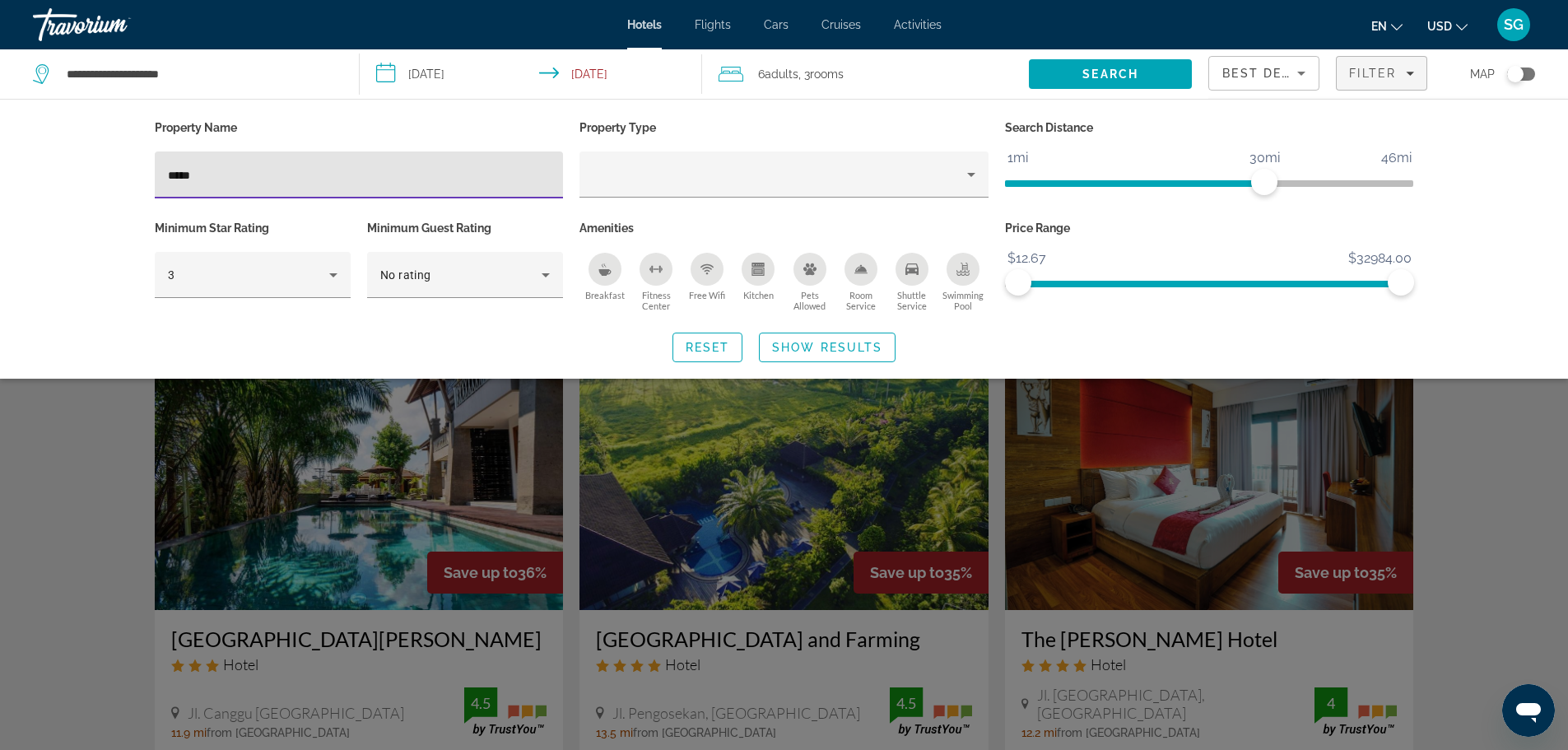
scroll to position [493, 0]
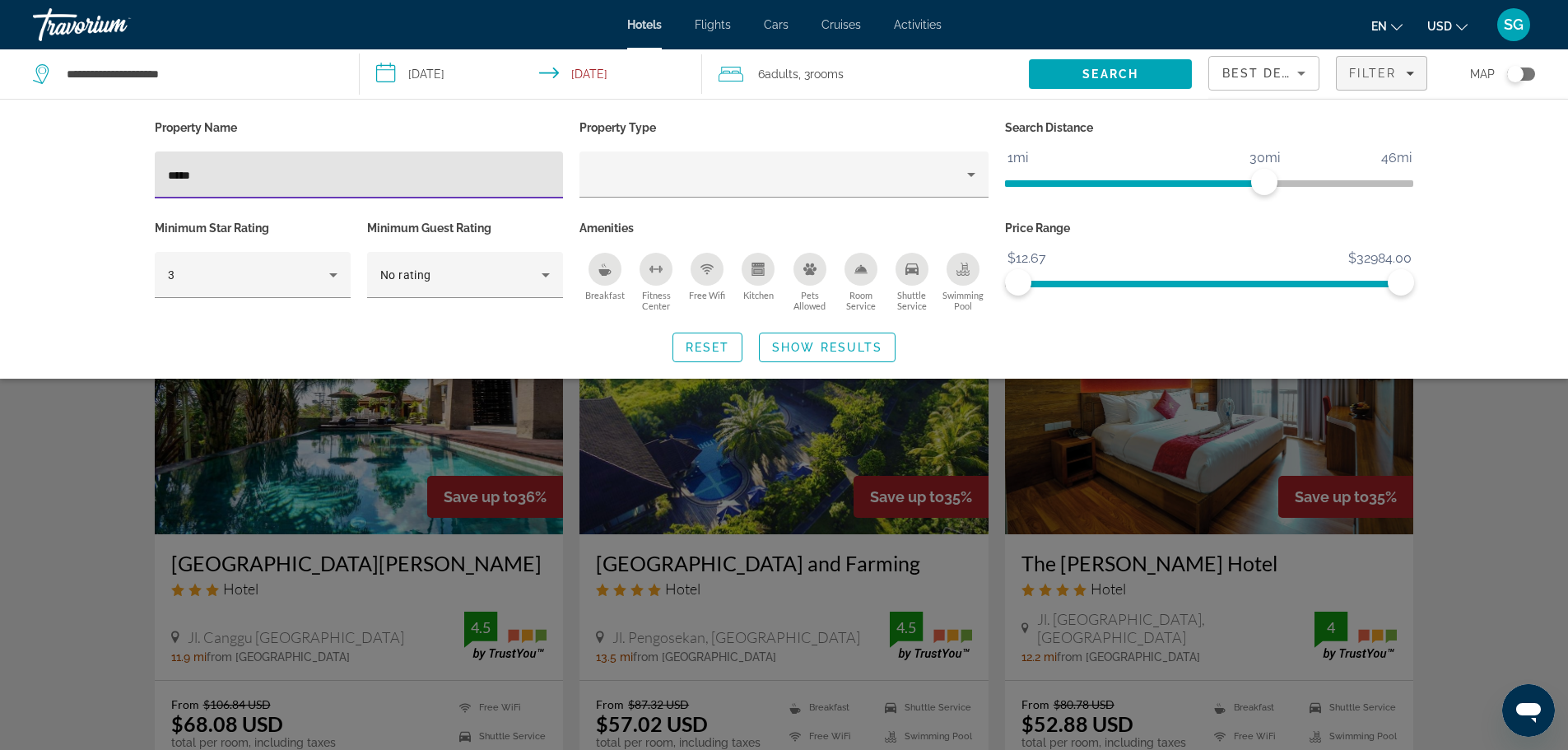
type input "*****"
click at [1537, 513] on div "Search widget" at bounding box center [784, 498] width 1568 height 503
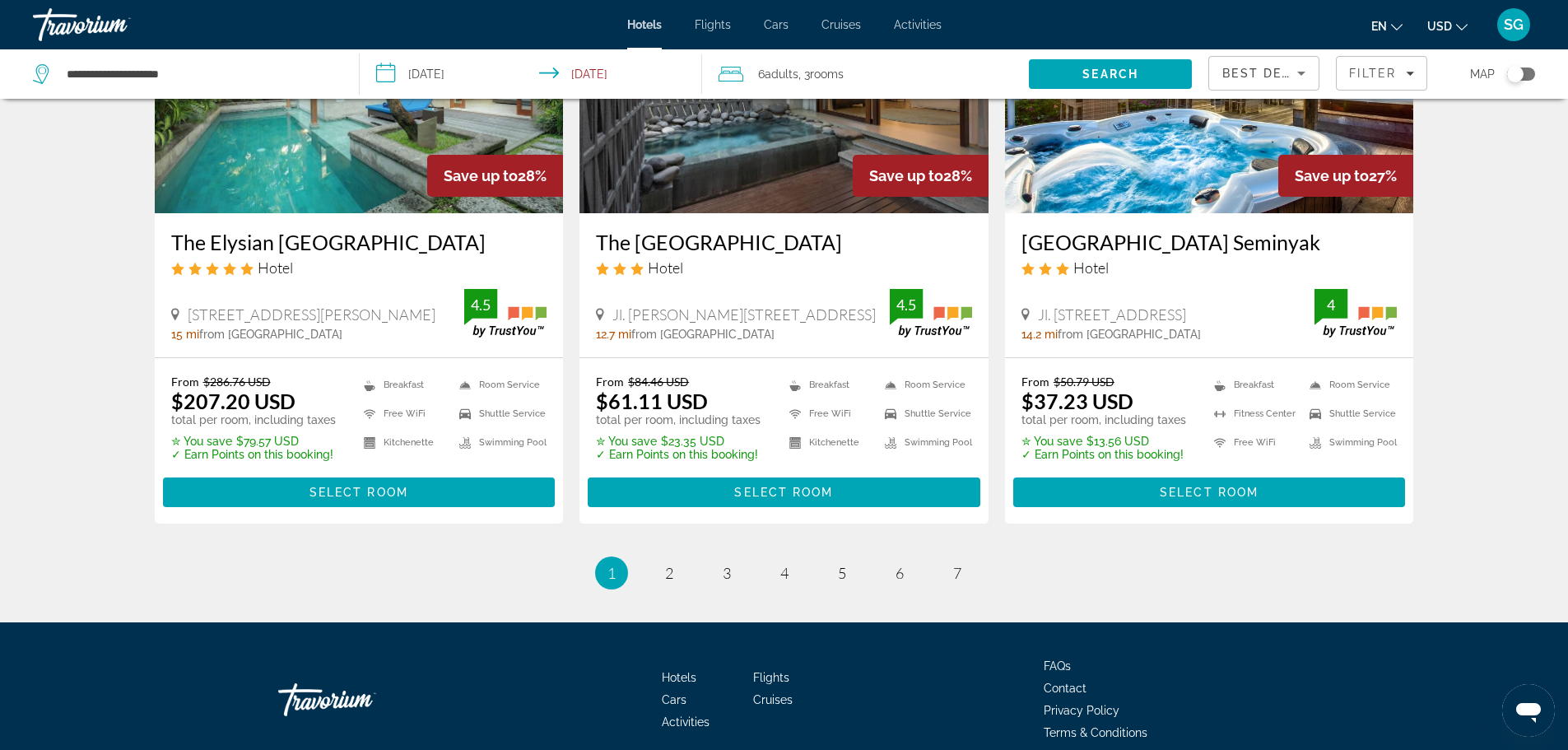
scroll to position [2058, 0]
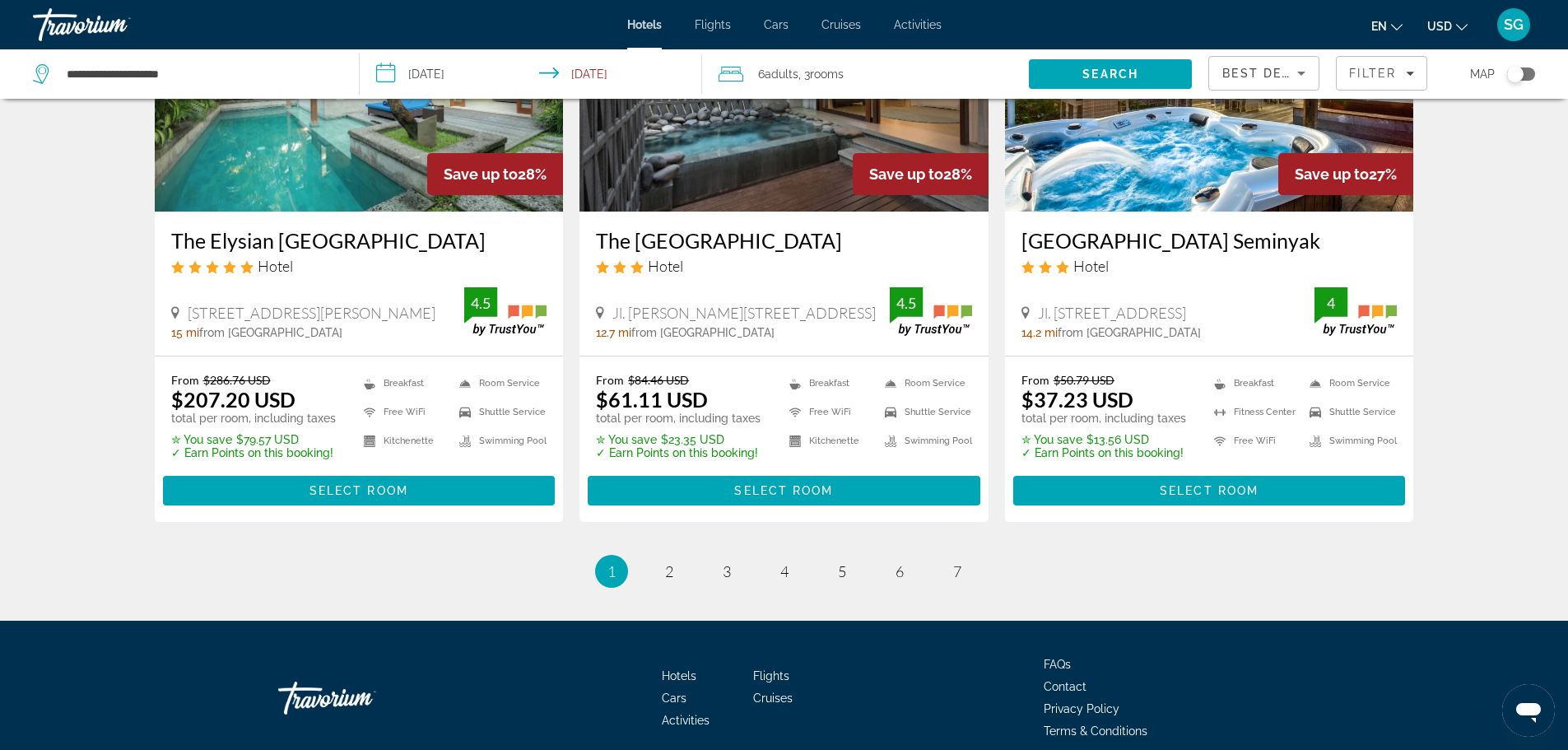
click at [652, 576] on ul "1 / 7 You're on page 1 page 2 page 3 page 4 page 5 page 6 page 7" at bounding box center [784, 570] width 1259 height 33
click at [668, 573] on span "2" at bounding box center [668, 570] width 8 height 18
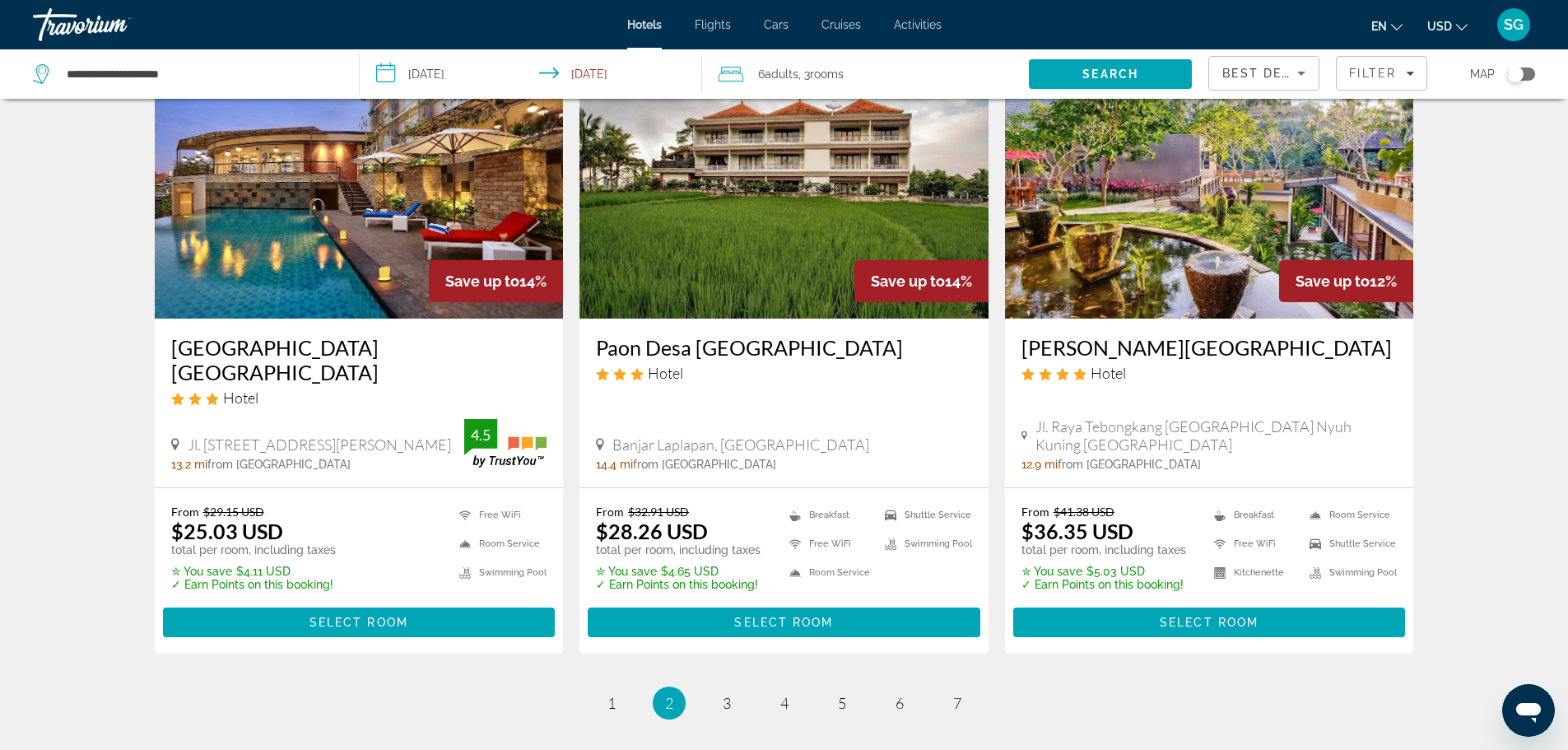
scroll to position [2058, 0]
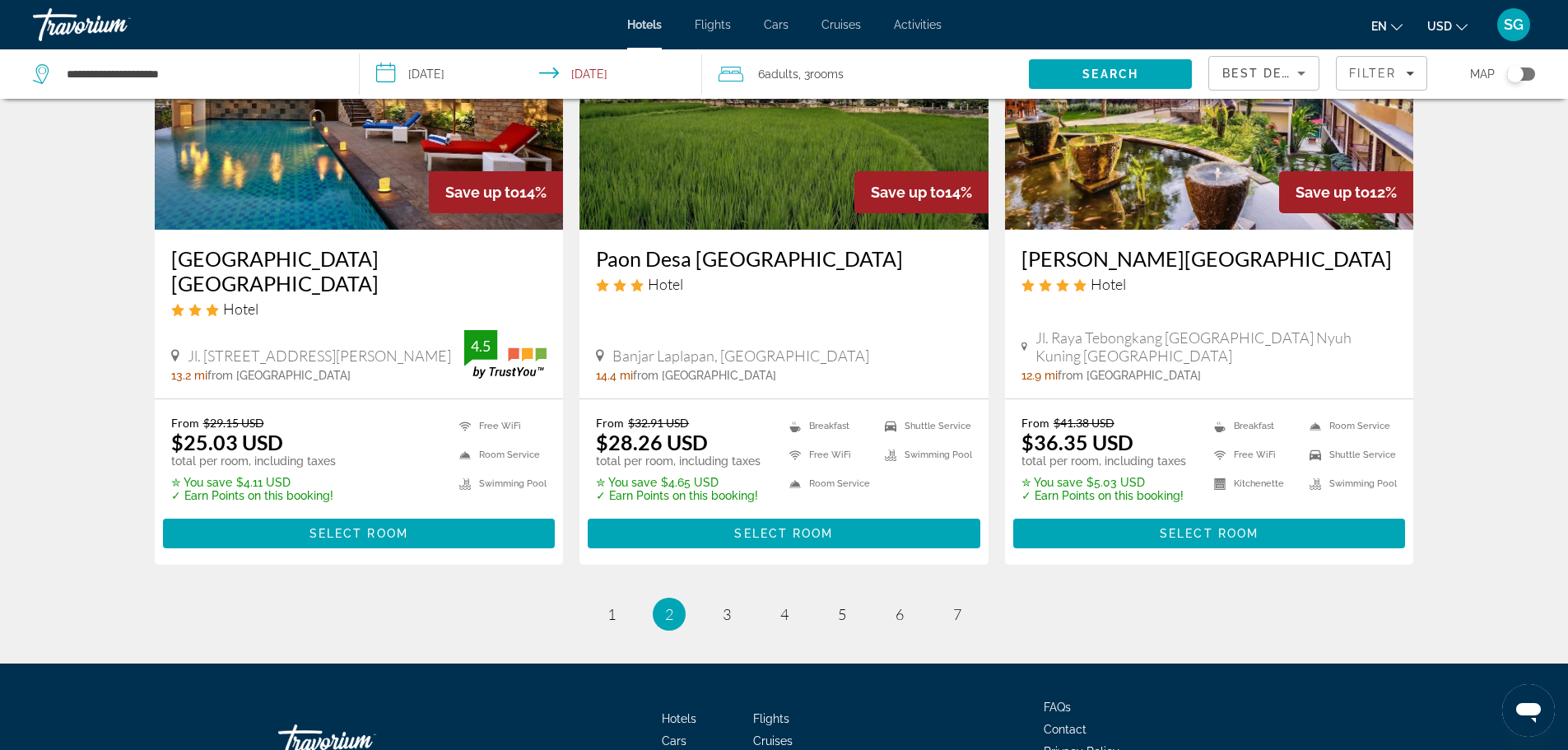
click at [718, 600] on link "page 3" at bounding box center [725, 614] width 29 height 29
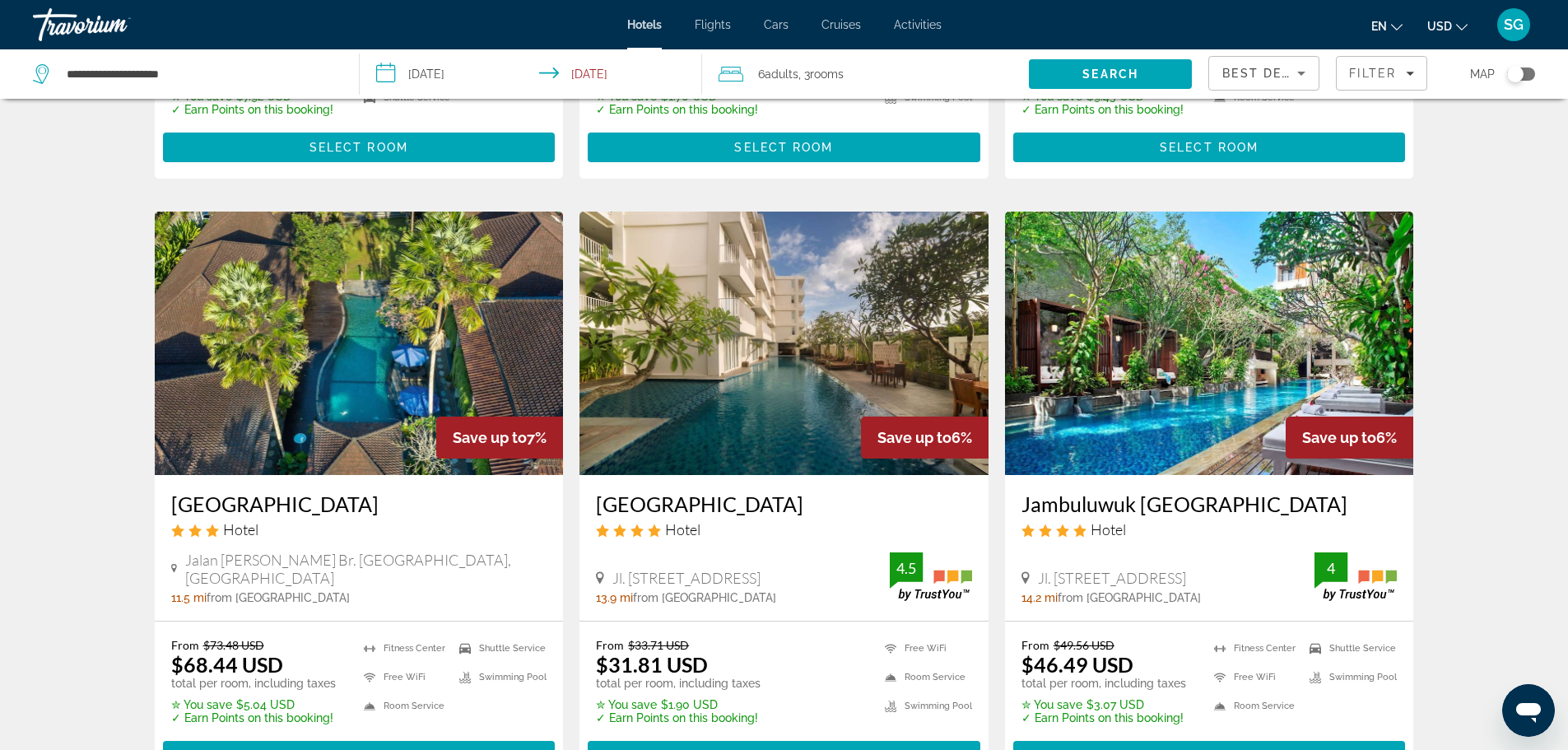
scroll to position [2127, 0]
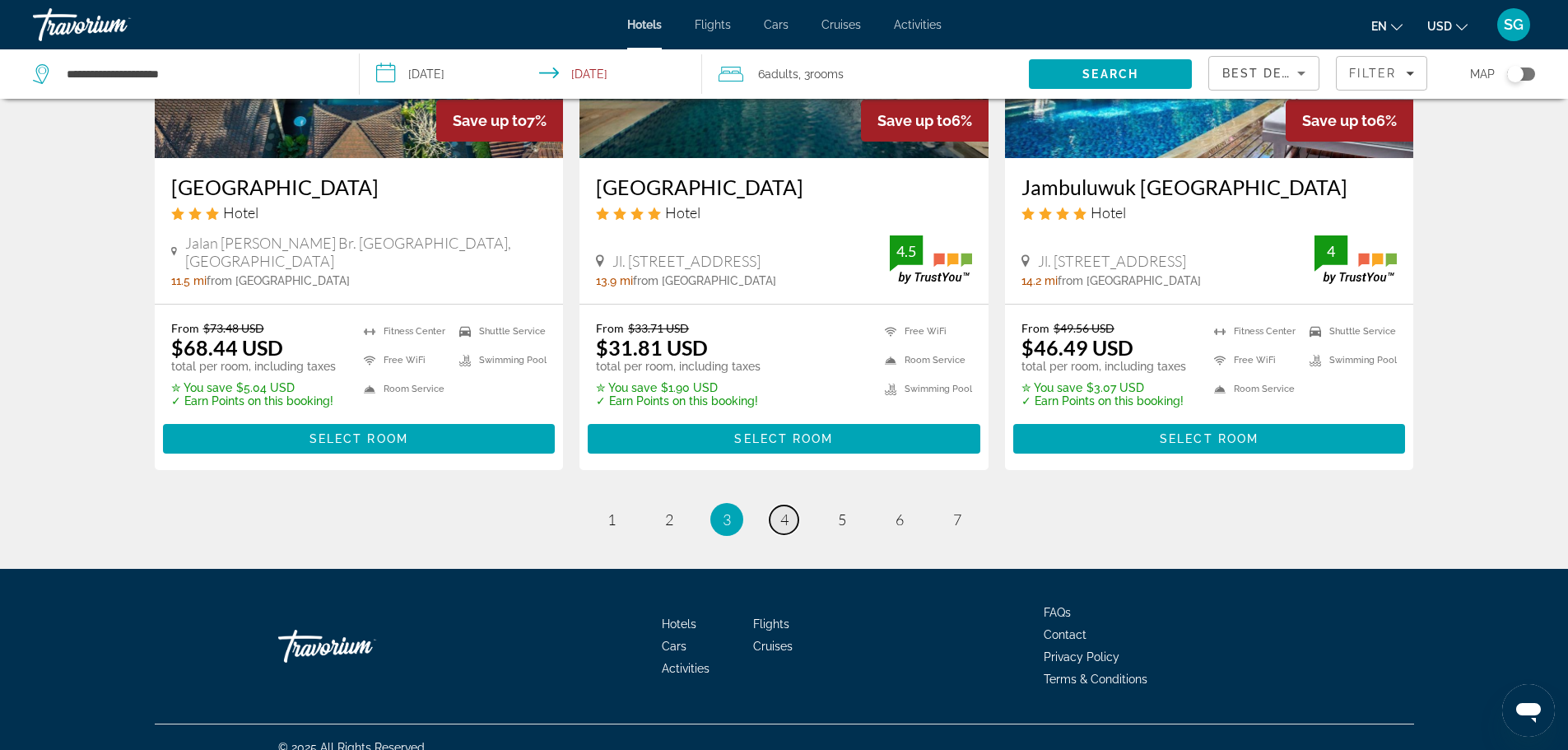
click at [772, 506] on link "page 4" at bounding box center [784, 520] width 29 height 29
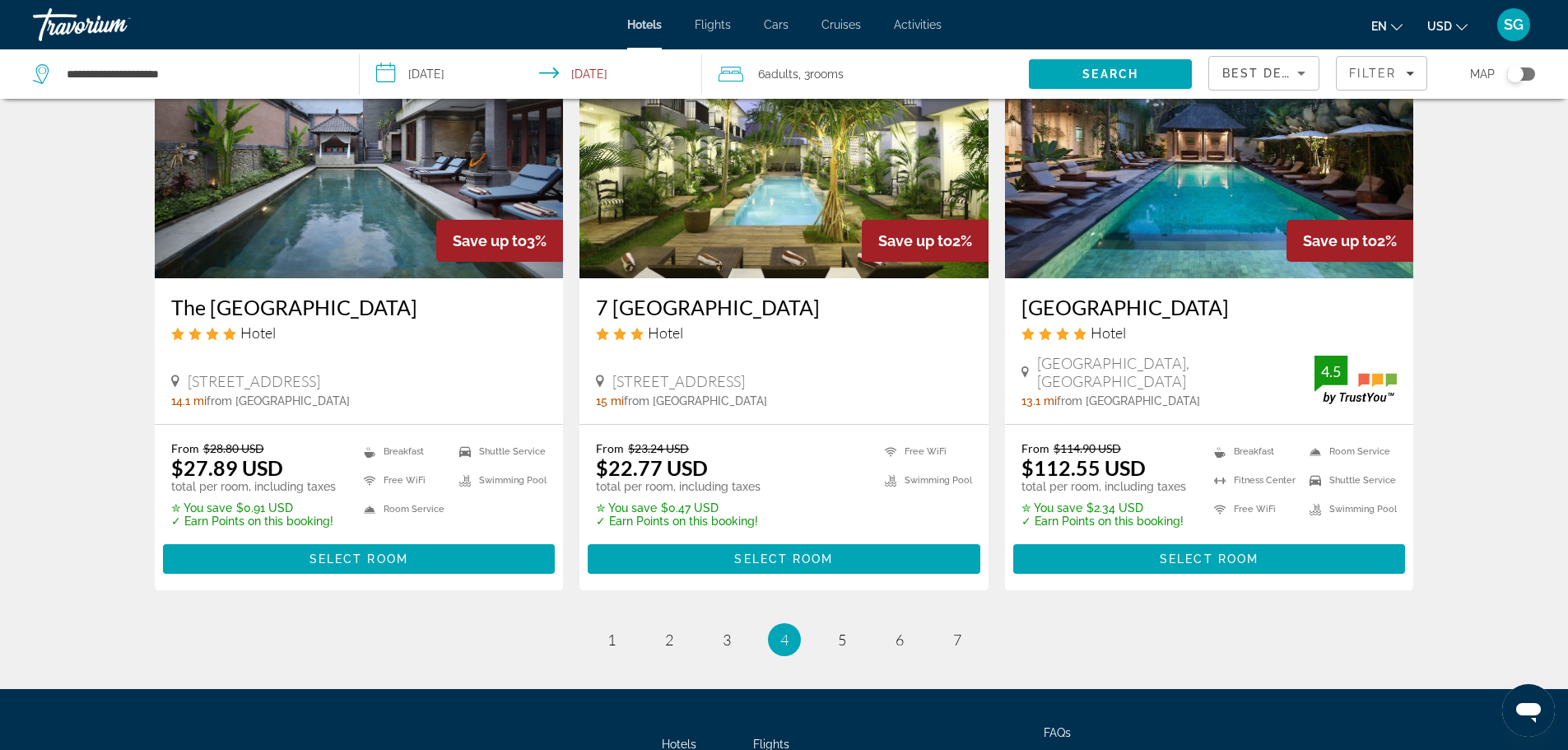
scroll to position [2103, 0]
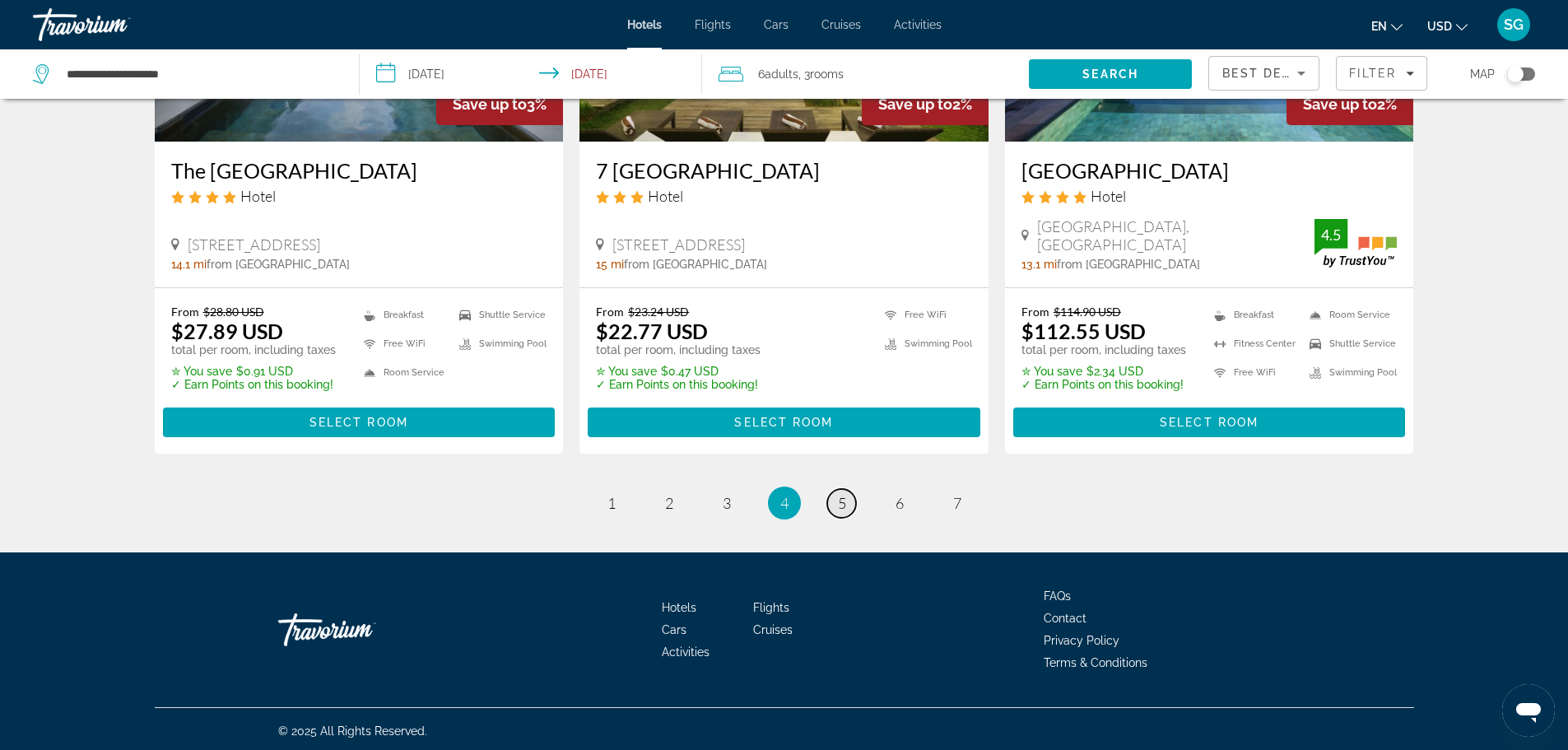
click at [835, 498] on link "page 5" at bounding box center [841, 503] width 29 height 29
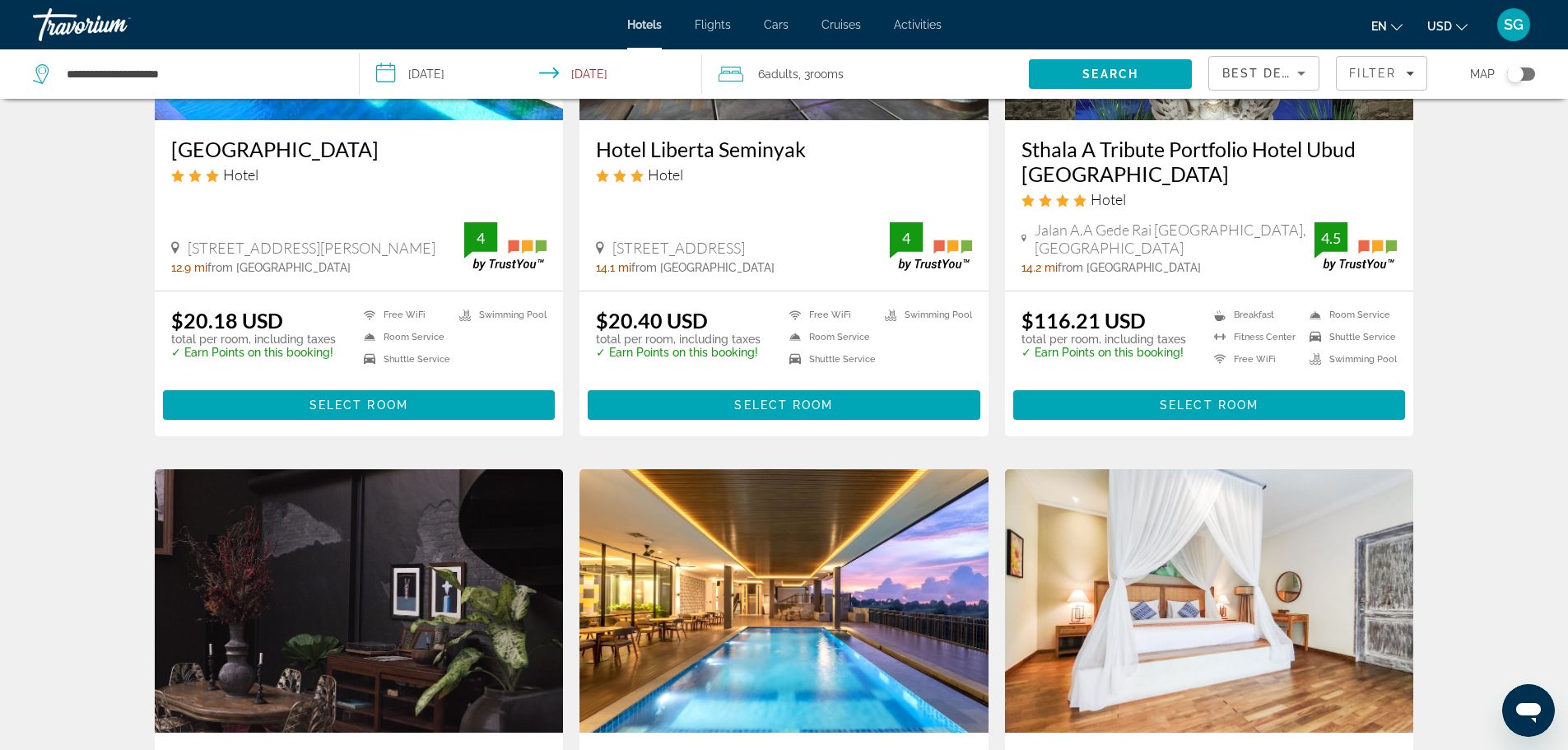
scroll to position [2096, 0]
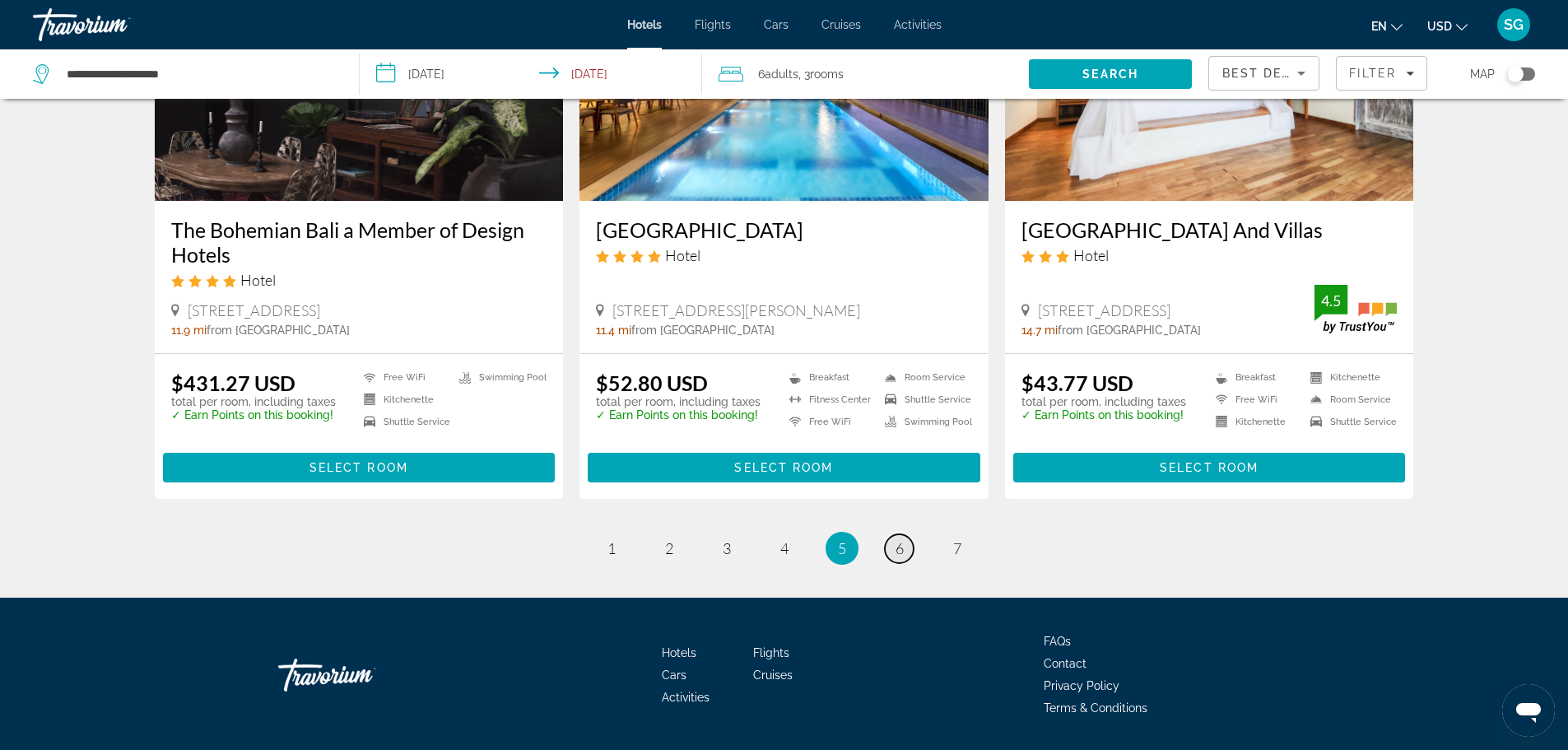
click at [901, 539] on span "6" at bounding box center [899, 548] width 8 height 18
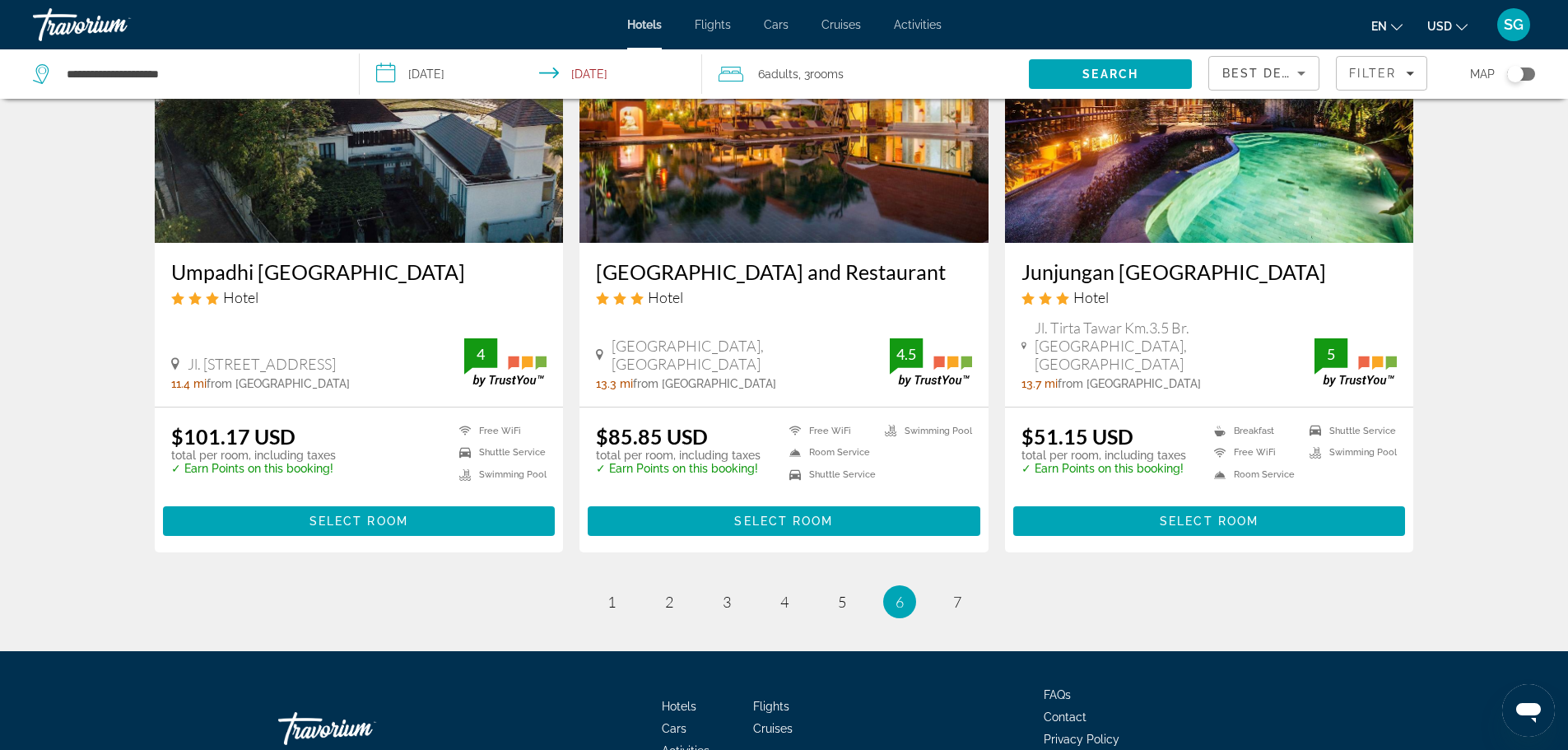
scroll to position [2003, 0]
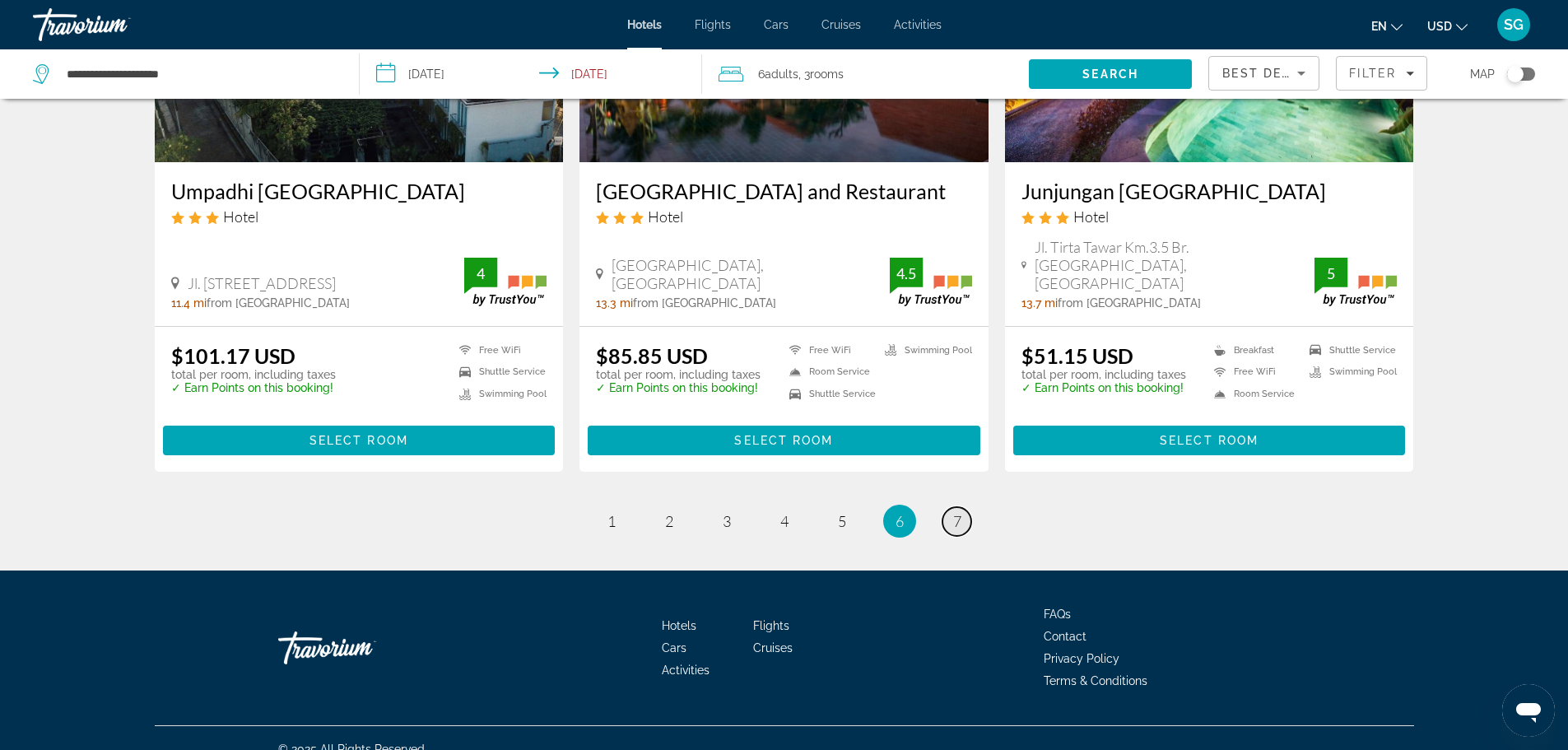
click at [957, 512] on span "7" at bounding box center [957, 521] width 8 height 18
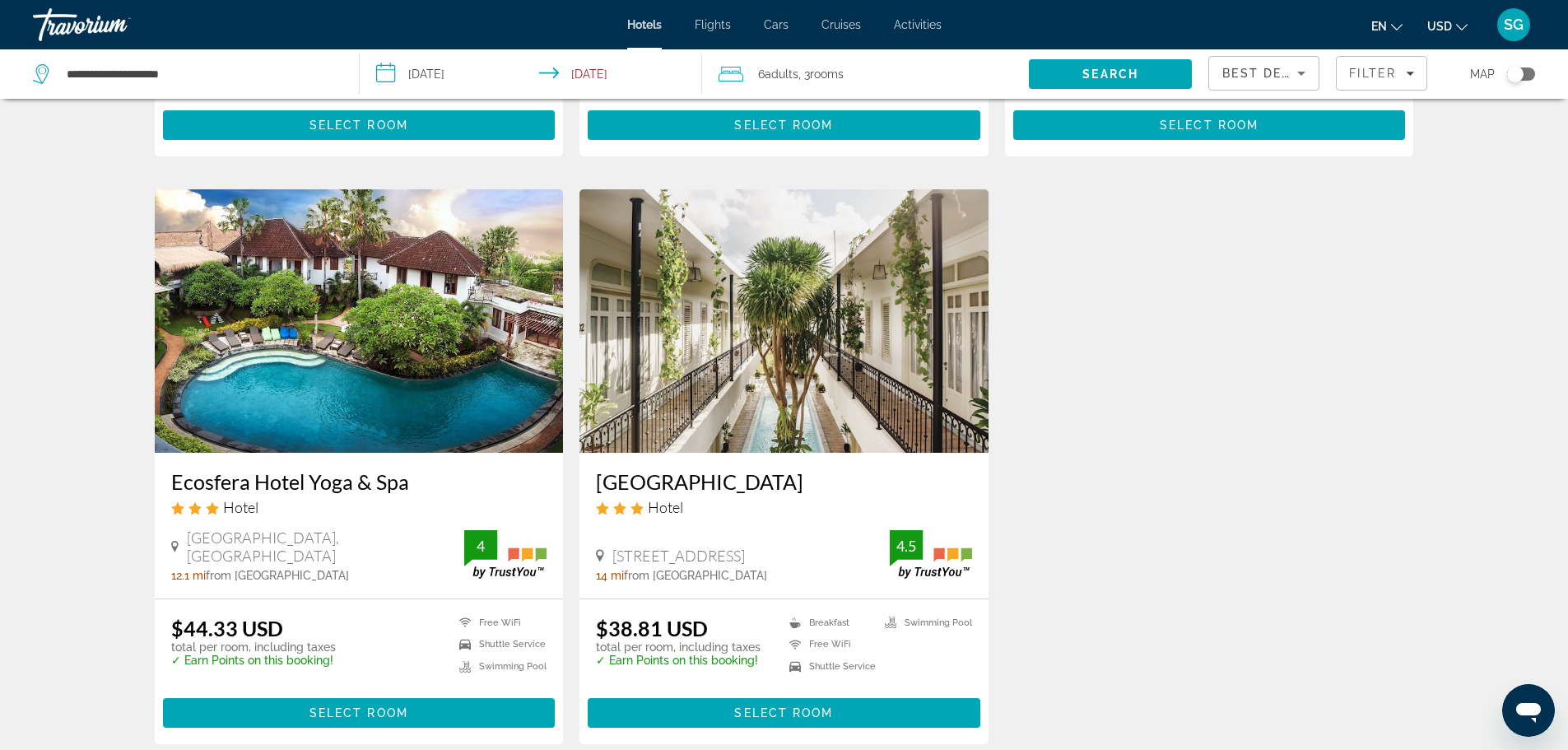
scroll to position [1856, 0]
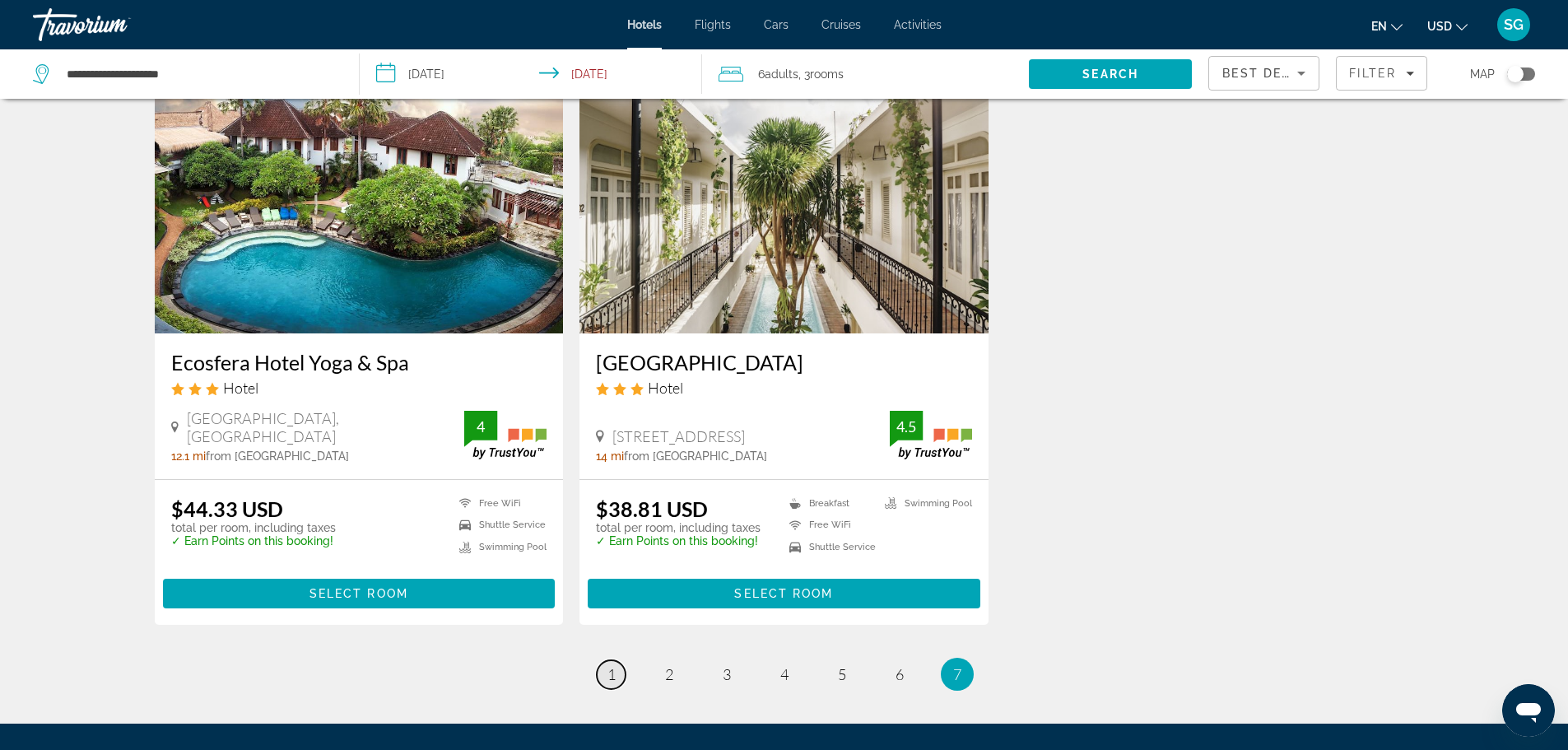
click at [610, 668] on span "1" at bounding box center [611, 673] width 8 height 18
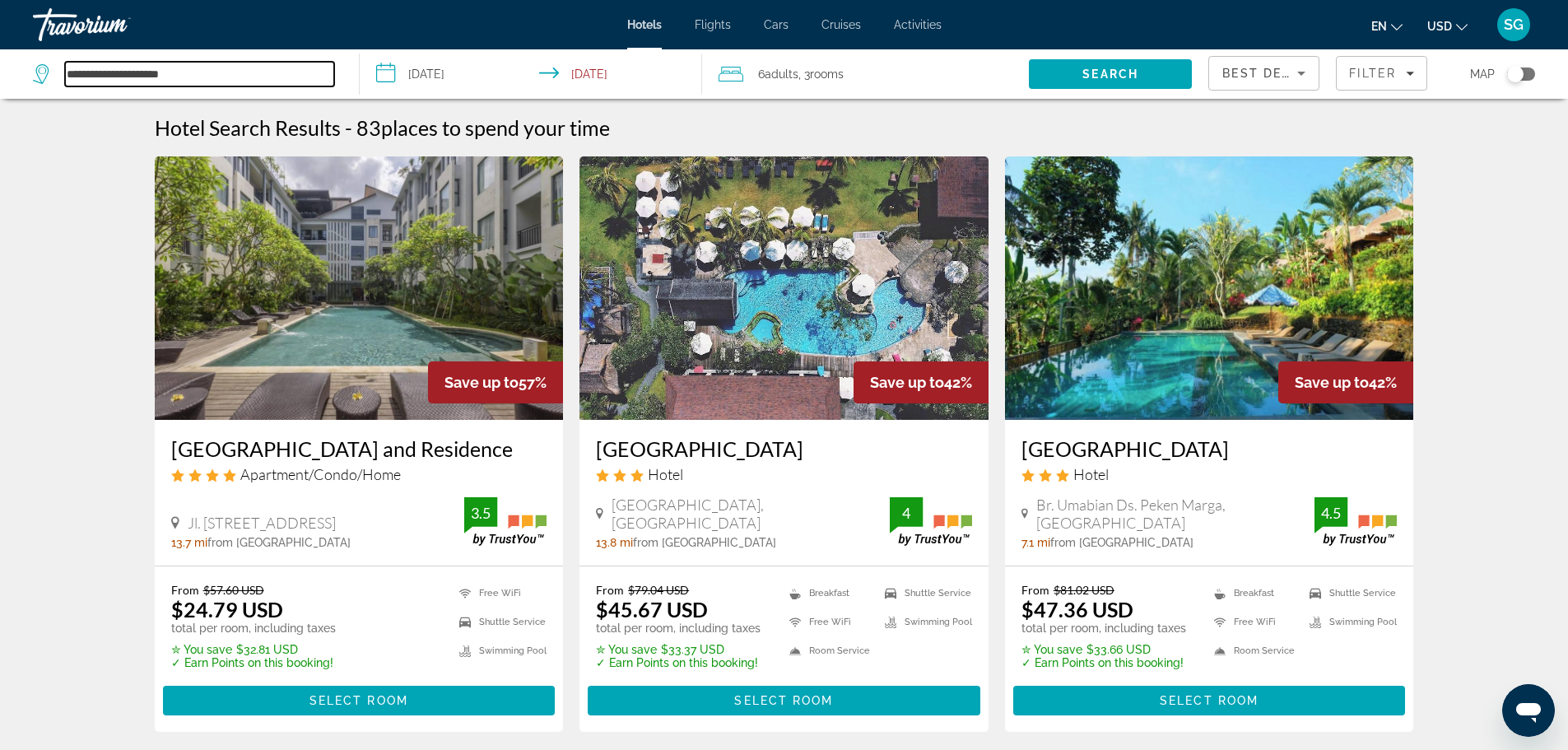
click at [229, 81] on input "**********" at bounding box center [198, 74] width 269 height 24
click at [37, 71] on icon "Search widget" at bounding box center [42, 74] width 20 height 20
